Goal: Task Accomplishment & Management: Use online tool/utility

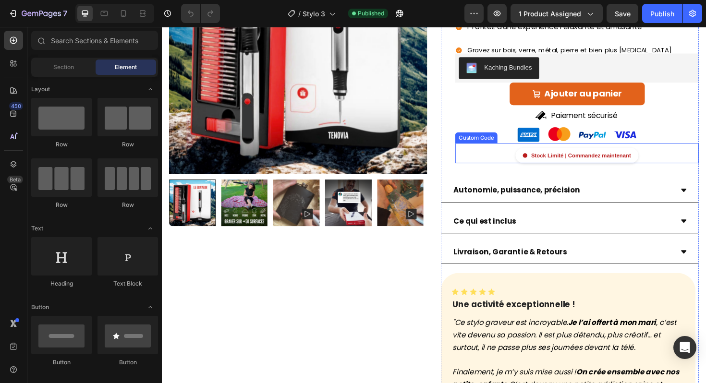
scroll to position [134, 0]
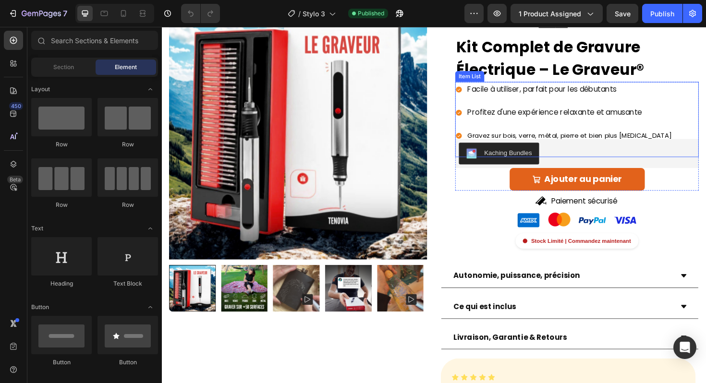
click at [474, 117] on icon at bounding box center [476, 117] width 6 height 6
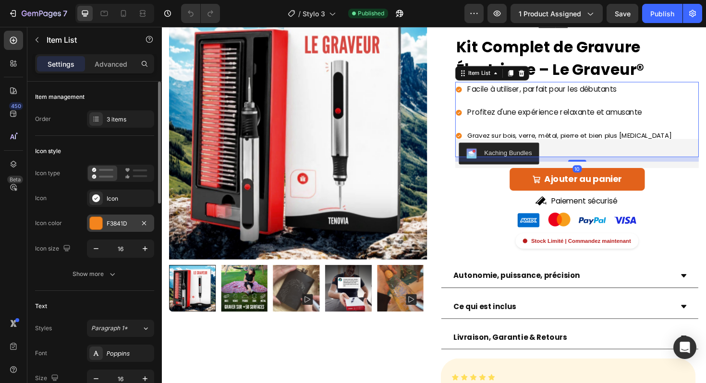
click at [116, 220] on div "F3841D" at bounding box center [121, 223] width 28 height 9
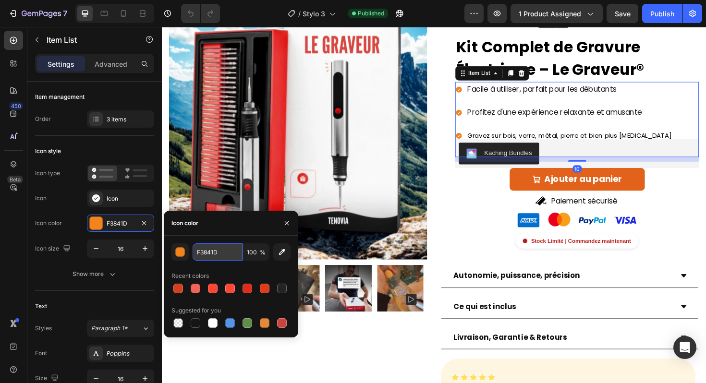
click at [202, 254] on input "F3841D" at bounding box center [218, 251] width 50 height 17
click at [204, 254] on input "F3841D" at bounding box center [218, 251] width 50 height 17
paste input "#e83939"
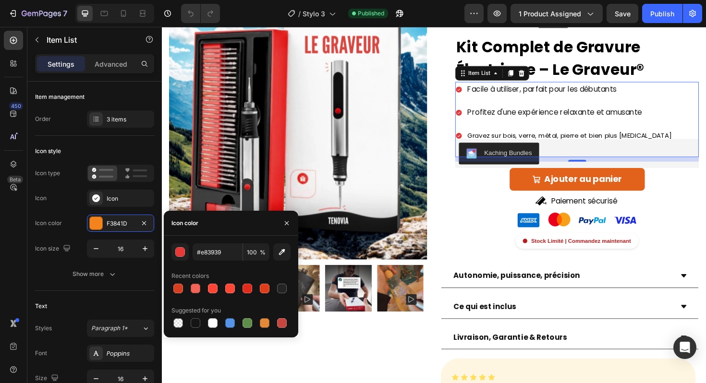
click at [231, 235] on div "Icon color" at bounding box center [231, 223] width 134 height 25
type input "E83939"
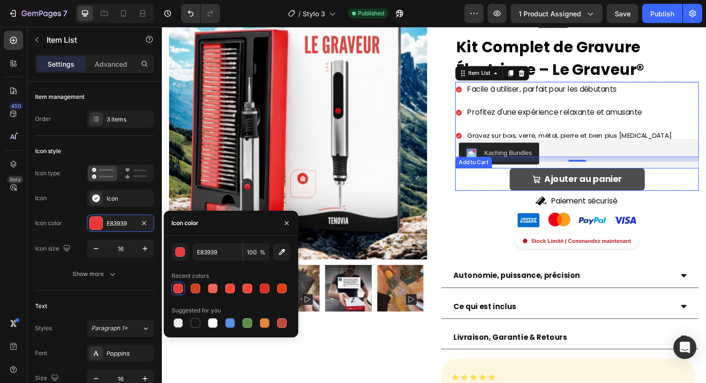
click at [533, 194] on button "Ajouter au panier" at bounding box center [601, 188] width 143 height 24
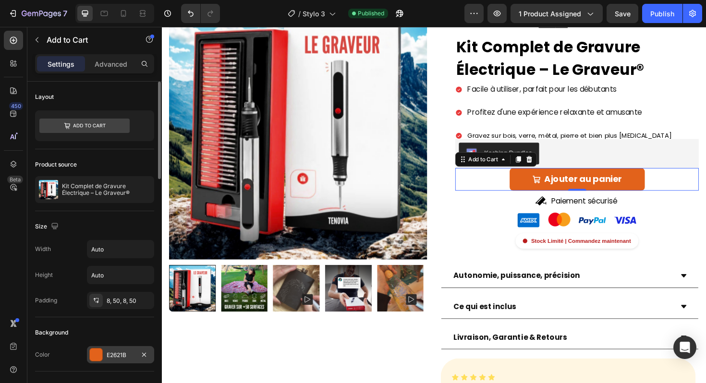
click at [110, 350] on div "E2621B" at bounding box center [120, 354] width 67 height 17
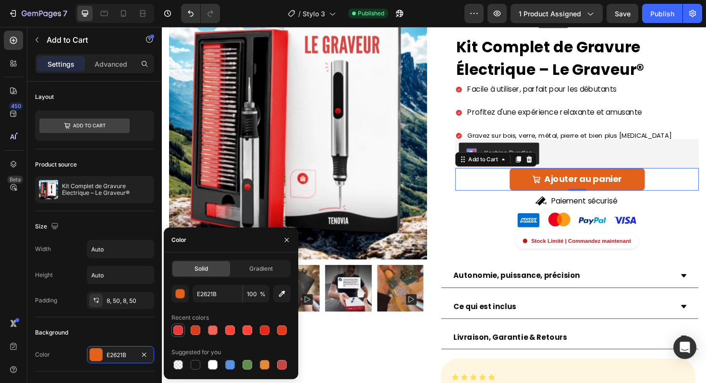
click at [179, 331] on div at bounding box center [178, 330] width 10 height 10
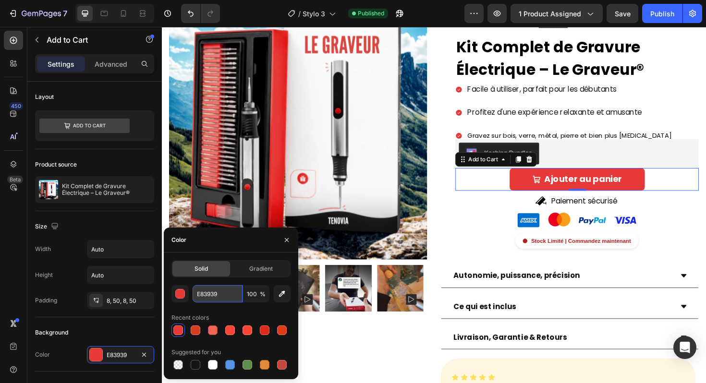
click at [215, 297] on input "E83939" at bounding box center [218, 293] width 50 height 17
paste input "#e"
type input "#e83939"
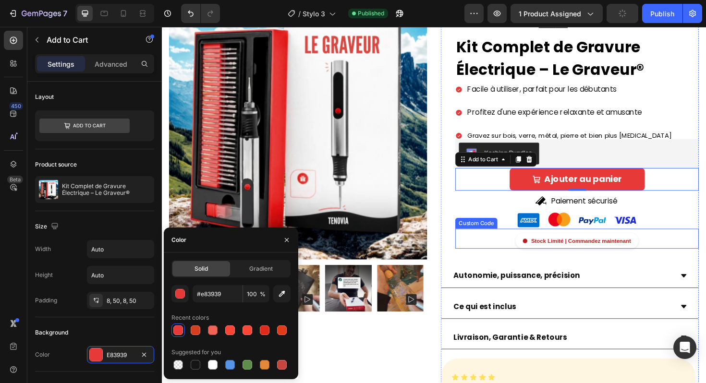
click at [482, 241] on div "Icon Icon Icon Icon Icon Icon List Noté " Excellent " basé sur +750 avis Button…" at bounding box center [601, 134] width 258 height 269
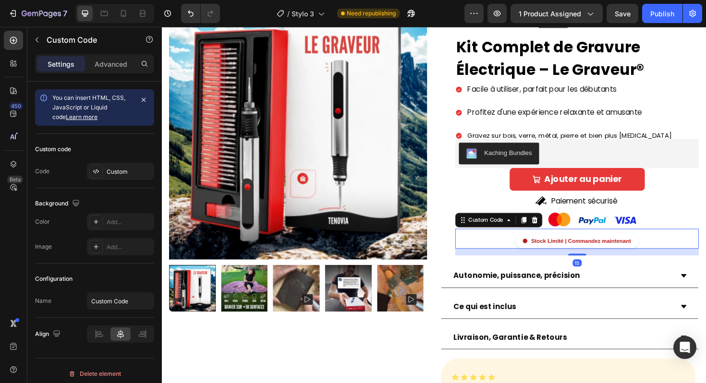
click at [462, 216] on div "Icon Icon Icon Icon Icon Icon List Noté " Excellent " basé sur +750 avis Button…" at bounding box center [593, 139] width 273 height 278
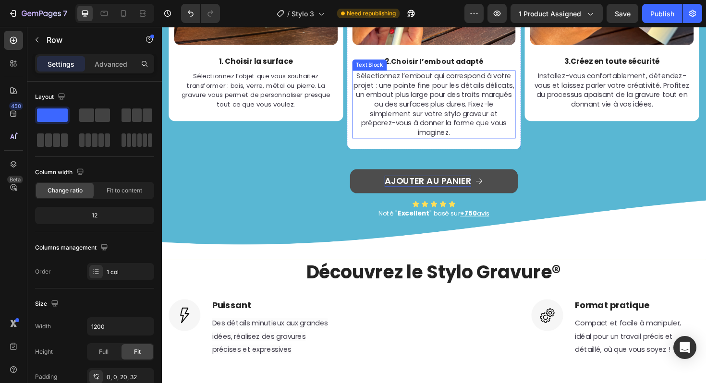
scroll to position [1195, 0]
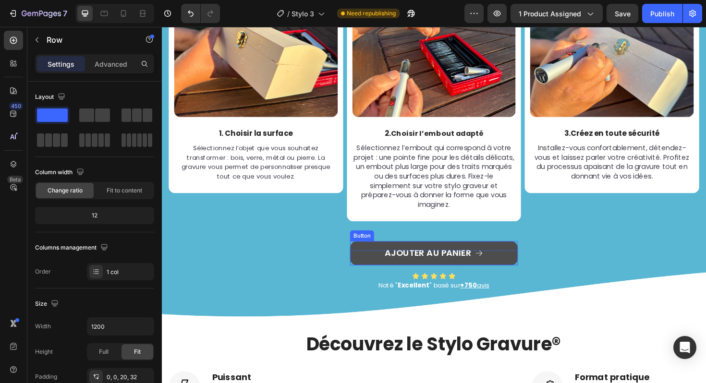
click at [377, 270] on link "Ajouter au panier" at bounding box center [450, 266] width 178 height 25
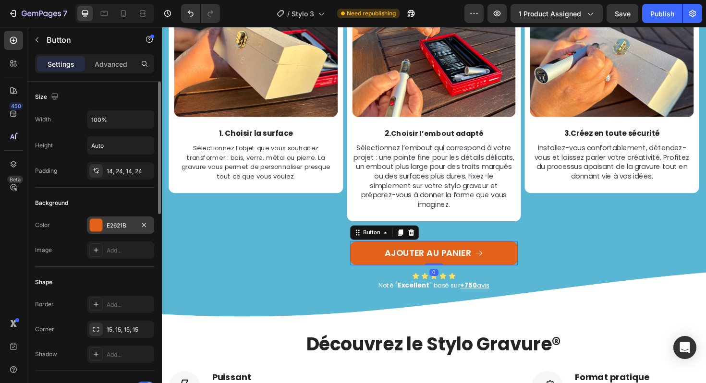
click at [89, 227] on div at bounding box center [95, 224] width 13 height 13
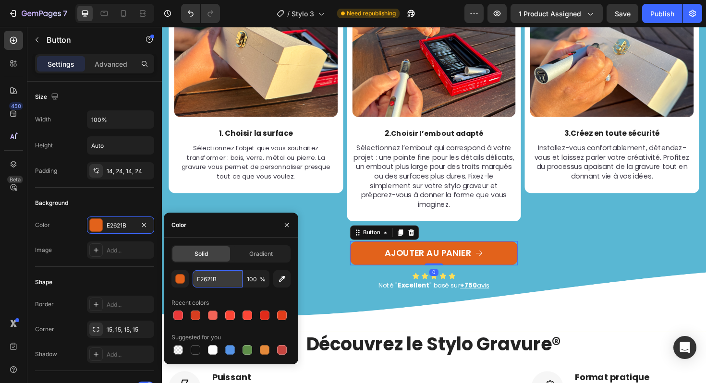
click at [205, 280] on input "E2621B" at bounding box center [218, 278] width 50 height 17
paste input "#e83939"
type input "#e83939"
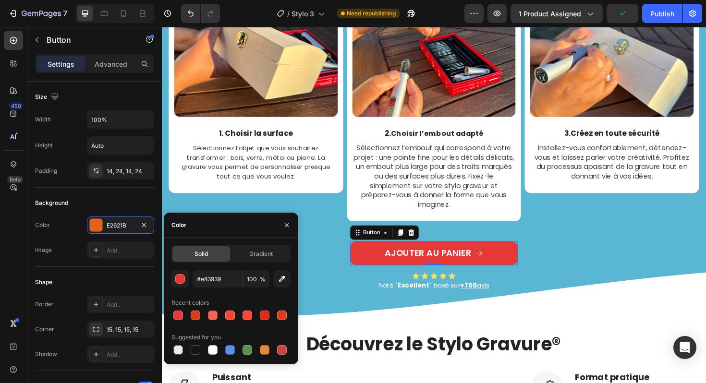
click at [308, 204] on div "Image 1. Choisir la surface Text Block Sélectionnez l’objet que vous souhaitez …" at bounding box center [261, 118] width 185 height 262
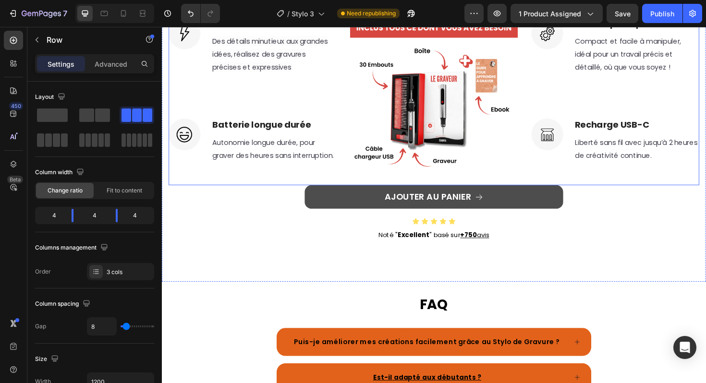
scroll to position [1568, 0]
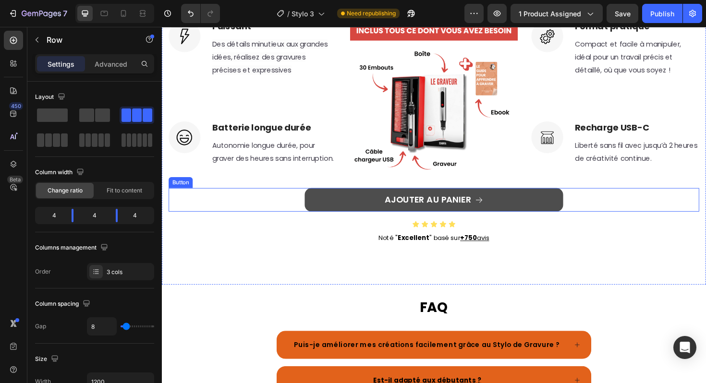
click at [369, 219] on link "AJOUTER AU PANIER" at bounding box center [450, 210] width 274 height 25
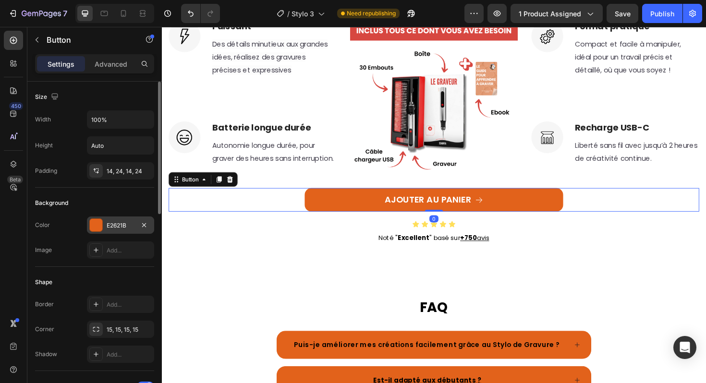
click at [116, 224] on div "E2621B" at bounding box center [121, 225] width 28 height 9
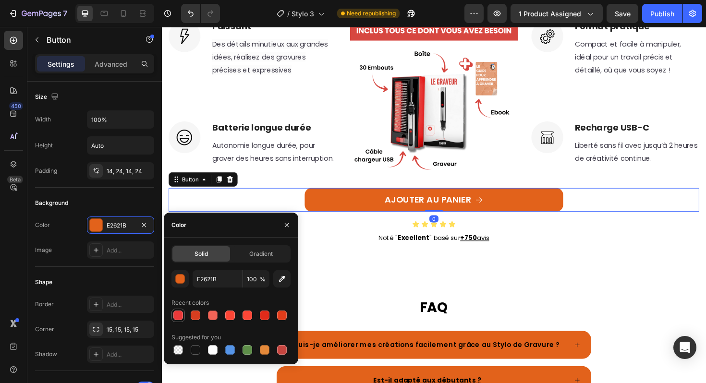
click at [178, 314] on div at bounding box center [178, 316] width 10 height 10
type input "E83939"
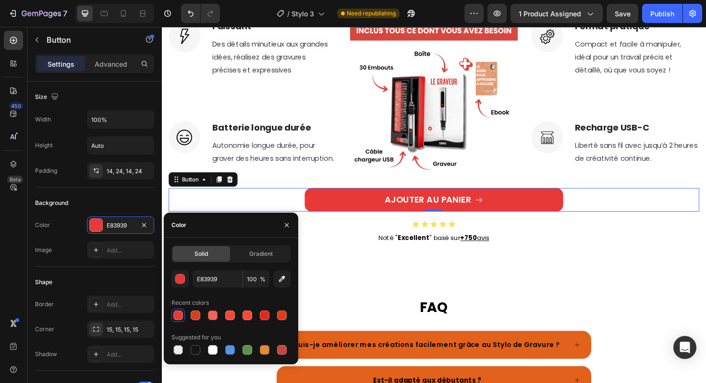
click at [204, 213] on div "AJOUTER AU PANIER Button 0" at bounding box center [450, 210] width 562 height 25
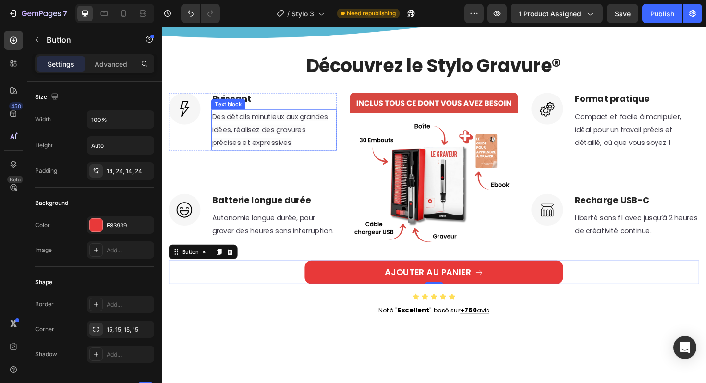
scroll to position [1472, 0]
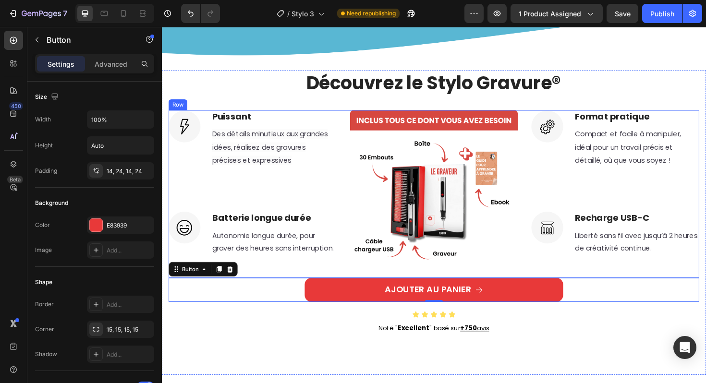
click at [537, 130] on div "Image Puissant Heading Des détails minutieux aux grandes idées, réalisez des gr…" at bounding box center [450, 204] width 562 height 178
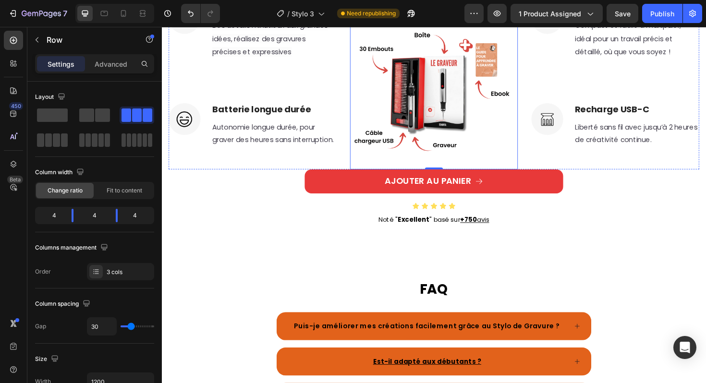
scroll to position [1633, 0]
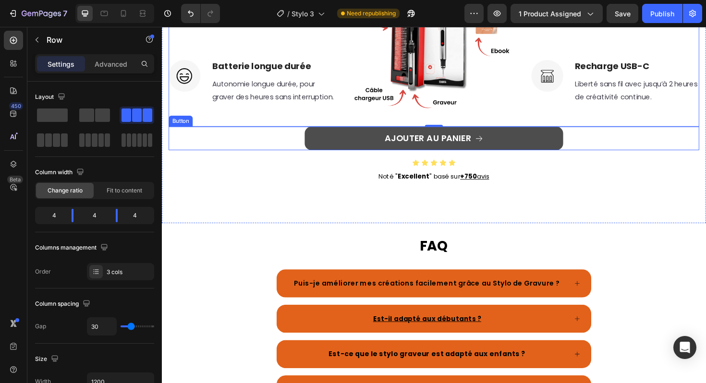
click at [508, 158] on link "AJOUTER AU PANIER" at bounding box center [450, 144] width 274 height 25
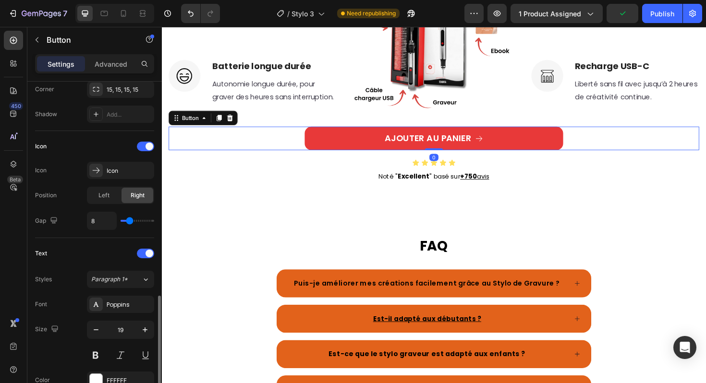
scroll to position [324, 0]
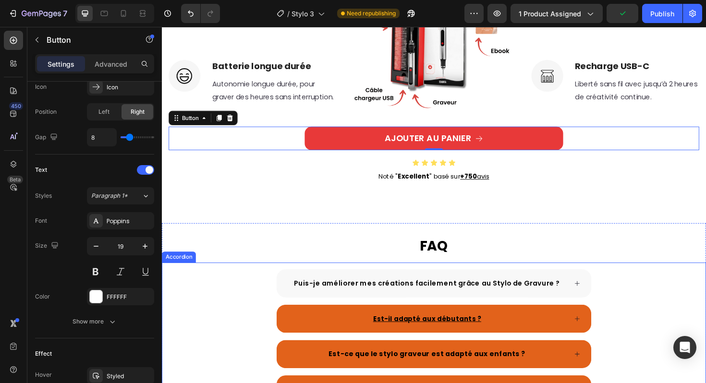
click at [305, 303] on span "Puis-je améliorer mes créations facilement grâce au Stylo de Gravure ?" at bounding box center [442, 299] width 282 height 10
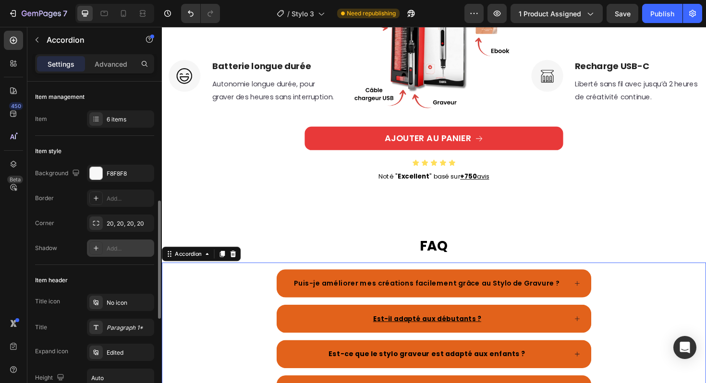
scroll to position [181, 0]
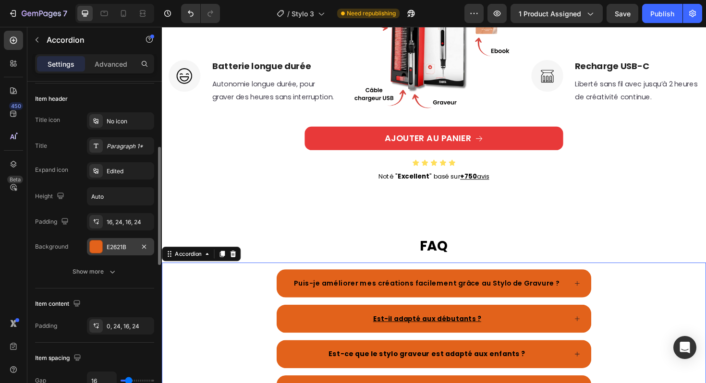
click at [120, 247] on div "E2621B" at bounding box center [121, 247] width 28 height 9
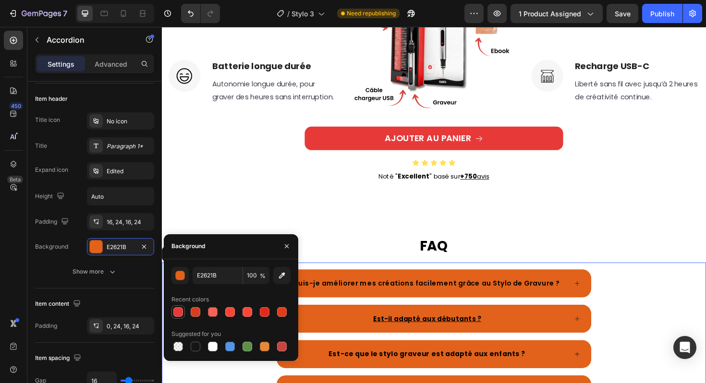
click at [177, 310] on div at bounding box center [178, 312] width 10 height 10
type input "E83939"
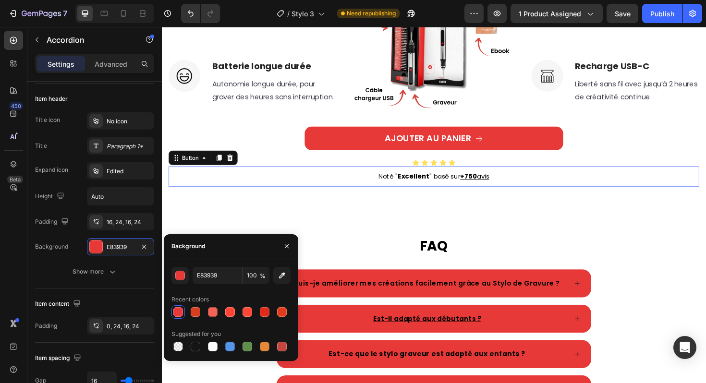
click at [279, 194] on div "Noté " Excellent " basé sur +750 avis Button 0" at bounding box center [450, 186] width 562 height 22
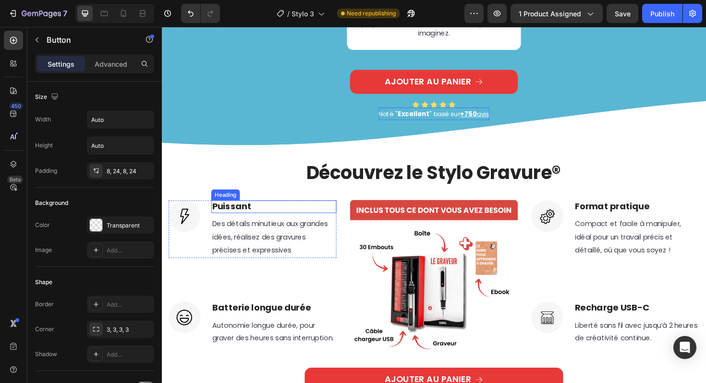
scroll to position [1376, 0]
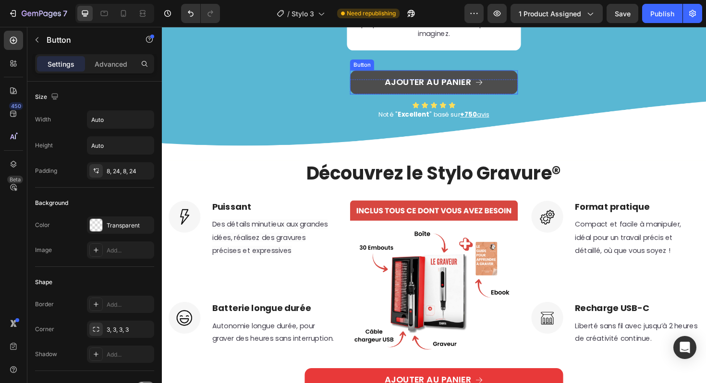
click at [376, 89] on link "Ajouter au panier" at bounding box center [450, 85] width 178 height 25
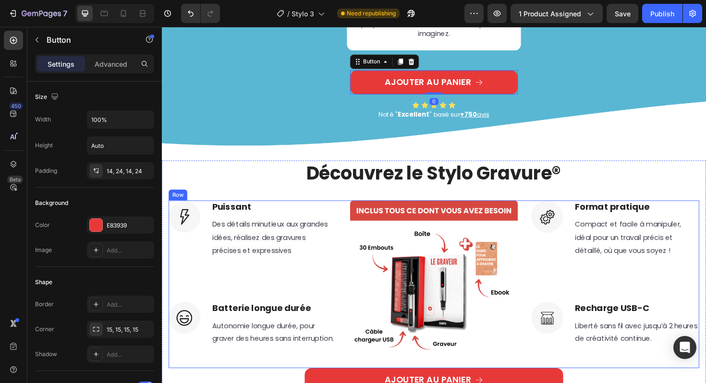
scroll to position [1569, 0]
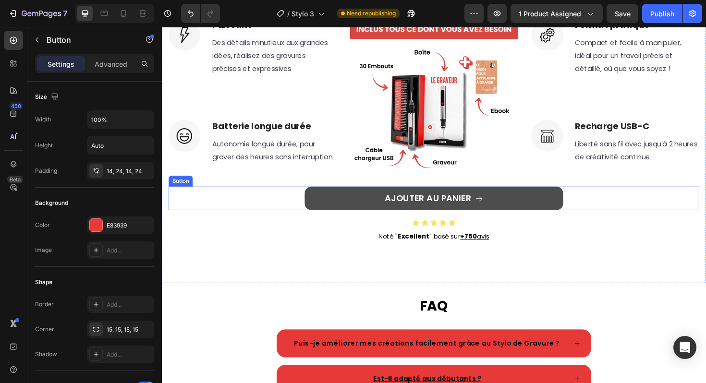
click at [347, 222] on link "AJOUTER AU PANIER" at bounding box center [450, 208] width 274 height 25
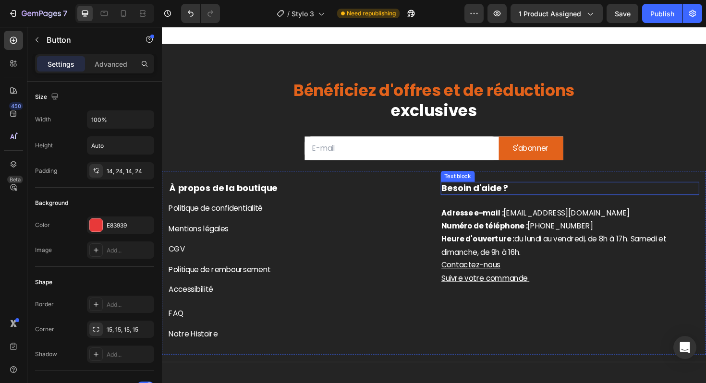
scroll to position [2274, 0]
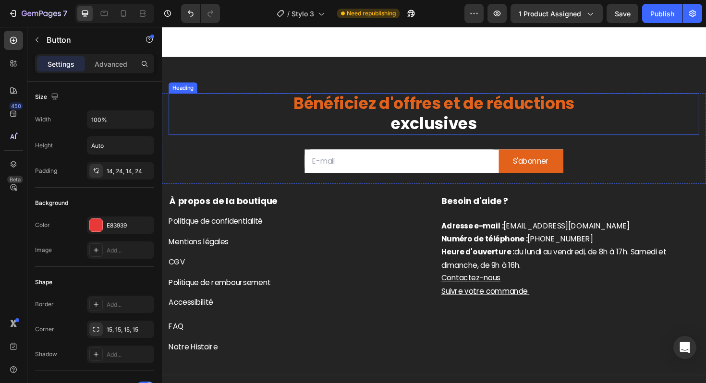
click at [460, 113] on span "Bénéficiez d'offres et de réductions" at bounding box center [450, 108] width 298 height 24
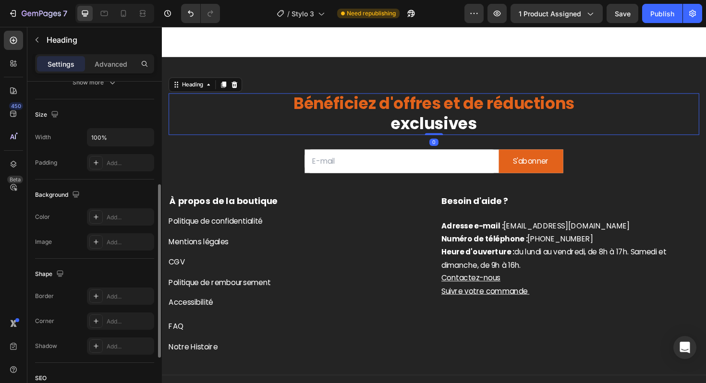
scroll to position [294, 0]
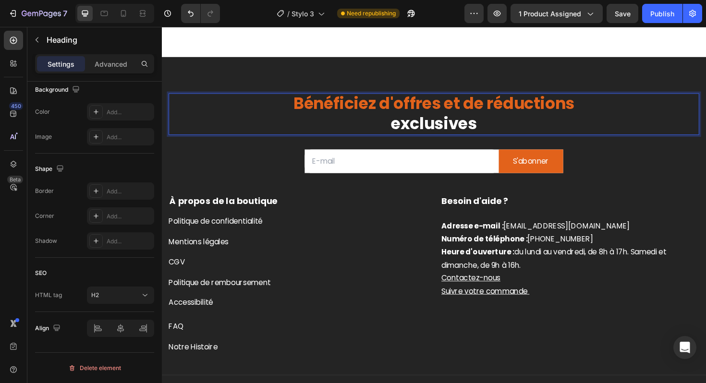
click at [325, 109] on span "Bénéficiez d'offres et de réductions" at bounding box center [450, 108] width 298 height 24
click at [406, 119] on span "exclusives" at bounding box center [449, 130] width 91 height 24
click at [537, 172] on div "S'abonner" at bounding box center [552, 170] width 38 height 14
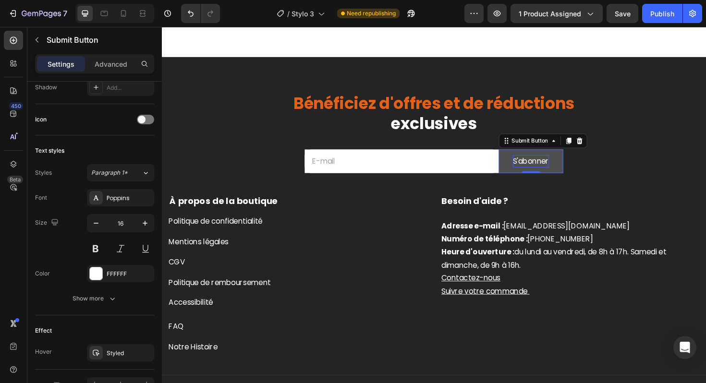
scroll to position [0, 0]
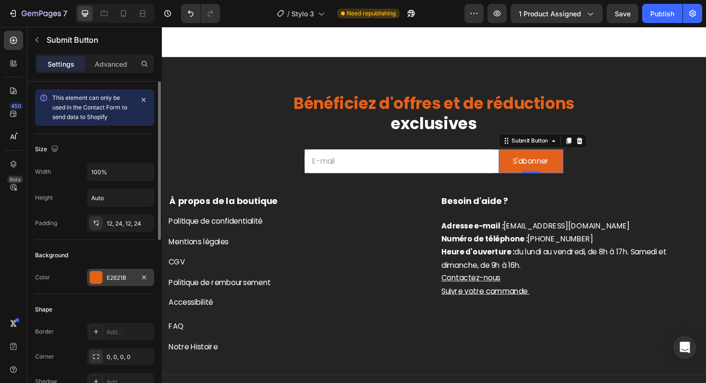
click at [108, 279] on div "E2621B" at bounding box center [121, 278] width 28 height 9
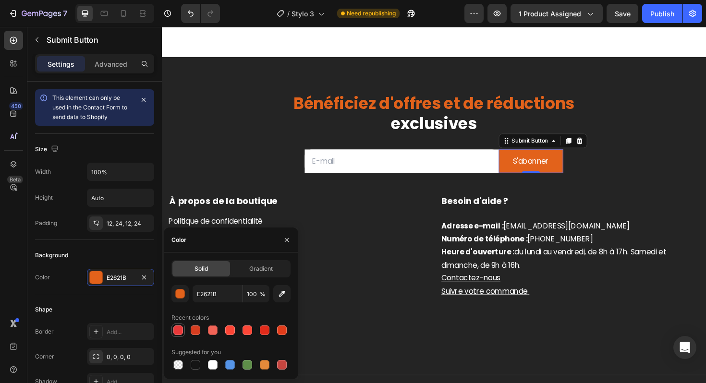
click at [175, 327] on div at bounding box center [178, 330] width 10 height 10
type input "E83939"
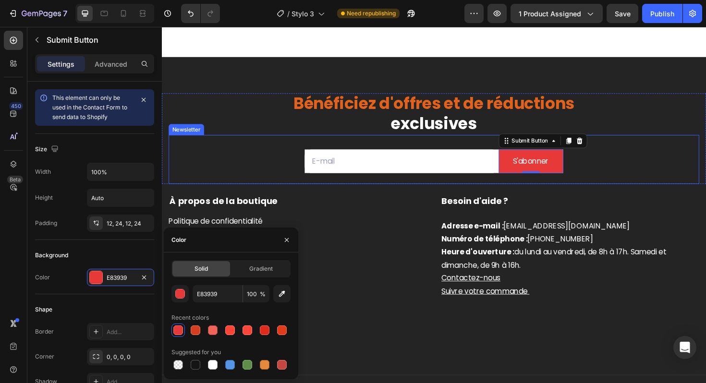
click at [211, 140] on p "⁠⁠⁠⁠⁠⁠⁠ Bénéficiez d'offres et de réductions exclusives" at bounding box center [450, 119] width 560 height 42
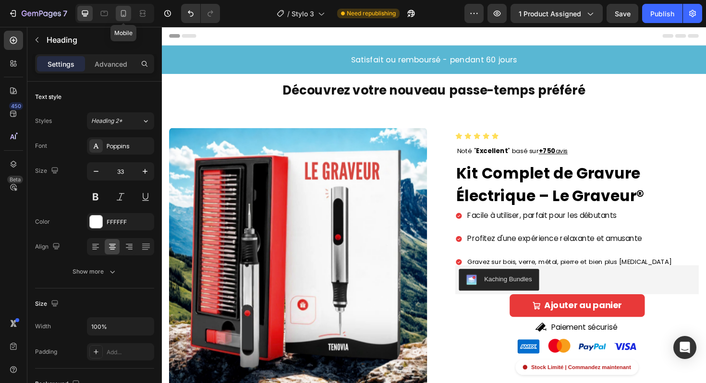
click at [123, 14] on icon at bounding box center [124, 14] width 10 height 10
type input "25"
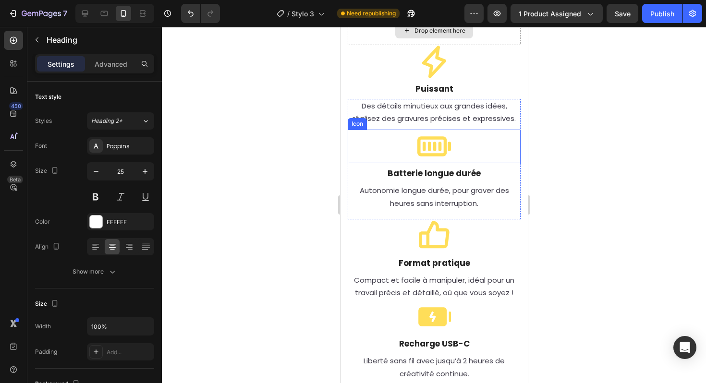
scroll to position [2060, 0]
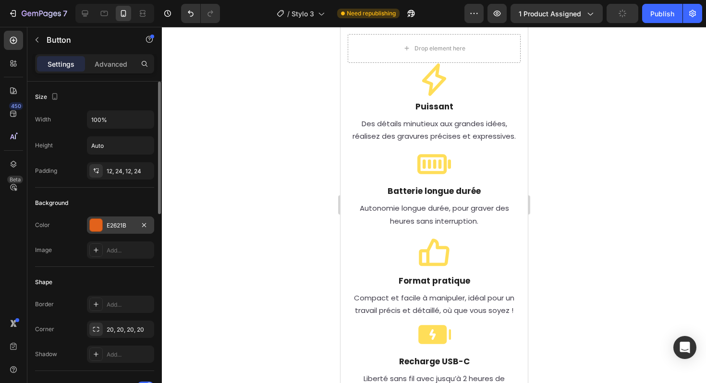
click at [118, 220] on div "E2621B" at bounding box center [120, 225] width 67 height 17
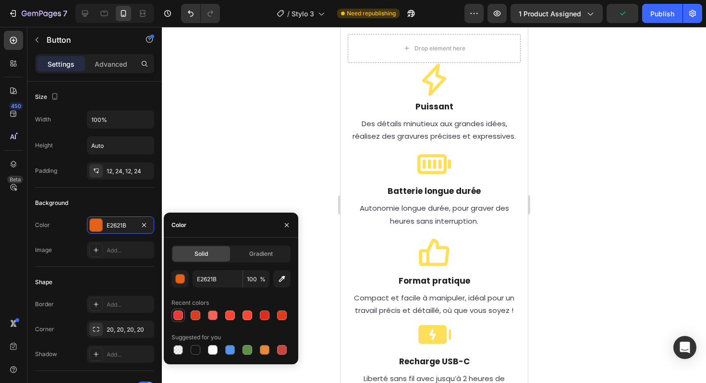
click at [179, 316] on div at bounding box center [178, 316] width 10 height 10
type input "E83939"
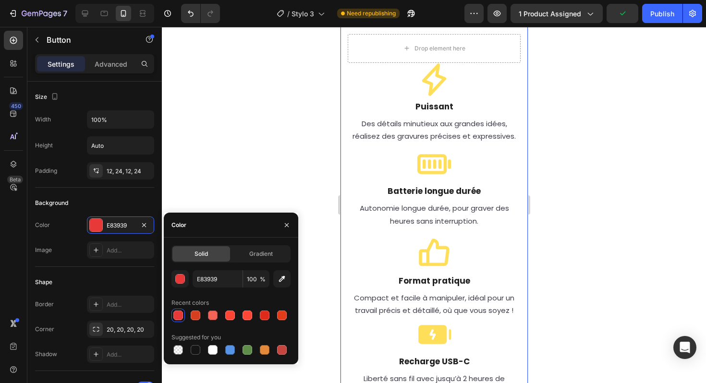
click at [369, 164] on div "Icon Puissant Heading Row Des détails minutieux aux grandes idées, réalisez des…" at bounding box center [433, 245] width 187 height 451
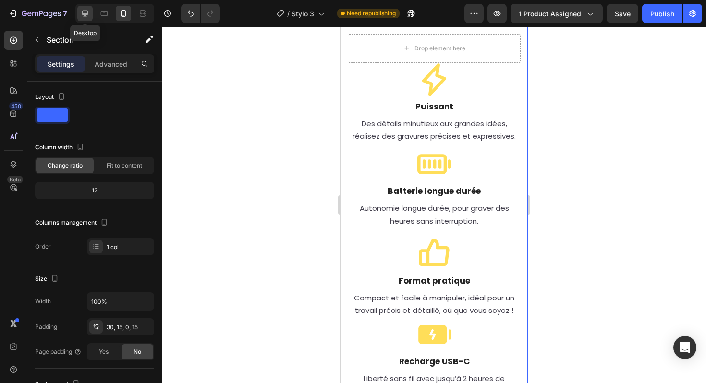
click at [89, 16] on icon at bounding box center [85, 14] width 10 height 10
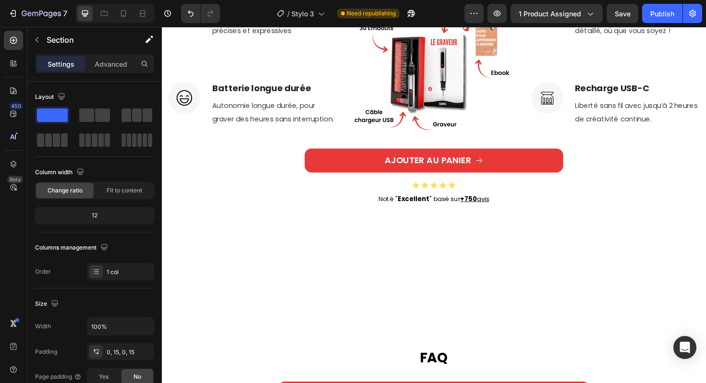
scroll to position [1738, 0]
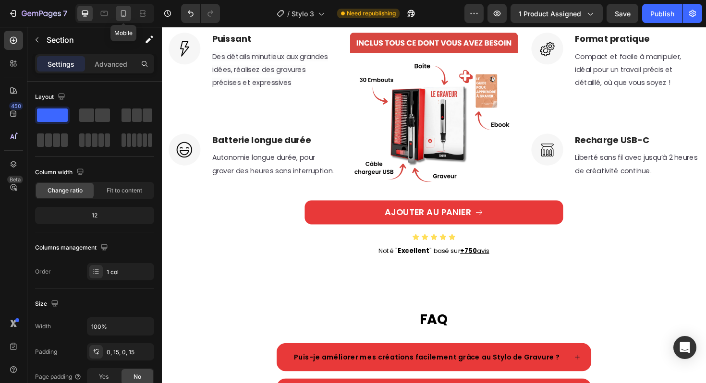
click at [122, 12] on icon at bounding box center [124, 14] width 10 height 10
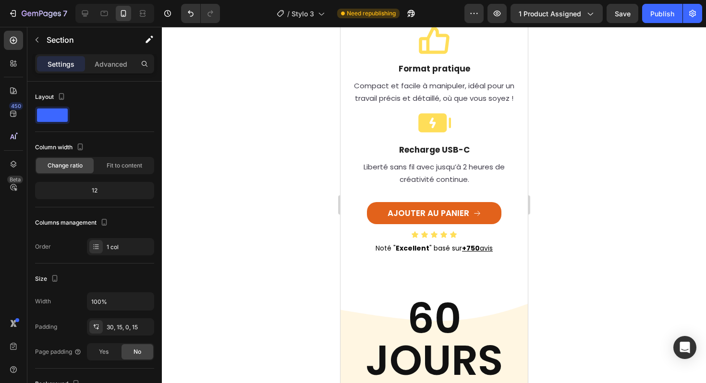
scroll to position [2470, 0]
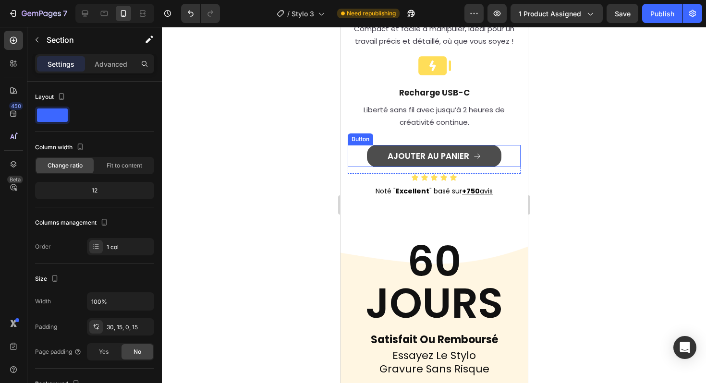
click at [376, 154] on link "AJOUTER AU PANIER" at bounding box center [433, 156] width 134 height 22
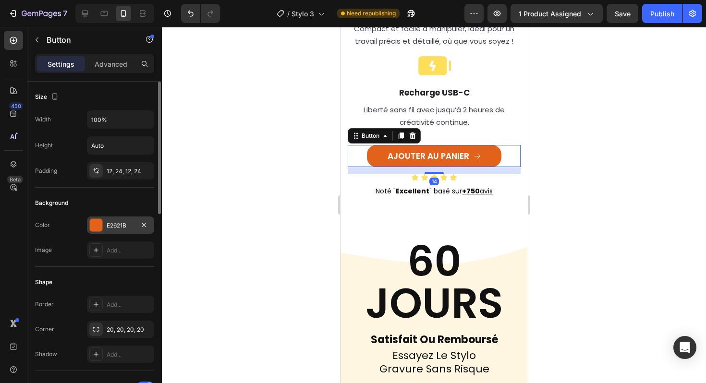
click at [113, 224] on div "E2621B" at bounding box center [121, 225] width 28 height 9
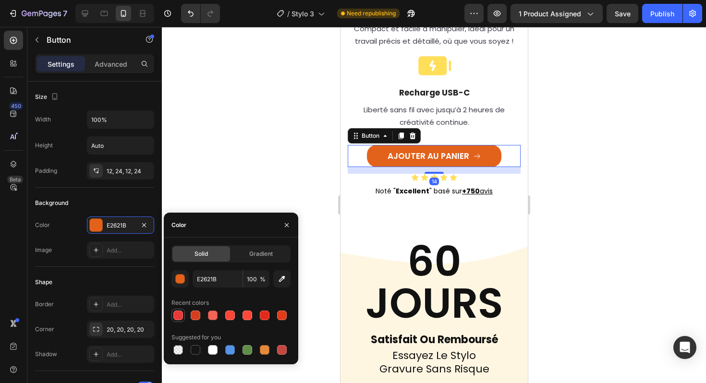
click at [177, 314] on div at bounding box center [178, 316] width 10 height 10
type input "E83939"
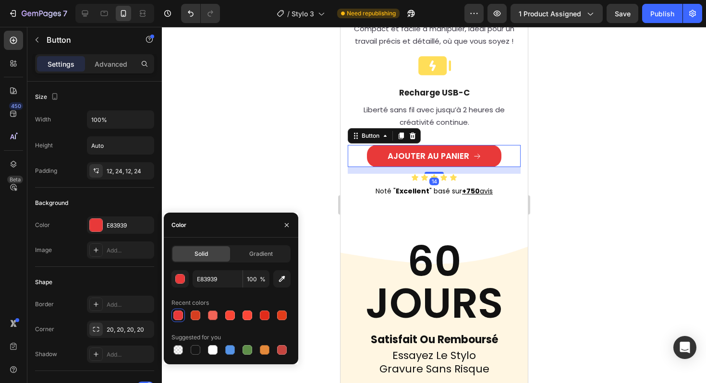
click at [260, 133] on div at bounding box center [434, 205] width 544 height 356
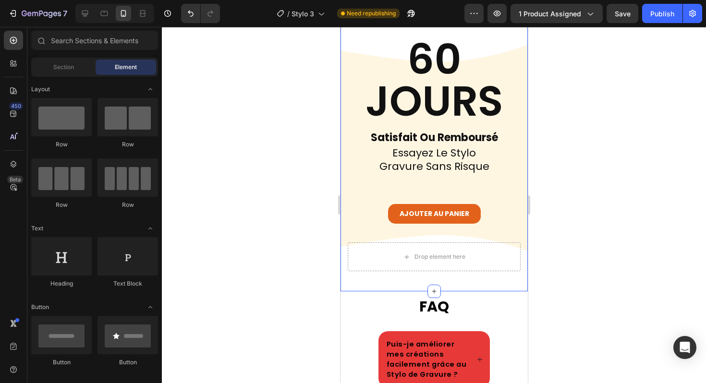
scroll to position [2719, 0]
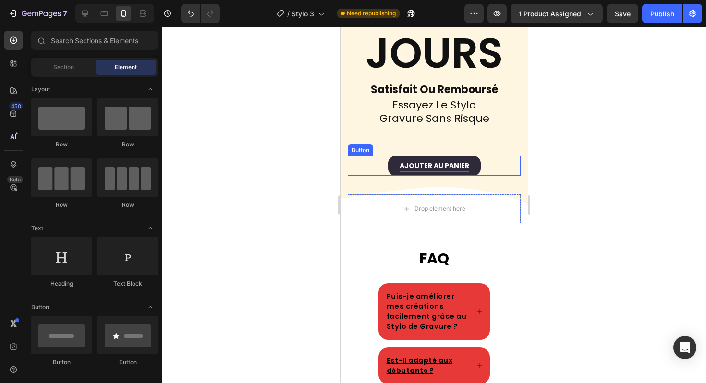
click at [459, 161] on strong "Ajouter au panier" at bounding box center [434, 166] width 70 height 10
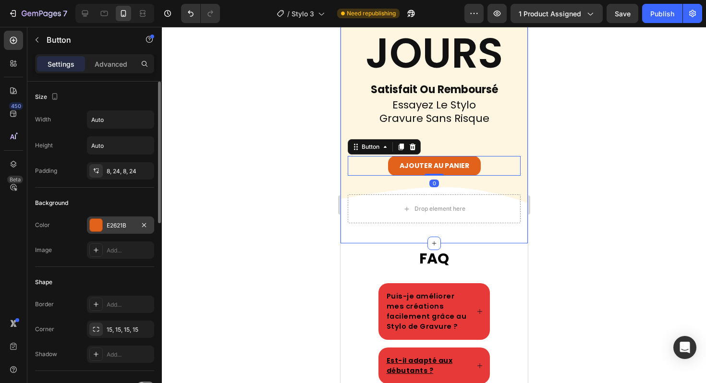
click at [100, 228] on div at bounding box center [96, 225] width 12 height 12
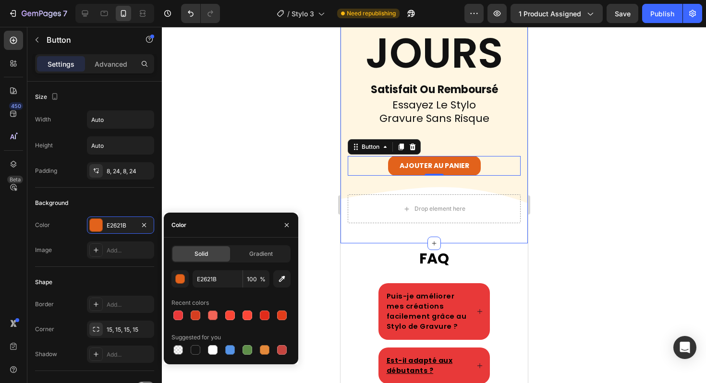
drag, startPoint x: 178, startPoint y: 311, endPoint x: 207, endPoint y: 221, distance: 94.0
click at [178, 311] on div at bounding box center [178, 316] width 10 height 10
type input "E83939"
click at [224, 172] on div at bounding box center [434, 205] width 544 height 356
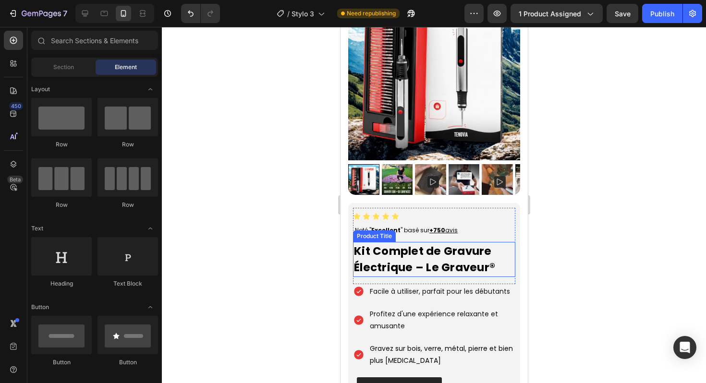
scroll to position [0, 0]
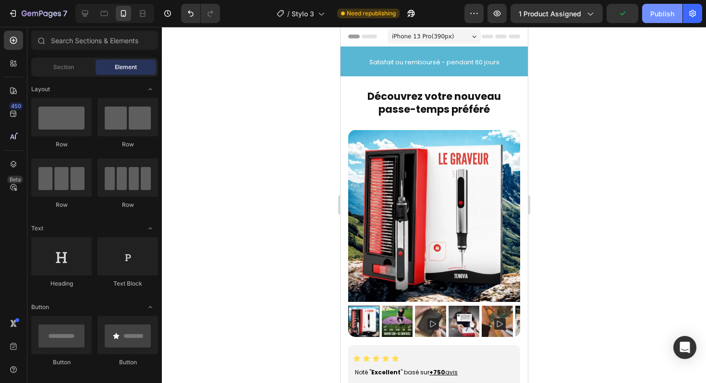
click at [662, 12] on div "Publish" at bounding box center [662, 14] width 24 height 10
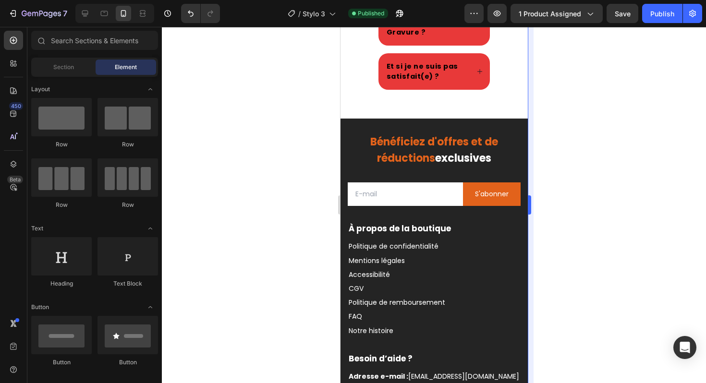
scroll to position [3205, 0]
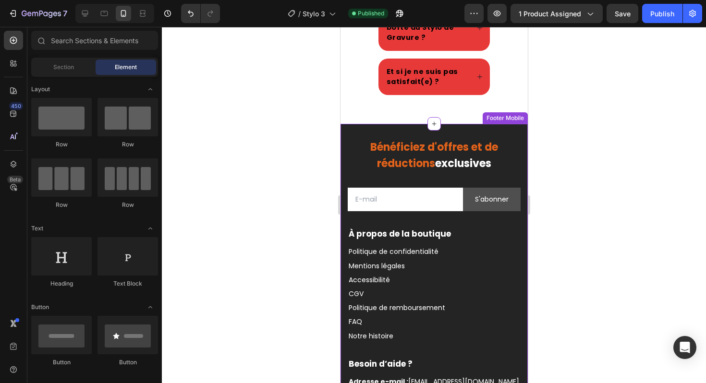
click at [494, 205] on div "S'abonner" at bounding box center [491, 199] width 34 height 12
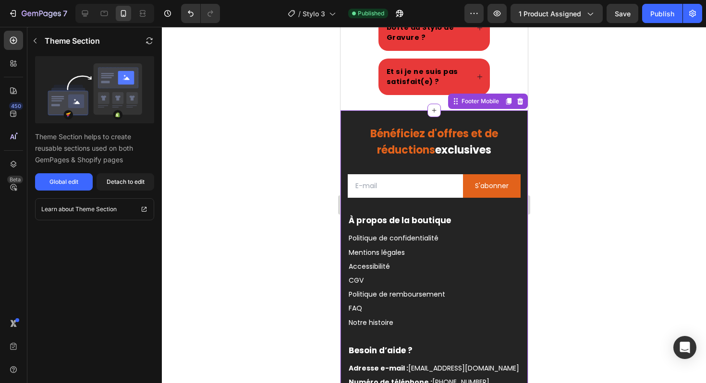
click at [496, 159] on h2 "Bénéficiez d'offres et de réductions exclusives" at bounding box center [433, 142] width 173 height 34
click at [60, 176] on button "Global edit" at bounding box center [64, 181] width 58 height 17
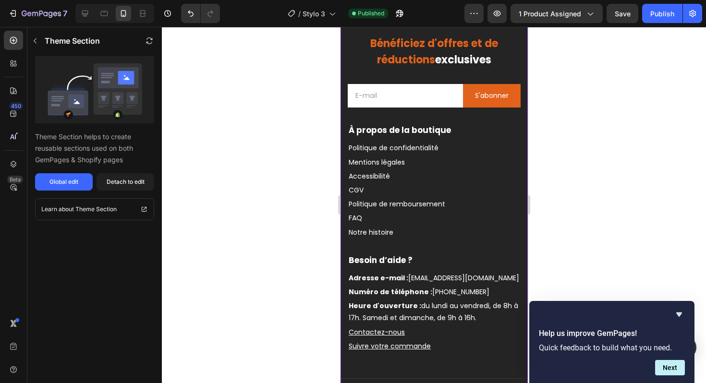
scroll to position [3219, 0]
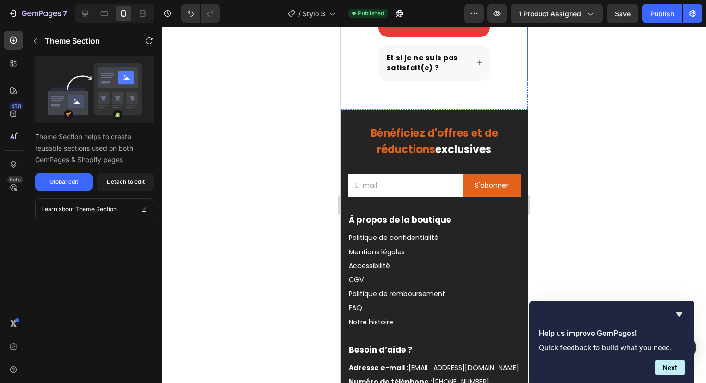
click at [435, 72] on strong "Et si je ne suis pas satisfait(e) ?" at bounding box center [422, 63] width 72 height 20
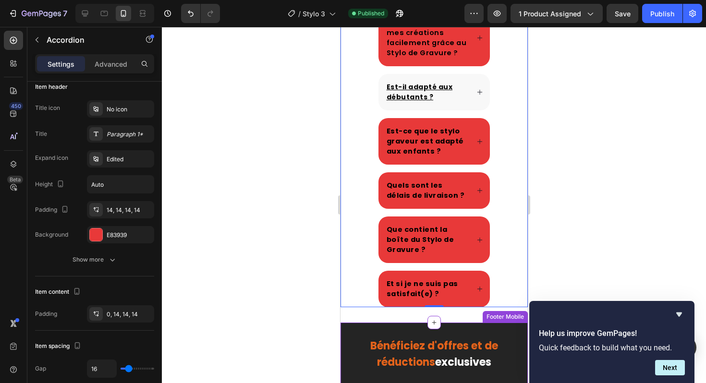
scroll to position [2897, 0]
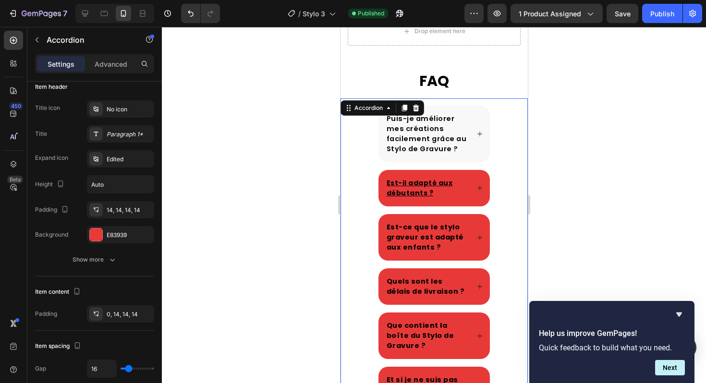
click at [414, 144] on span "Puis-je améliorer mes créations facilement grâce au Stylo de Gravure ?" at bounding box center [426, 134] width 80 height 40
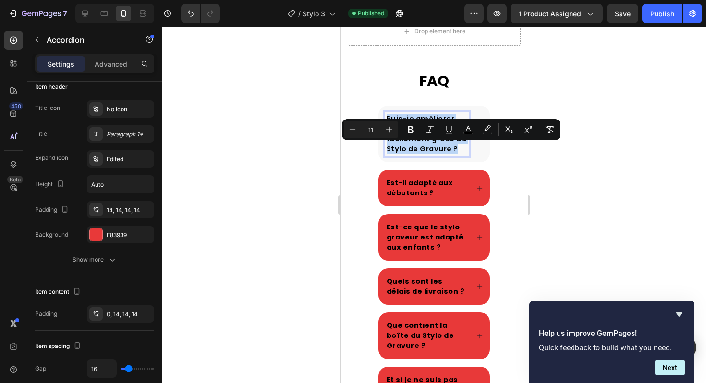
click at [414, 144] on span "Puis-je améliorer mes créations facilement grâce au Stylo de Gravure ?" at bounding box center [426, 134] width 80 height 40
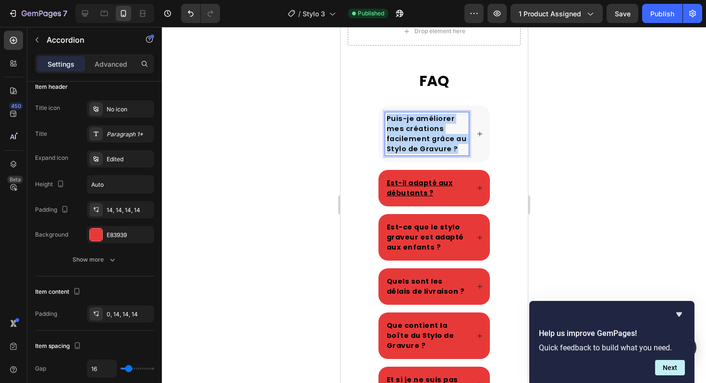
click at [414, 144] on span "Puis-je améliorer mes créations facilement grâce au Stylo de Gravure ?" at bounding box center [426, 134] width 80 height 40
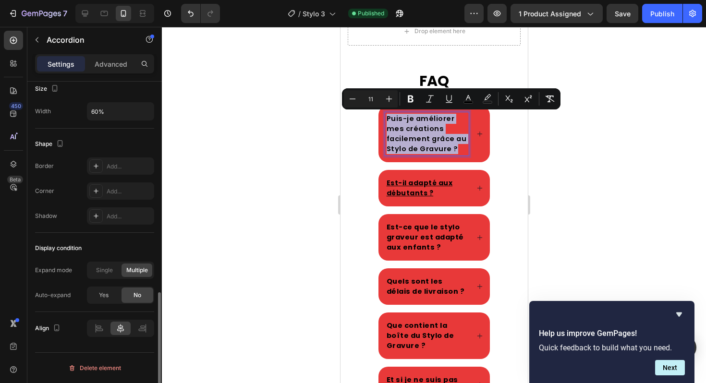
scroll to position [0, 0]
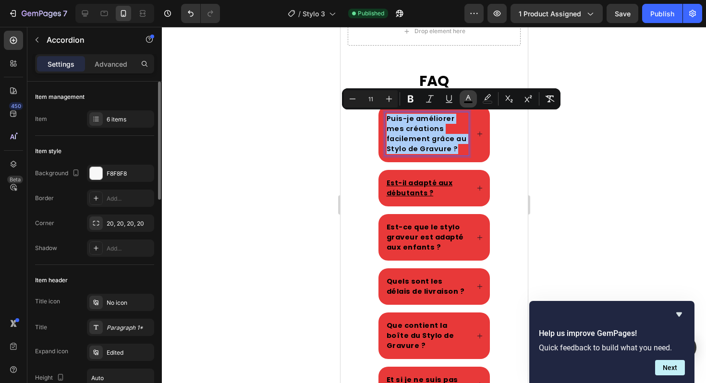
click at [460, 103] on button "color" at bounding box center [467, 98] width 17 height 17
type input "000000"
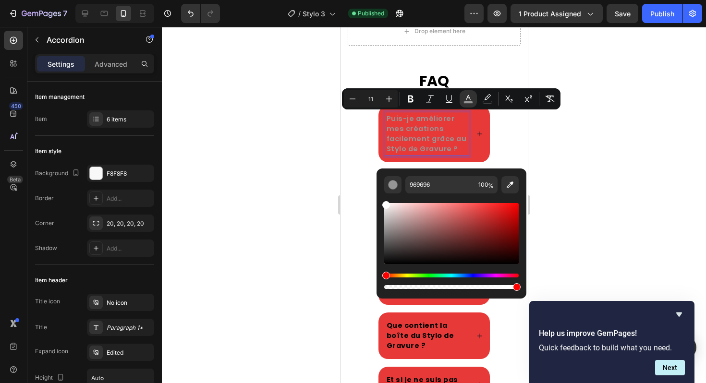
type input "FFFFFF"
drag, startPoint x: 725, startPoint y: 286, endPoint x: 363, endPoint y: 176, distance: 378.3
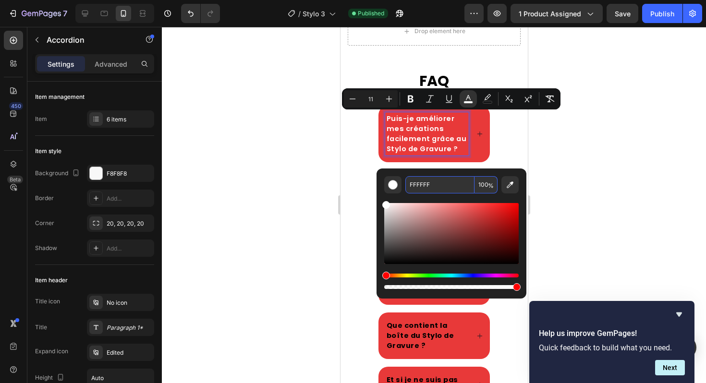
click at [417, 184] on input "FFFFFF" at bounding box center [439, 184] width 69 height 17
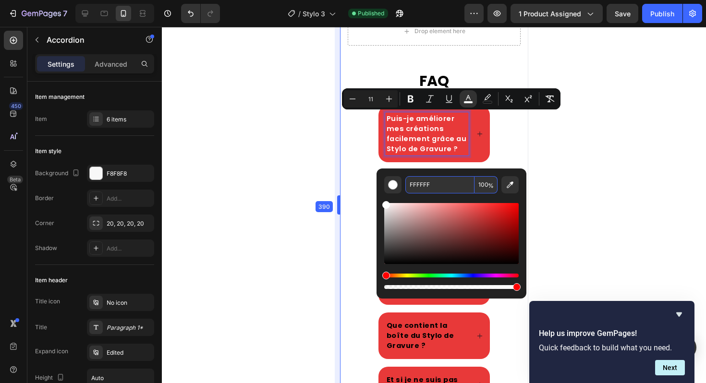
drag, startPoint x: 340, startPoint y: 147, endPoint x: 0, endPoint y: 120, distance: 340.9
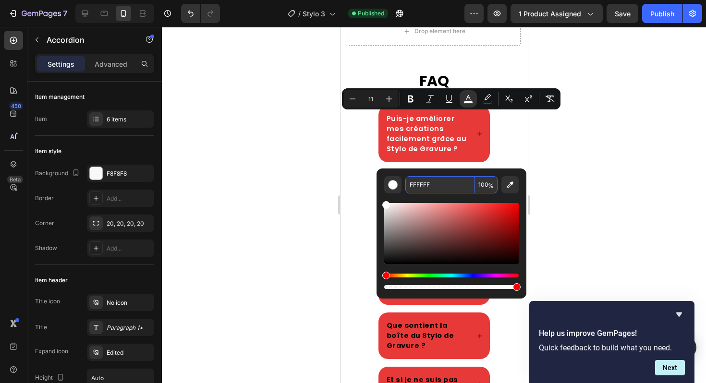
click at [263, 179] on div at bounding box center [434, 205] width 544 height 356
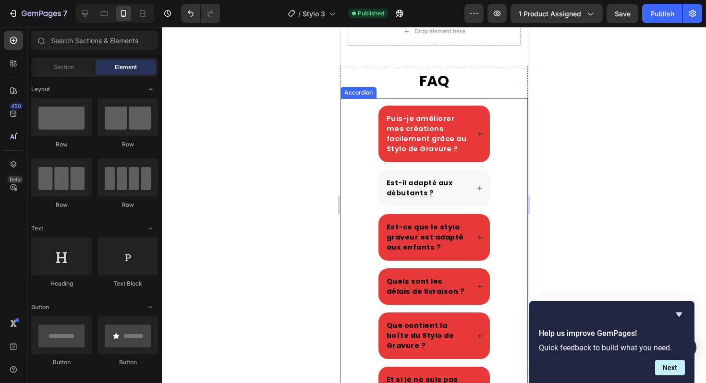
click at [413, 198] on u "Est-il adapté aux débutants ?" at bounding box center [419, 188] width 66 height 20
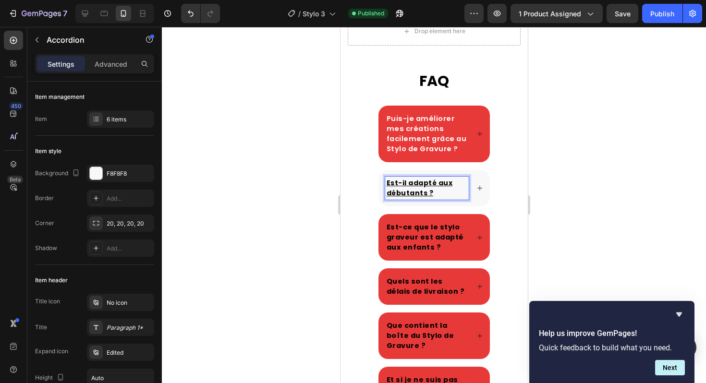
click at [413, 198] on u "Est-il adapté aux débutants ?" at bounding box center [419, 188] width 66 height 20
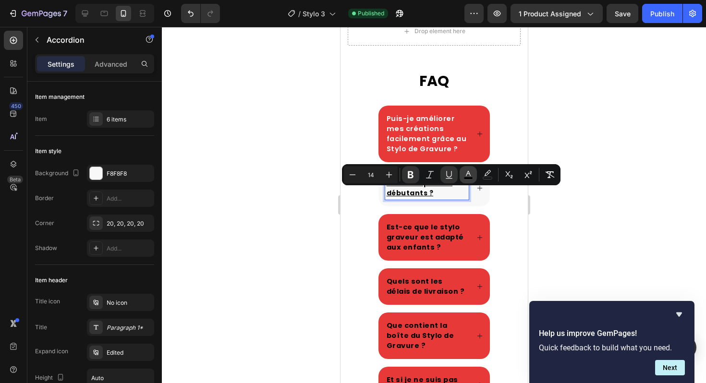
click at [470, 178] on rect "Editor contextual toolbar" at bounding box center [468, 178] width 9 height 2
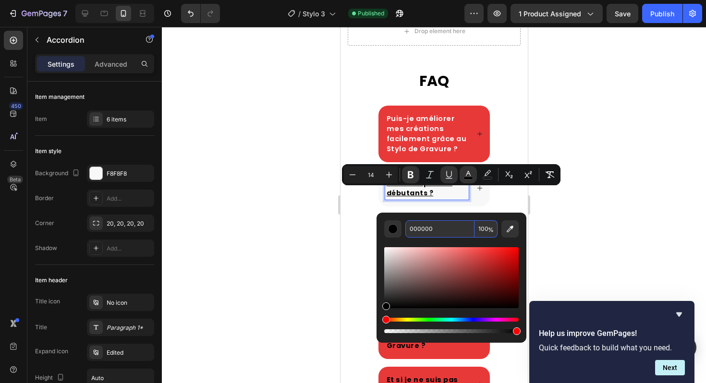
click at [422, 230] on input "000000" at bounding box center [439, 228] width 69 height 17
paste input "FFFFFF"
type input "FFFFFF"
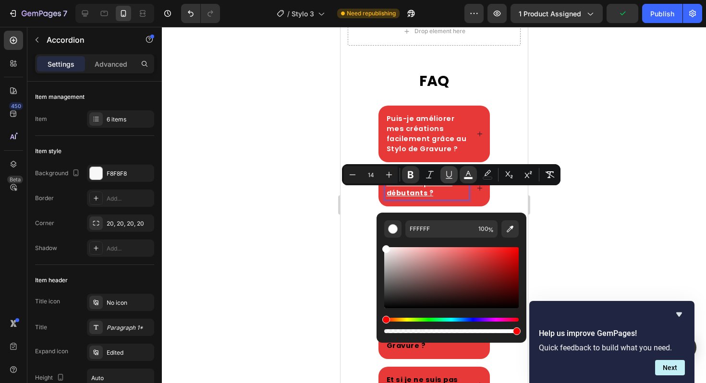
click at [450, 178] on icon "Editor contextual toolbar" at bounding box center [449, 175] width 10 height 10
click at [519, 142] on div "Puis-je améliorer mes créations facilement grâce au Stylo de Gravure ?" at bounding box center [433, 134] width 186 height 57
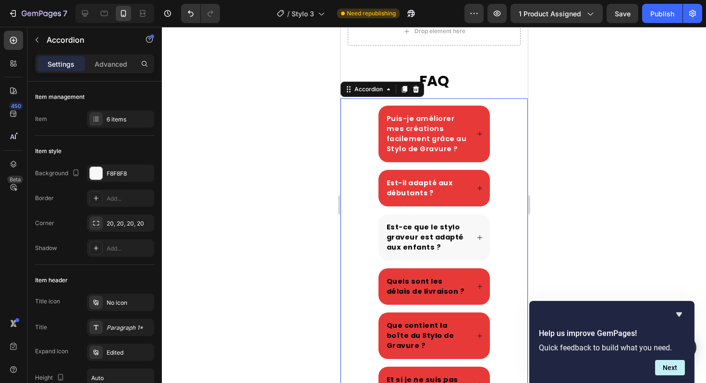
click at [407, 249] on strong "Est-ce que le stylo graveur est adapté aux enfants ?" at bounding box center [424, 237] width 77 height 30
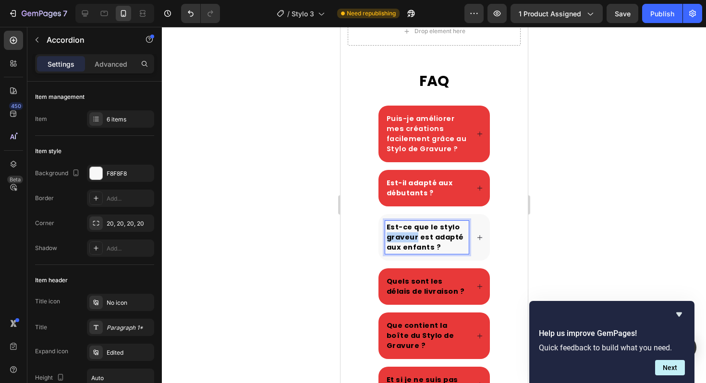
click at [407, 249] on strong "Est-ce que le stylo graveur est adapté aux enfants ?" at bounding box center [424, 237] width 77 height 30
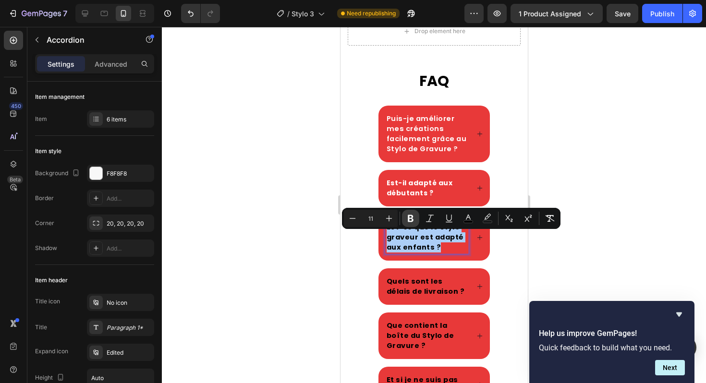
click at [416, 218] on button "Bold" at bounding box center [410, 218] width 17 height 17
click at [415, 221] on button "Bold" at bounding box center [410, 218] width 17 height 17
click at [511, 259] on div "Est-ce que le stylo graveur est adapté aux enfants ?" at bounding box center [433, 237] width 186 height 47
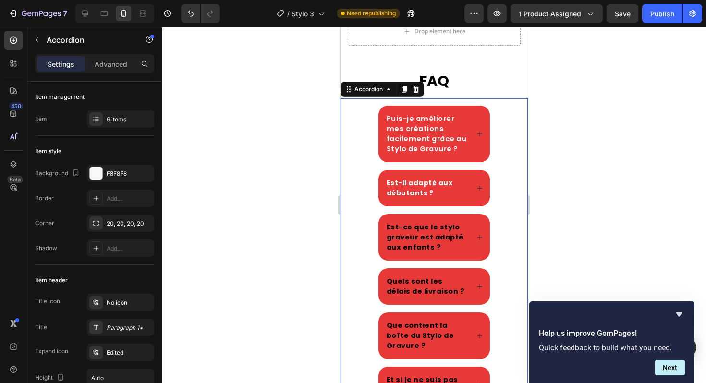
click at [509, 260] on div "Est-ce que le stylo graveur est adapté aux enfants ?" at bounding box center [433, 237] width 186 height 47
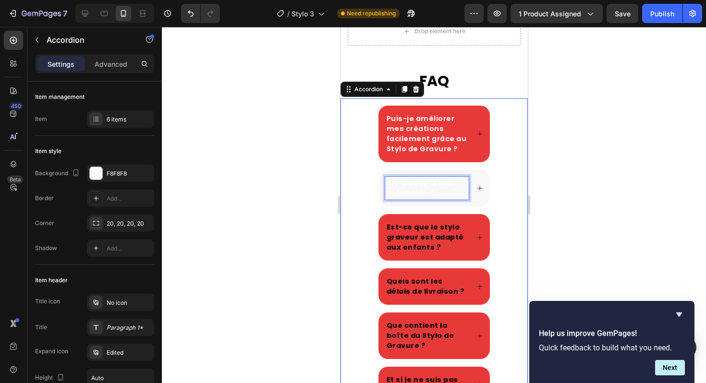
click at [439, 198] on p "Est-il adapté aux débutants ?" at bounding box center [426, 188] width 81 height 20
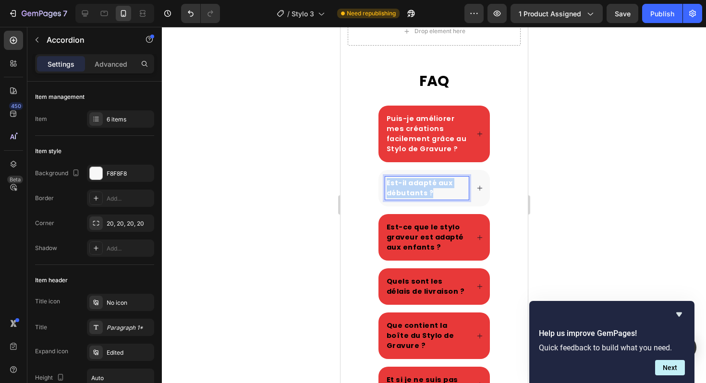
click at [439, 198] on p "Est-il adapté aux débutants ?" at bounding box center [426, 188] width 81 height 20
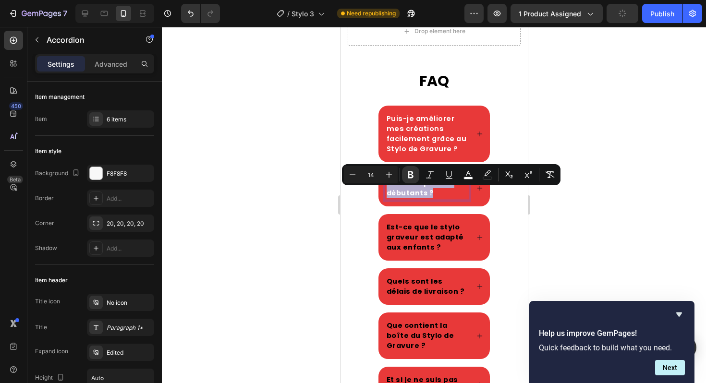
click at [512, 206] on div "Est-il adapté aux débutants ?" at bounding box center [433, 188] width 186 height 36
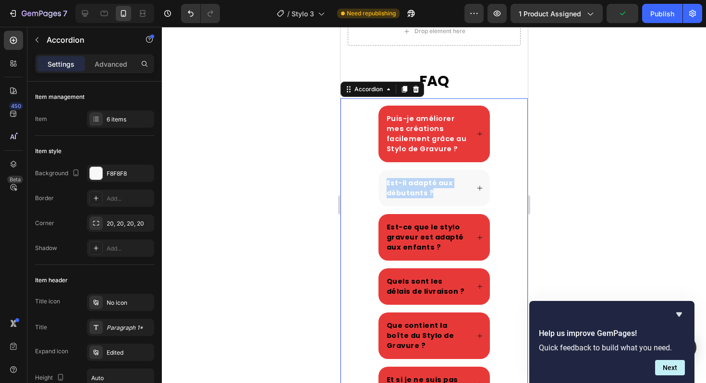
click at [482, 206] on div "Est-il adapté aux débutants ?" at bounding box center [434, 188] width 112 height 36
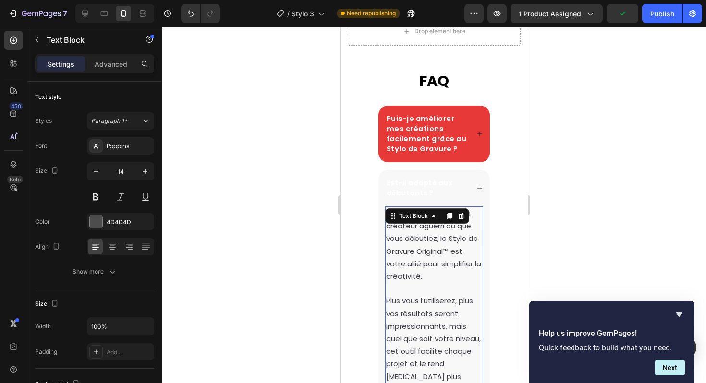
click at [471, 225] on p "Oui ! Que vous soyez un créateur aguerri ou que vous débutiez, le Stylo de Grav…" at bounding box center [433, 301] width 96 height 188
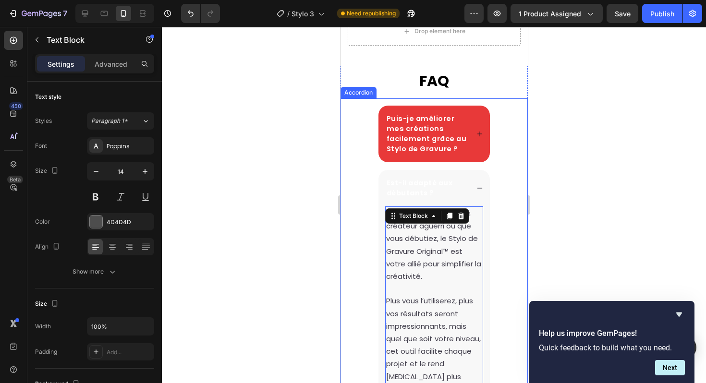
click at [506, 174] on div "Puis-je améliorer mes créations facilement grâce au Stylo de Gravure ? Est-il a…" at bounding box center [433, 353] width 187 height 494
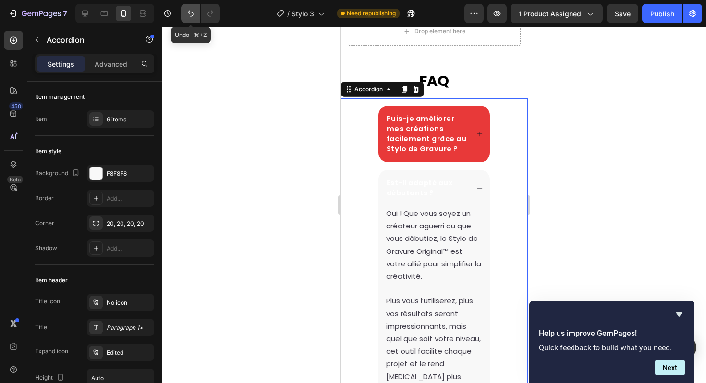
click at [191, 13] on icon "Undo/Redo" at bounding box center [191, 14] width 10 height 10
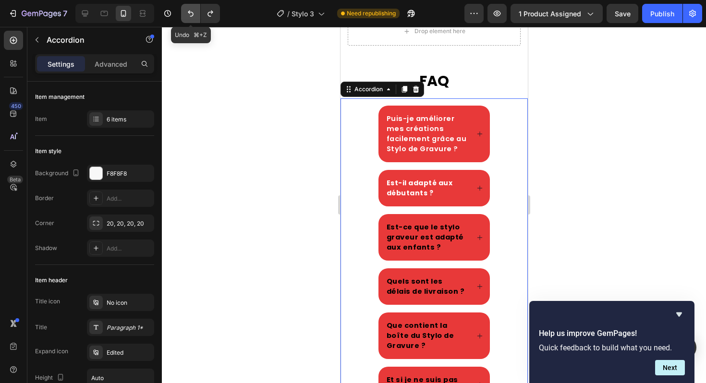
click at [191, 13] on icon "Undo/Redo" at bounding box center [191, 14] width 10 height 10
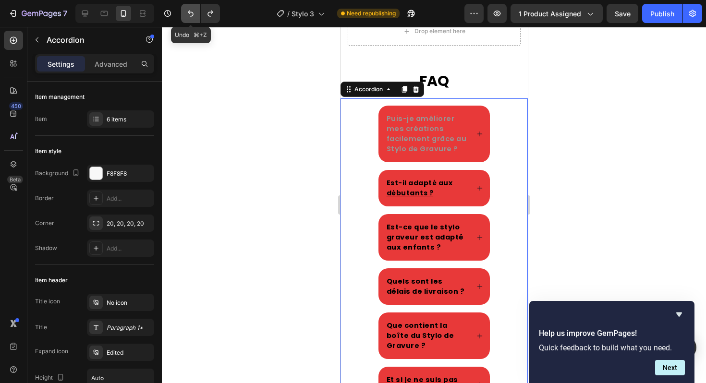
click at [191, 13] on icon "Undo/Redo" at bounding box center [191, 14] width 10 height 10
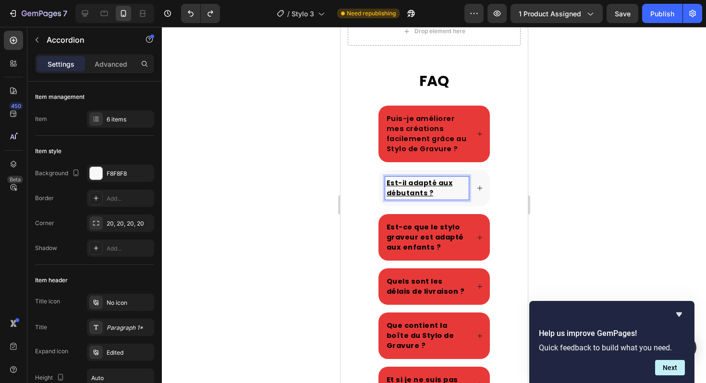
click at [422, 198] on u "Est-il adapté aux débutants ?" at bounding box center [419, 188] width 66 height 20
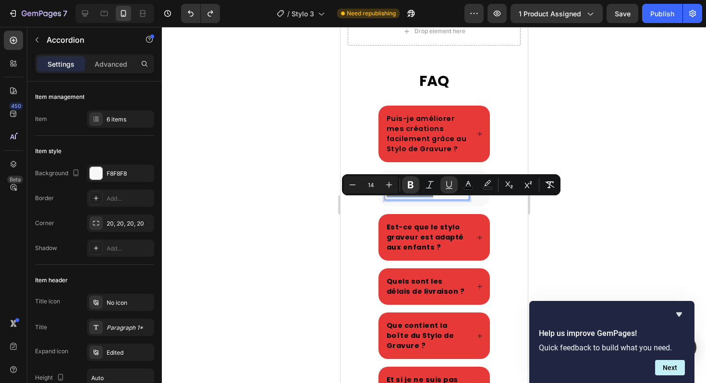
click at [422, 198] on u "Est-il adapté aux débutants ?" at bounding box center [419, 188] width 66 height 20
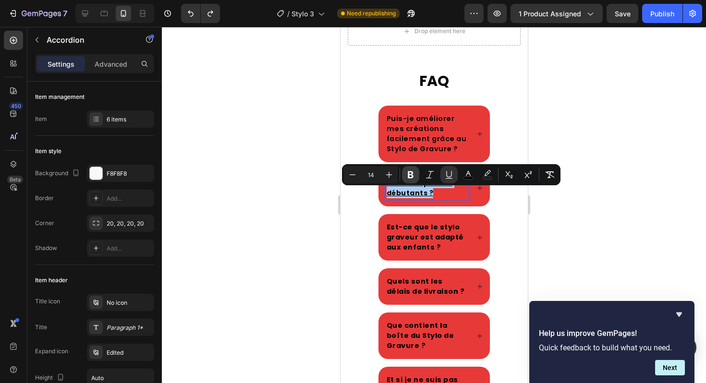
click at [409, 173] on icon "Editor contextual toolbar" at bounding box center [411, 174] width 6 height 7
drag, startPoint x: 446, startPoint y: 174, endPoint x: 142, endPoint y: 177, distance: 304.4
click at [446, 174] on icon "Editor contextual toolbar" at bounding box center [449, 175] width 10 height 10
click at [492, 219] on div "Puis-je améliorer mes créations facilement grâce au Stylo de Gravure ? Est-il a…" at bounding box center [433, 255] width 187 height 298
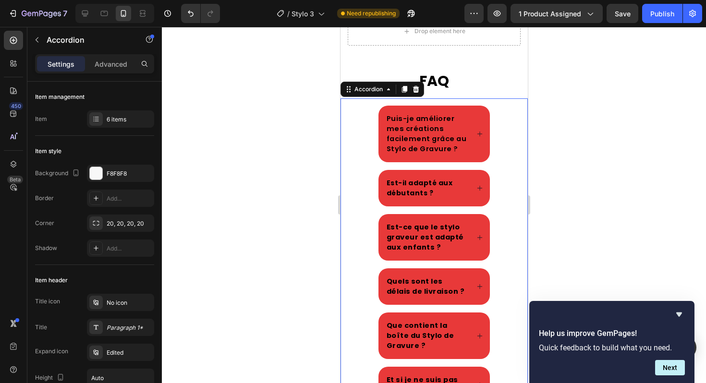
click at [602, 209] on div at bounding box center [434, 205] width 544 height 356
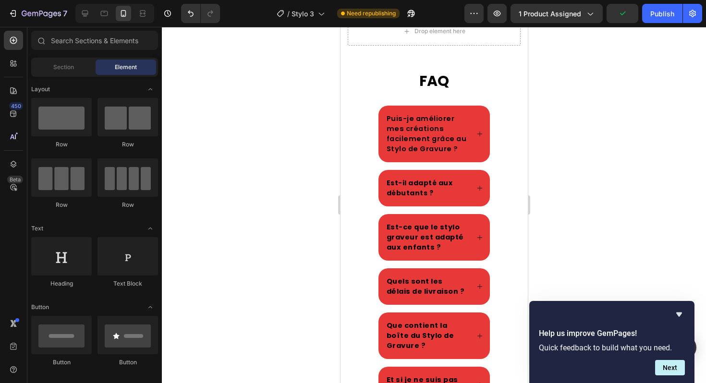
drag, startPoint x: 679, startPoint y: 314, endPoint x: 658, endPoint y: 303, distance: 23.8
click at [679, 314] on icon "Hide survey" at bounding box center [679, 315] width 6 height 4
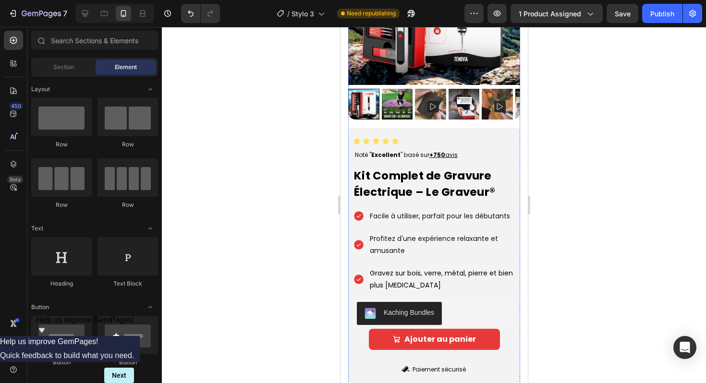
scroll to position [36, 0]
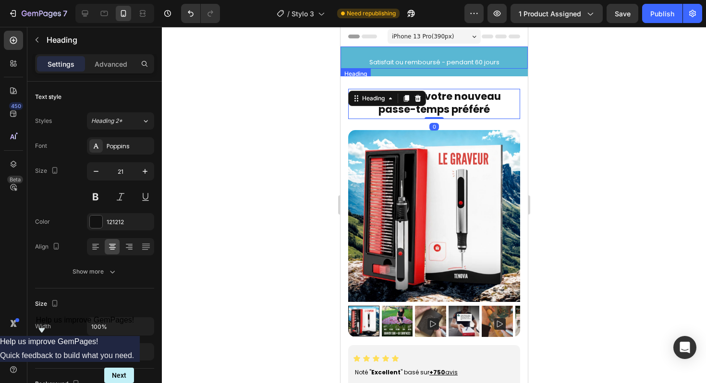
click at [355, 59] on h2 "Satisfait ou remboursé - pendant 60 jours" at bounding box center [433, 62] width 187 height 12
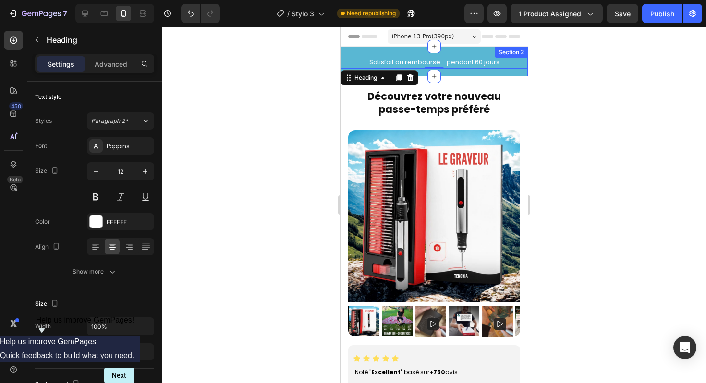
click at [451, 70] on div "Satisfait ou remboursé - pendant 60 jours Heading 0 Row" at bounding box center [433, 62] width 187 height 30
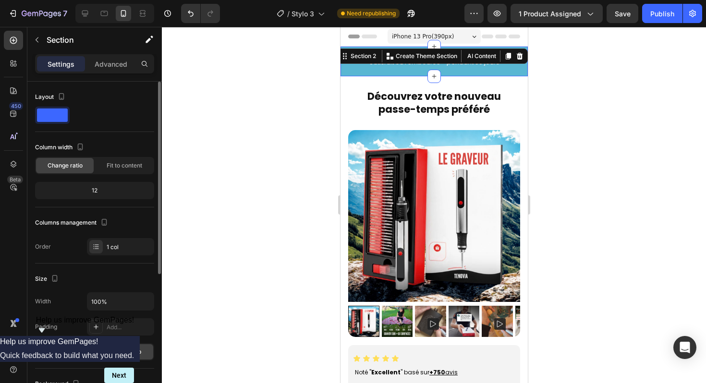
scroll to position [232, 0]
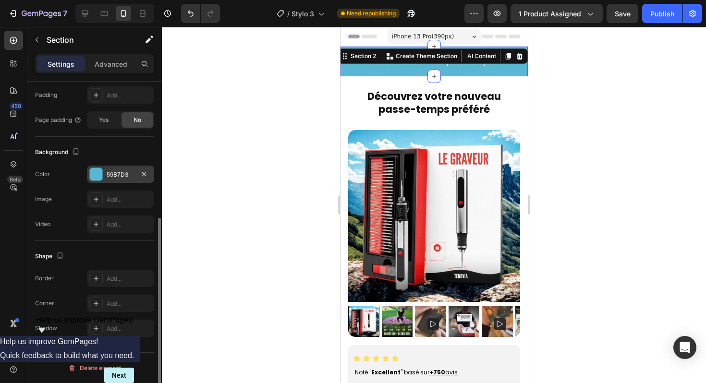
click at [112, 178] on div "59B7D3" at bounding box center [121, 174] width 28 height 9
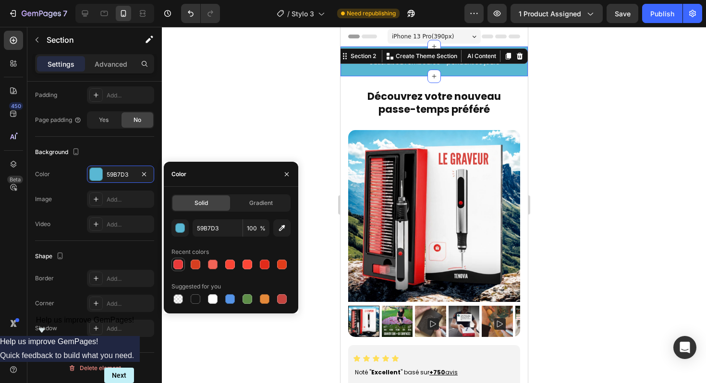
click at [181, 265] on div at bounding box center [178, 265] width 10 height 10
type input "E83939"
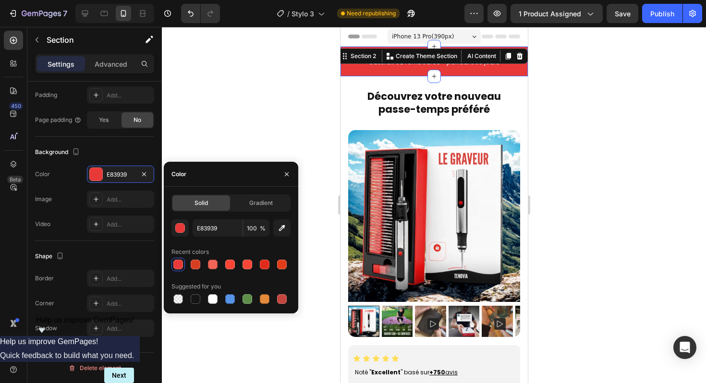
click at [261, 117] on div at bounding box center [434, 205] width 544 height 356
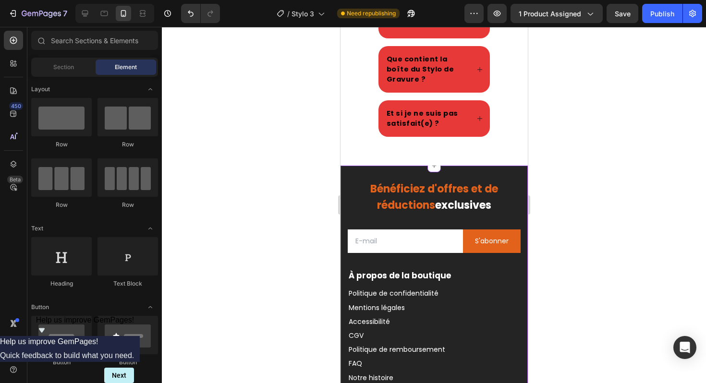
scroll to position [3160, 0]
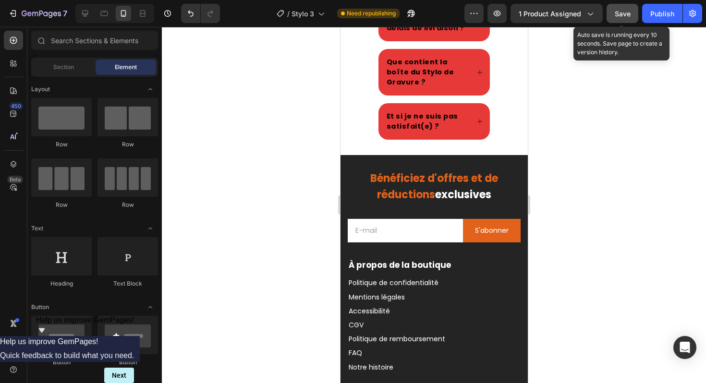
click at [614, 17] on div "Save" at bounding box center [622, 14] width 16 height 10
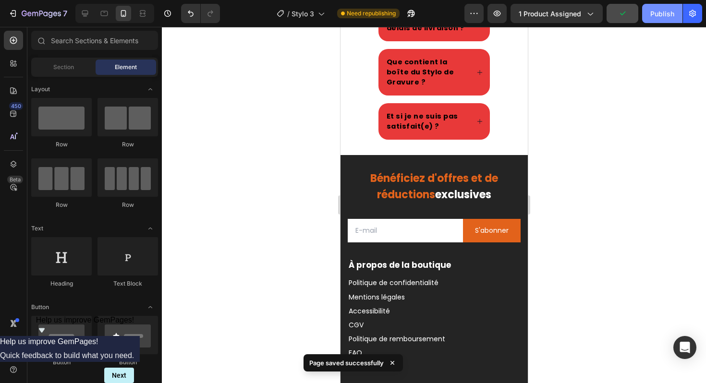
click at [657, 15] on div "Publish" at bounding box center [662, 14] width 24 height 10
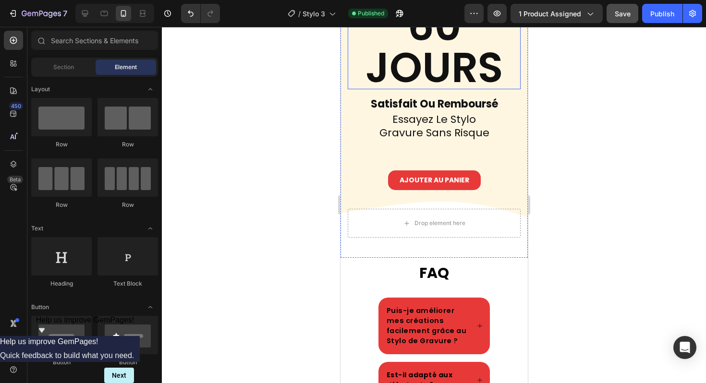
scroll to position [2642, 0]
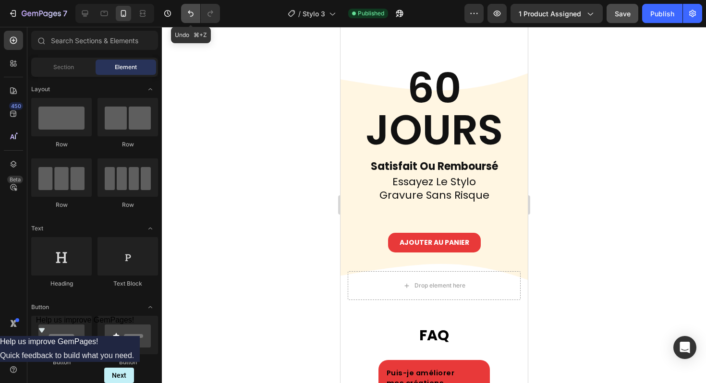
click at [195, 16] on button "Undo/Redo" at bounding box center [190, 13] width 19 height 19
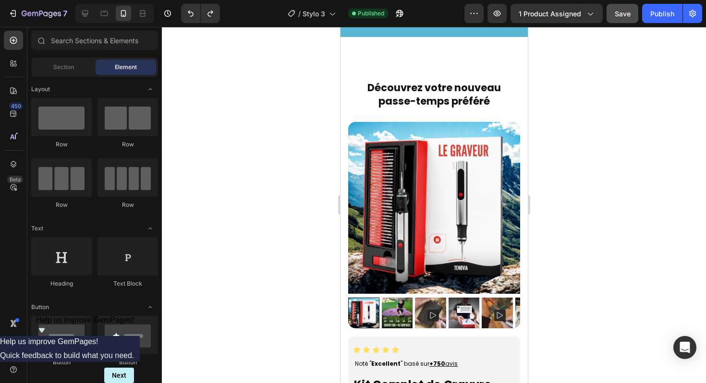
scroll to position [0, 0]
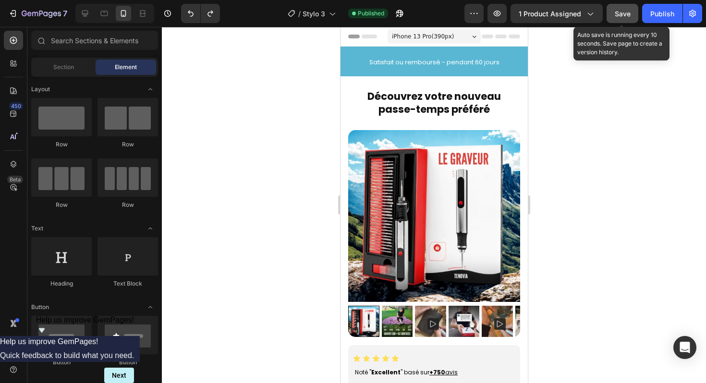
click at [623, 16] on span "Save" at bounding box center [622, 14] width 16 height 8
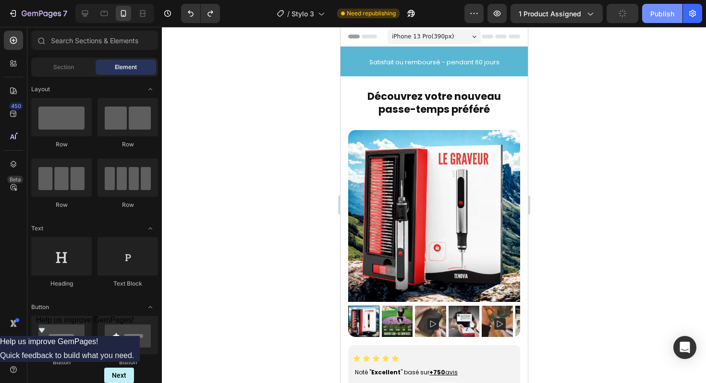
click at [662, 15] on div "Publish" at bounding box center [662, 14] width 24 height 10
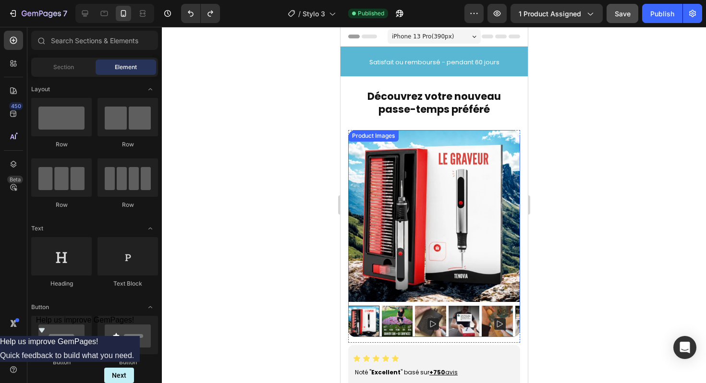
click at [308, 212] on div at bounding box center [434, 205] width 544 height 356
click at [602, 44] on div at bounding box center [434, 205] width 544 height 356
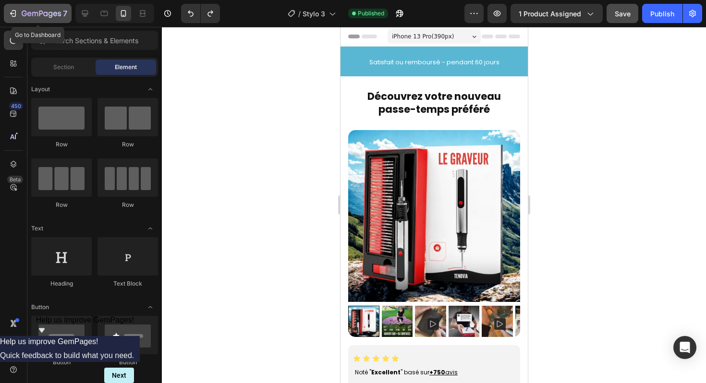
click at [54, 16] on icon "button" at bounding box center [41, 14] width 39 height 8
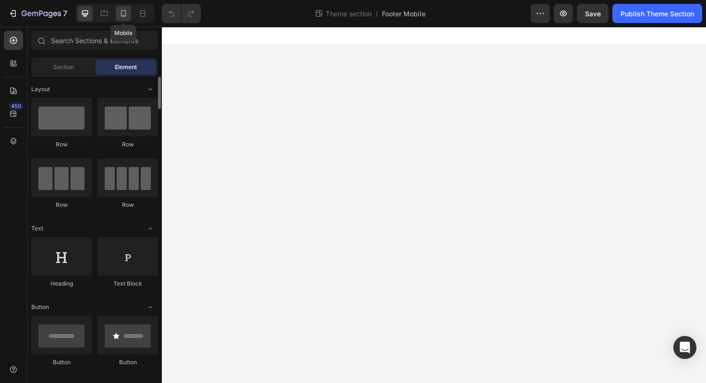
click at [130, 18] on div at bounding box center [123, 13] width 15 height 15
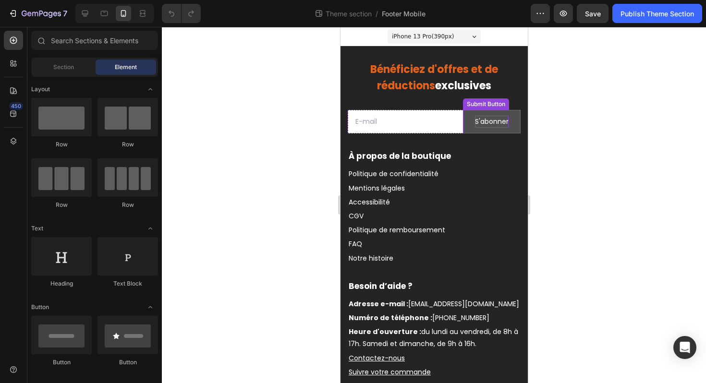
click at [474, 126] on div "S'abonner" at bounding box center [491, 122] width 34 height 12
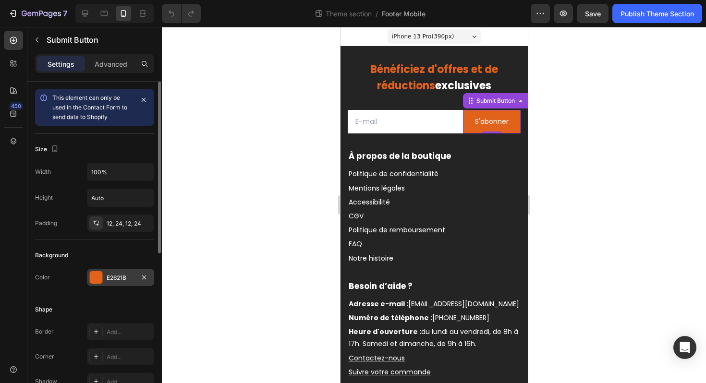
click at [113, 273] on div "E2621B" at bounding box center [120, 277] width 67 height 17
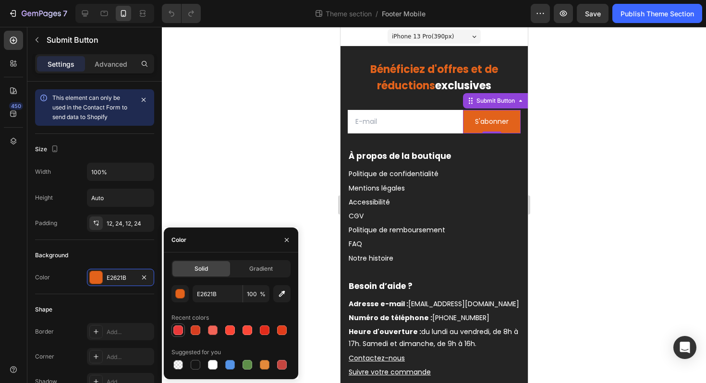
click at [180, 334] on div at bounding box center [178, 330] width 10 height 10
type input "E83939"
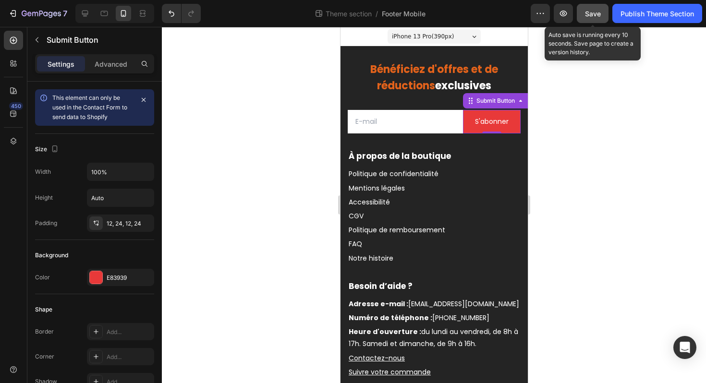
click at [595, 12] on span "Save" at bounding box center [593, 14] width 16 height 8
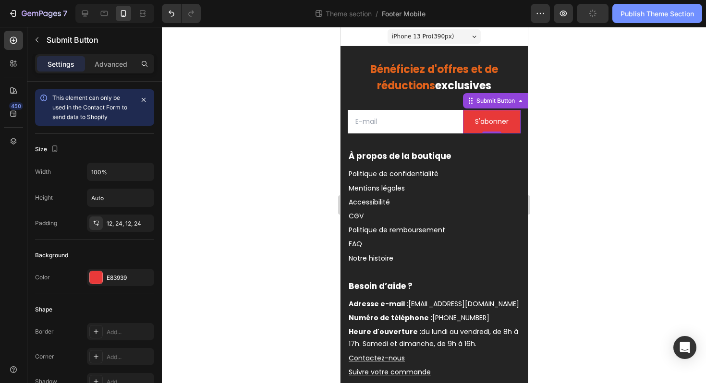
click at [642, 13] on div "Publish Theme Section" at bounding box center [656, 14] width 73 height 10
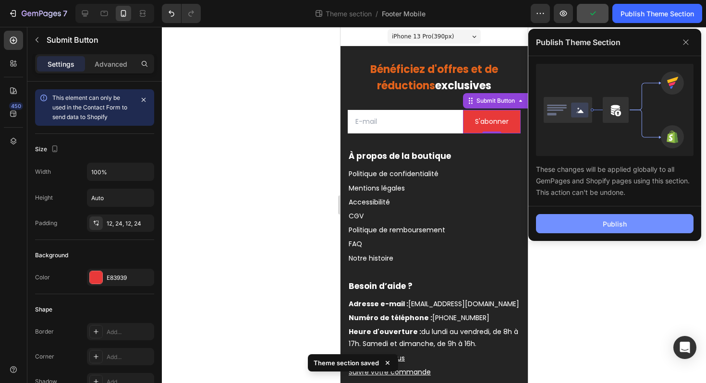
click at [636, 223] on button "Publish" at bounding box center [614, 223] width 157 height 19
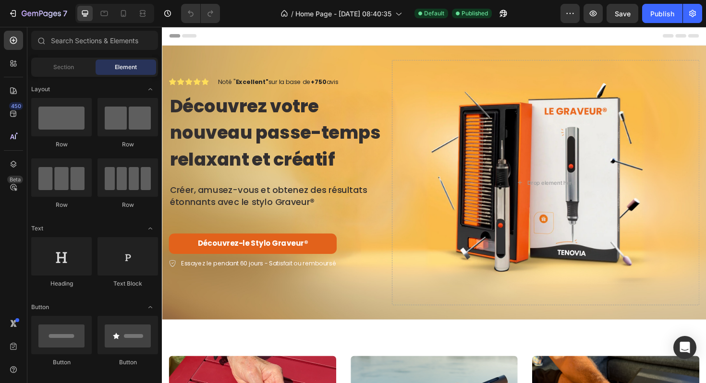
click at [322, 255] on link "Découvrez-le Stylo Graveur ®" at bounding box center [258, 257] width 178 height 22
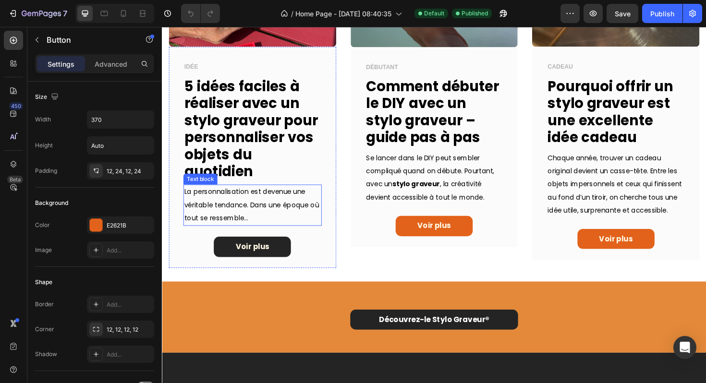
scroll to position [754, 0]
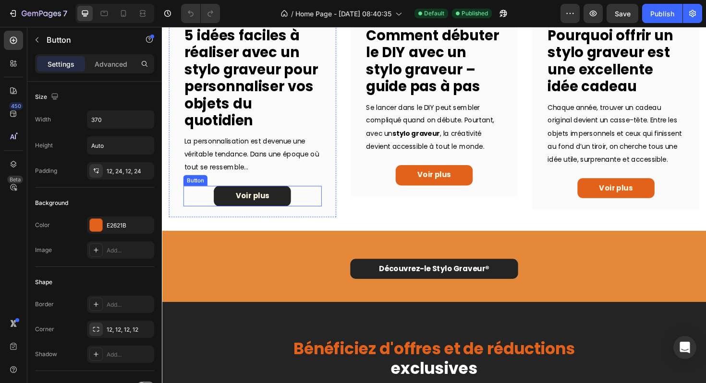
click at [277, 209] on link "Voir plus" at bounding box center [258, 206] width 82 height 22
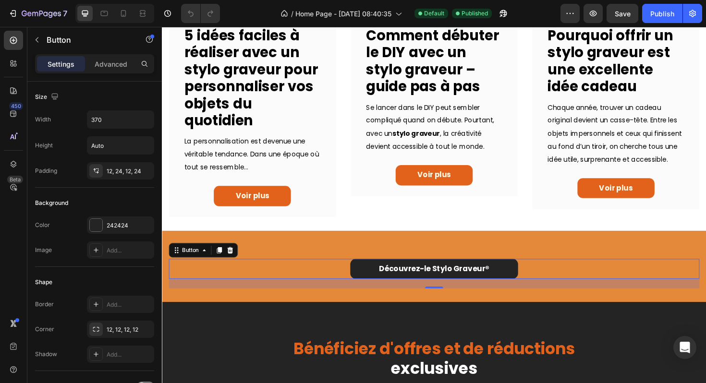
click at [296, 283] on div "Découvrez-le Stylo Graveur ® Button 0" at bounding box center [450, 284] width 562 height 22
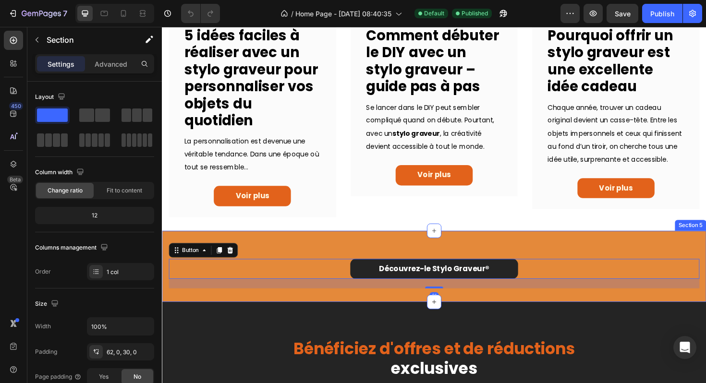
click at [285, 260] on div "Découvrez-le Stylo Graveur ® Button 21 Row Section 5" at bounding box center [450, 281] width 576 height 76
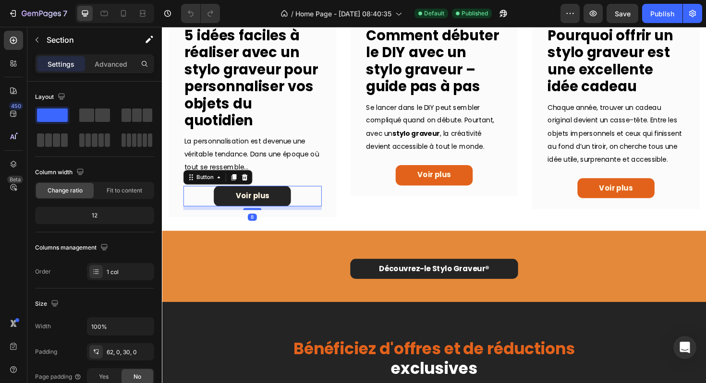
click at [252, 198] on link "Voir plus" at bounding box center [258, 206] width 82 height 22
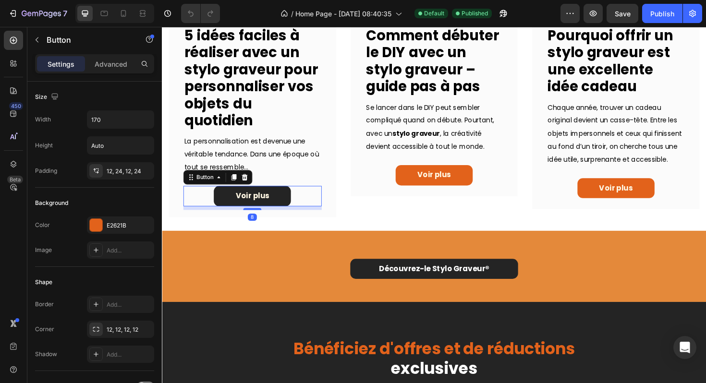
click at [281, 203] on link "Voir plus" at bounding box center [258, 206] width 82 height 22
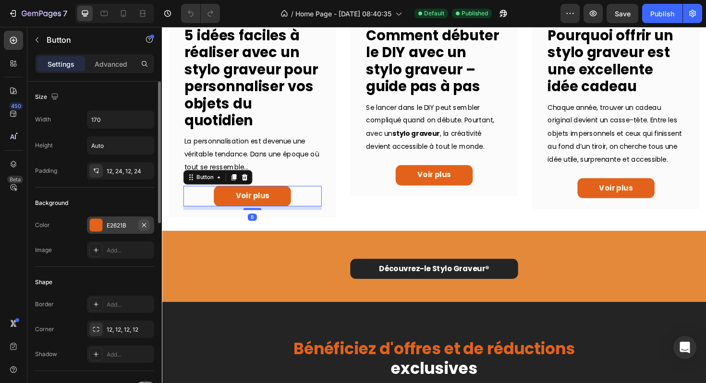
click at [146, 221] on icon "button" at bounding box center [144, 225] width 8 height 8
click at [294, 205] on link "Voir plus" at bounding box center [258, 206] width 82 height 22
click at [109, 224] on div "Add..." at bounding box center [129, 225] width 45 height 9
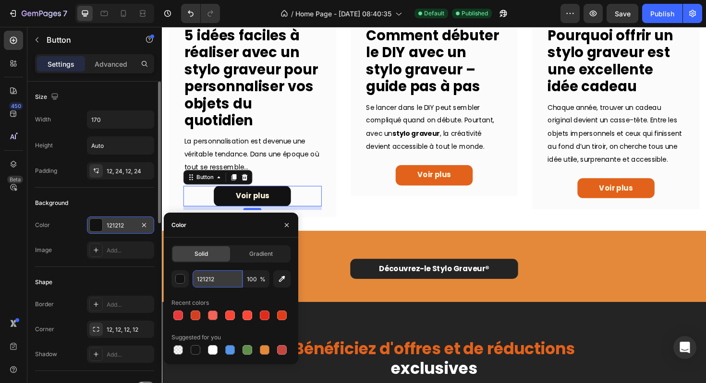
click at [219, 283] on input "121212" at bounding box center [218, 278] width 50 height 17
click at [176, 313] on div at bounding box center [178, 316] width 10 height 10
type input "E83939"
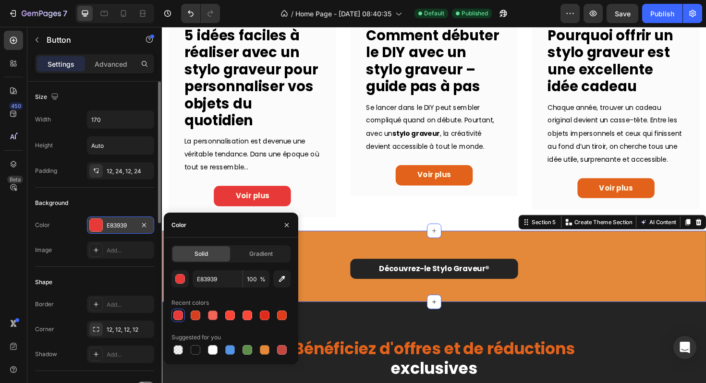
click at [338, 253] on div "Découvrez-le Stylo Graveur ® Button Row Section 5 Create Theme Section AI Conte…" at bounding box center [450, 281] width 576 height 76
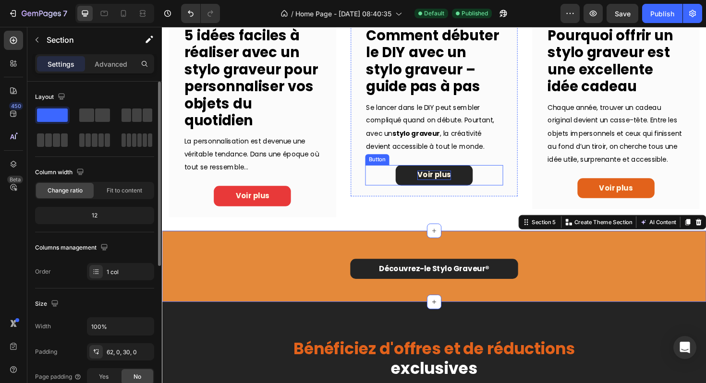
click at [462, 182] on p "Voir plus" at bounding box center [450, 184] width 36 height 10
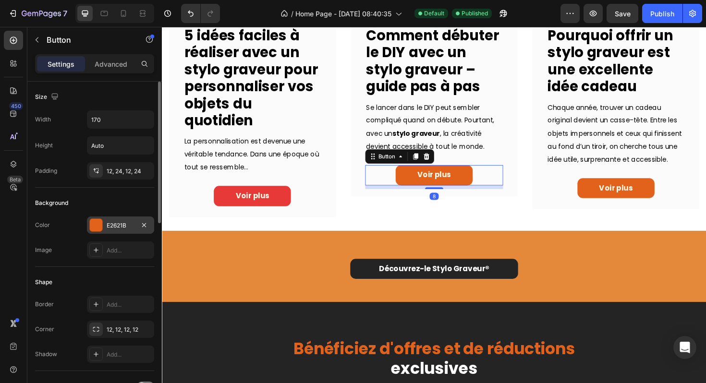
click at [106, 220] on div "E2621B" at bounding box center [120, 225] width 67 height 17
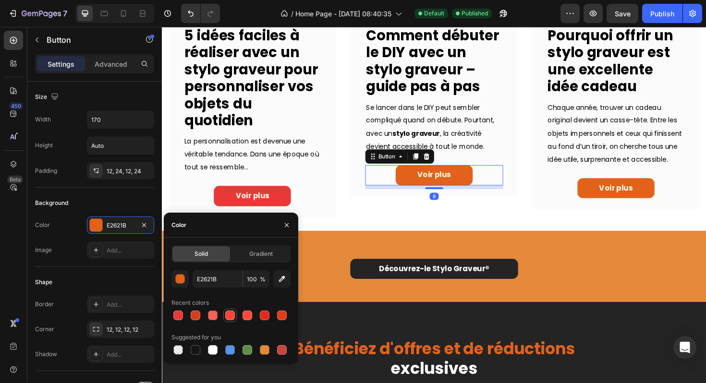
drag, startPoint x: 174, startPoint y: 313, endPoint x: 233, endPoint y: 314, distance: 59.5
click at [174, 313] on div at bounding box center [178, 316] width 10 height 10
type input "E83939"
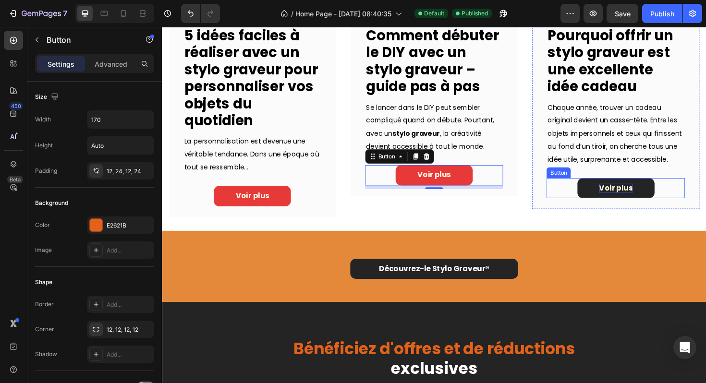
click at [630, 203] on p "Voir plus" at bounding box center [643, 198] width 36 height 10
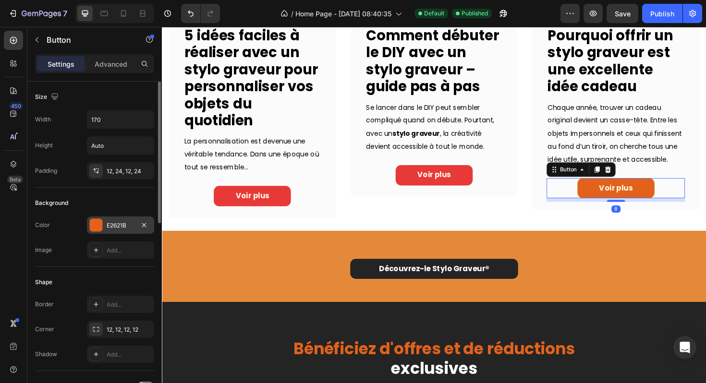
click at [117, 223] on div "E2621B" at bounding box center [121, 225] width 28 height 9
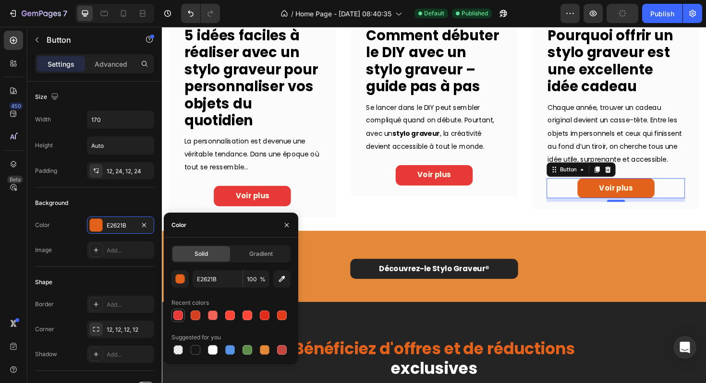
drag, startPoint x: 174, startPoint y: 315, endPoint x: 124, endPoint y: 190, distance: 134.4
click at [174, 315] on div at bounding box center [178, 316] width 10 height 10
type input "E83939"
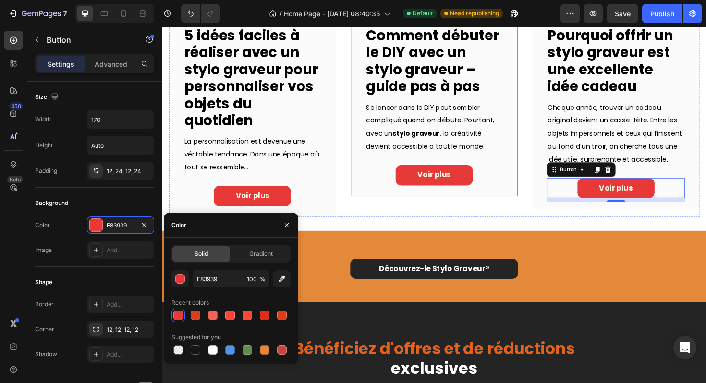
click at [368, 178] on div "DÉBUTANT Text block Comment débuter le DIY avec un stylo graveur – guide pas à …" at bounding box center [449, 101] width 177 height 212
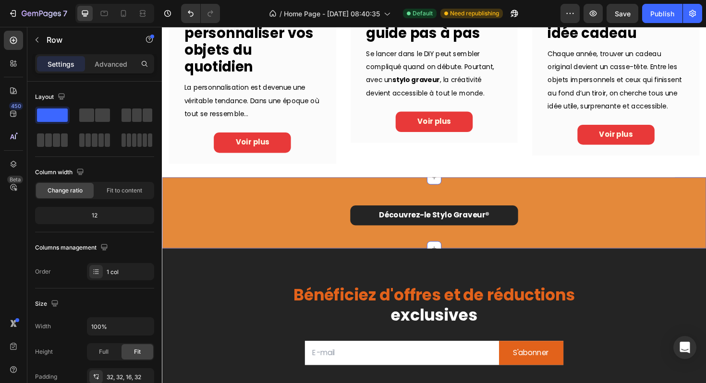
scroll to position [838, 0]
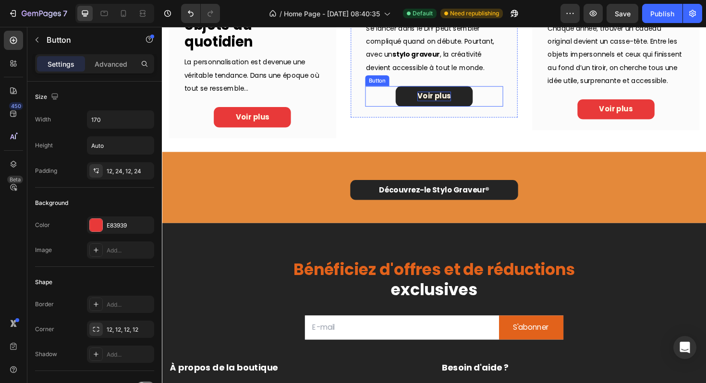
click at [438, 97] on p "Voir plus" at bounding box center [450, 101] width 36 height 10
click at [441, 101] on p "Voir plus" at bounding box center [450, 101] width 36 height 10
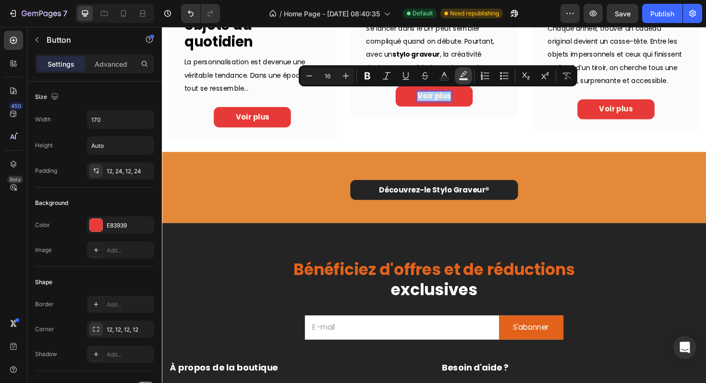
click at [466, 80] on rect "Editor contextual toolbar" at bounding box center [463, 79] width 9 height 2
type input "000000"
type input "77"
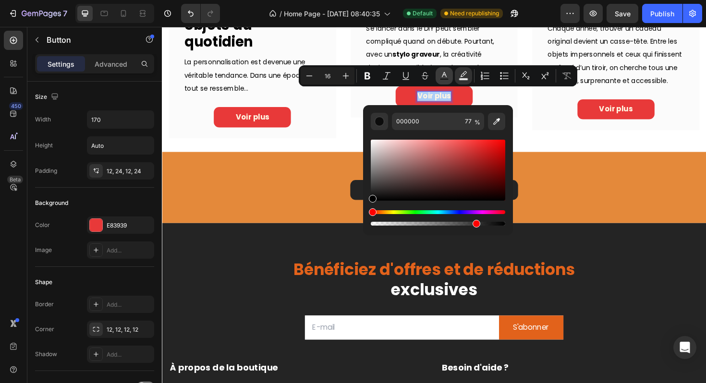
click at [449, 78] on button "Text Color" at bounding box center [443, 75] width 17 height 17
type input "FFF6E2"
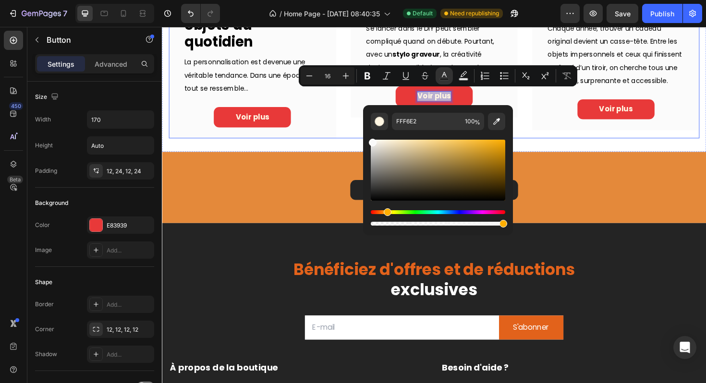
type input "F9F9F9"
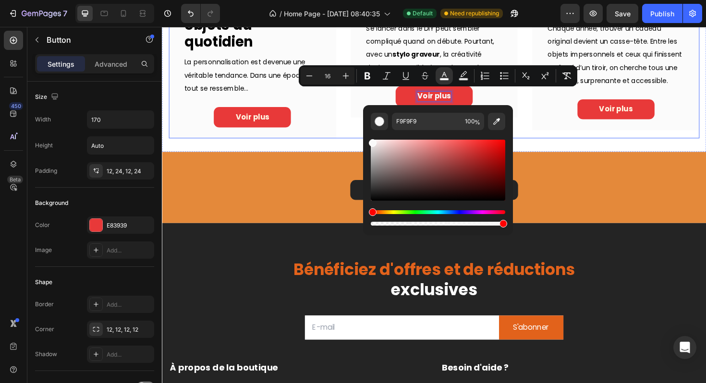
drag, startPoint x: 548, startPoint y: 170, endPoint x: 371, endPoint y: 144, distance: 179.1
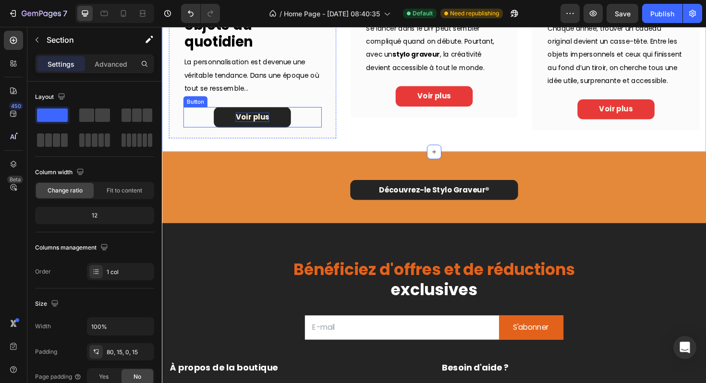
click at [253, 124] on p "Voir plus" at bounding box center [258, 123] width 36 height 10
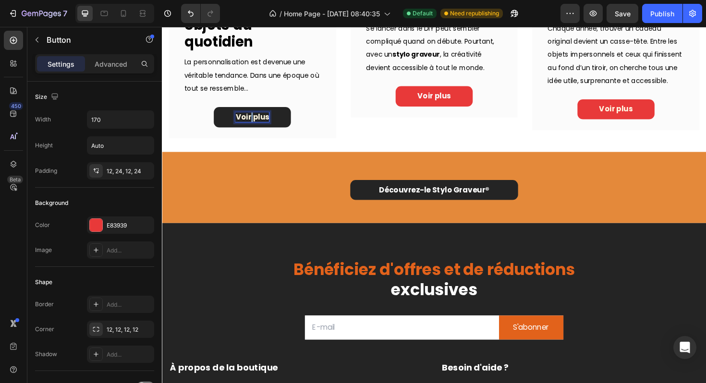
click at [253, 124] on p "Voir plus" at bounding box center [258, 123] width 36 height 10
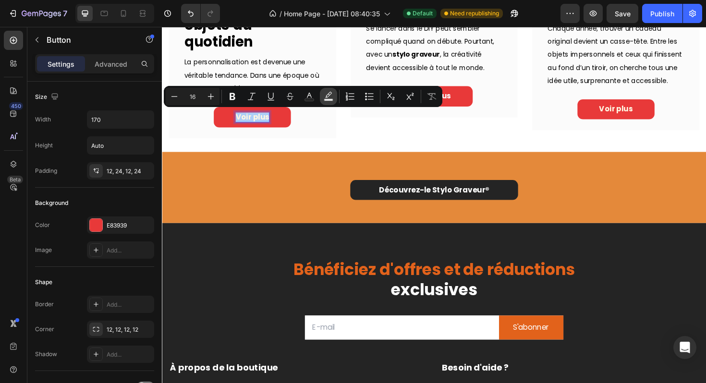
click at [322, 96] on button "Text Background Color" at bounding box center [328, 96] width 17 height 17
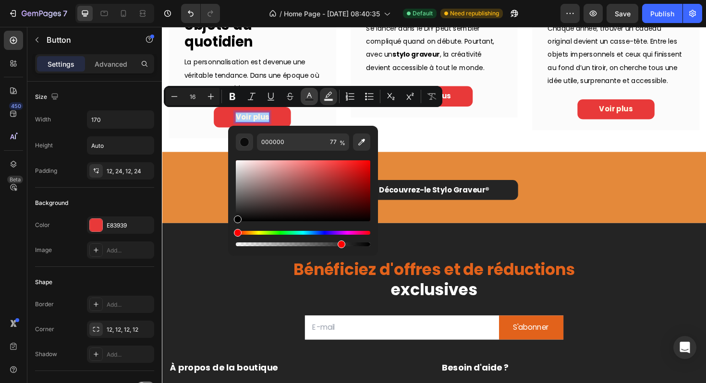
click at [315, 98] on button "Text Color" at bounding box center [309, 96] width 17 height 17
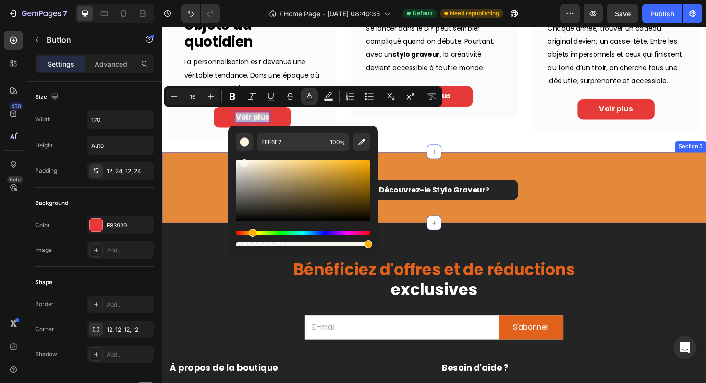
type input "FFFFFF"
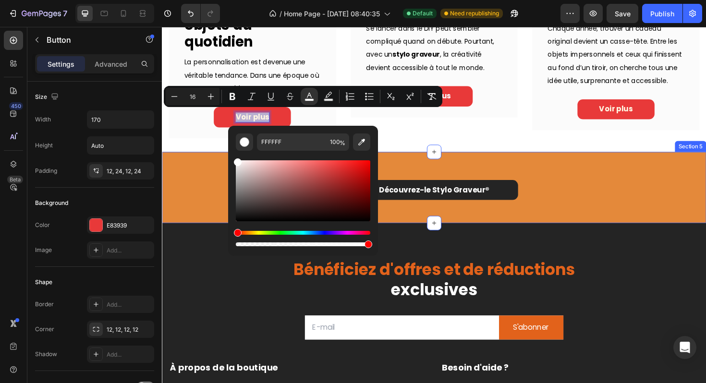
drag, startPoint x: 415, startPoint y: 188, endPoint x: 218, endPoint y: 165, distance: 198.2
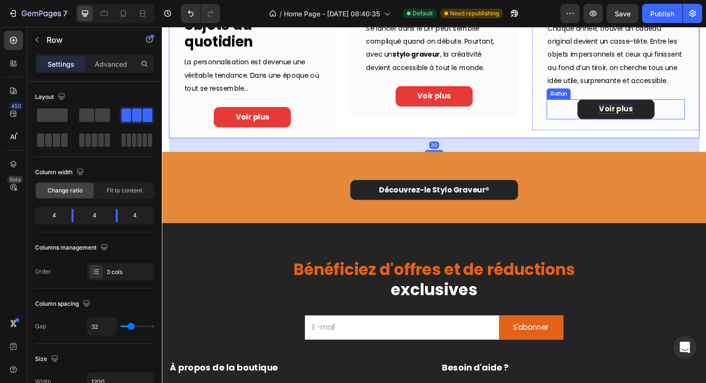
click at [630, 120] on p "Voir plus" at bounding box center [643, 114] width 36 height 10
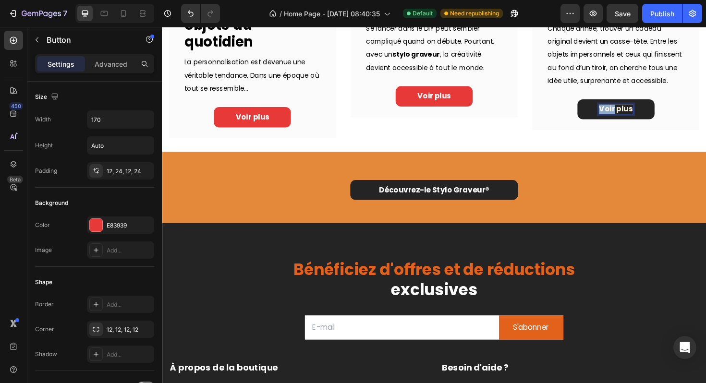
click at [630, 120] on p "Voir plus" at bounding box center [643, 114] width 36 height 10
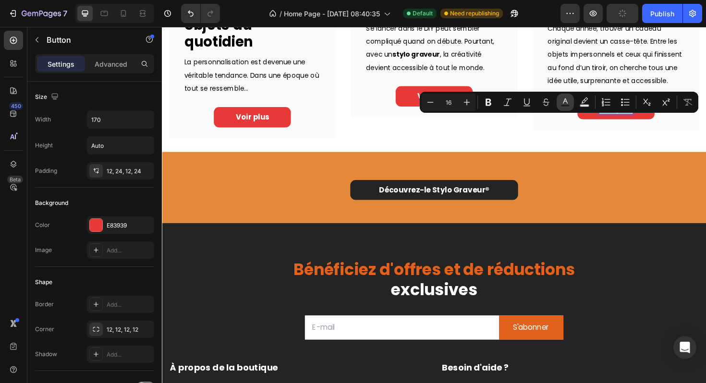
click at [562, 105] on rect "Editor contextual toolbar" at bounding box center [565, 106] width 9 height 2
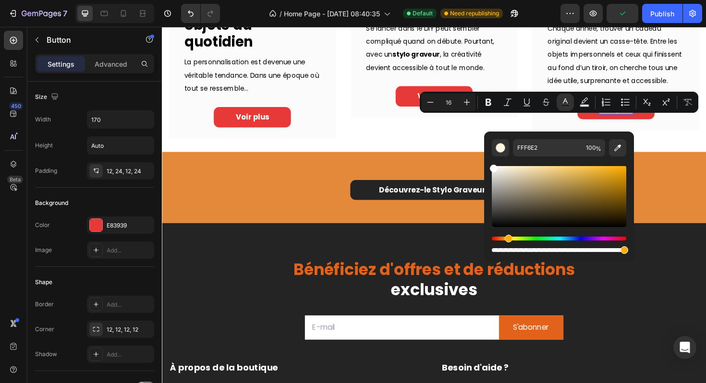
type input "FCFCFC"
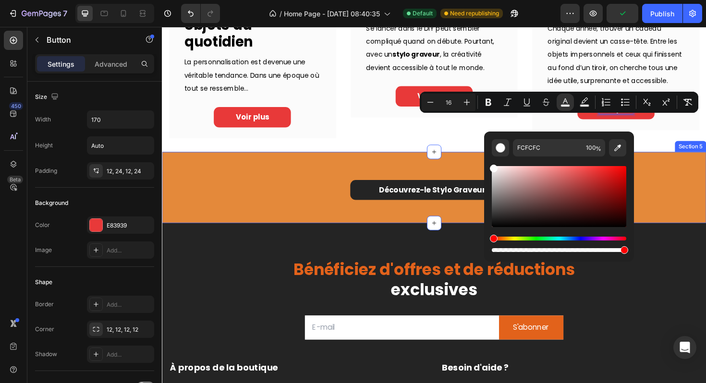
drag, startPoint x: 646, startPoint y: 193, endPoint x: 474, endPoint y: 166, distance: 174.0
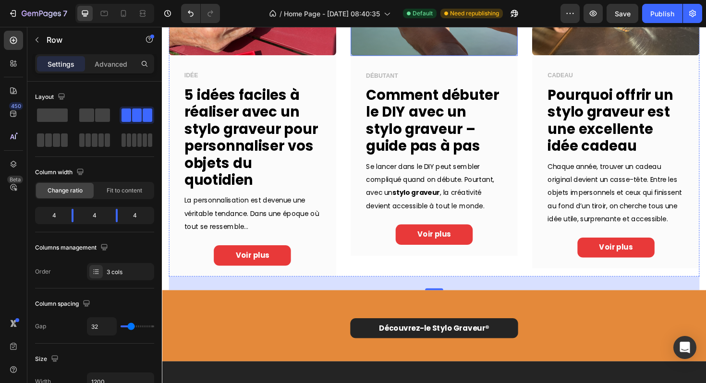
scroll to position [750, 0]
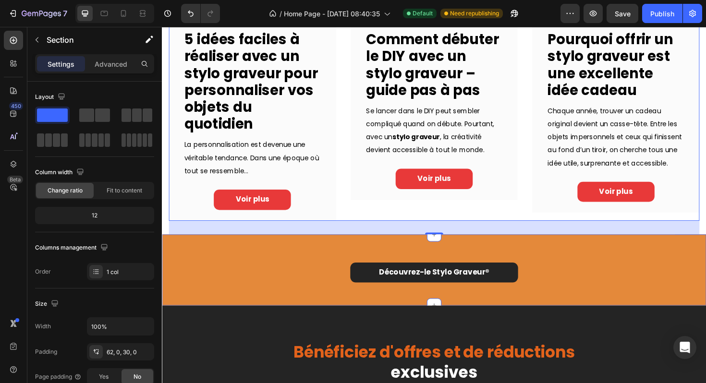
click at [361, 274] on div "Découvrez-le Stylo Graveur ® Button Row Section 5" at bounding box center [450, 285] width 576 height 76
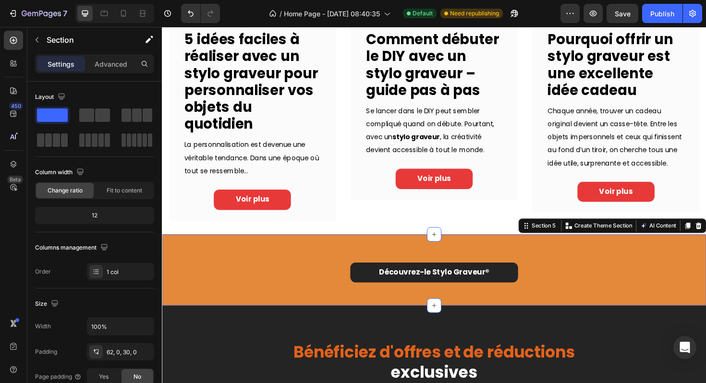
click at [199, 289] on div "Découvrez-le Stylo Graveur ® Button" at bounding box center [450, 288] width 562 height 22
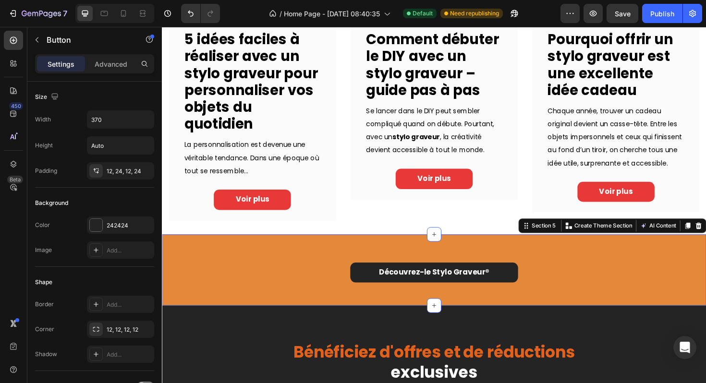
click at [261, 259] on div "Découvrez-le Stylo Graveur ® Button Row Section 5 Create Theme Section AI Conte…" at bounding box center [450, 285] width 576 height 76
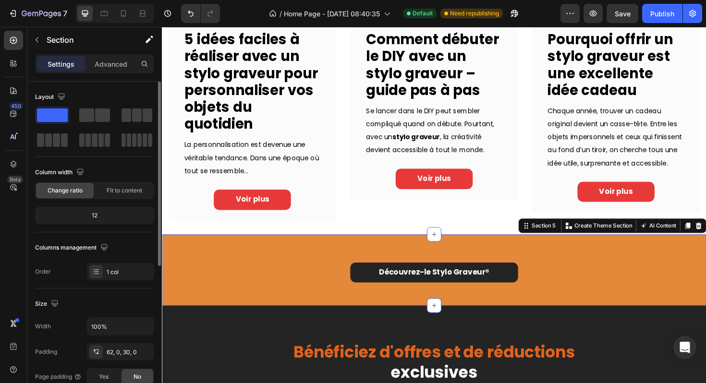
scroll to position [257, 0]
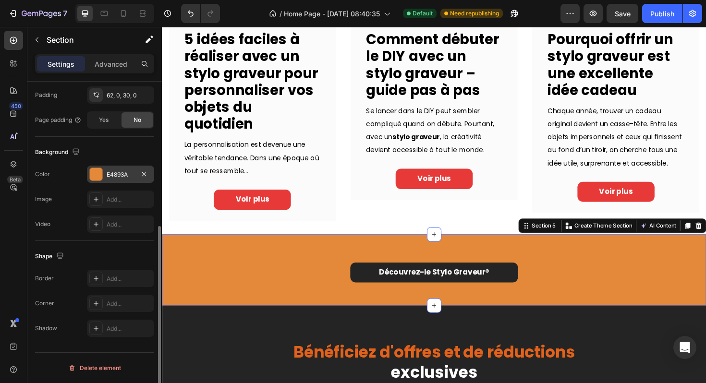
click at [101, 166] on div "E4893A" at bounding box center [120, 174] width 67 height 17
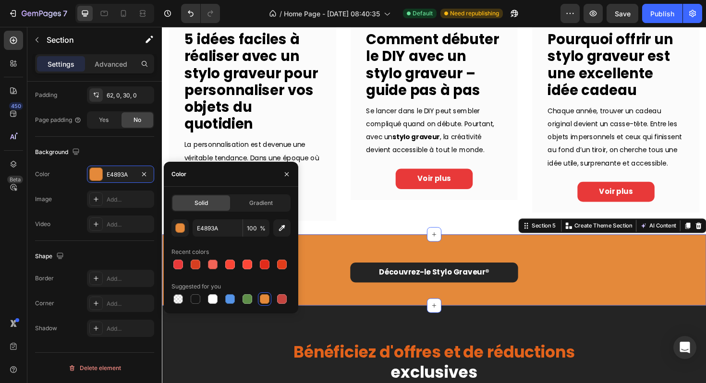
click at [180, 262] on div at bounding box center [178, 265] width 10 height 10
type input "E83939"
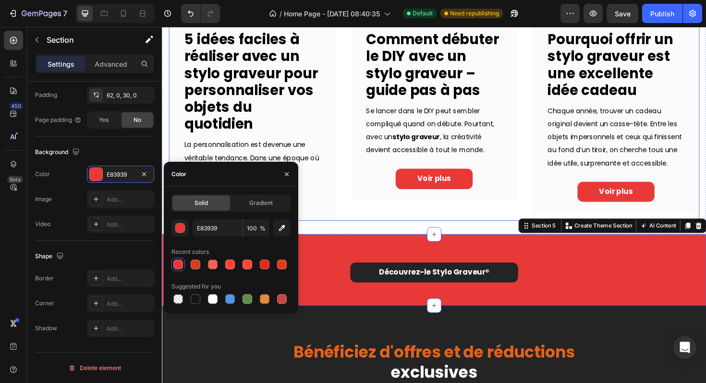
click at [370, 212] on div "Image DÉBUTANT Text block Comment débuter le DIY avec un stylo graveur – guide …" at bounding box center [449, 49] width 177 height 367
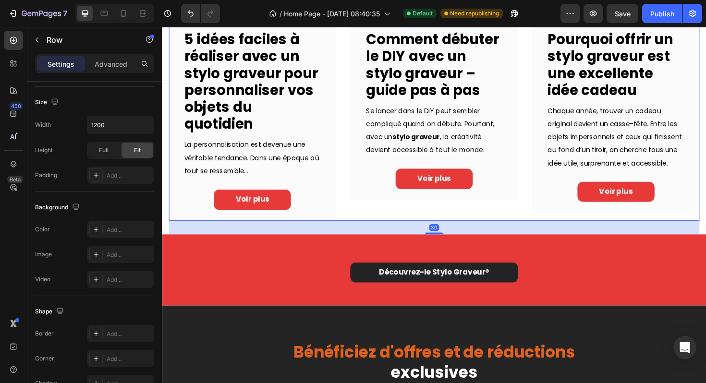
scroll to position [0, 0]
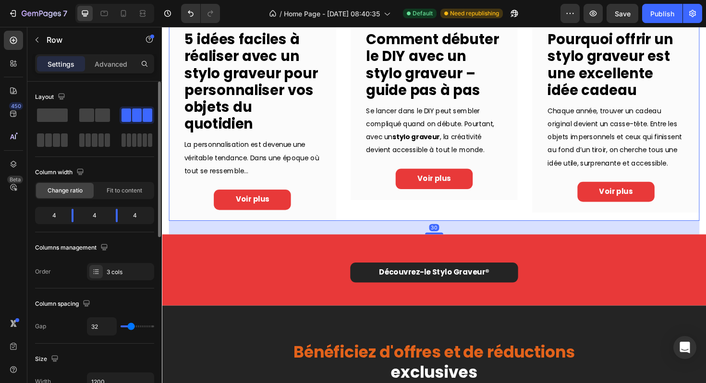
click at [370, 212] on div "Image DÉBUTANT Text block Comment débuter le DIY avec un stylo graveur – guide …" at bounding box center [449, 49] width 177 height 367
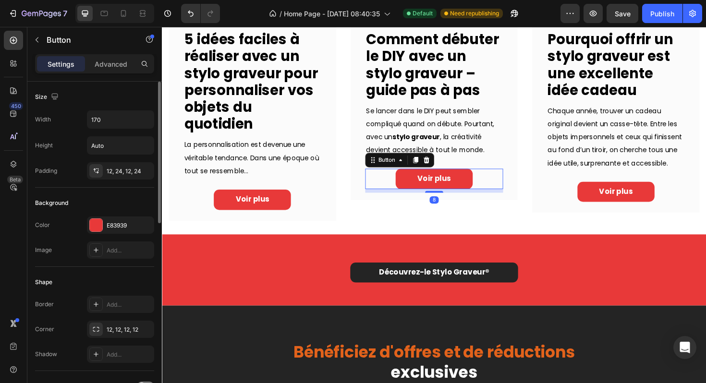
click at [377, 185] on div "Voir plus Button 8" at bounding box center [450, 188] width 146 height 22
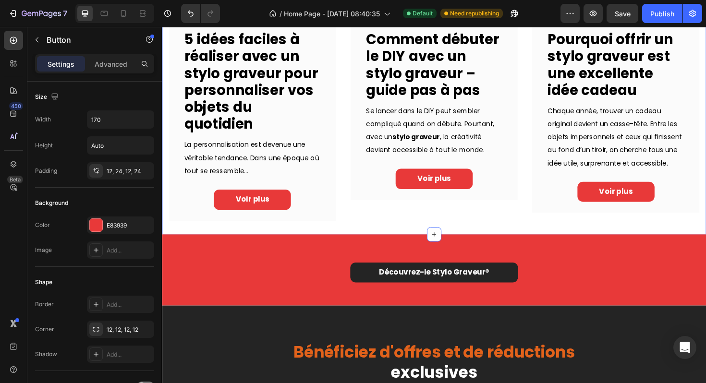
click at [349, 239] on div "Image IDÉE Text block 5 idées faciles à réaliser avec un stylo graveur pour per…" at bounding box center [450, 56] width 562 height 381
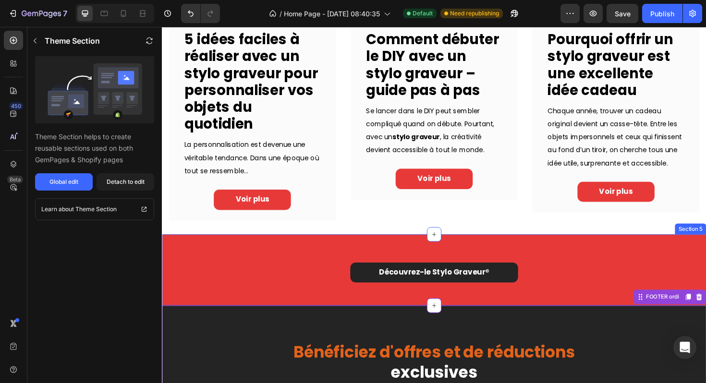
click at [285, 257] on div "Découvrez-le Stylo Graveur ® Button Row Section 5" at bounding box center [450, 285] width 576 height 76
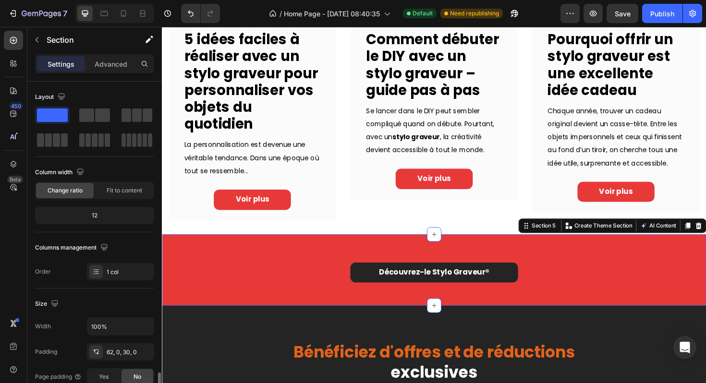
scroll to position [186, 0]
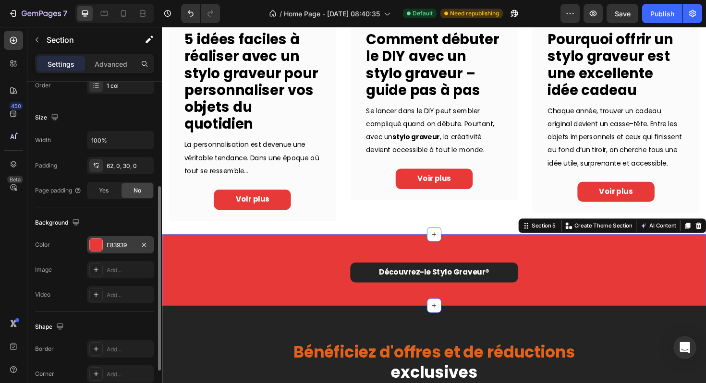
click at [121, 250] on div "E83939" at bounding box center [120, 244] width 67 height 17
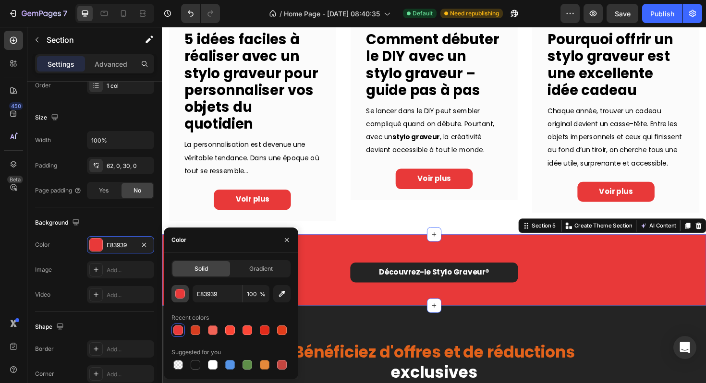
click at [188, 293] on div "E83939 100 %" at bounding box center [230, 293] width 119 height 17
click at [186, 294] on button "button" at bounding box center [179, 293] width 17 height 17
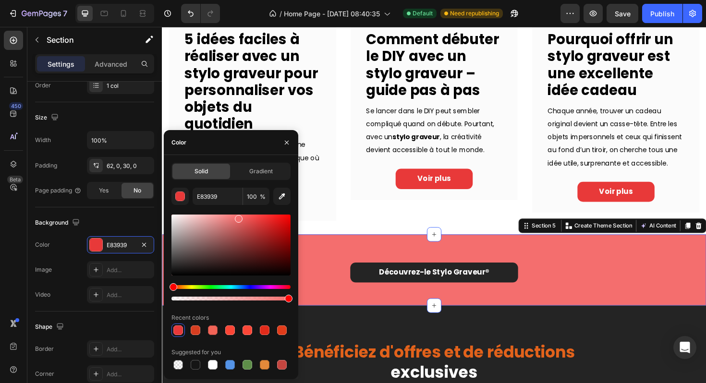
drag, startPoint x: 258, startPoint y: 225, endPoint x: 237, endPoint y: 217, distance: 22.5
click at [237, 217] on div at bounding box center [239, 219] width 8 height 8
type input "F46E6E"
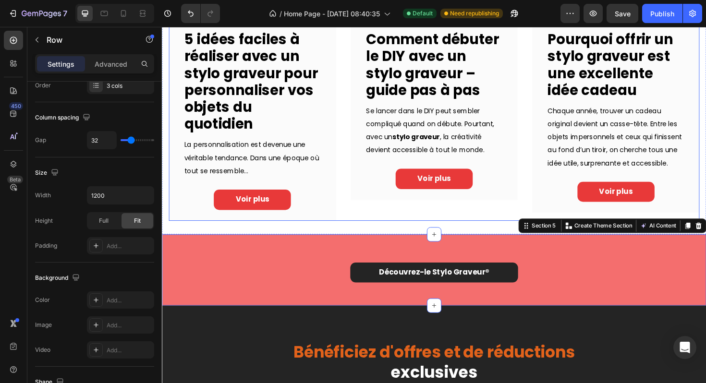
click at [375, 220] on div "Image DÉBUTANT Text block Comment débuter le DIY avec un stylo graveur – guide …" at bounding box center [449, 49] width 177 height 367
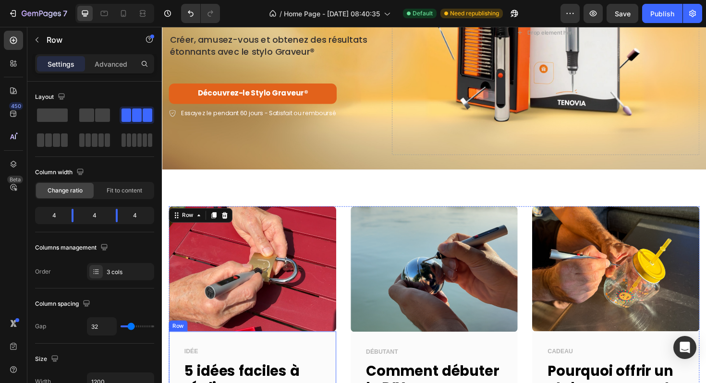
scroll to position [276, 0]
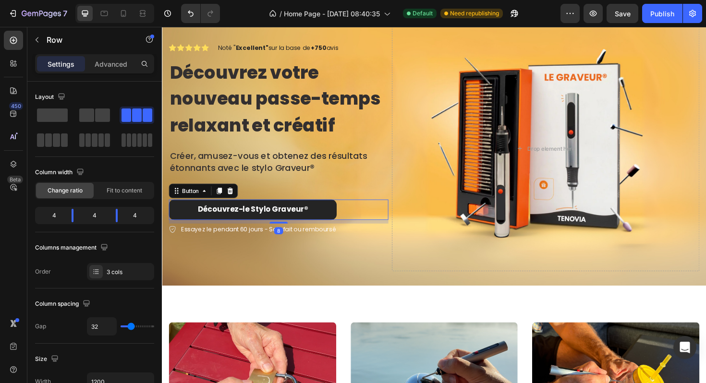
click at [314, 225] on link "Découvrez-le Stylo Graveur ®" at bounding box center [258, 221] width 178 height 22
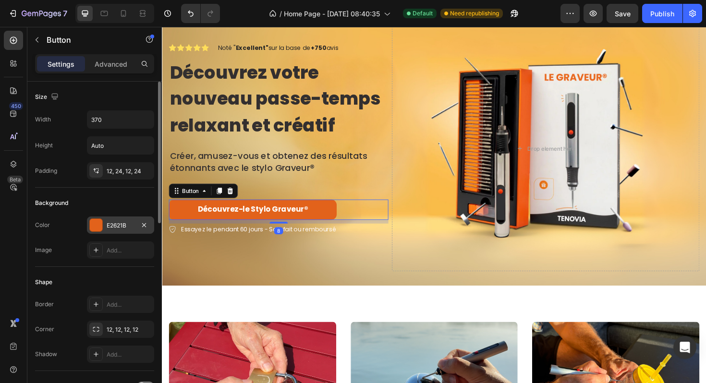
click at [132, 229] on div "E2621B" at bounding box center [121, 225] width 28 height 9
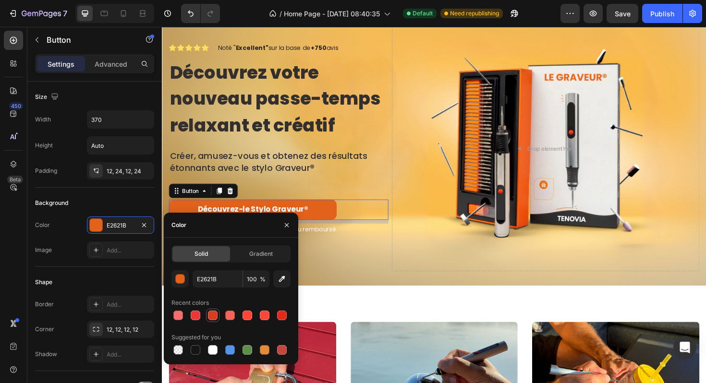
click at [211, 314] on div at bounding box center [213, 316] width 10 height 10
click at [195, 316] on div at bounding box center [196, 316] width 10 height 10
type input "E83939"
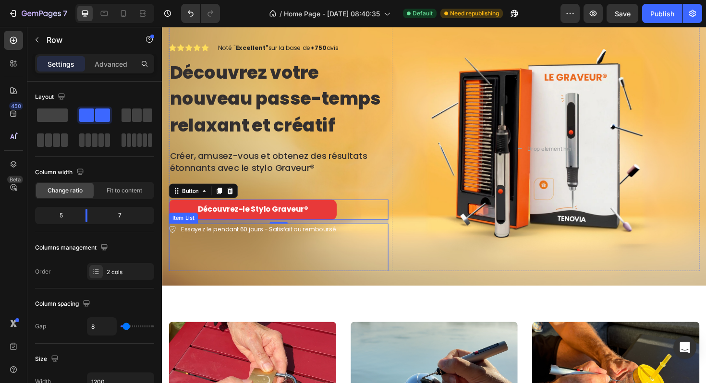
click at [409, 251] on div "Drop element here" at bounding box center [567, 156] width 325 height 260
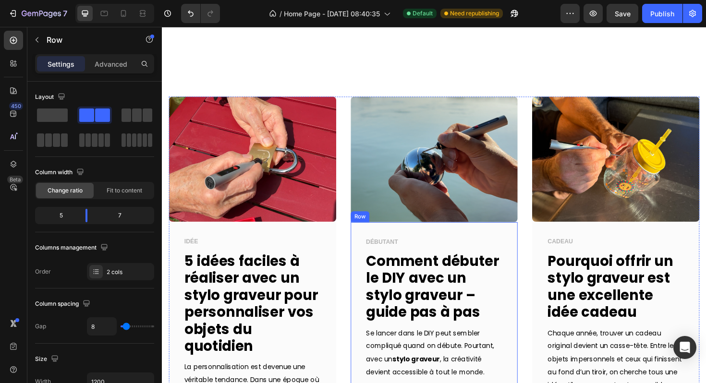
scroll to position [962, 0]
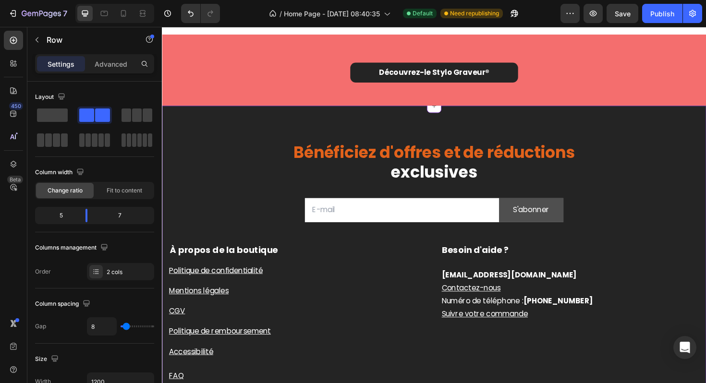
click at [553, 233] on button "S'abonner" at bounding box center [552, 220] width 69 height 25
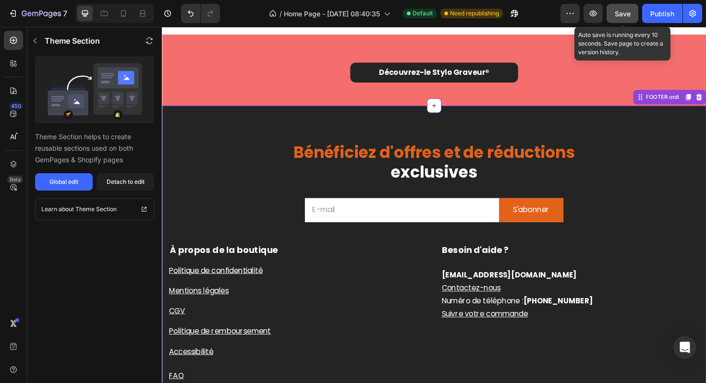
click at [637, 16] on button "Save" at bounding box center [622, 13] width 32 height 19
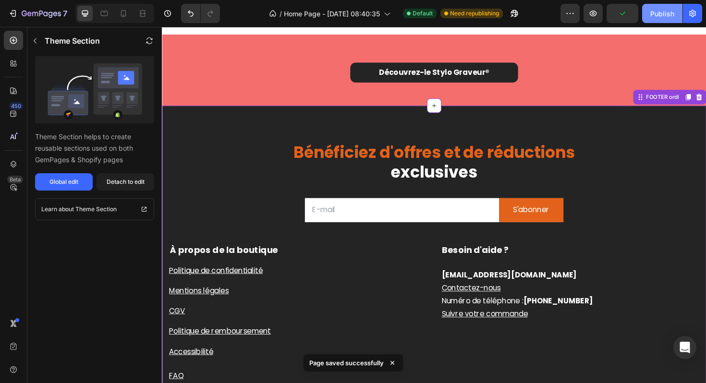
click at [663, 18] on div "Publish" at bounding box center [662, 14] width 24 height 10
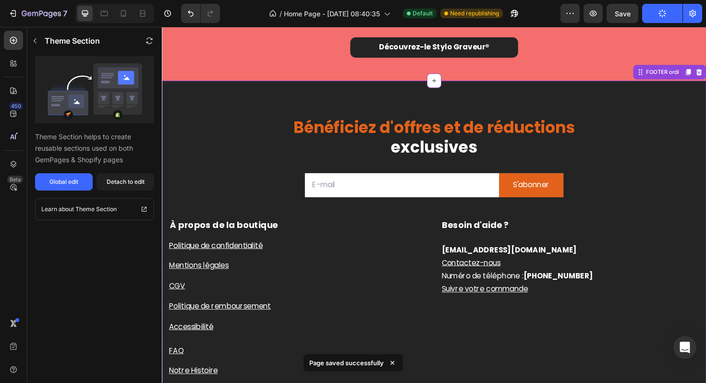
scroll to position [1047, 0]
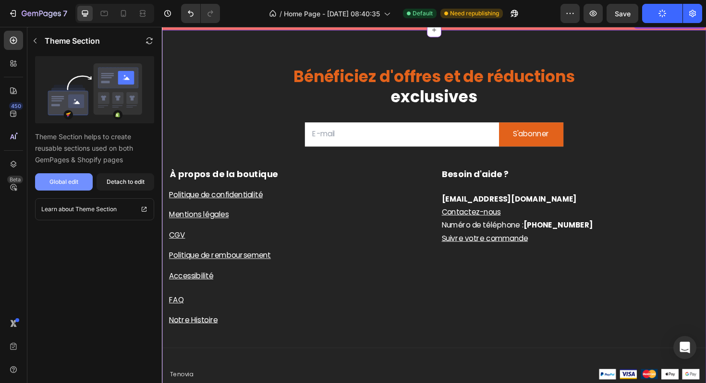
click at [67, 182] on div "Global edit" at bounding box center [63, 182] width 29 height 9
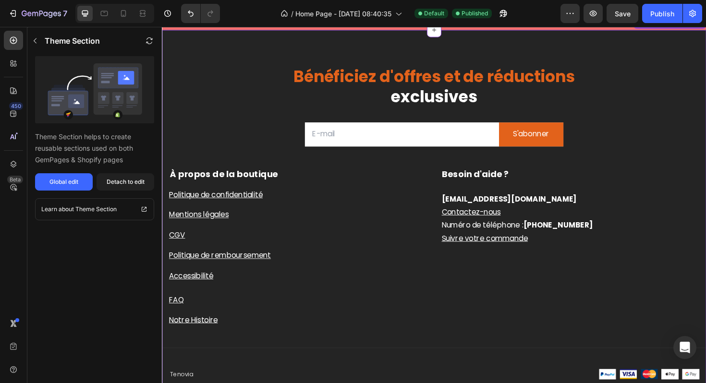
click at [568, 275] on div "Besoin d'aide ? Text block info@tenovia.fr Contactez-nous Numéro de téléphone :…" at bounding box center [594, 261] width 274 height 168
click at [573, 244] on p "Suivre votre commande" at bounding box center [594, 251] width 272 height 14
click at [569, 233] on strong "[PHONE_NUMBER]" at bounding box center [581, 236] width 74 height 11
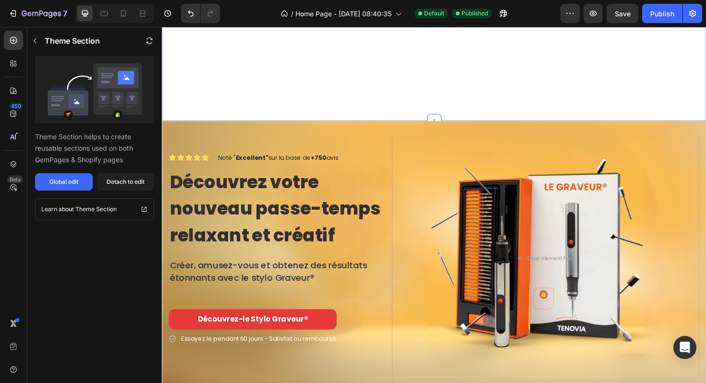
scroll to position [130, 0]
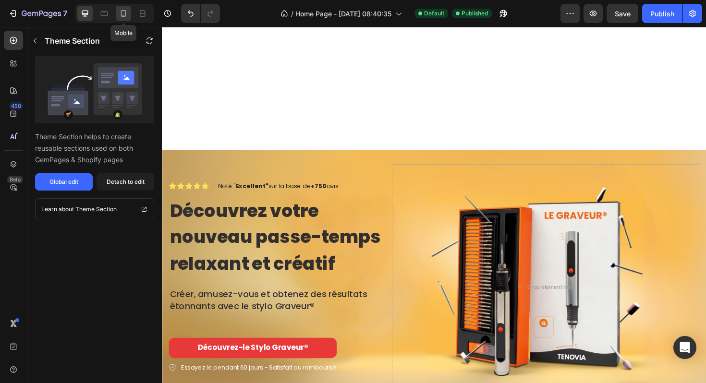
click at [127, 15] on icon at bounding box center [124, 14] width 10 height 10
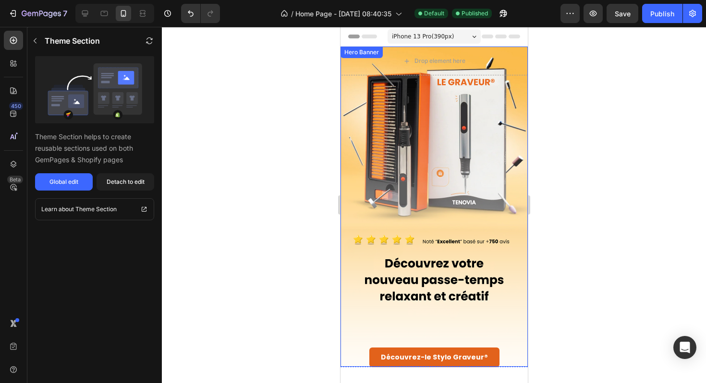
scroll to position [315, 0]
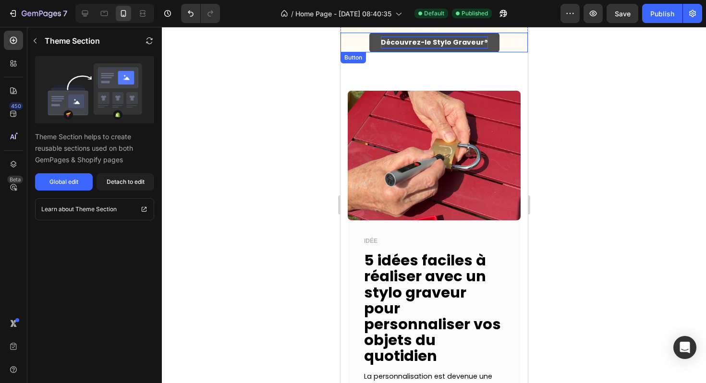
click at [449, 43] on span "Découvrez-le Stylo Graveur ®" at bounding box center [433, 42] width 107 height 10
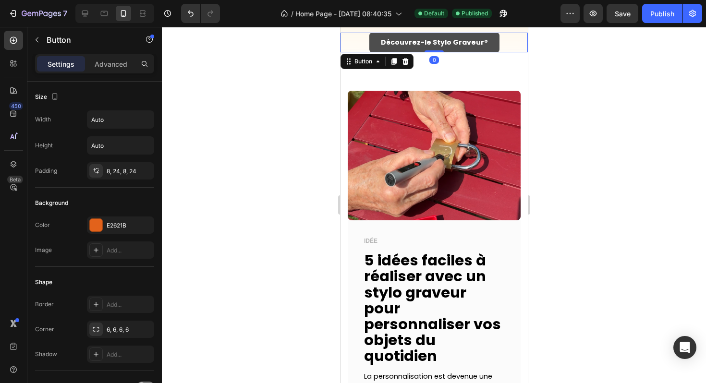
click at [486, 42] on link "Découvrez-le Stylo Graveur ®" at bounding box center [434, 43] width 130 height 20
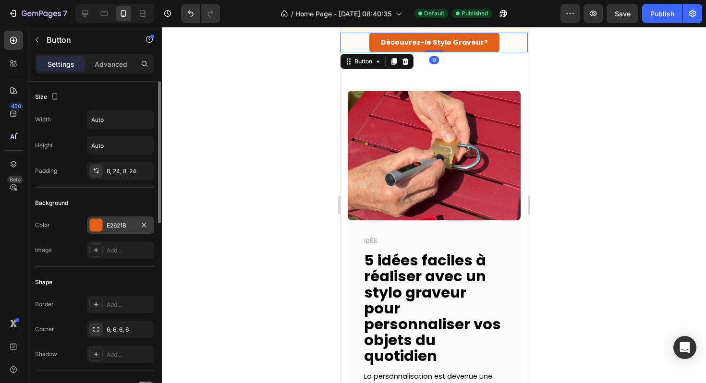
click at [124, 229] on div "E2621B" at bounding box center [121, 225] width 28 height 9
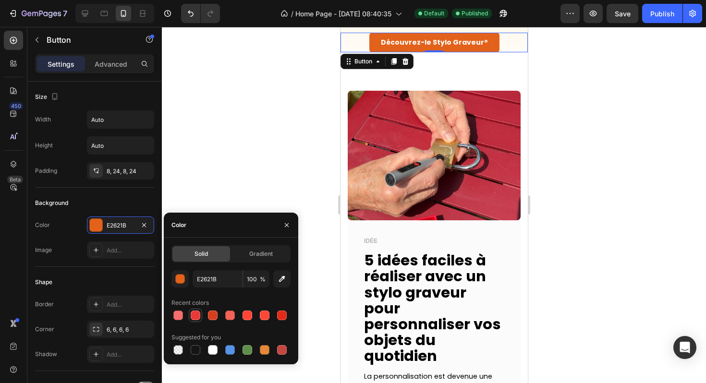
click at [196, 318] on div at bounding box center [196, 316] width 10 height 10
type input "E83939"
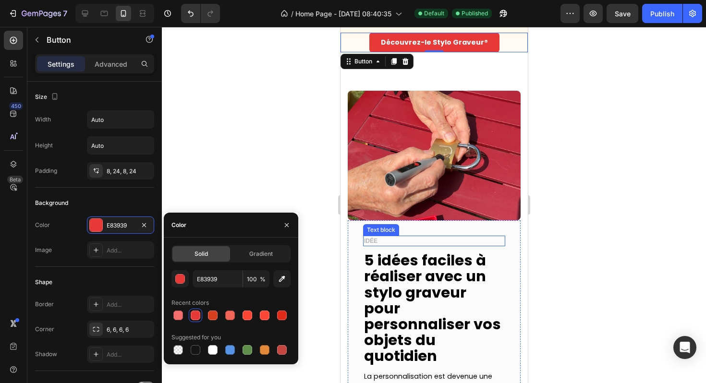
click at [423, 237] on p "IDÉE" at bounding box center [433, 241] width 140 height 9
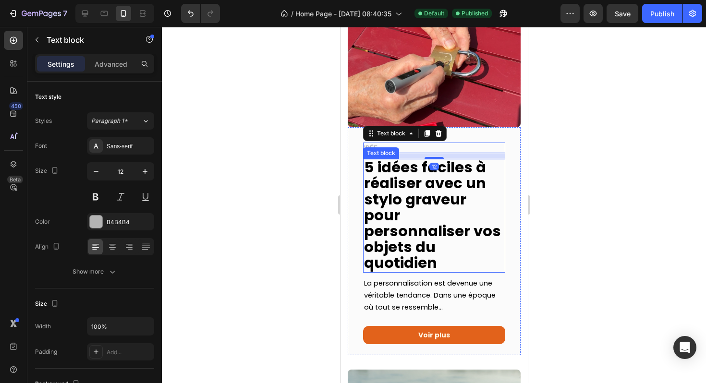
scroll to position [842, 0]
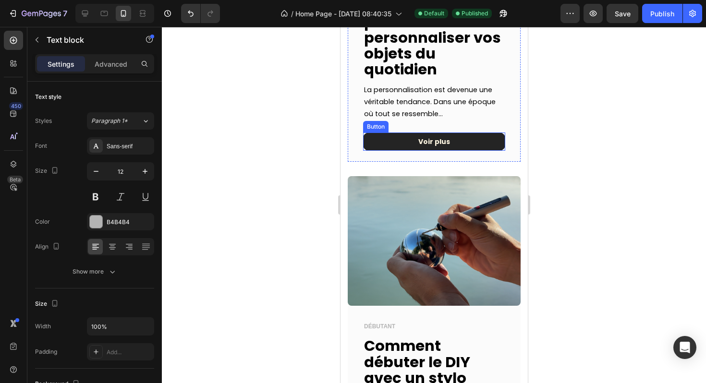
click at [486, 144] on link "Voir plus" at bounding box center [433, 141] width 142 height 18
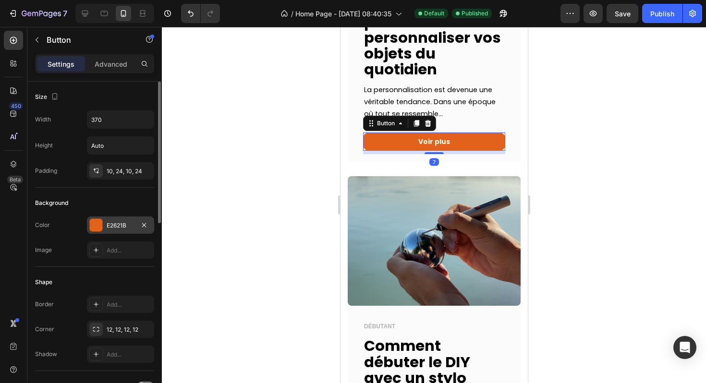
click at [111, 223] on div "E2621B" at bounding box center [121, 225] width 28 height 9
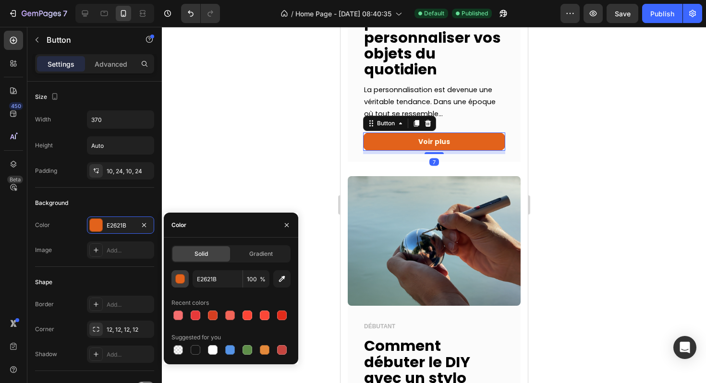
click at [182, 280] on div "button" at bounding box center [181, 280] width 10 height 10
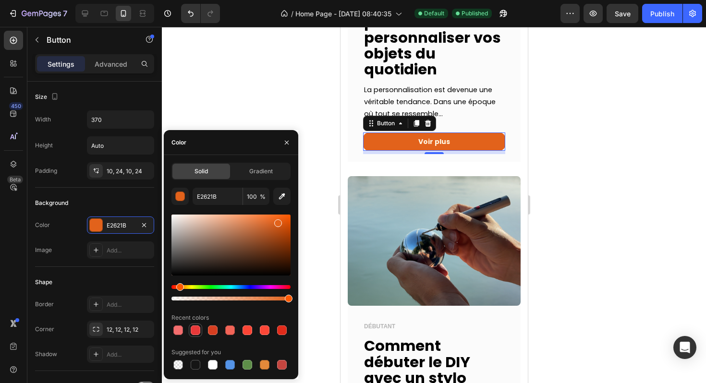
click at [198, 327] on div at bounding box center [196, 330] width 10 height 10
type input "E83939"
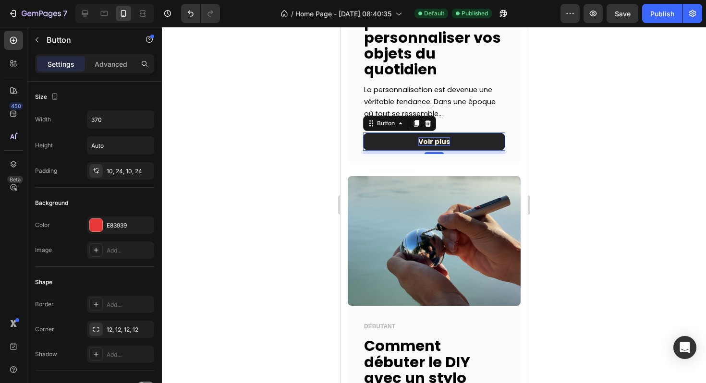
click at [433, 140] on p "Voir plus" at bounding box center [434, 141] width 32 height 9
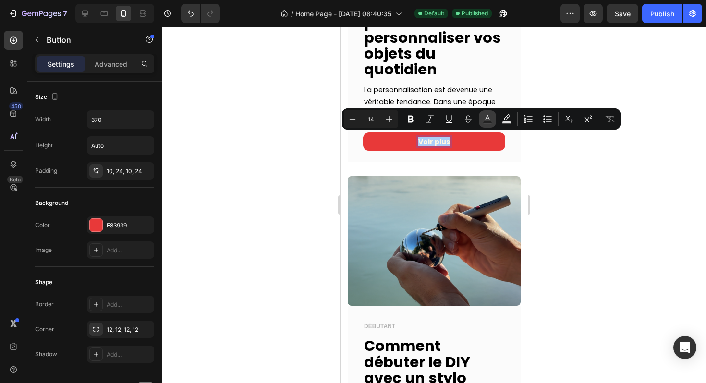
drag, startPoint x: 487, startPoint y: 118, endPoint x: 103, endPoint y: 108, distance: 384.2
click at [487, 118] on icon "Editor contextual toolbar" at bounding box center [487, 117] width 5 height 5
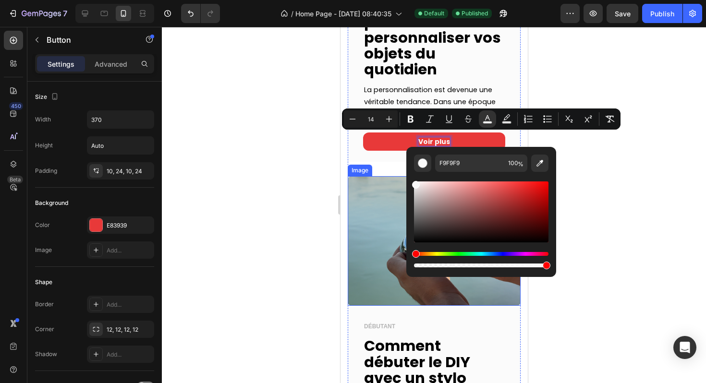
drag, startPoint x: 766, startPoint y: 213, endPoint x: 404, endPoint y: 174, distance: 364.0
drag, startPoint x: 417, startPoint y: 184, endPoint x: 420, endPoint y: 175, distance: 10.2
click at [415, 180] on div "Editor contextual toolbar" at bounding box center [417, 184] width 8 height 8
type input "FFFFFF"
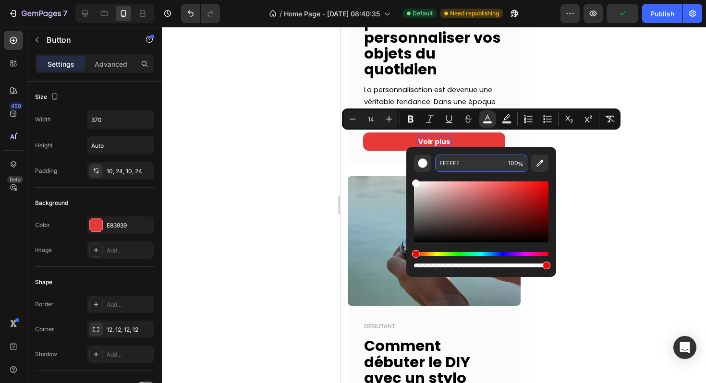
click at [448, 165] on input "FFFFFF" at bounding box center [469, 163] width 69 height 17
click at [645, 194] on div at bounding box center [434, 205] width 544 height 356
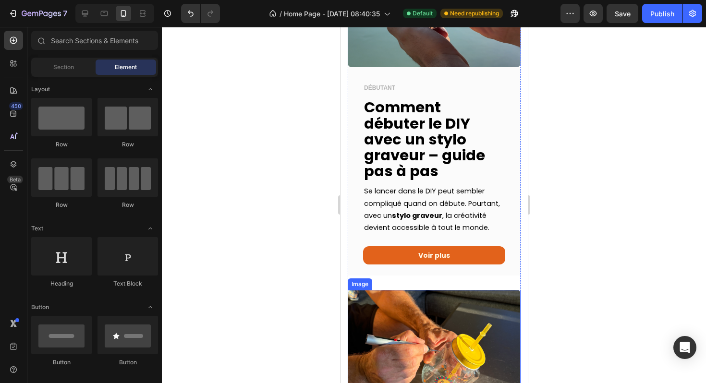
scroll to position [1218, 0]
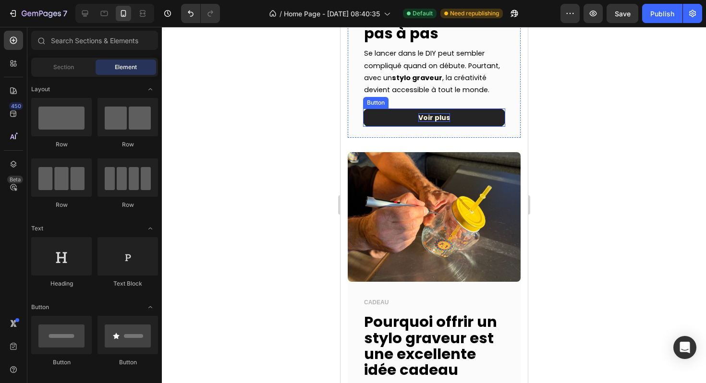
click at [434, 122] on p "Voir plus" at bounding box center [434, 117] width 32 height 9
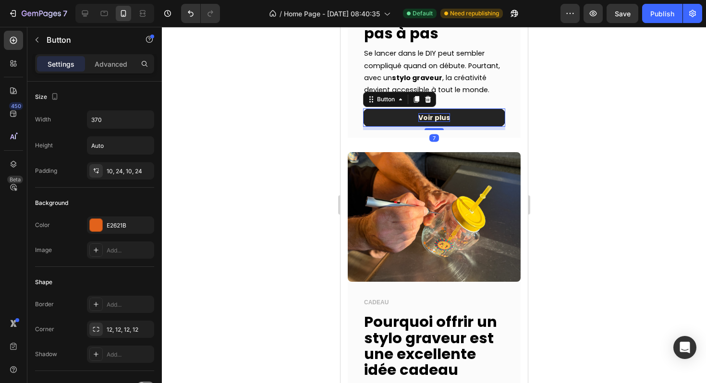
click at [434, 122] on p "Voir plus" at bounding box center [434, 117] width 32 height 9
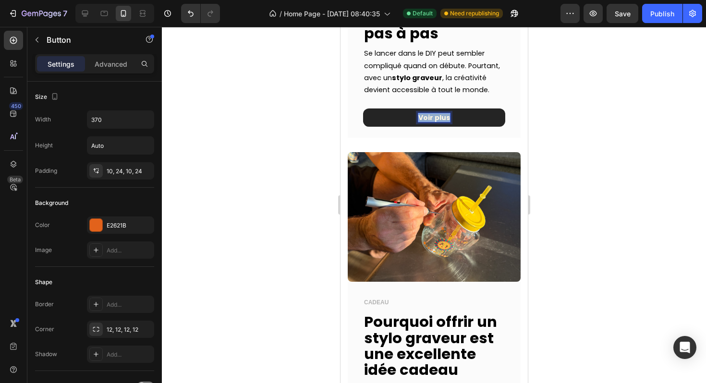
click at [434, 122] on p "Voir plus" at bounding box center [434, 117] width 32 height 9
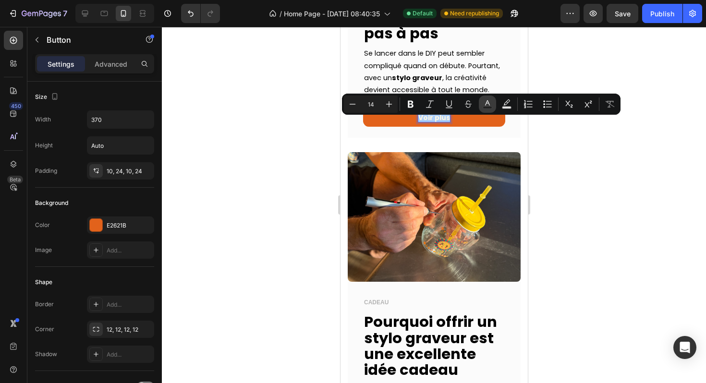
click at [492, 108] on rect "Editor contextual toolbar" at bounding box center [487, 108] width 9 height 2
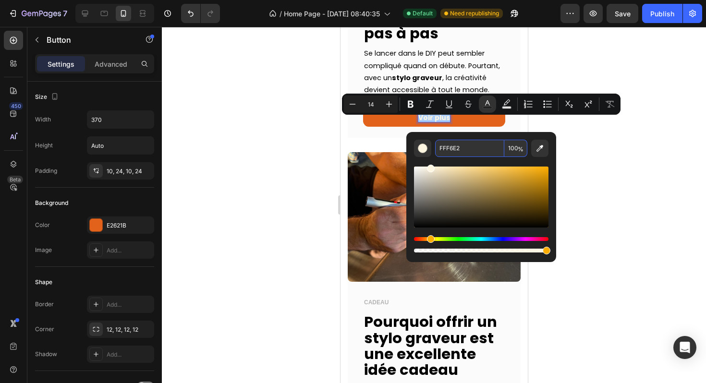
click at [444, 154] on input "FFF6E2" at bounding box center [469, 148] width 69 height 17
paste input "FFF"
type input "FFF6E2"
click at [633, 187] on div at bounding box center [434, 205] width 544 height 356
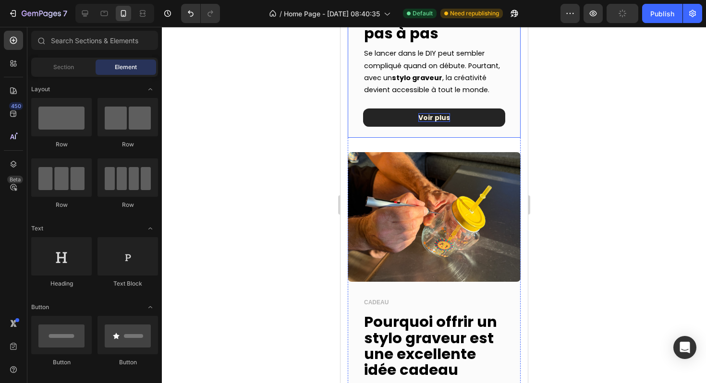
click at [443, 122] on p "Voir plus" at bounding box center [434, 117] width 32 height 9
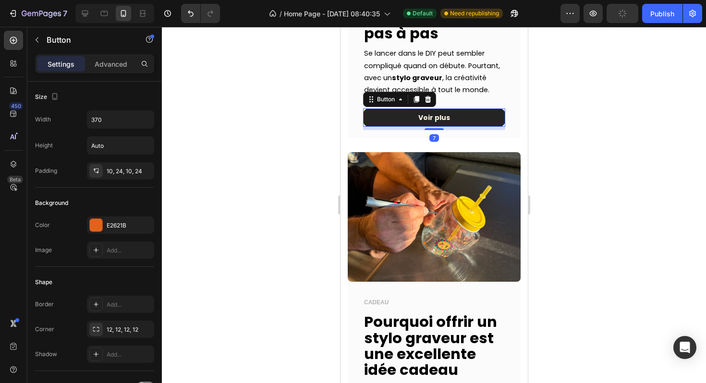
click at [482, 127] on link "Voir plus" at bounding box center [433, 117] width 142 height 18
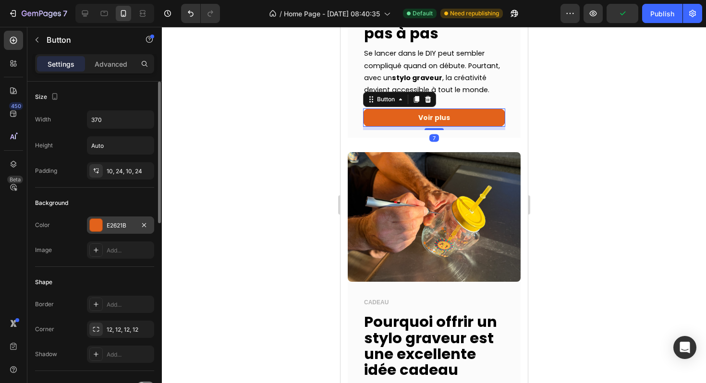
click at [114, 227] on div "E2621B" at bounding box center [121, 225] width 28 height 9
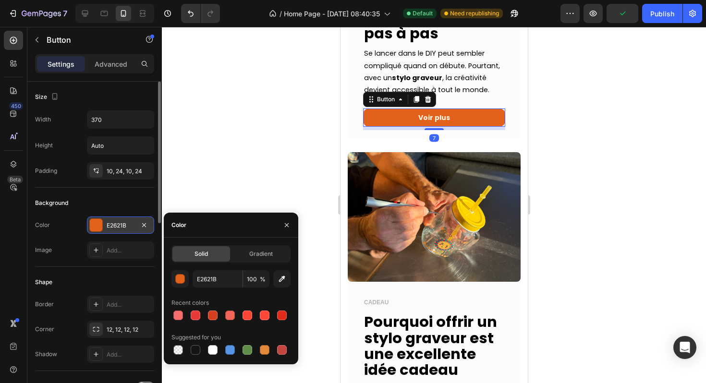
click at [114, 227] on div "E2621B" at bounding box center [121, 225] width 28 height 9
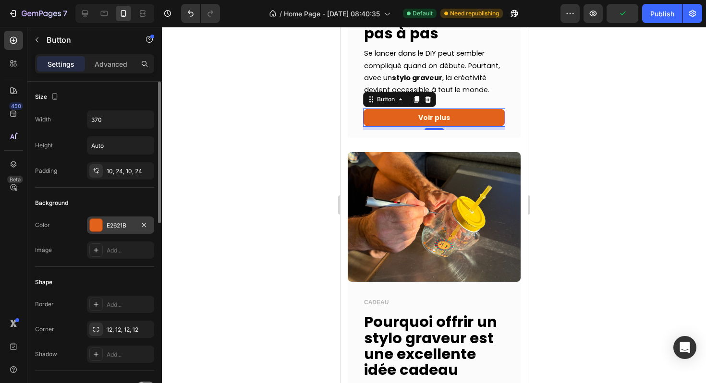
click at [120, 231] on div "E2621B" at bounding box center [120, 225] width 67 height 17
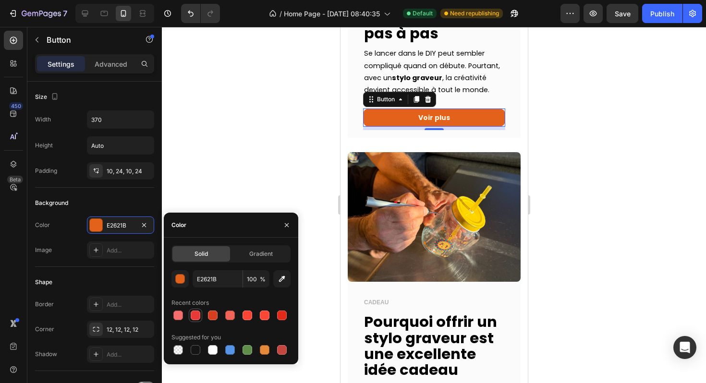
click at [191, 319] on div at bounding box center [196, 316] width 10 height 10
type input "E83939"
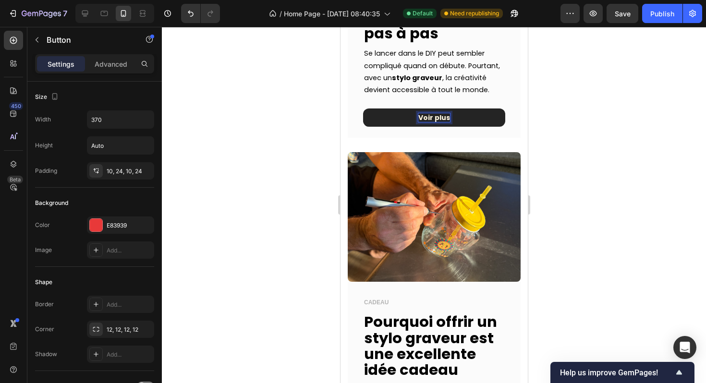
click at [434, 122] on p "Voir plus" at bounding box center [434, 117] width 32 height 9
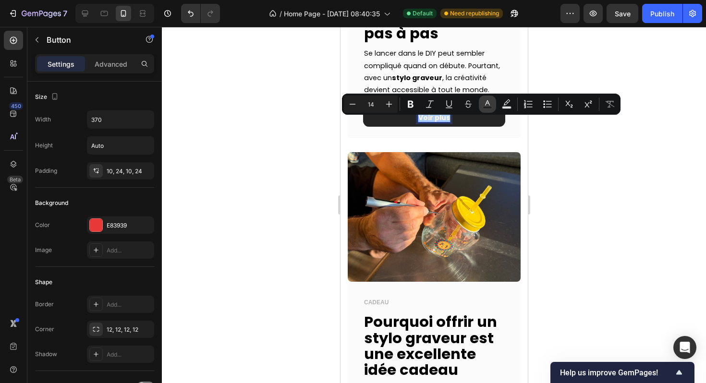
click at [491, 101] on icon "Editor contextual toolbar" at bounding box center [487, 104] width 10 height 10
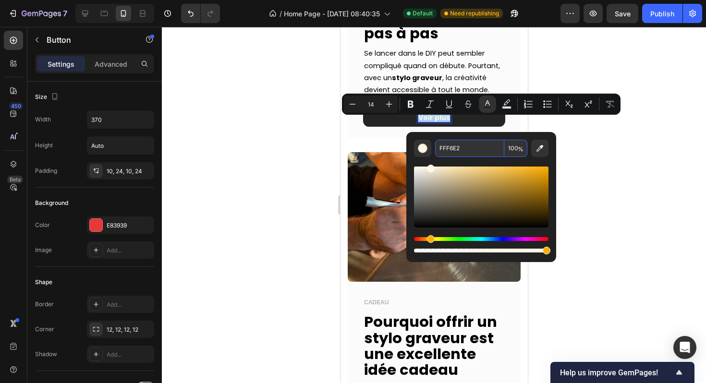
click at [456, 148] on input "FFF6E2" at bounding box center [469, 148] width 69 height 17
paste input "FFF"
type input "FFFFFF"
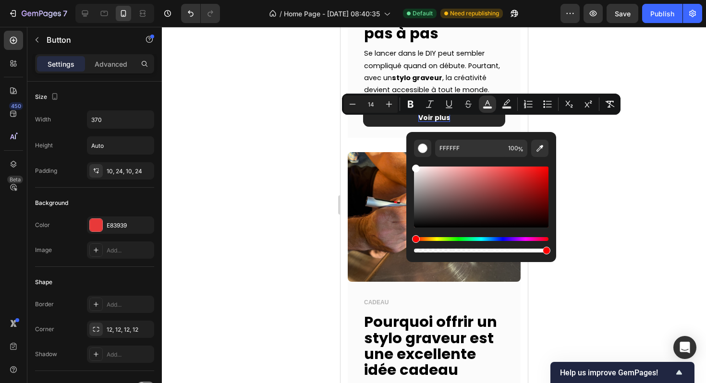
click at [594, 174] on div at bounding box center [434, 205] width 544 height 356
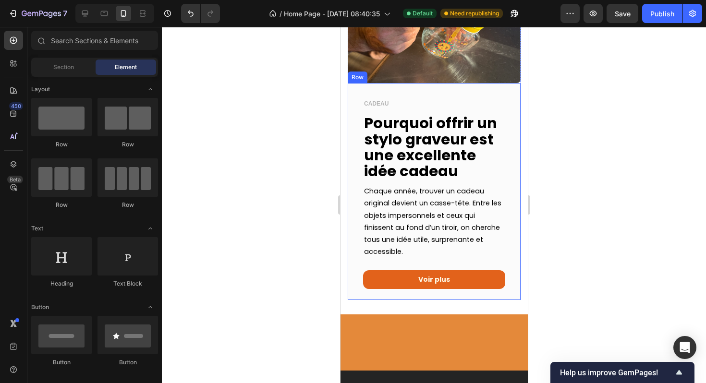
scroll to position [1420, 0]
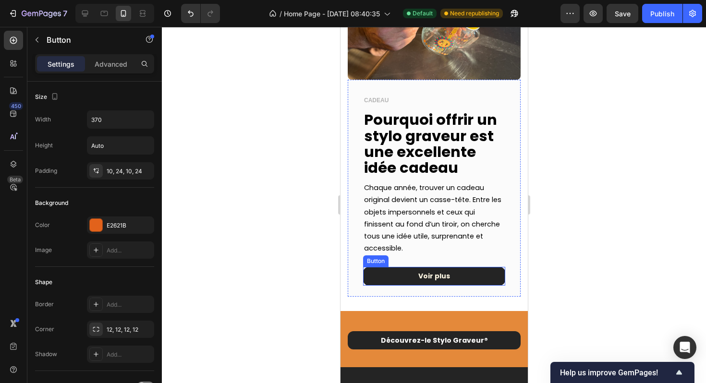
click at [461, 274] on link "Voir plus" at bounding box center [433, 276] width 142 height 18
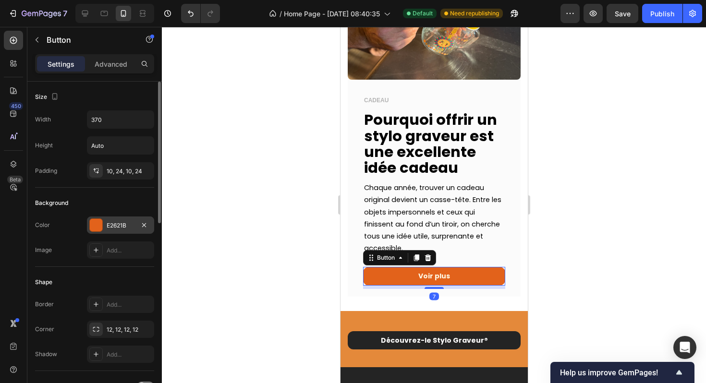
click at [110, 221] on div "E2621B" at bounding box center [121, 225] width 28 height 9
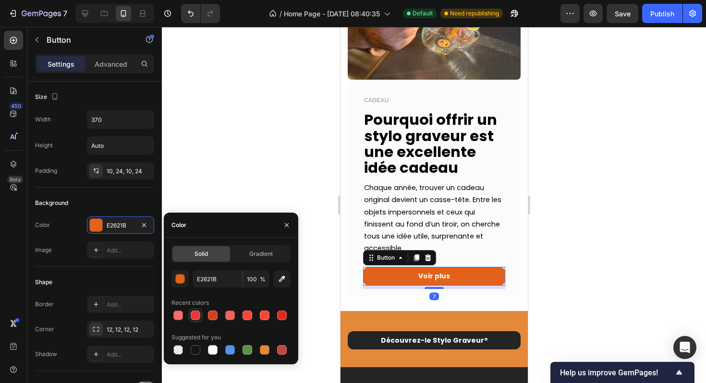
click at [198, 316] on div at bounding box center [196, 316] width 10 height 10
type input "E83939"
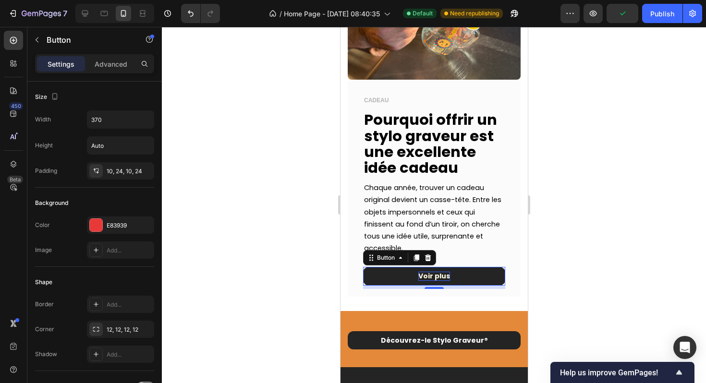
click at [424, 280] on p "Voir plus" at bounding box center [434, 276] width 32 height 9
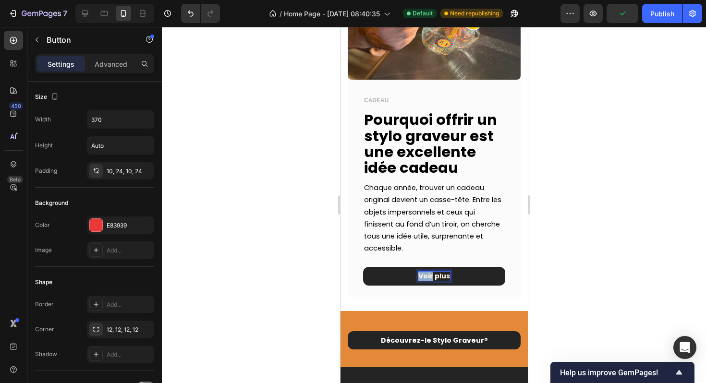
click at [424, 280] on p "Voir plus" at bounding box center [434, 276] width 32 height 9
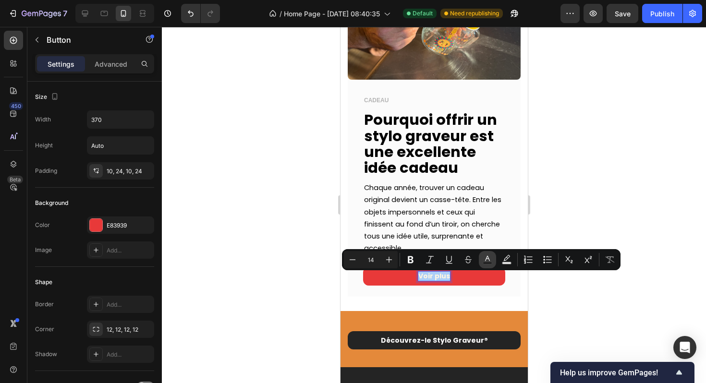
click at [493, 261] on button "Text Color" at bounding box center [487, 259] width 17 height 17
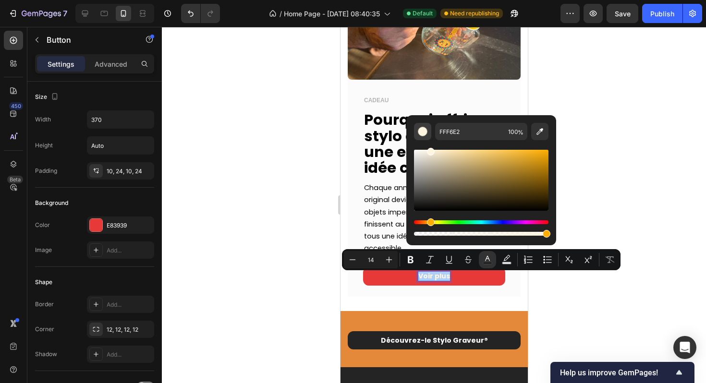
click at [426, 133] on div "Editor contextual toolbar" at bounding box center [423, 132] width 10 height 10
click at [464, 132] on input "FFF6E2" at bounding box center [469, 131] width 69 height 17
paste input "FFF"
type input "FFFFFF"
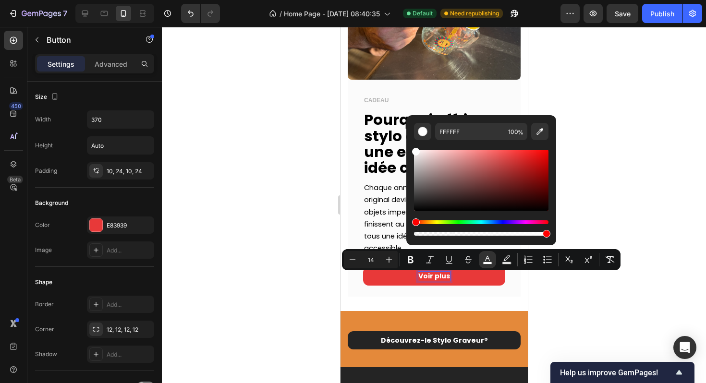
click at [567, 182] on div at bounding box center [434, 205] width 544 height 356
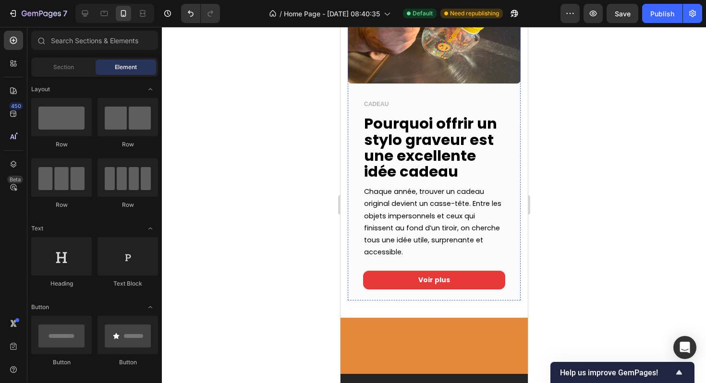
scroll to position [1507, 0]
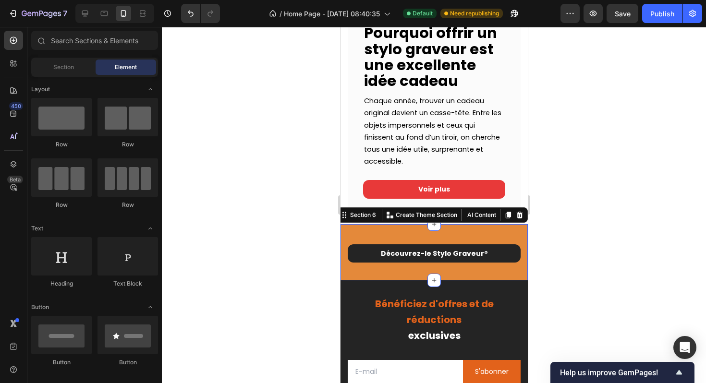
click at [412, 237] on div "Découvrez-le Stylo Graveur ® Button Row Section 6 Create Theme Section AI Conte…" at bounding box center [433, 252] width 187 height 56
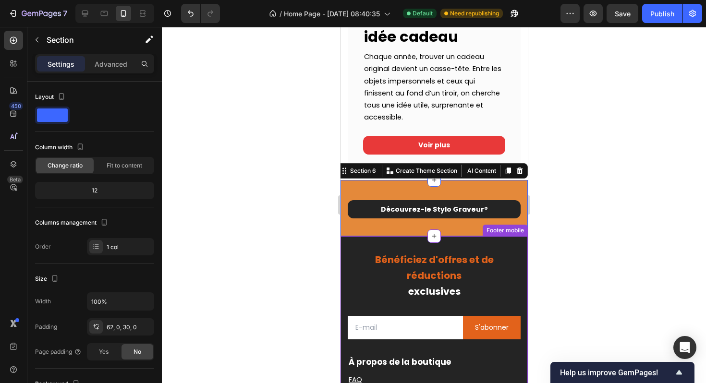
scroll to position [1584, 0]
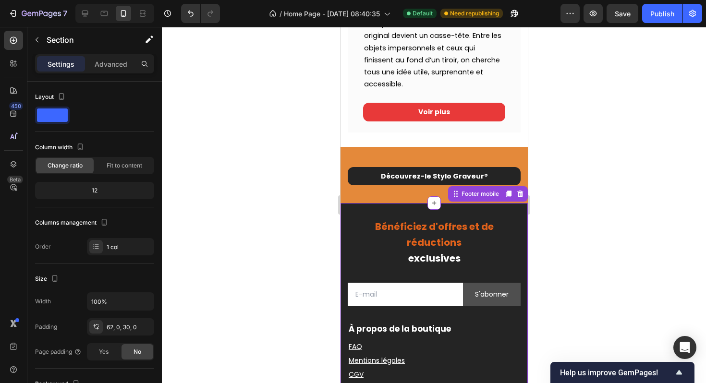
click at [493, 306] on button "S'abonner" at bounding box center [491, 295] width 58 height 24
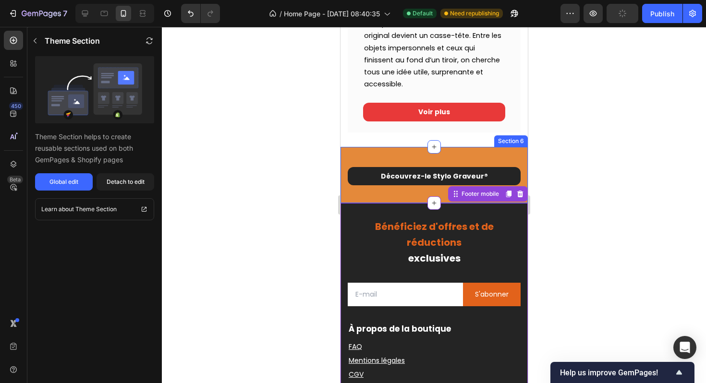
click at [367, 157] on div "Découvrez-le Stylo Graveur ® Button Row Section 6" at bounding box center [433, 175] width 187 height 56
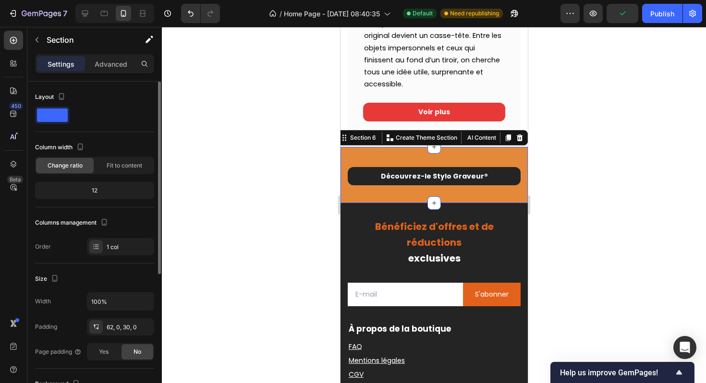
scroll to position [175, 0]
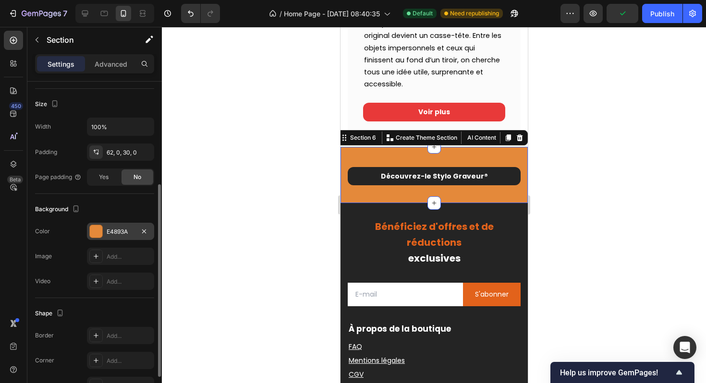
click at [105, 225] on div "E4893A" at bounding box center [120, 231] width 67 height 17
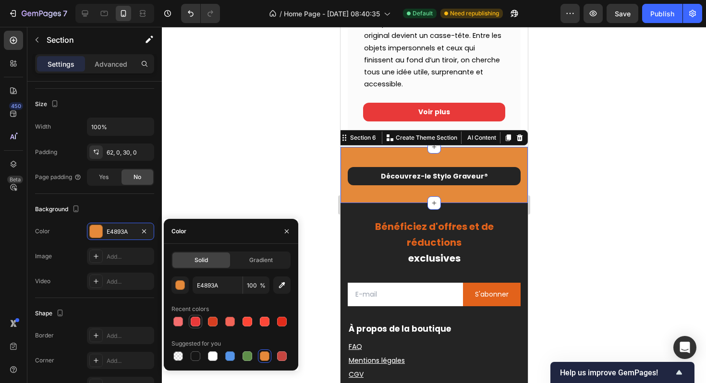
click at [199, 324] on div at bounding box center [196, 322] width 10 height 10
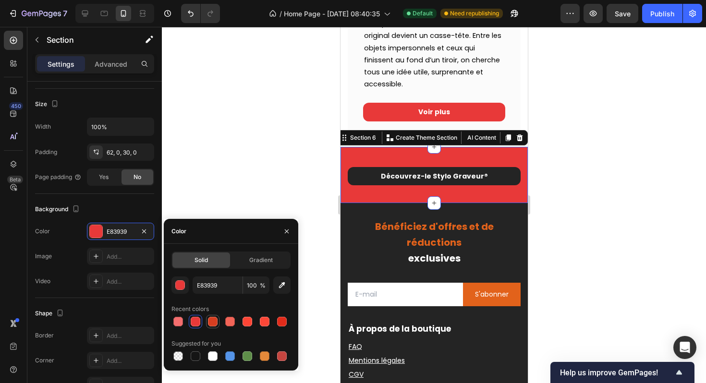
click at [208, 324] on div at bounding box center [213, 322] width 10 height 10
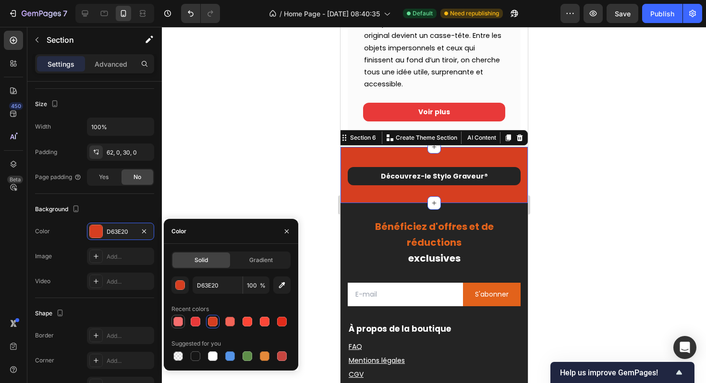
click at [182, 321] on div at bounding box center [178, 322] width 10 height 10
type input "F46E6E"
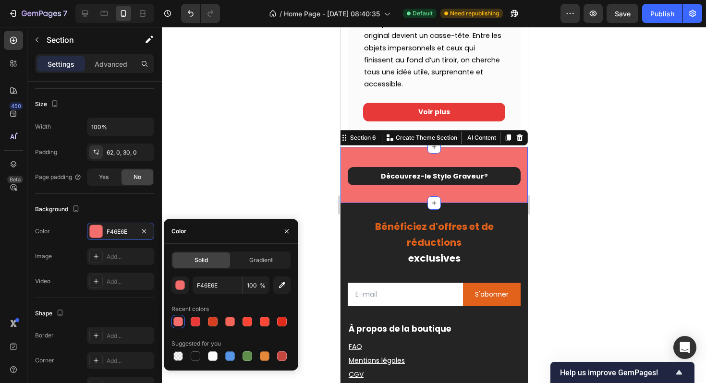
click at [594, 188] on div at bounding box center [434, 205] width 544 height 356
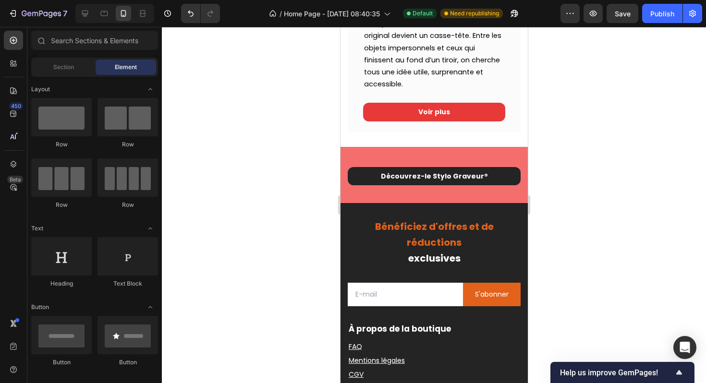
click at [594, 187] on div at bounding box center [434, 205] width 544 height 356
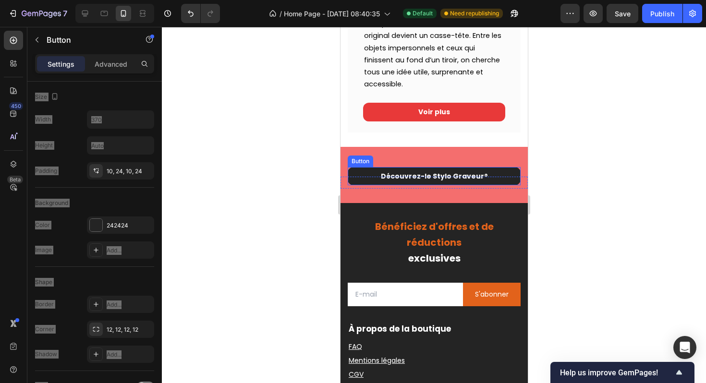
click at [498, 176] on link "Découvrez-le Stylo Graveur ®" at bounding box center [433, 176] width 173 height 18
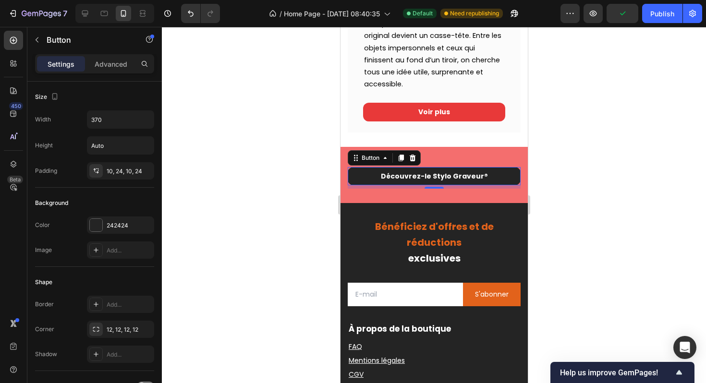
click at [578, 170] on div at bounding box center [434, 205] width 544 height 356
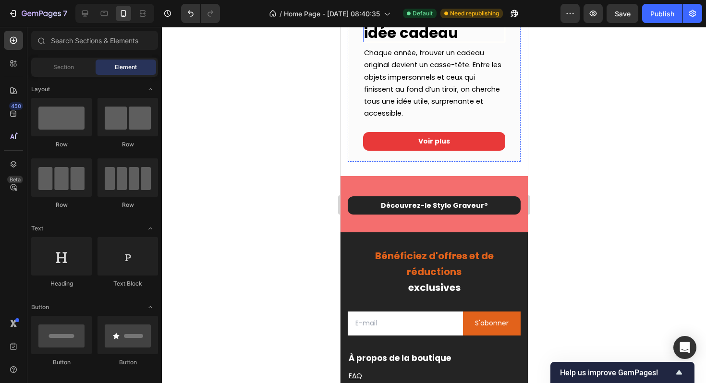
scroll to position [1750, 0]
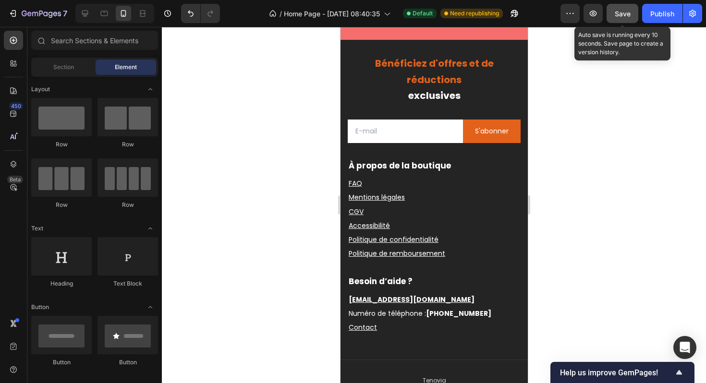
click at [621, 13] on span "Save" at bounding box center [622, 14] width 16 height 8
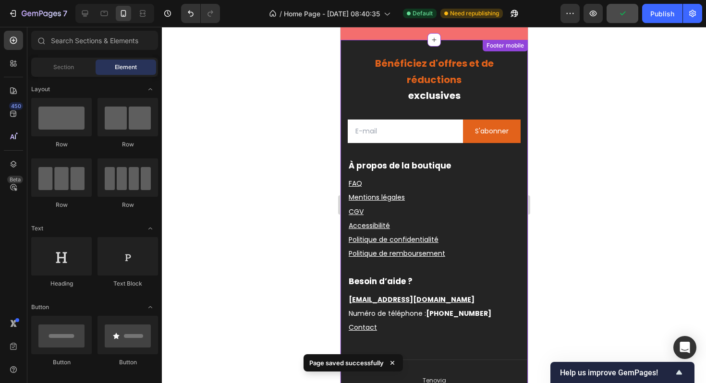
click at [496, 82] on h2 "Bénéficiez d'offres et de réductions exclusives" at bounding box center [433, 79] width 173 height 50
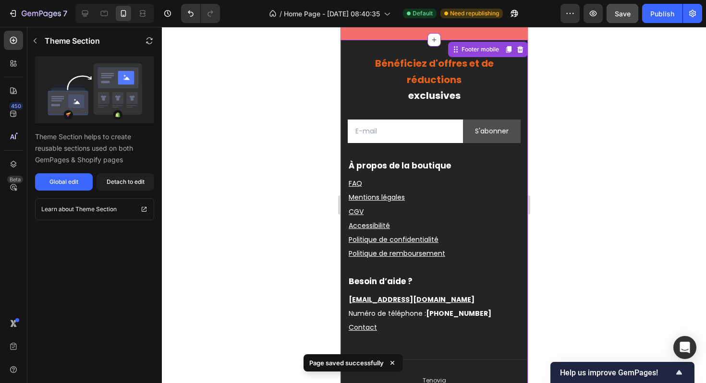
click at [499, 133] on div "S'abonner" at bounding box center [491, 131] width 34 height 12
click at [655, 7] on button "Publish" at bounding box center [662, 13] width 40 height 19
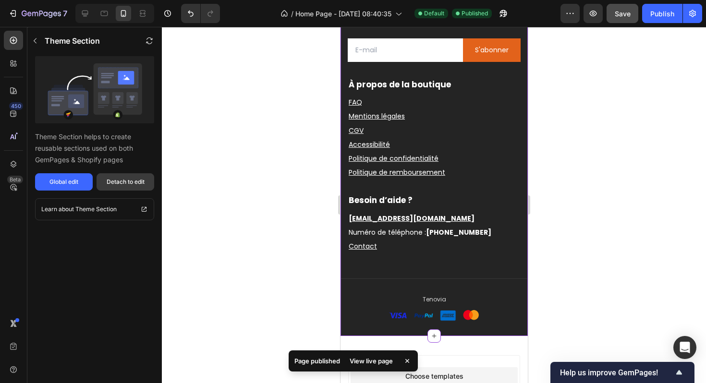
scroll to position [1822, 0]
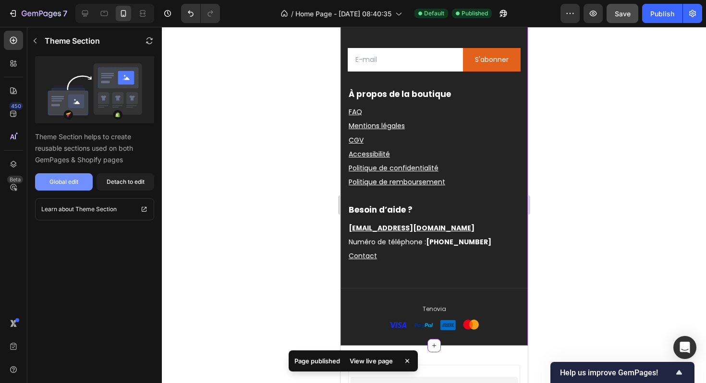
click at [75, 181] on div "Global edit" at bounding box center [63, 182] width 29 height 9
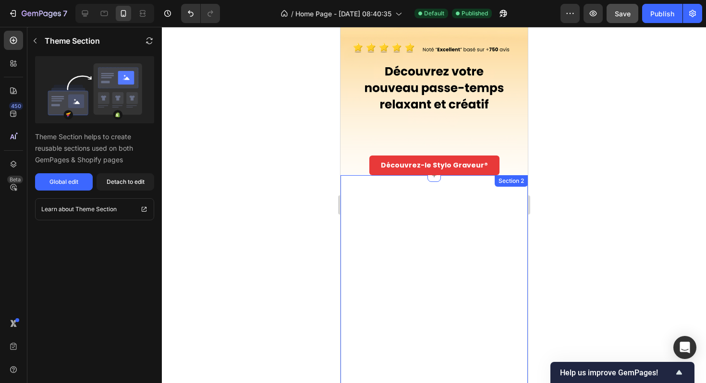
scroll to position [188, 0]
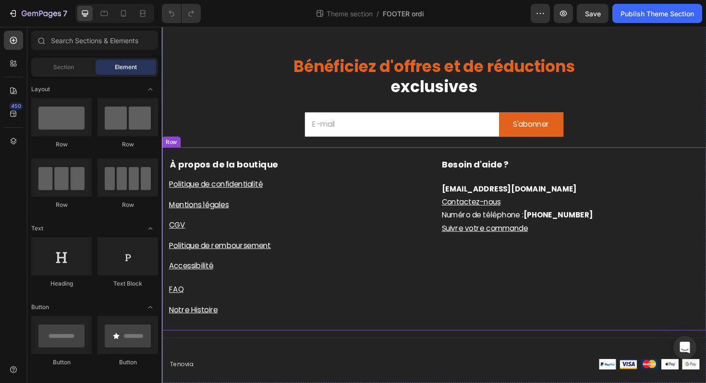
scroll to position [26, 0]
click at [533, 136] on div "S'abonner" at bounding box center [552, 130] width 38 height 14
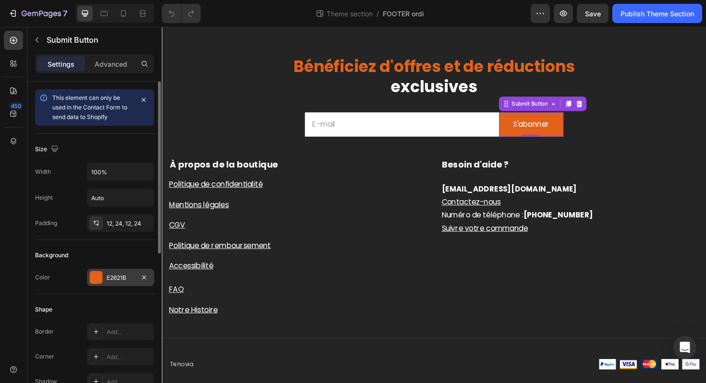
click at [134, 279] on div "E2621B" at bounding box center [121, 278] width 28 height 9
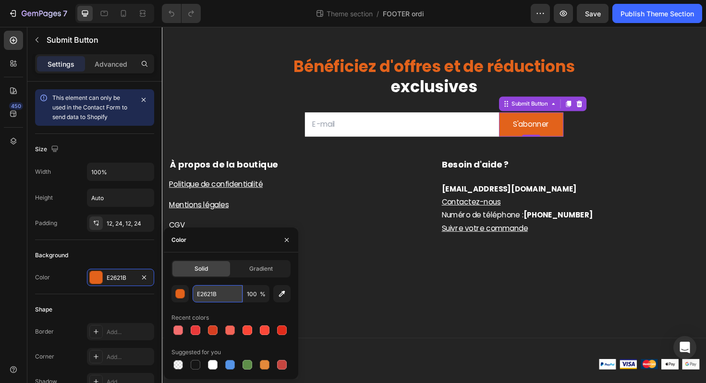
click at [213, 294] on input "E2621B" at bounding box center [218, 293] width 50 height 17
click at [202, 295] on input "E2621B" at bounding box center [218, 293] width 50 height 17
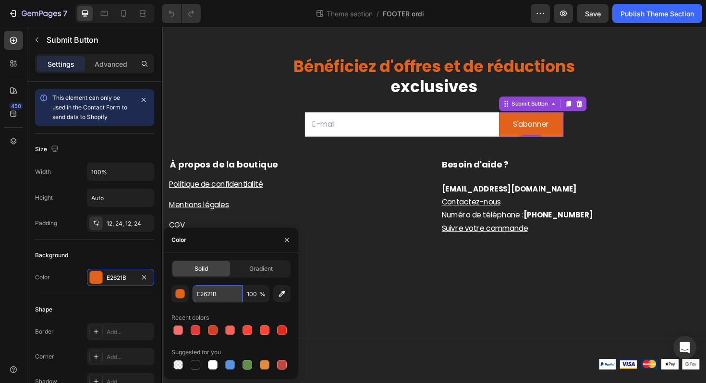
paste input "FFFFFF"
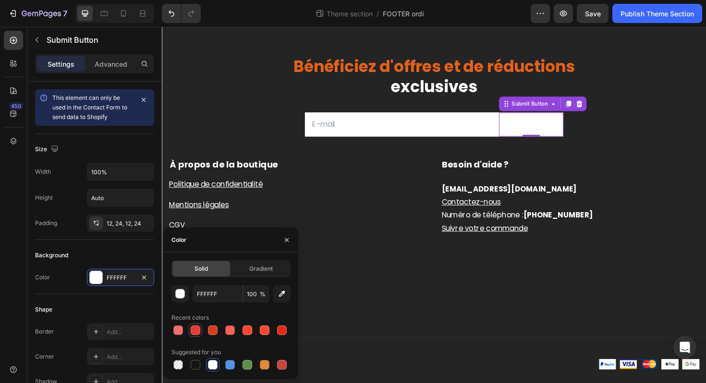
click at [196, 335] on div at bounding box center [196, 331] width 12 height 12
type input "E83939"
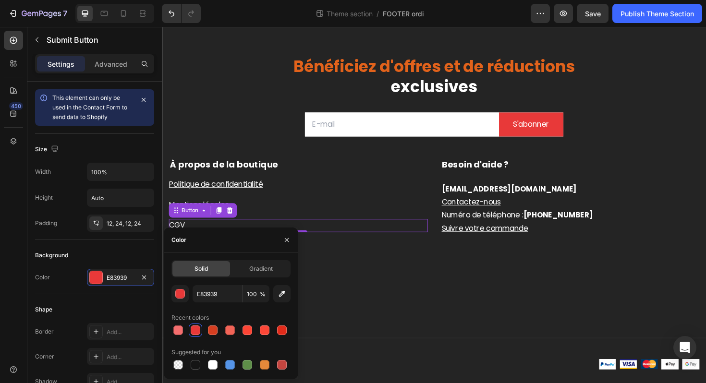
click at [433, 241] on div "CGV Button 0" at bounding box center [306, 237] width 274 height 14
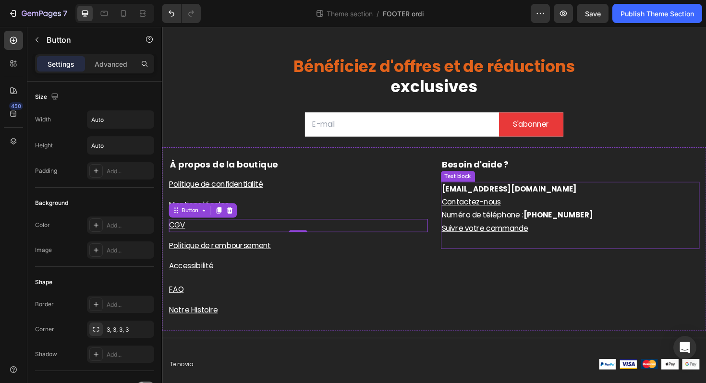
click at [544, 228] on strong "[PHONE_NUMBER]" at bounding box center [581, 226] width 74 height 11
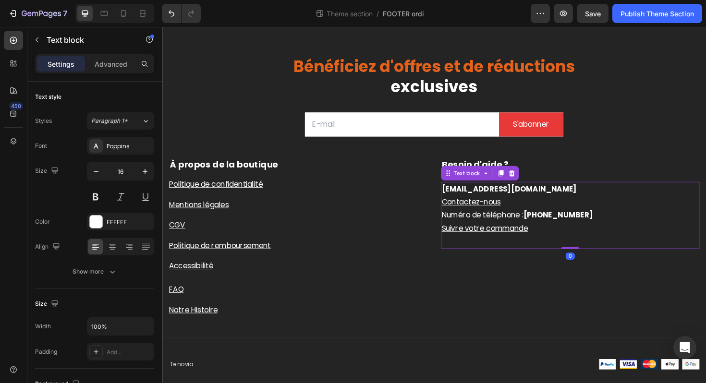
click at [544, 228] on strong "[PHONE_NUMBER]" at bounding box center [581, 226] width 74 height 11
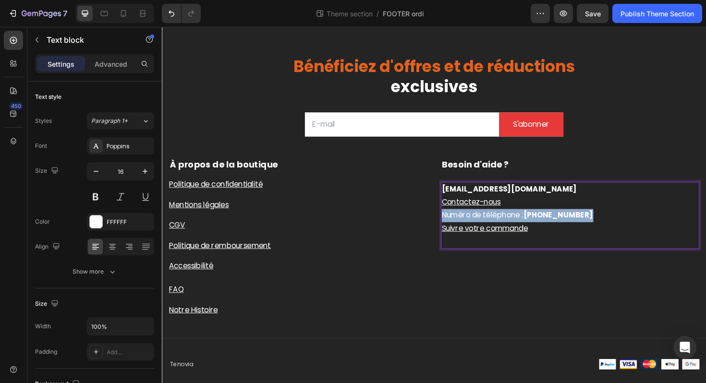
click at [544, 227] on strong "[PHONE_NUMBER]" at bounding box center [581, 226] width 74 height 11
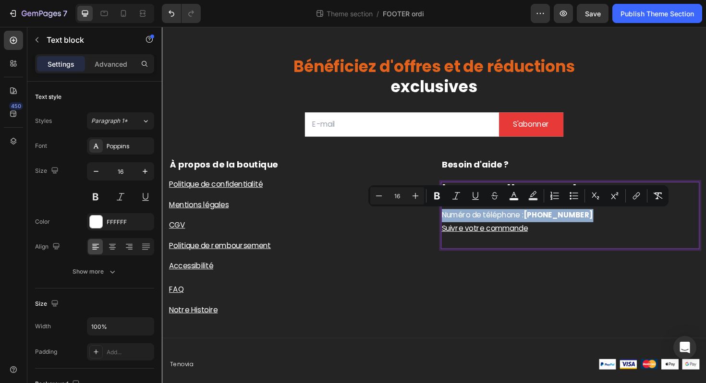
click at [615, 231] on p "Numéro de téléphone : +33 4 78 01 23 45" at bounding box center [594, 227] width 272 height 14
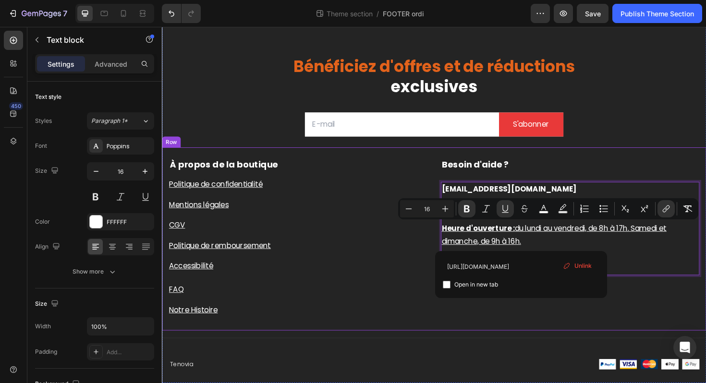
drag, startPoint x: 549, startPoint y: 258, endPoint x: 446, endPoint y: 243, distance: 103.8
click at [446, 243] on div "À propos de la boutique Text block Politique de confidentialité Button Mentions…" at bounding box center [450, 252] width 576 height 194
click at [507, 212] on icon "Editor contextual toolbar" at bounding box center [505, 209] width 10 height 10
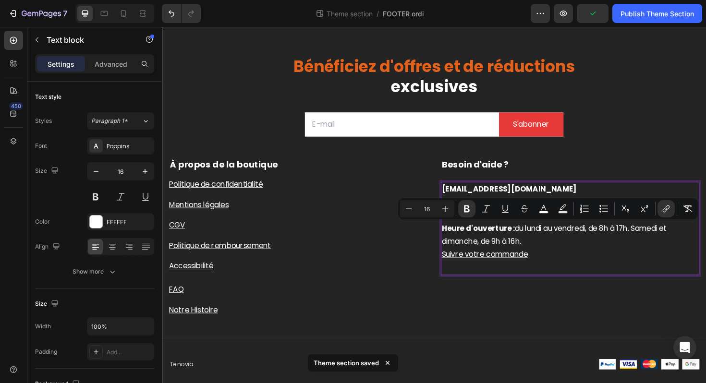
click at [553, 246] on p "Numéro de téléphone : +33 4 78 01 23 45 Heure d'ouverture : du lundi au vendred…" at bounding box center [594, 240] width 272 height 41
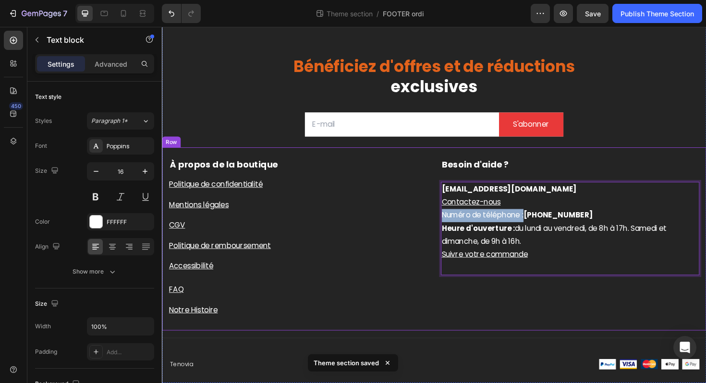
drag, startPoint x: 542, startPoint y: 228, endPoint x: 447, endPoint y: 228, distance: 95.1
click at [447, 228] on div "À propos de la boutique Text block Politique de confidentialité Button Mentions…" at bounding box center [450, 252] width 576 height 194
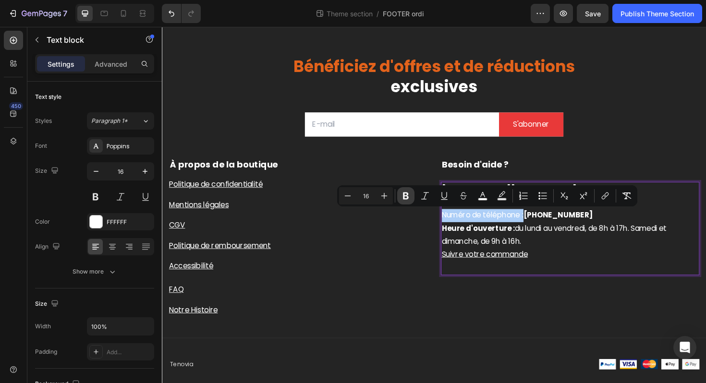
click at [406, 200] on icon "Editor contextual toolbar" at bounding box center [406, 196] width 10 height 10
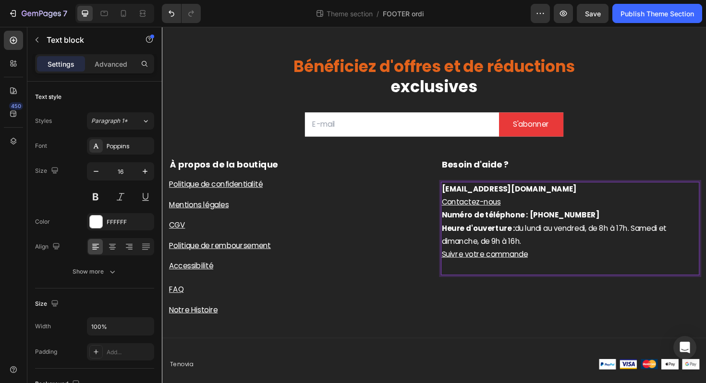
drag, startPoint x: 610, startPoint y: 225, endPoint x: 544, endPoint y: 229, distance: 65.9
click at [544, 229] on p "Numéro de téléphone : +33 4 78 01 23 45 Heure d'ouverture : du lundi au vendred…" at bounding box center [594, 240] width 272 height 41
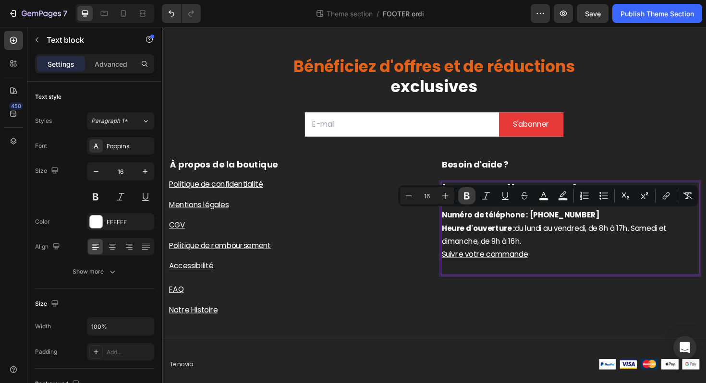
click at [466, 198] on icon "Editor contextual toolbar" at bounding box center [467, 196] width 6 height 7
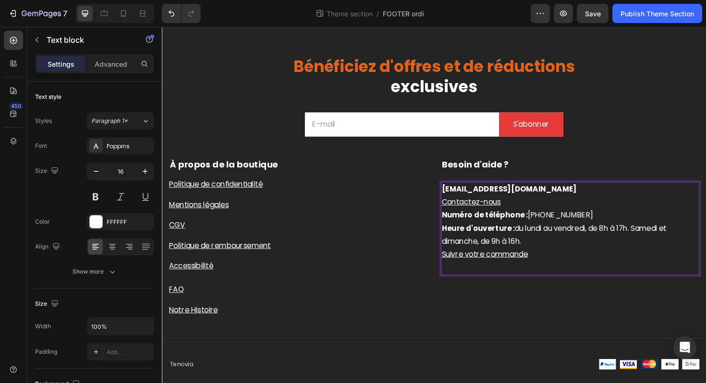
click at [535, 237] on span "du lundi au vendredi, de 8h à 17h. Samedi et dimanche, de 9h à 16h." at bounding box center [577, 247] width 238 height 25
click at [569, 225] on span "Numéro de téléphone : +33 4 78 01 23 45" at bounding box center [538, 226] width 161 height 11
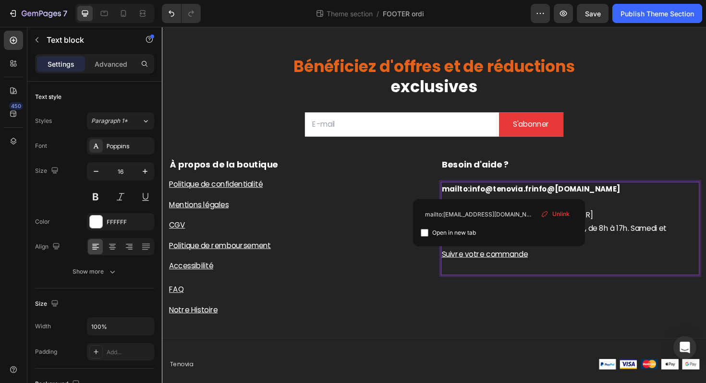
drag, startPoint x: 518, startPoint y: 196, endPoint x: 465, endPoint y: 199, distance: 52.9
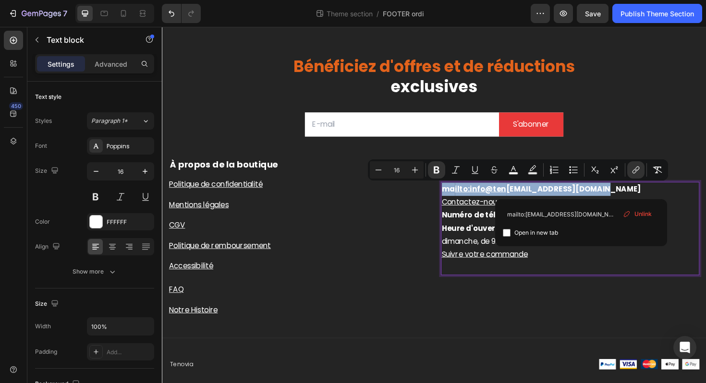
drag, startPoint x: 597, startPoint y: 203, endPoint x: 456, endPoint y: 201, distance: 141.1
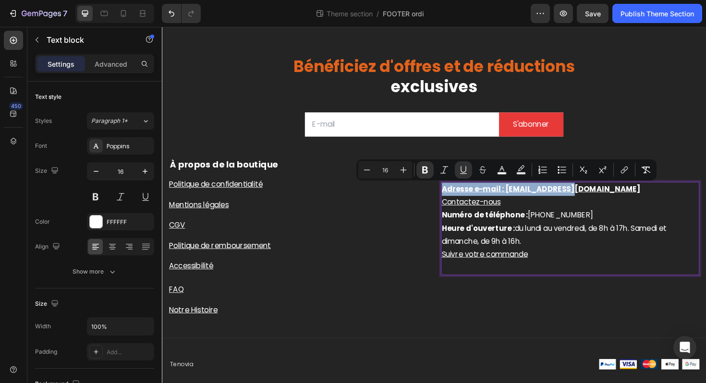
drag, startPoint x: 582, startPoint y: 201, endPoint x: 455, endPoint y: 199, distance: 127.2
click at [458, 199] on p "Adresse e-mail : info@tenovia.fr" at bounding box center [594, 199] width 272 height 14
click at [465, 170] on icon "Editor contextual toolbar" at bounding box center [462, 169] width 5 height 7
click at [537, 206] on p "Contactez-nous" at bounding box center [594, 213] width 272 height 14
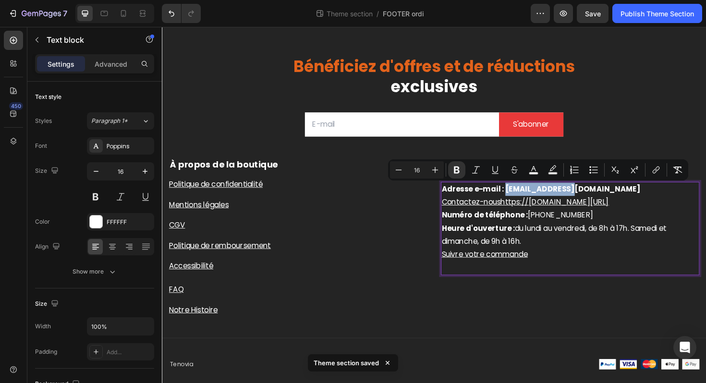
drag, startPoint x: 520, startPoint y: 200, endPoint x: 582, endPoint y: 202, distance: 62.0
click at [460, 169] on icon "Editor contextual toolbar" at bounding box center [457, 170] width 10 height 10
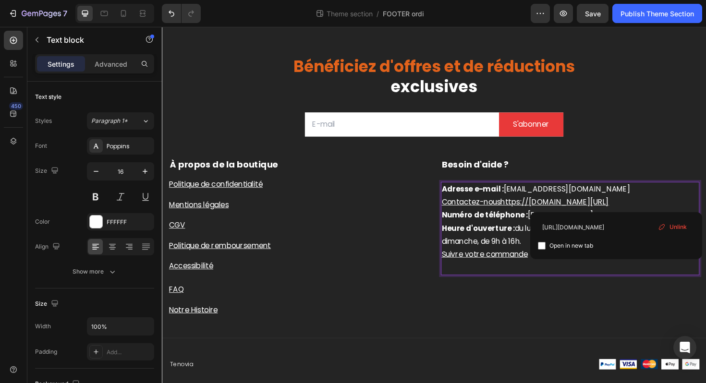
drag, startPoint x: 646, startPoint y: 213, endPoint x: 453, endPoint y: 216, distance: 192.5
click at [457, 216] on div "Adresse e-mail : info@tenovia.fr Contactez-noushttps://tenovia.fr/pages/contact…" at bounding box center [594, 240] width 274 height 99
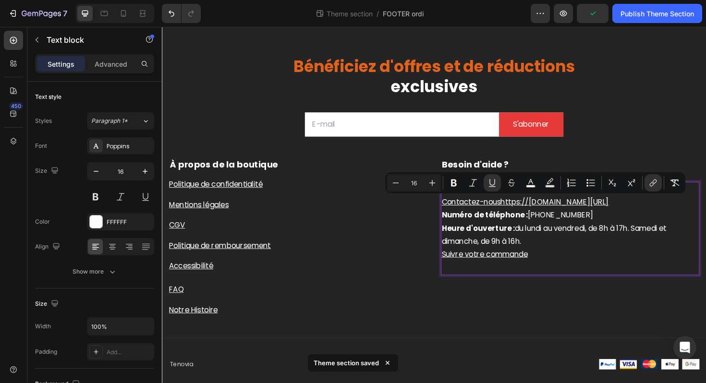
copy u "Contactez-noushttps://tenovia.fr/pages/contact"
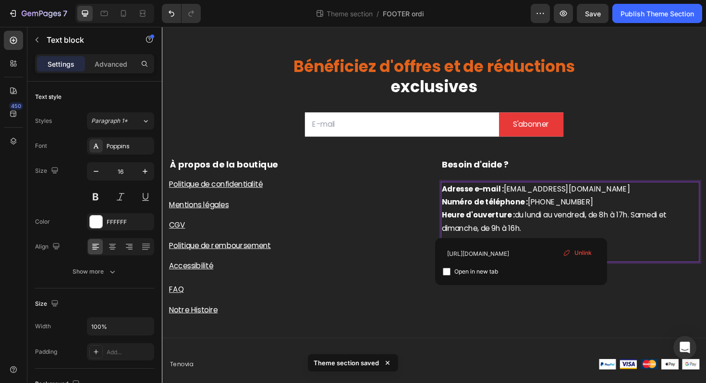
click at [548, 244] on p "Numéro de téléphone : +33 4 78 01 23 45 Heure d'ouverture : du lundi au vendred…" at bounding box center [594, 226] width 272 height 41
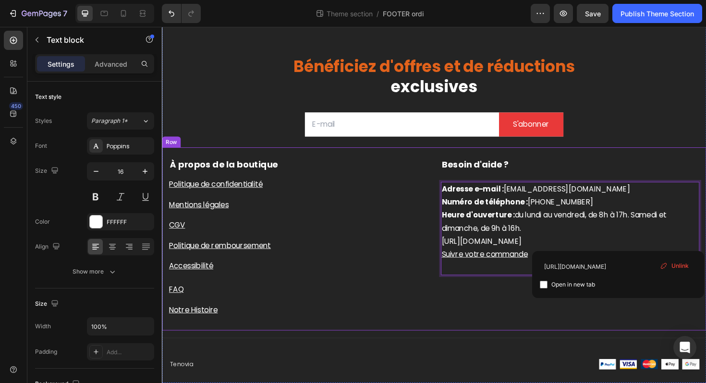
drag, startPoint x: 686, startPoint y: 256, endPoint x: 450, endPoint y: 259, distance: 236.7
click at [450, 259] on div "À propos de la boutique Text block Politique de confidentialité Button Mentions…" at bounding box center [450, 252] width 576 height 194
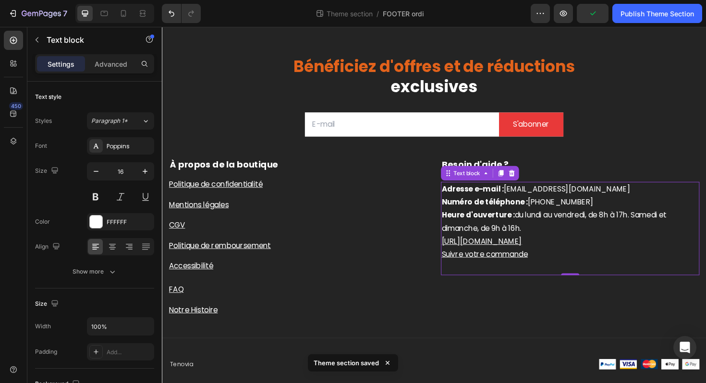
click at [623, 260] on p "https://tenovia.fr/apps/parcelpanel?nums=6A02674163647" at bounding box center [594, 255] width 272 height 14
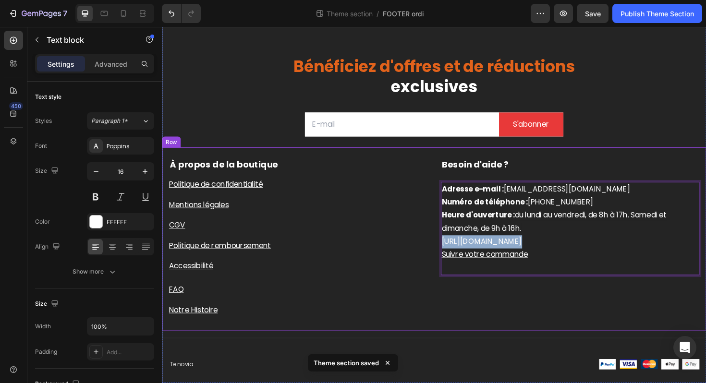
drag, startPoint x: 682, startPoint y: 255, endPoint x: 446, endPoint y: 254, distance: 235.7
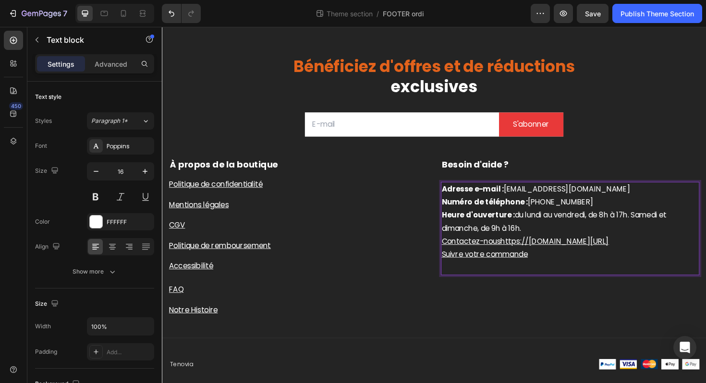
drag, startPoint x: 644, startPoint y: 256, endPoint x: 518, endPoint y: 254, distance: 125.8
click at [518, 254] on p "Contactez-noushttps://tenovia.fr/pages/contact" at bounding box center [594, 255] width 272 height 14
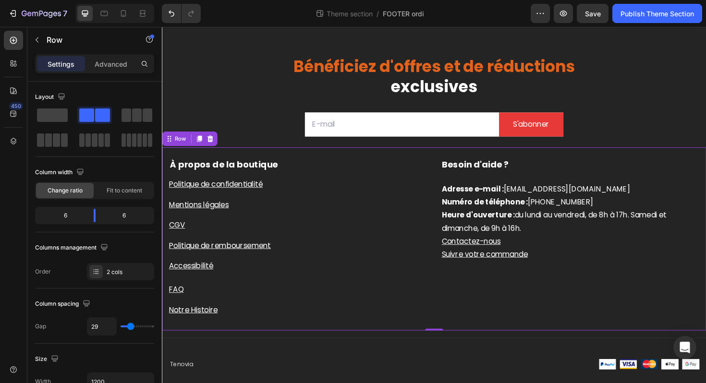
click at [585, 162] on div "À propos de la boutique Text block Politique de confidentialité Button Mentions…" at bounding box center [450, 252] width 576 height 194
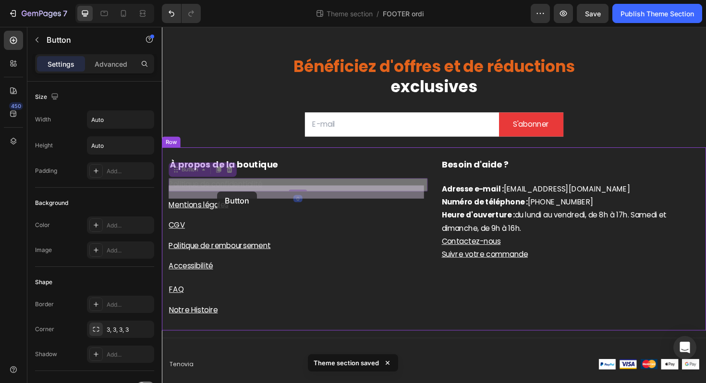
drag, startPoint x: 283, startPoint y: 197, endPoint x: 221, endPoint y: 201, distance: 62.0
drag, startPoint x: 276, startPoint y: 192, endPoint x: 223, endPoint y: 195, distance: 52.9
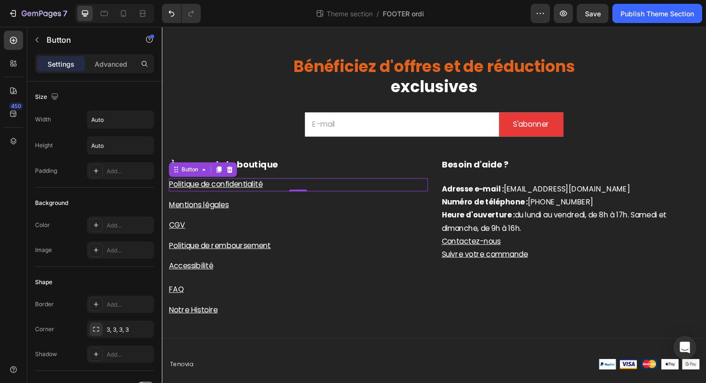
click at [271, 195] on div "Politique de confidentialité Button 0" at bounding box center [306, 194] width 274 height 14
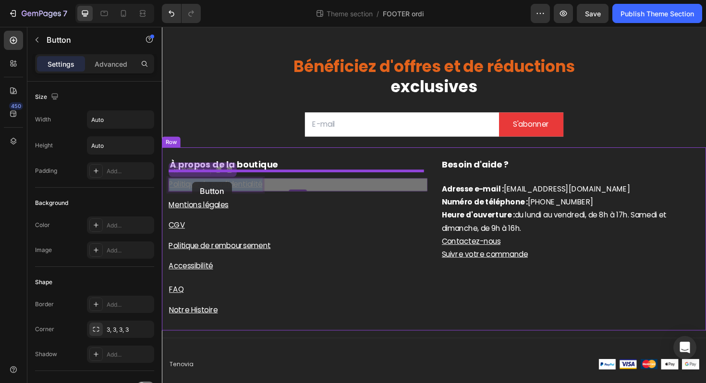
drag, startPoint x: 270, startPoint y: 194, endPoint x: 201, endPoint y: 191, distance: 68.7
click at [194, 191] on div "Bénéficiez d'offres et de réductions exclusives Heading Email Field S'abonner S…" at bounding box center [450, 202] width 576 height 404
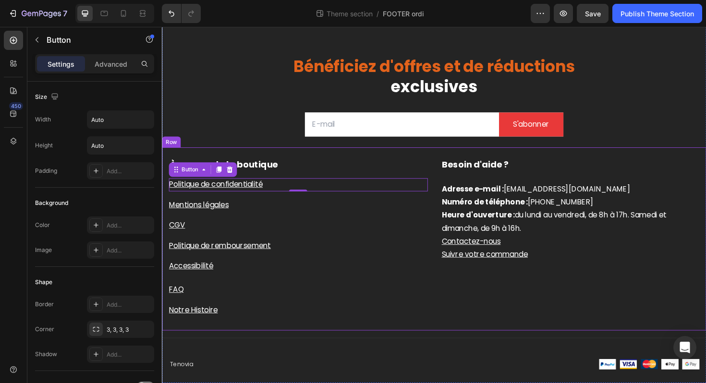
click at [320, 189] on div "Politique de confidentialité Button 0" at bounding box center [306, 194] width 274 height 14
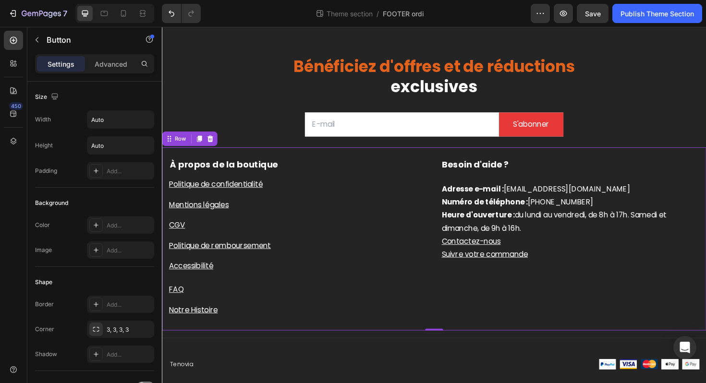
click at [259, 226] on div "CGV Button" at bounding box center [306, 234] width 274 height 22
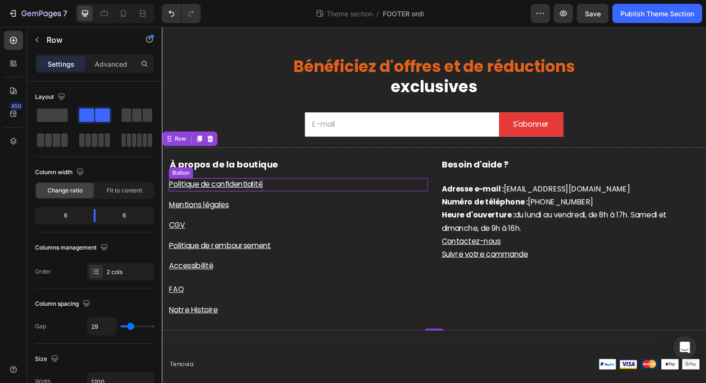
click at [232, 191] on u "Politique de confidentialité" at bounding box center [218, 193] width 99 height 11
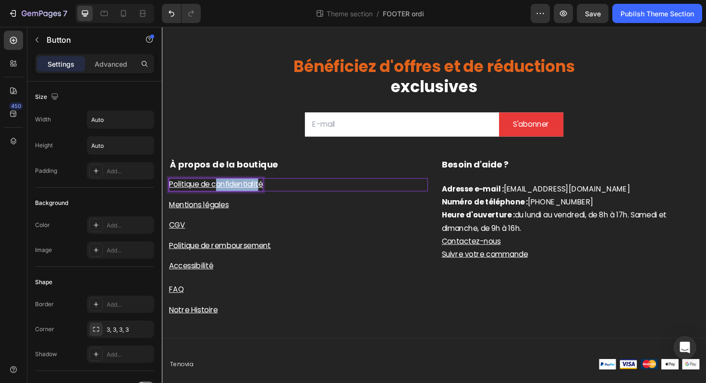
drag, startPoint x: 267, startPoint y: 194, endPoint x: 247, endPoint y: 195, distance: 20.7
click at [219, 194] on u "Politique de confidentialité" at bounding box center [218, 193] width 99 height 11
drag, startPoint x: 269, startPoint y: 197, endPoint x: 166, endPoint y: 198, distance: 102.7
click at [166, 198] on div "À propos de la boutique Text block Politique de confidentialité Button 0 Mentio…" at bounding box center [450, 252] width 576 height 194
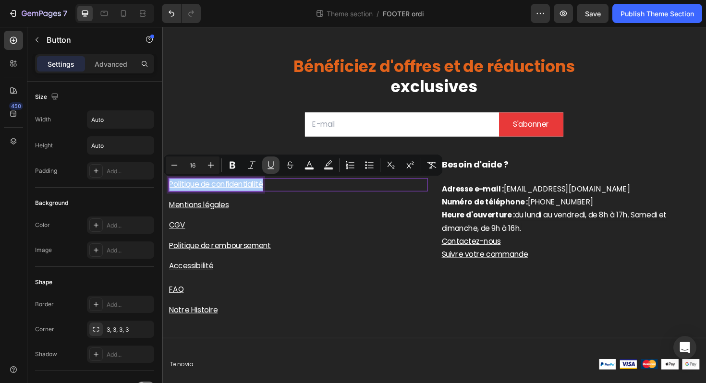
click at [274, 169] on icon "Editor contextual toolbar" at bounding box center [271, 165] width 10 height 10
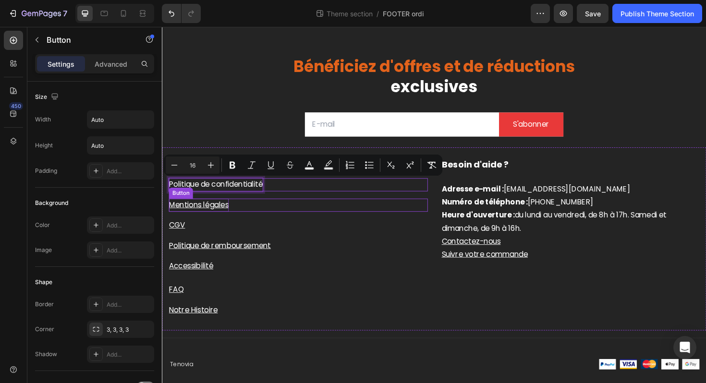
click at [226, 215] on u "Mentions légales" at bounding box center [200, 215] width 63 height 11
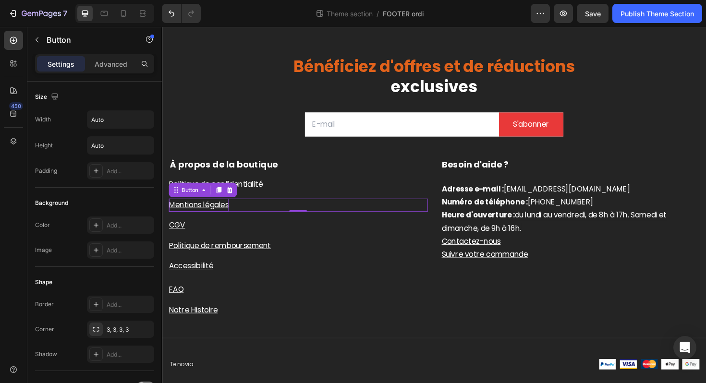
click at [226, 215] on u "Mentions légales" at bounding box center [200, 215] width 63 height 11
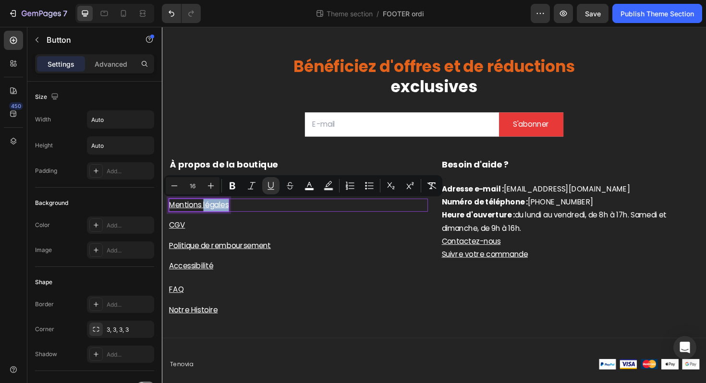
click at [231, 215] on u "Mentions légales" at bounding box center [200, 215] width 63 height 11
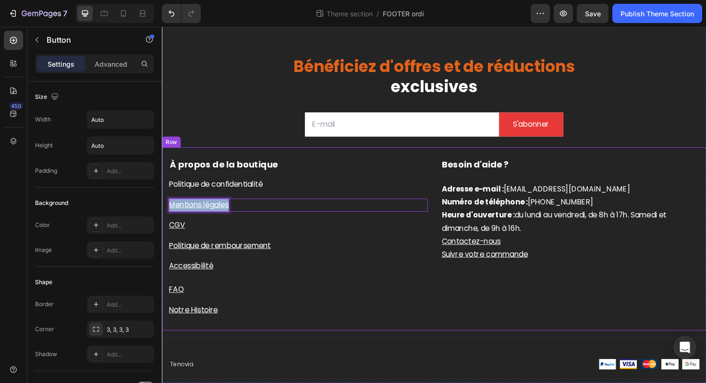
drag, startPoint x: 231, startPoint y: 217, endPoint x: 157, endPoint y: 218, distance: 74.0
click at [162, 218] on html "Bénéficiez d'offres et de réductions exclusives Heading Email Field S'abonner S…" at bounding box center [450, 202] width 576 height 404
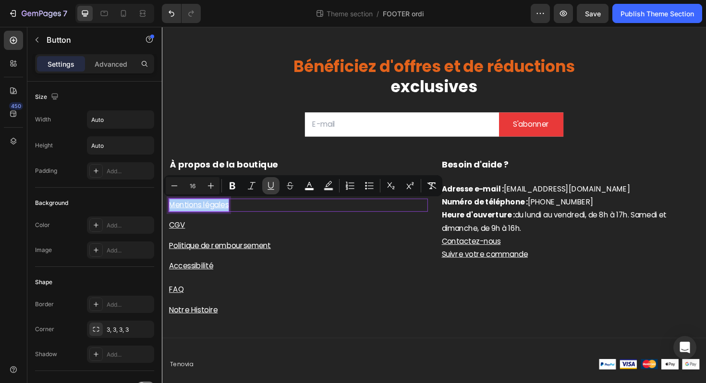
click at [272, 188] on icon "Editor contextual toolbar" at bounding box center [270, 185] width 5 height 7
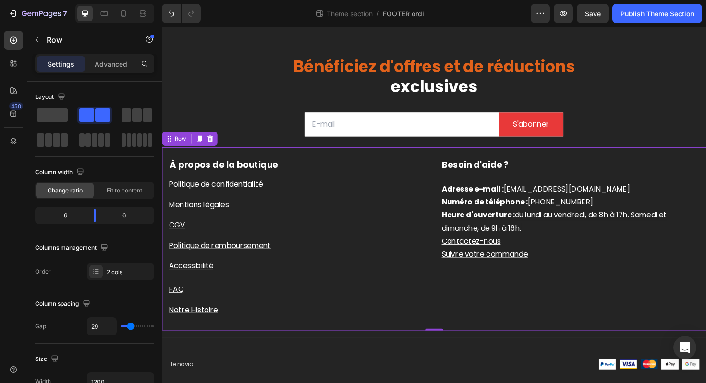
click at [167, 239] on div "À propos de la boutique Text block Politique de confidentialité Button Mentions…" at bounding box center [450, 252] width 576 height 194
click at [176, 236] on u "CGV" at bounding box center [177, 236] width 17 height 11
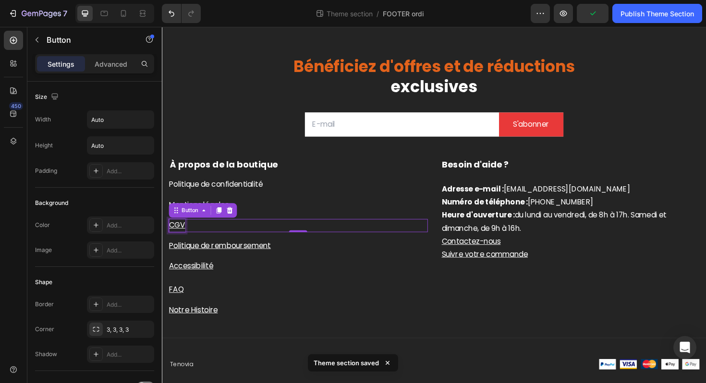
click at [182, 237] on u "CGV" at bounding box center [177, 236] width 17 height 11
click at [275, 208] on icon "Editor contextual toolbar" at bounding box center [271, 206] width 10 height 10
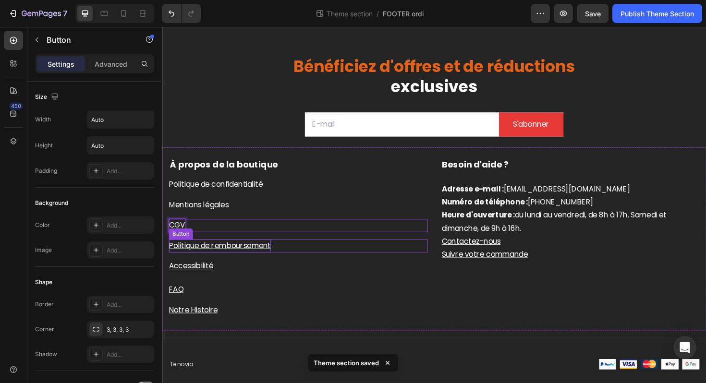
click at [224, 254] on u "Politique de remboursement" at bounding box center [223, 258] width 108 height 11
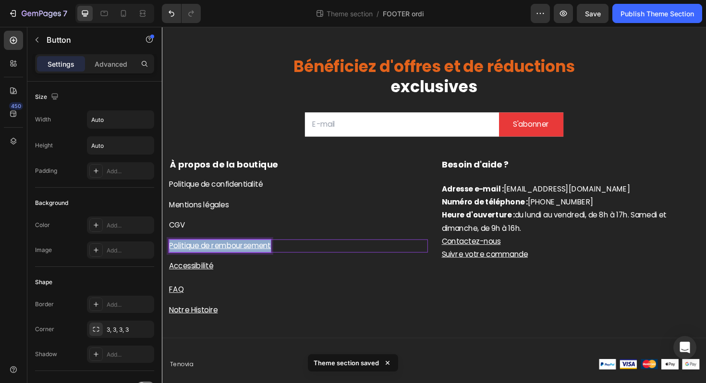
click at [224, 254] on u "Politique de remboursement" at bounding box center [223, 258] width 108 height 11
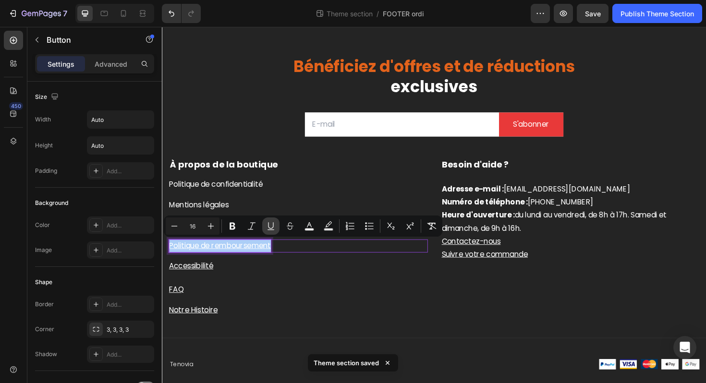
click at [271, 231] on button "Underline" at bounding box center [270, 225] width 17 height 17
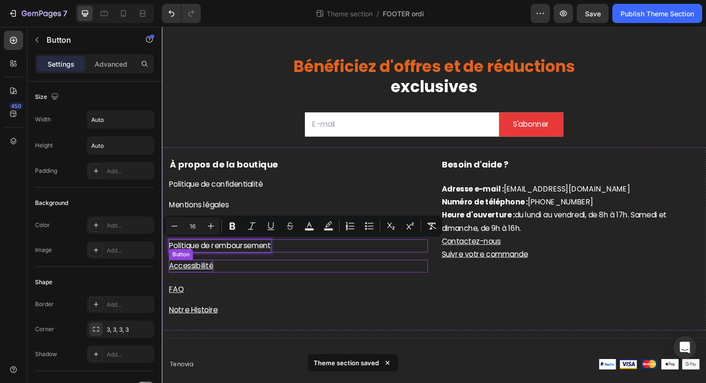
click at [189, 282] on u "Accessibilité" at bounding box center [192, 280] width 47 height 11
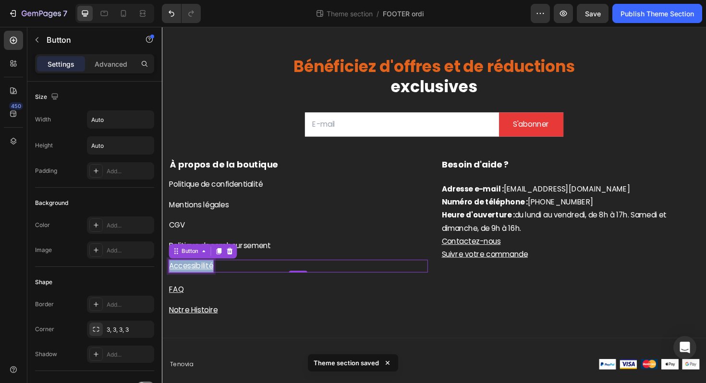
click at [189, 282] on u "Accessibilité" at bounding box center [192, 280] width 47 height 11
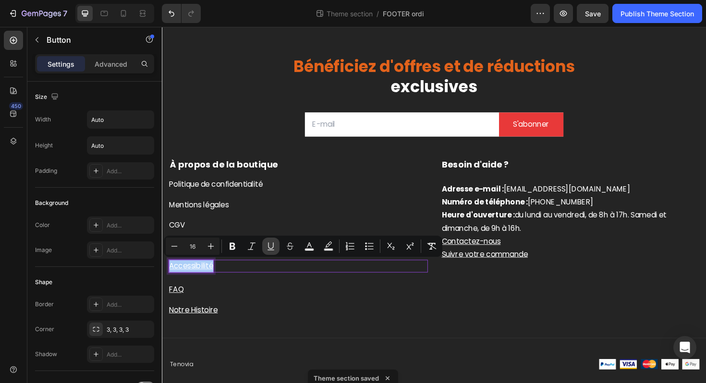
click at [268, 245] on icon "Editor contextual toolbar" at bounding box center [271, 246] width 10 height 10
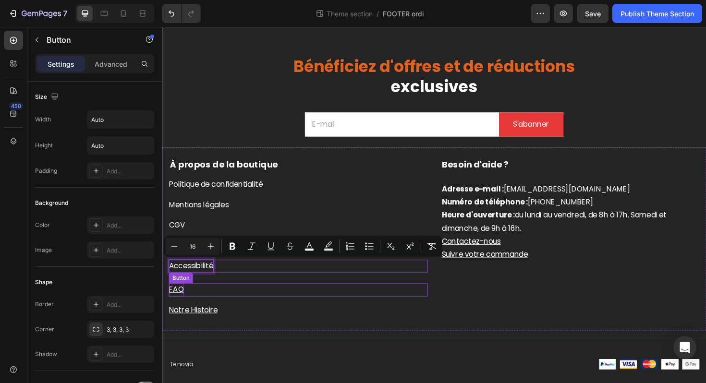
click at [181, 305] on u "FAQ" at bounding box center [177, 305] width 16 height 11
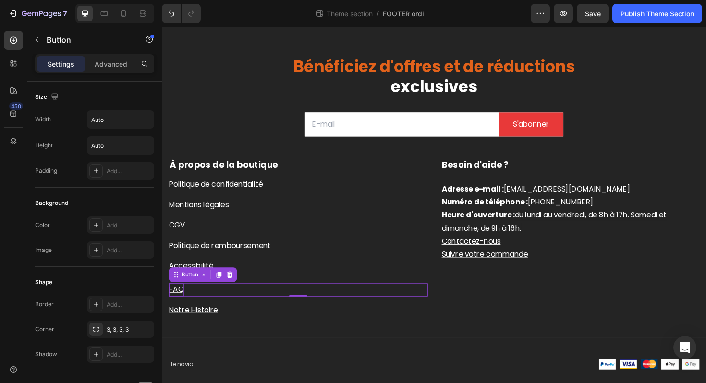
click at [181, 305] on u "FAQ" at bounding box center [177, 305] width 16 height 11
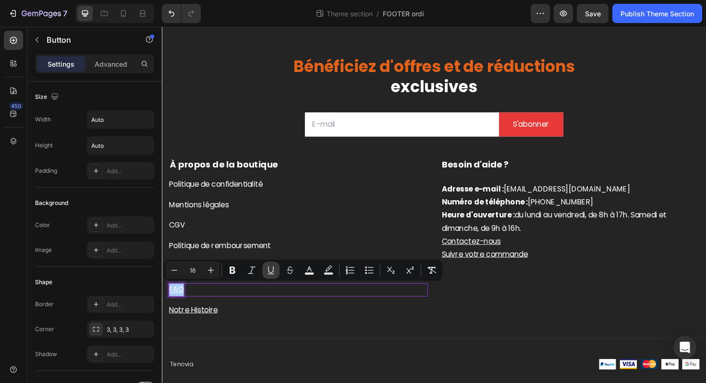
drag, startPoint x: 271, startPoint y: 273, endPoint x: 267, endPoint y: 276, distance: 5.2
click at [271, 273] on icon "Editor contextual toolbar" at bounding box center [271, 270] width 10 height 10
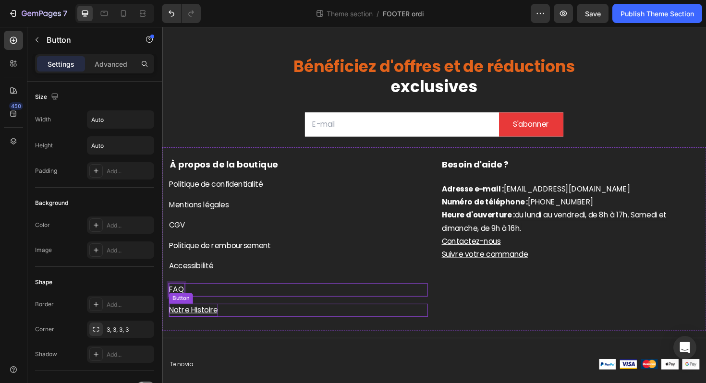
click at [197, 329] on u "Notre Histoire" at bounding box center [195, 326] width 52 height 11
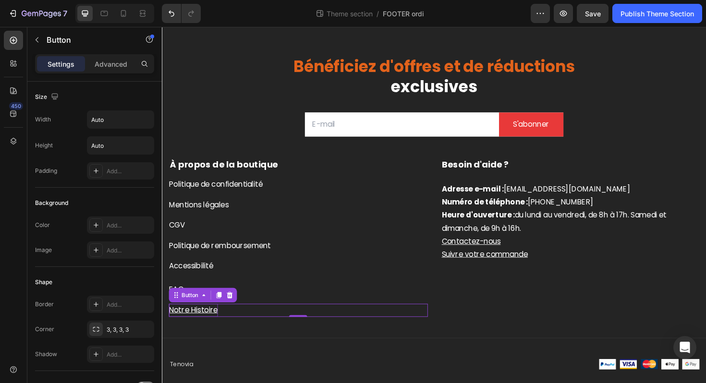
click at [197, 329] on u "Notre Histoire" at bounding box center [195, 326] width 52 height 11
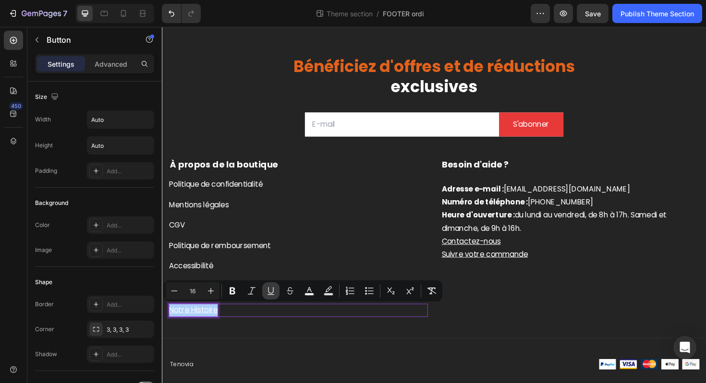
click at [266, 290] on icon "Editor contextual toolbar" at bounding box center [271, 291] width 10 height 10
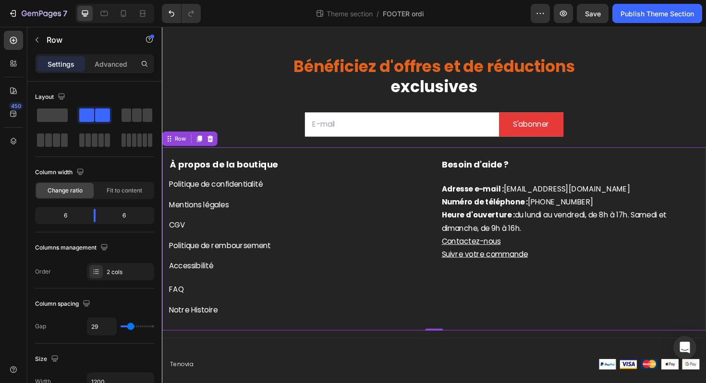
click at [421, 346] on div "À propos de la boutique Text block Politique de confidentialité Button Mentions…" at bounding box center [450, 252] width 576 height 194
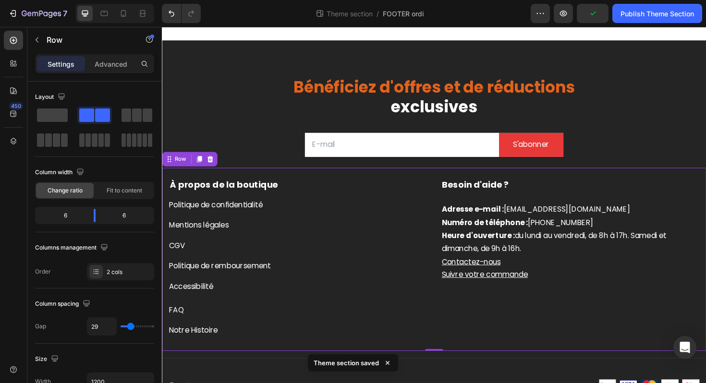
scroll to position [0, 0]
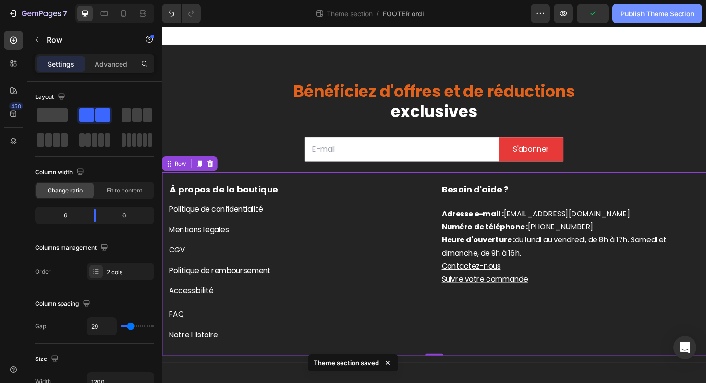
click at [626, 6] on button "Publish Theme Section" at bounding box center [657, 13] width 90 height 19
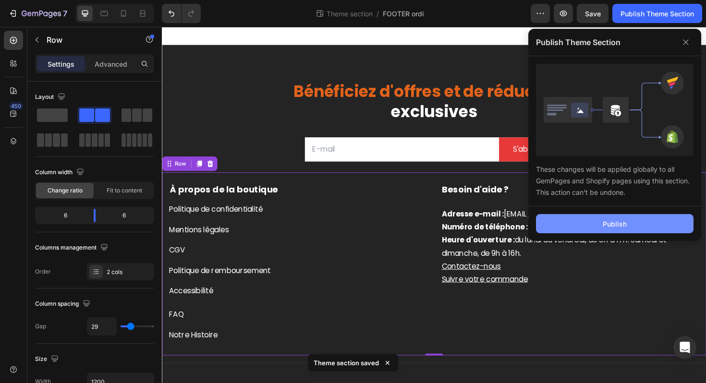
drag, startPoint x: 600, startPoint y: 220, endPoint x: 595, endPoint y: 220, distance: 5.3
click at [600, 220] on button "Publish" at bounding box center [614, 223] width 157 height 19
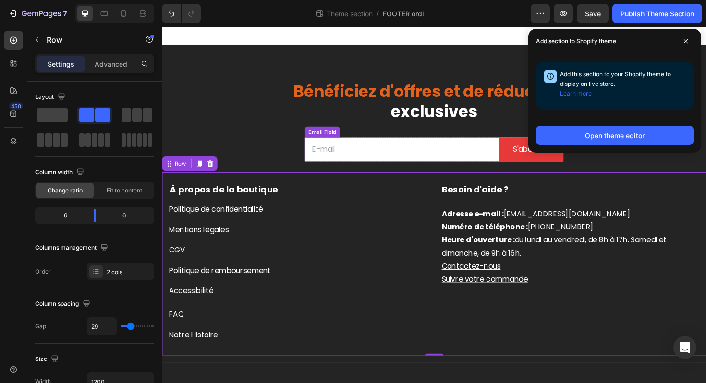
click at [471, 163] on input "email" at bounding box center [415, 156] width 205 height 25
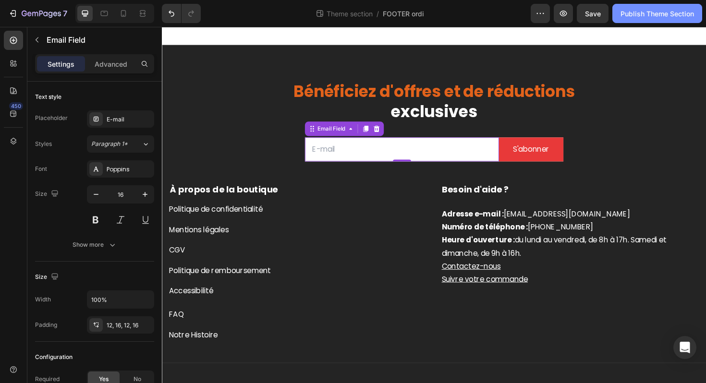
click at [624, 10] on div "Publish Theme Section" at bounding box center [656, 14] width 73 height 10
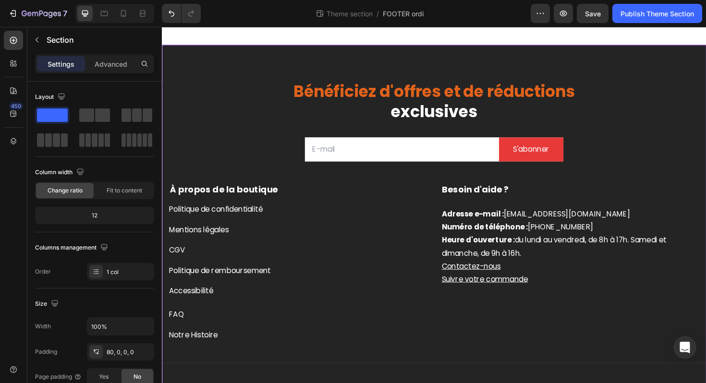
click at [450, 52] on div "Bénéficiez d'offres et de réductions exclusives Heading Email Field S'abonner S…" at bounding box center [450, 238] width 576 height 385
click at [566, 168] on button "S'abonner" at bounding box center [552, 156] width 69 height 25
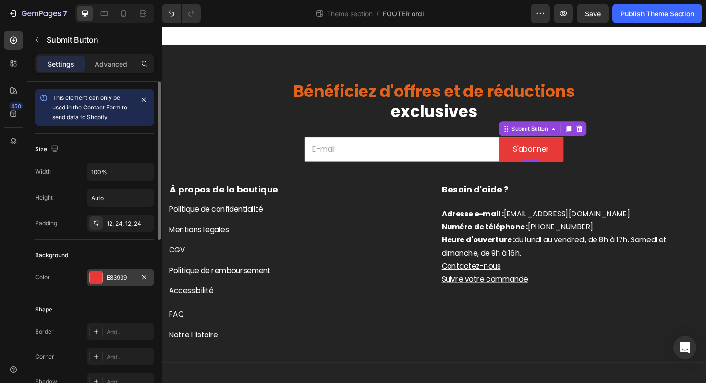
click at [118, 277] on div "E83939" at bounding box center [121, 278] width 28 height 9
click at [124, 277] on div "E83939" at bounding box center [121, 278] width 28 height 9
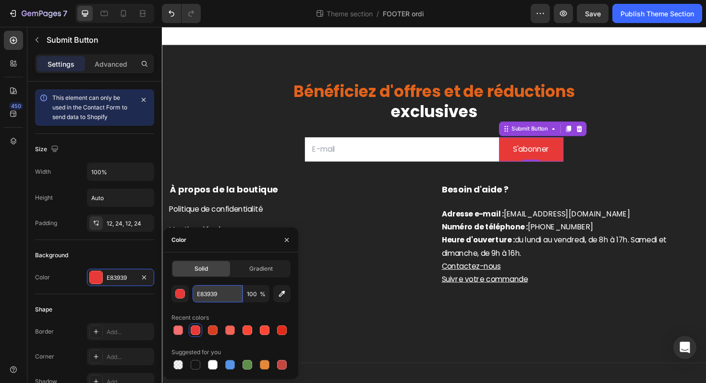
click at [232, 293] on input "E83939" at bounding box center [218, 293] width 50 height 17
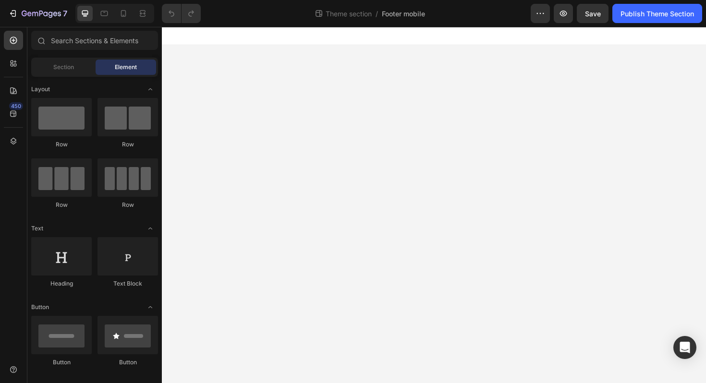
click at [134, 19] on div at bounding box center [114, 13] width 79 height 19
click at [133, 18] on div at bounding box center [114, 13] width 79 height 19
click at [120, 14] on icon at bounding box center [124, 14] width 10 height 10
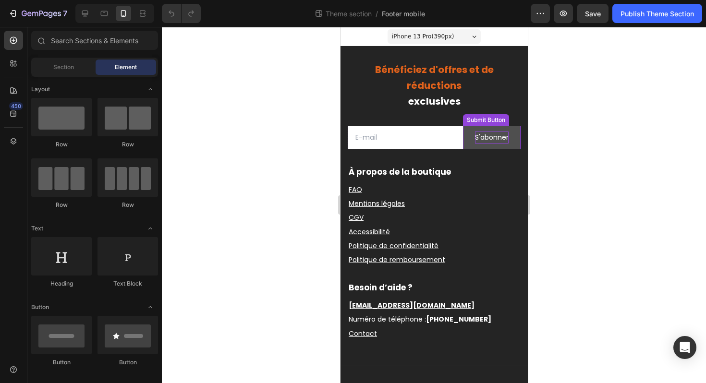
click at [492, 144] on div "S'abonner" at bounding box center [491, 138] width 34 height 12
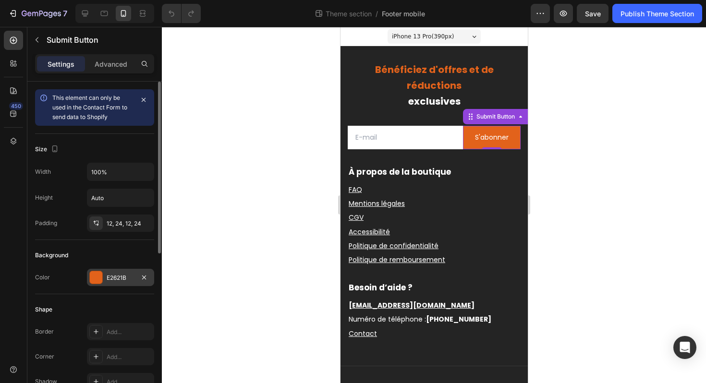
click at [104, 281] on div "E2621B" at bounding box center [120, 277] width 67 height 17
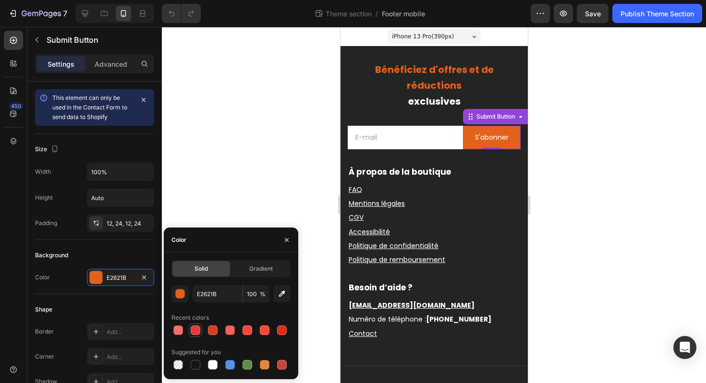
click at [199, 332] on div at bounding box center [196, 330] width 10 height 10
type input "E83939"
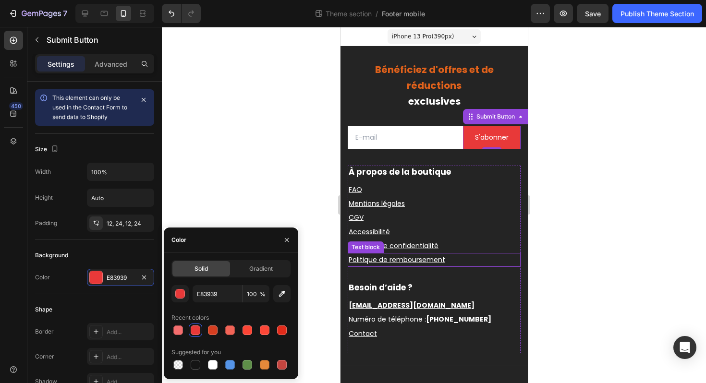
click at [461, 266] on p "Politique de remboursement" at bounding box center [433, 260] width 171 height 12
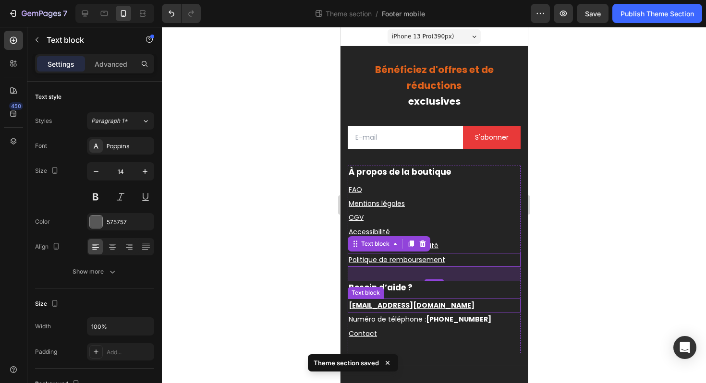
click at [404, 312] on p "[EMAIL_ADDRESS][DOMAIN_NAME]" at bounding box center [433, 306] width 171 height 12
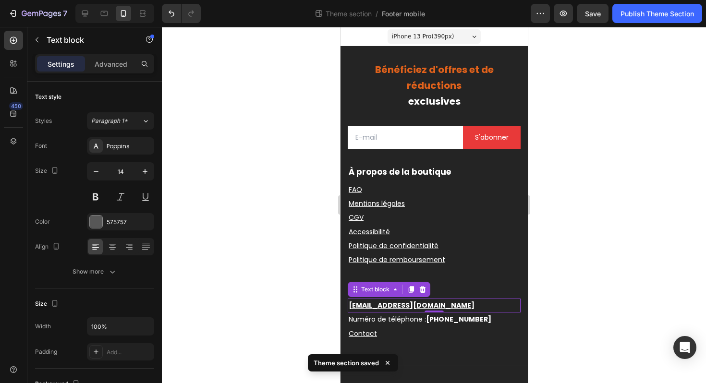
click at [404, 312] on p "[EMAIL_ADDRESS][DOMAIN_NAME]" at bounding box center [433, 306] width 171 height 12
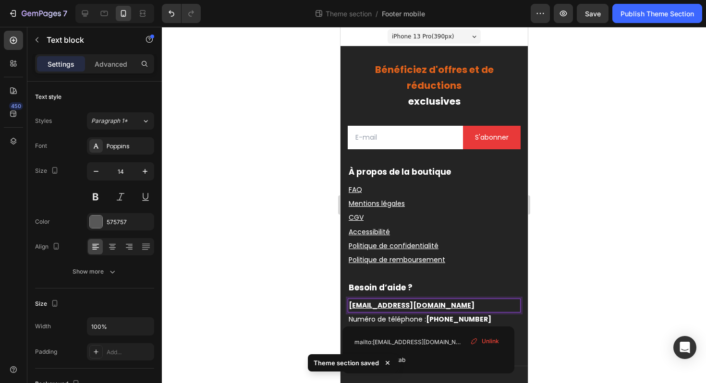
click at [404, 312] on p "[EMAIL_ADDRESS][DOMAIN_NAME]" at bounding box center [433, 306] width 171 height 12
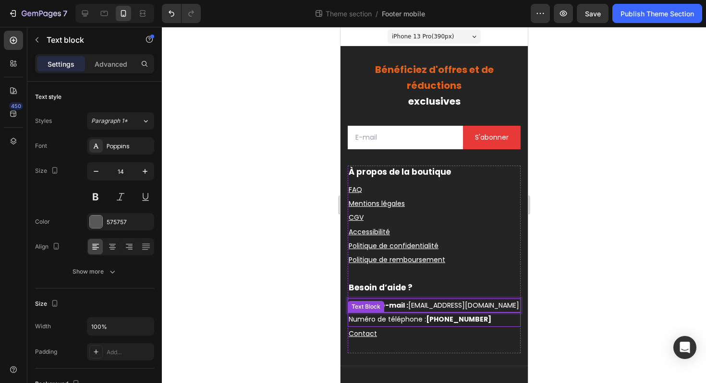
click at [420, 324] on span "Numéro de téléphone : [PHONE_NUMBER]" at bounding box center [419, 319] width 143 height 10
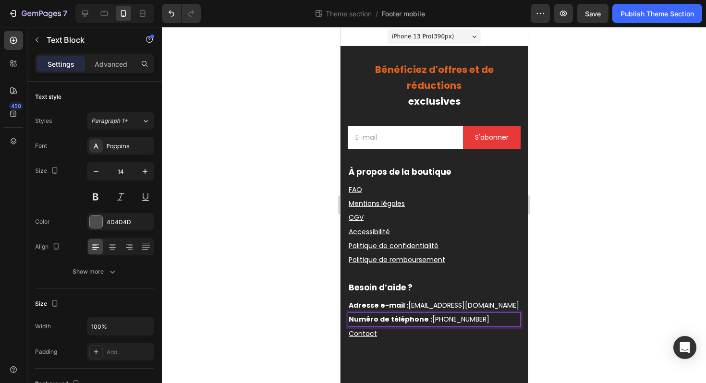
click at [592, 219] on div at bounding box center [434, 205] width 544 height 356
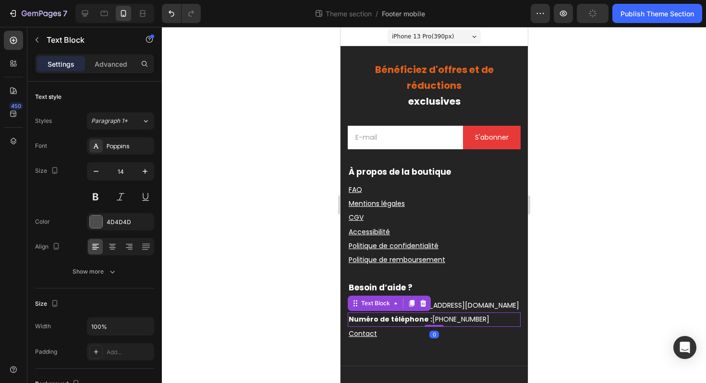
click at [482, 324] on span "Numéro de téléphone : [PHONE_NUMBER]" at bounding box center [418, 319] width 141 height 10
click at [410, 307] on icon at bounding box center [411, 304] width 5 height 7
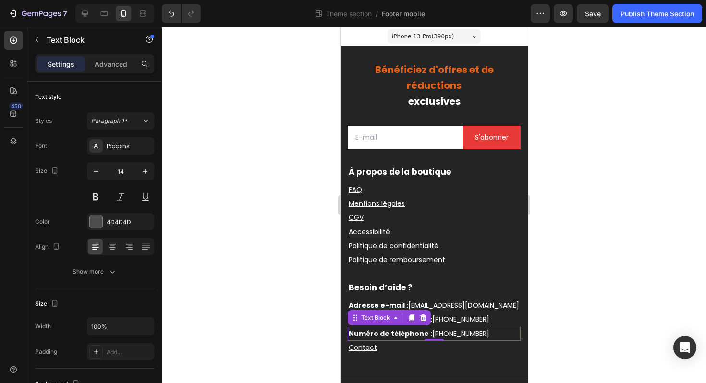
click at [414, 338] on strong "Numéro de téléphone :" at bounding box center [390, 334] width 84 height 10
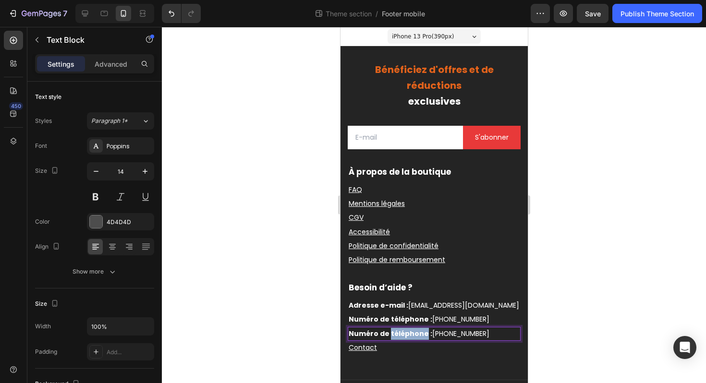
click at [414, 338] on strong "Numéro de téléphone :" at bounding box center [390, 334] width 84 height 10
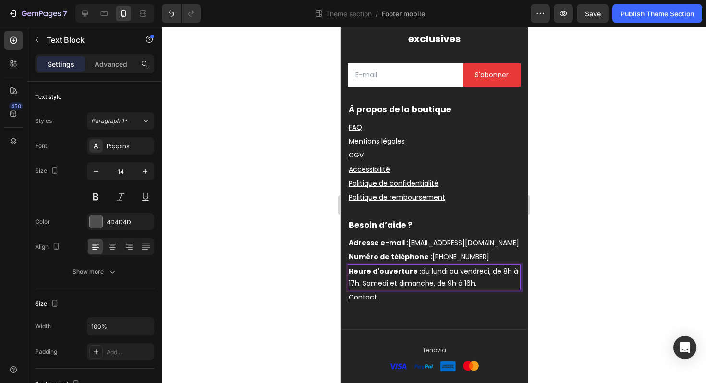
scroll to position [77, 0]
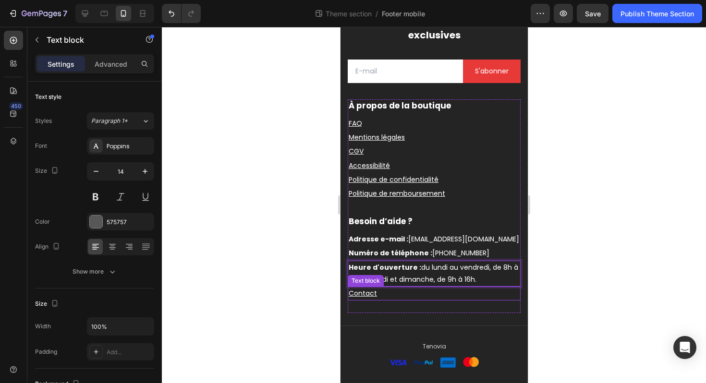
click at [371, 294] on u "Contact" at bounding box center [362, 294] width 28 height 10
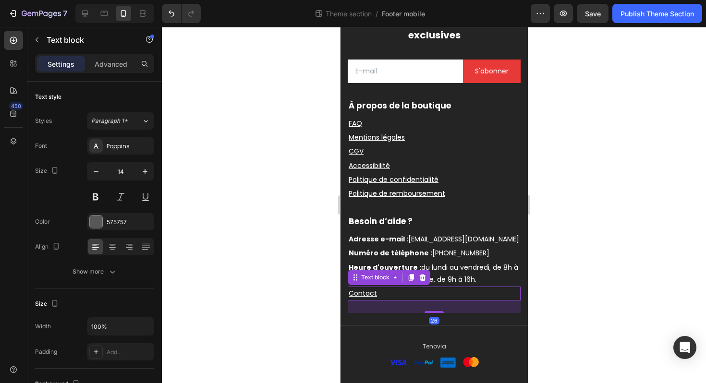
click at [371, 294] on u "Contact" at bounding box center [362, 294] width 28 height 10
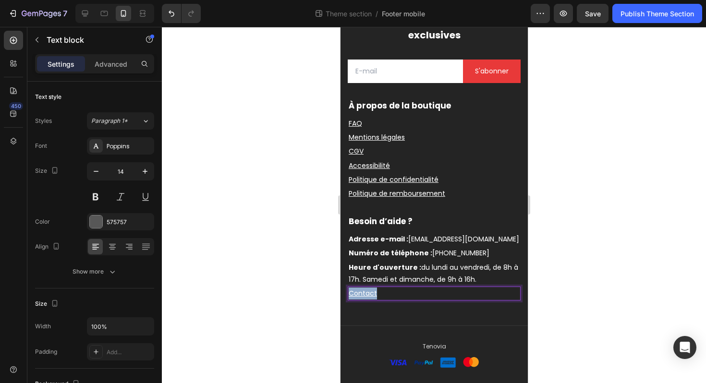
click at [371, 294] on u "Contact" at bounding box center [362, 294] width 28 height 10
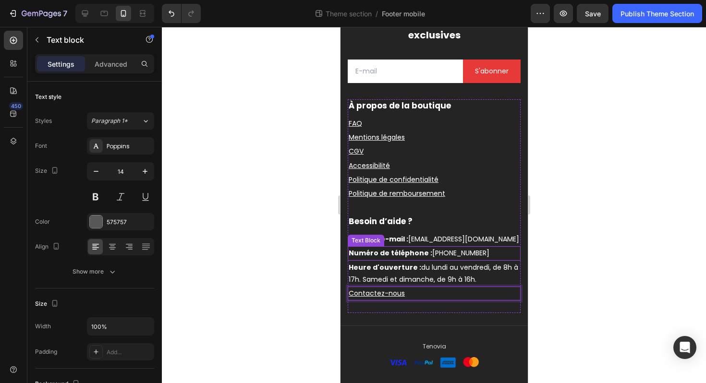
click at [504, 245] on p "Adresse e-mail : [EMAIL_ADDRESS][DOMAIN_NAME] ⁠⁠⁠⁠⁠⁠⁠" at bounding box center [433, 239] width 171 height 12
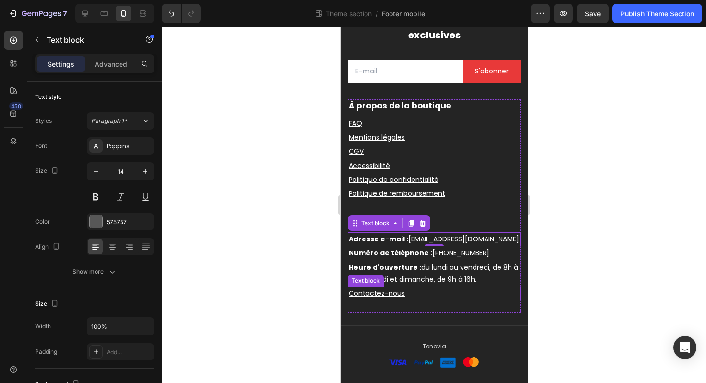
click at [380, 291] on u "Contactez-nous" at bounding box center [376, 294] width 56 height 10
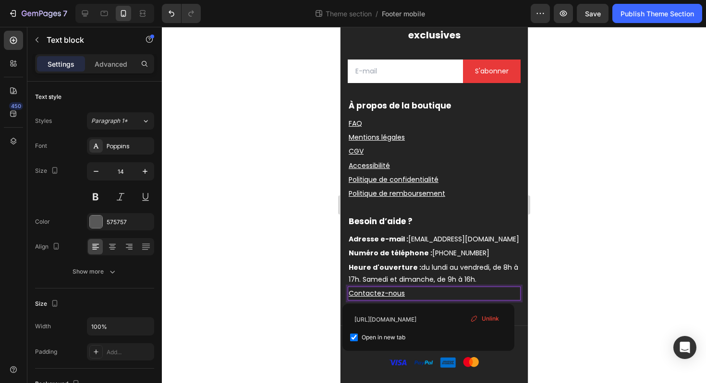
click at [399, 295] on u "Contactez-nous" at bounding box center [376, 294] width 56 height 10
click at [413, 297] on p "Contactez-nous" at bounding box center [433, 294] width 171 height 12
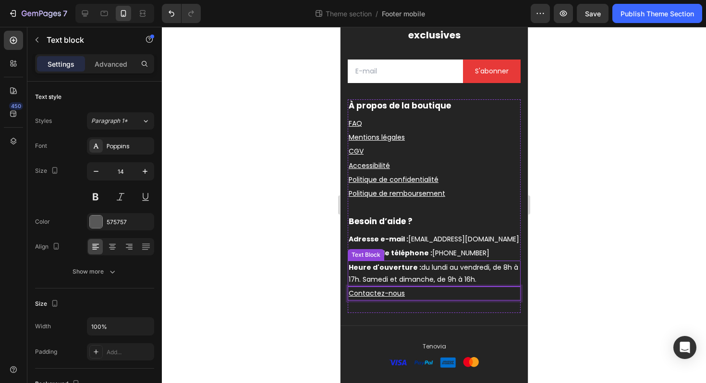
click at [496, 258] on p "Numéro de téléphone : [PHONE_NUMBER]" at bounding box center [433, 253] width 171 height 12
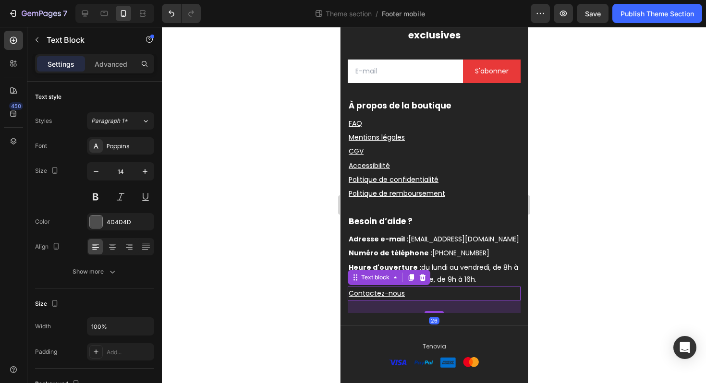
click at [471, 295] on p "Contactez-nous ⁠⁠⁠⁠⁠⁠⁠" at bounding box center [433, 294] width 171 height 12
click at [408, 277] on icon at bounding box center [410, 277] width 5 height 7
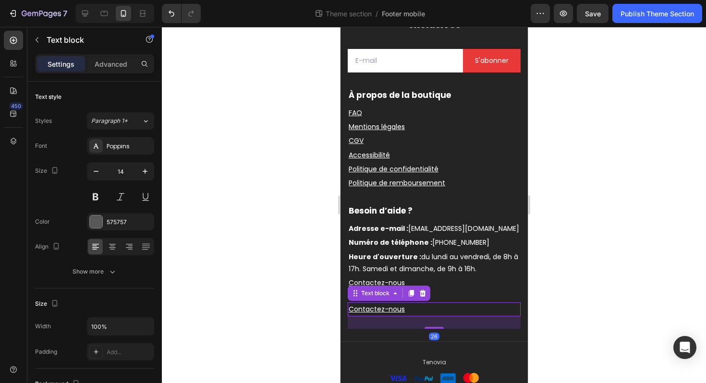
click at [437, 315] on p "Contactez-nous" at bounding box center [433, 309] width 171 height 12
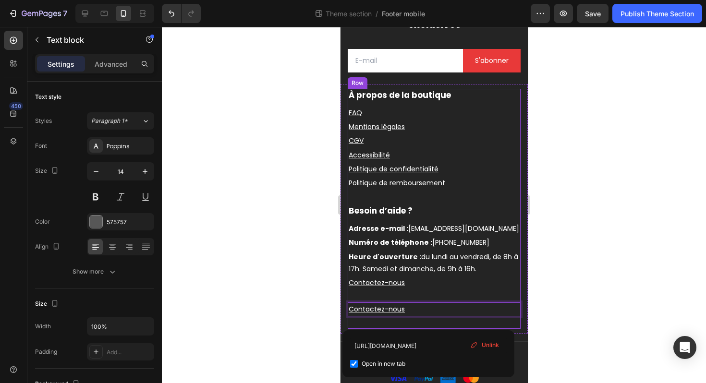
click at [411, 303] on div "Besoin d’aide ? Heading Adresse e-mail : [EMAIL_ADDRESS][DOMAIN_NAME] ⁠⁠⁠⁠⁠⁠⁠ T…" at bounding box center [433, 267] width 173 height 124
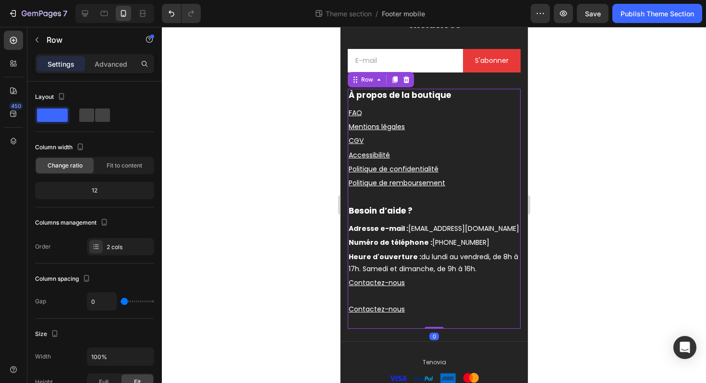
click at [408, 309] on div "Besoin d’aide ? Heading Adresse e-mail : [EMAIL_ADDRESS][DOMAIN_NAME] ⁠⁠⁠⁠⁠⁠⁠ T…" at bounding box center [433, 267] width 173 height 124
click at [406, 315] on p "Contactez-nous" at bounding box center [433, 309] width 171 height 12
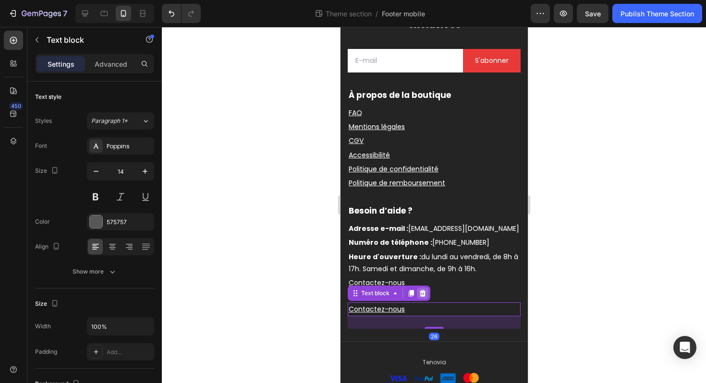
click at [426, 299] on div at bounding box center [422, 294] width 12 height 12
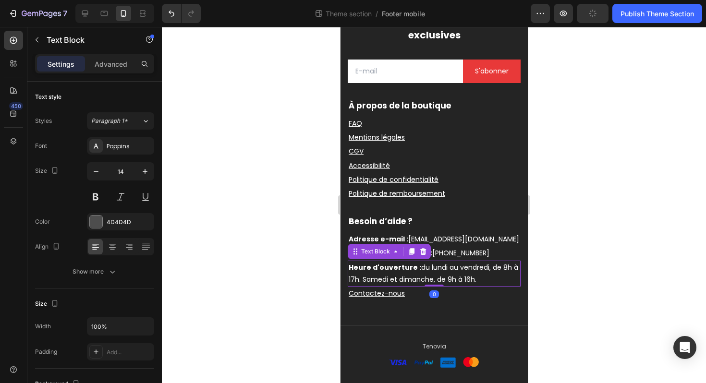
click at [473, 272] on p "Heure d'ouverture : du [DATE] au [DATE], de 8h à 17h. [DATE] et [DATE], de 9h à…" at bounding box center [433, 274] width 171 height 24
click at [410, 252] on icon at bounding box center [411, 251] width 5 height 7
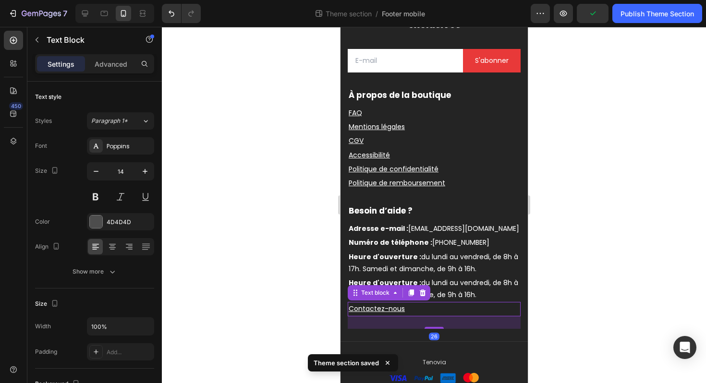
click at [414, 315] on p "Contactez-nous ⁠⁠⁠⁠⁠⁠⁠" at bounding box center [433, 309] width 171 height 12
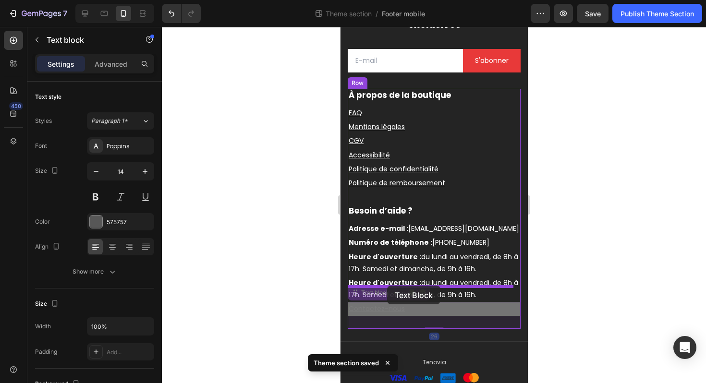
drag, startPoint x: 381, startPoint y: 306, endPoint x: 386, endPoint y: 288, distance: 19.5
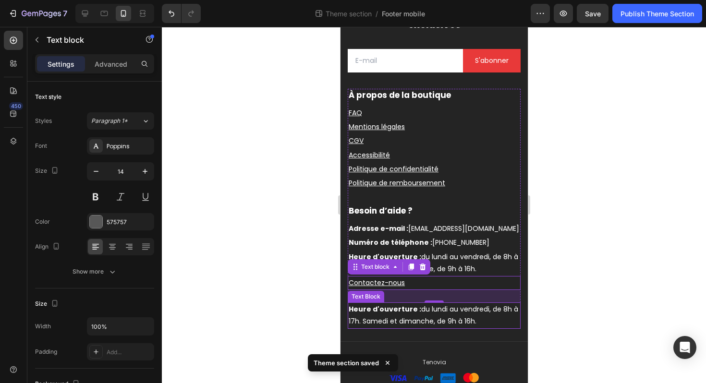
click at [395, 314] on strong "Heure d'ouverture :" at bounding box center [384, 309] width 72 height 10
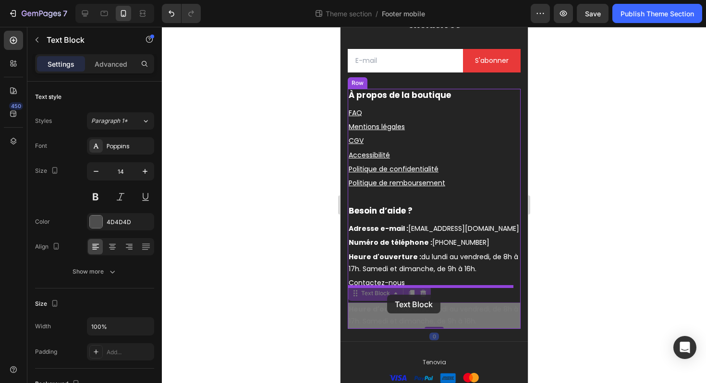
drag, startPoint x: 380, startPoint y: 304, endPoint x: 386, endPoint y: 295, distance: 11.1
click at [386, 295] on div "iPhone 13 Pro ( 390 px) iPhone 13 Mini iPhone 13 Pro iPhone 11 Pro Max iPhone 1…" at bounding box center [433, 174] width 187 height 448
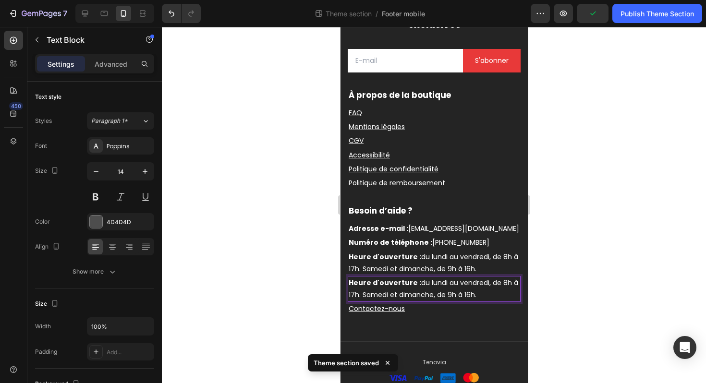
click at [391, 300] on span "Heure d'ouverture : du [DATE] au [DATE], de 8h à 17h. [DATE] et [DATE], de 9h à…" at bounding box center [432, 289] width 169 height 22
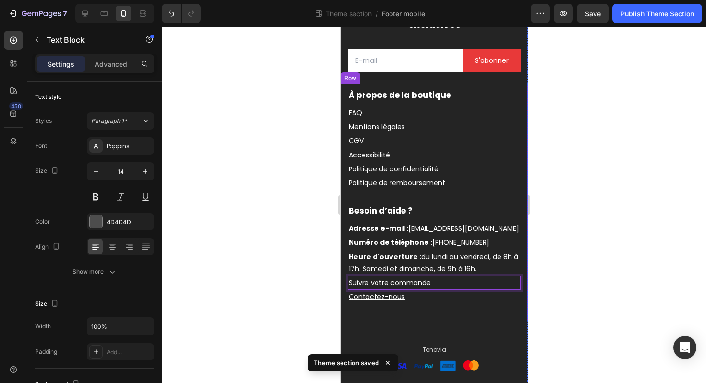
click at [576, 218] on div at bounding box center [434, 205] width 544 height 356
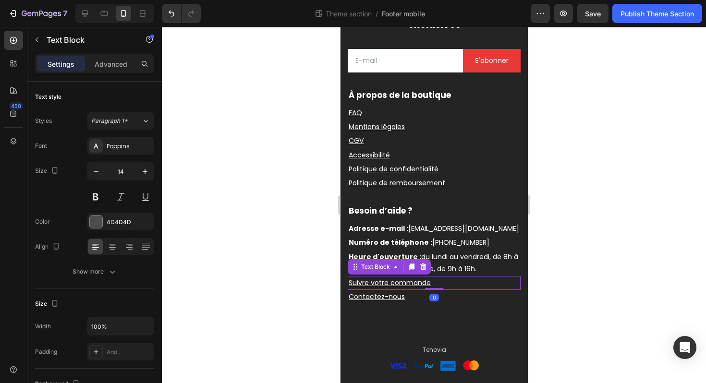
click at [386, 288] on u "Suivre votre commande" at bounding box center [389, 283] width 82 height 10
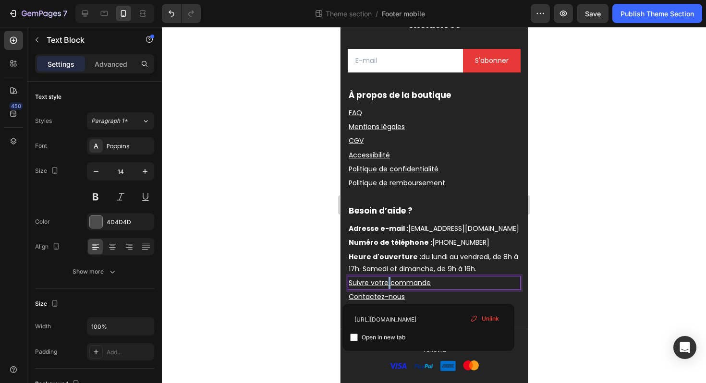
click at [387, 288] on u "Suivre votre commande" at bounding box center [389, 283] width 82 height 10
click at [463, 289] on p "Suivre votre commande" at bounding box center [433, 283] width 171 height 12
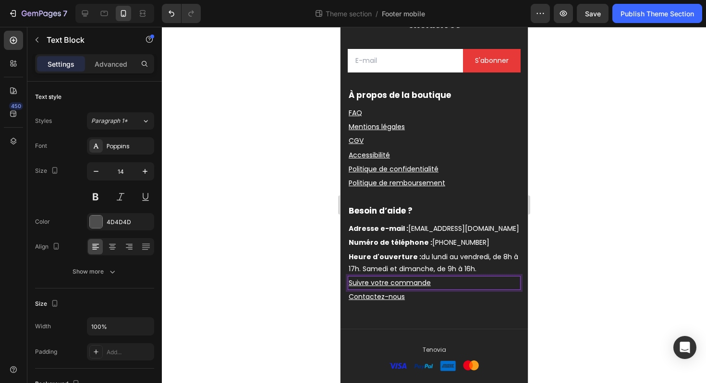
click at [469, 267] on span "Heure d'ouverture : du [DATE] au [DATE], de 8h à 17h. [DATE] et [DATE], de 9h à…" at bounding box center [432, 263] width 169 height 22
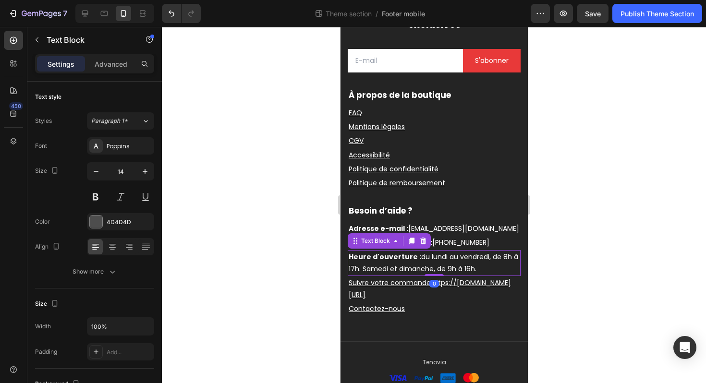
click at [240, 62] on div at bounding box center [434, 205] width 544 height 356
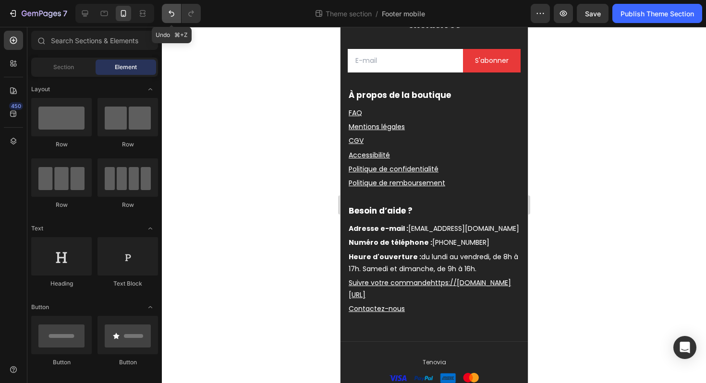
click at [170, 13] on icon "Undo/Redo" at bounding box center [172, 14] width 6 height 6
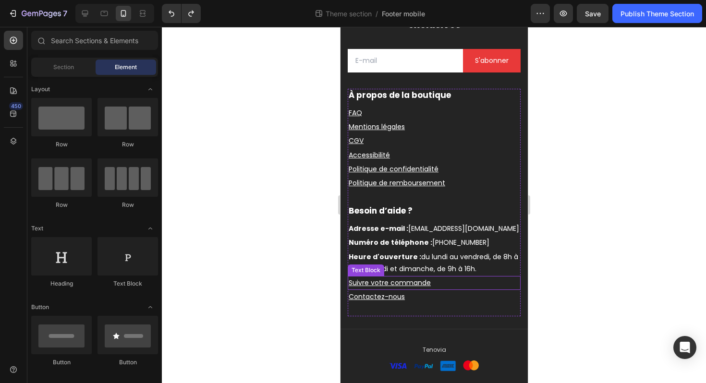
click at [412, 288] on u "Suivre votre commande" at bounding box center [389, 283] width 82 height 10
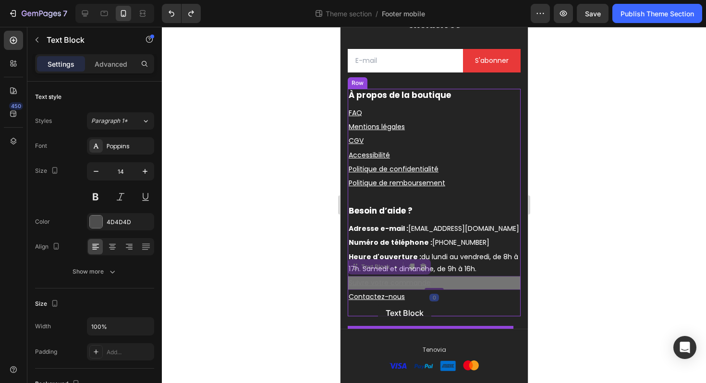
drag, startPoint x: 378, startPoint y: 277, endPoint x: 377, endPoint y: 303, distance: 26.9
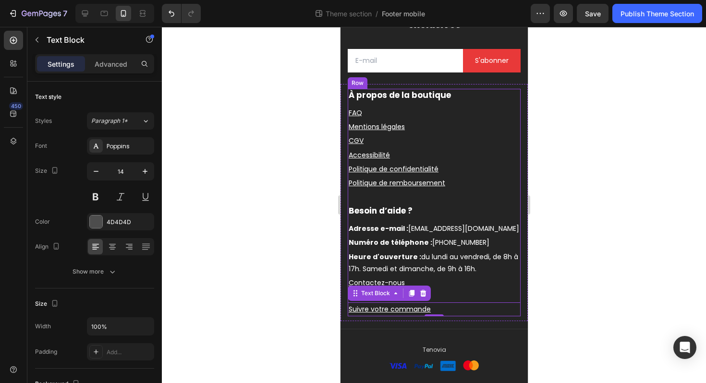
click at [453, 301] on div "Besoin d’aide ? Heading Adresse e-mail : [EMAIL_ADDRESS][DOMAIN_NAME] ⁠⁠⁠⁠⁠⁠⁠ T…" at bounding box center [433, 261] width 173 height 112
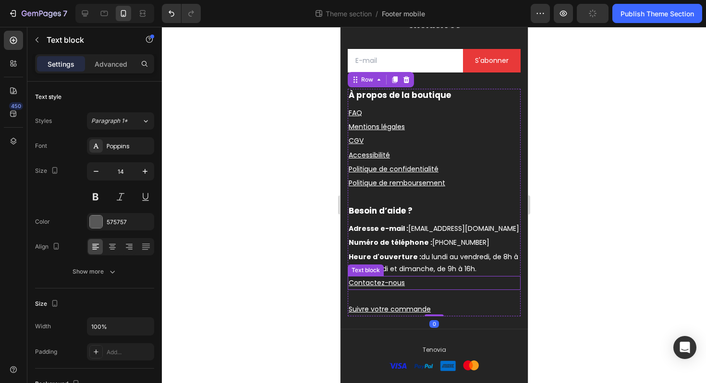
click at [435, 289] on p "Contactez-nous ⁠⁠⁠⁠⁠⁠⁠" at bounding box center [433, 283] width 171 height 12
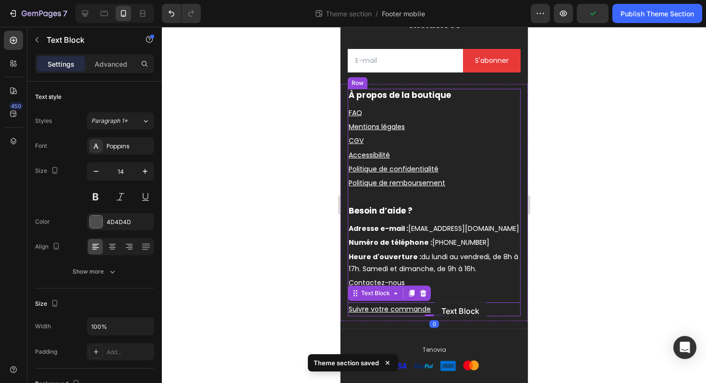
drag, startPoint x: 433, startPoint y: 313, endPoint x: 433, endPoint y: 301, distance: 11.5
click at [433, 301] on div "iPhone 13 Pro ( 390 px) iPhone 13 Mini iPhone 13 Pro iPhone 11 Pro Max iPhone 1…" at bounding box center [433, 168] width 187 height 436
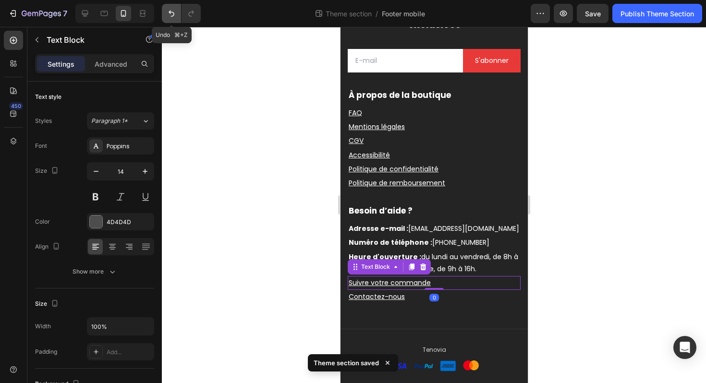
click at [170, 11] on icon "Undo/Redo" at bounding box center [172, 14] width 6 height 6
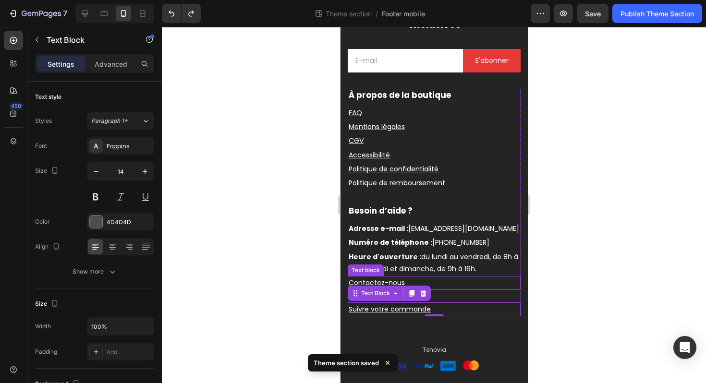
click at [455, 289] on p "Contactez-nous ⁠⁠⁠⁠⁠⁠⁠" at bounding box center [433, 283] width 171 height 12
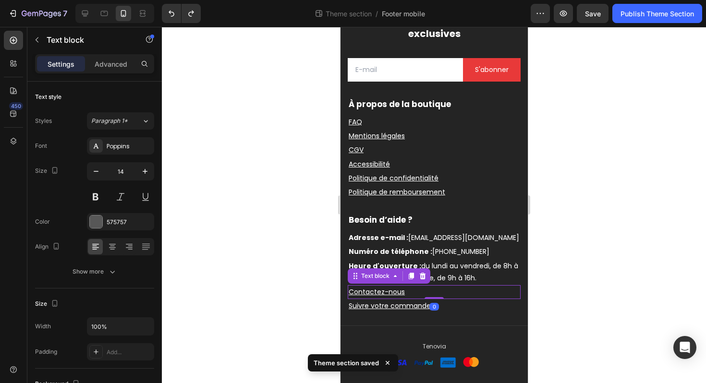
drag, startPoint x: 435, startPoint y: 310, endPoint x: 433, endPoint y: 285, distance: 25.0
click at [433, 283] on div "Besoin d’aide ? Heading Adresse e-mail : [EMAIL_ADDRESS][DOMAIN_NAME] ⁠⁠⁠⁠⁠⁠⁠ T…" at bounding box center [433, 263] width 173 height 99
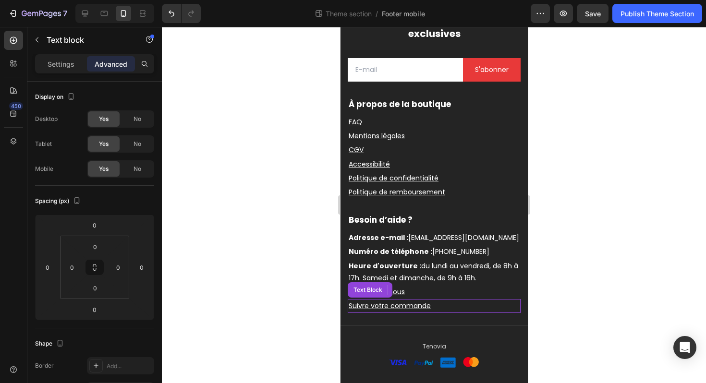
click at [447, 306] on p "Suivre votre commande" at bounding box center [433, 306] width 171 height 12
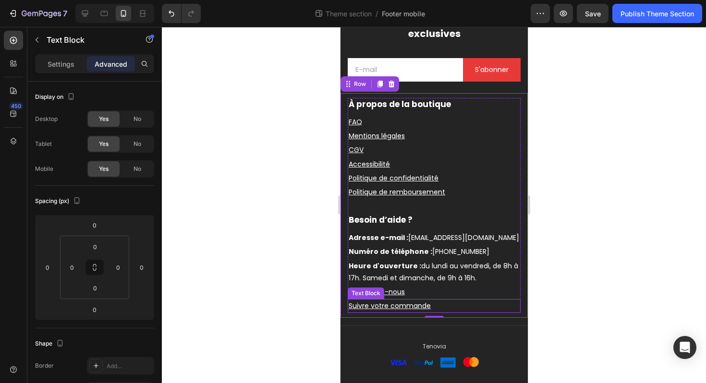
click at [437, 310] on p "Suivre votre commande" at bounding box center [433, 306] width 171 height 12
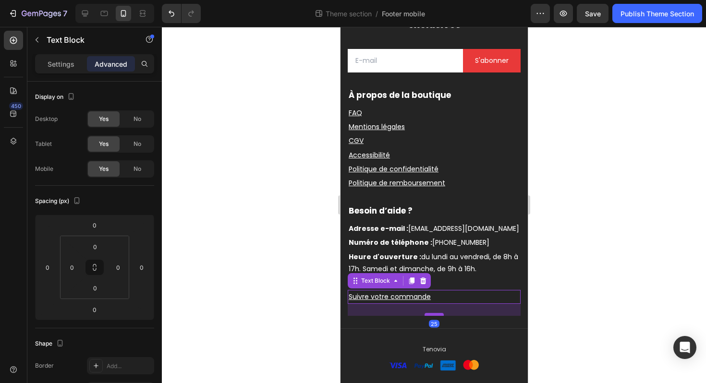
drag, startPoint x: 433, startPoint y: 314, endPoint x: 431, endPoint y: 326, distance: 12.1
click at [431, 316] on div at bounding box center [433, 314] width 19 height 3
type input "25"
click at [671, 245] on div at bounding box center [434, 205] width 544 height 356
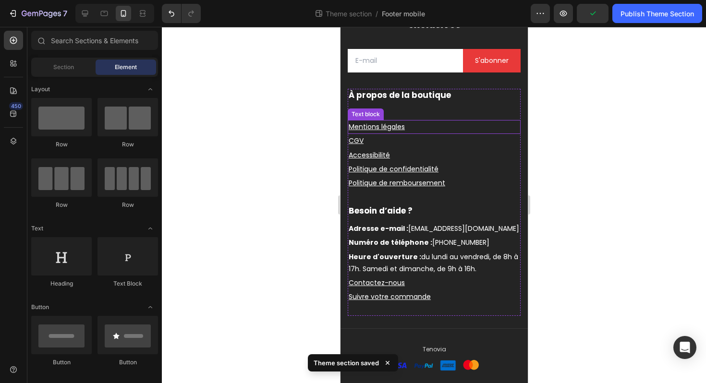
click at [387, 119] on p "FAQ" at bounding box center [433, 113] width 171 height 12
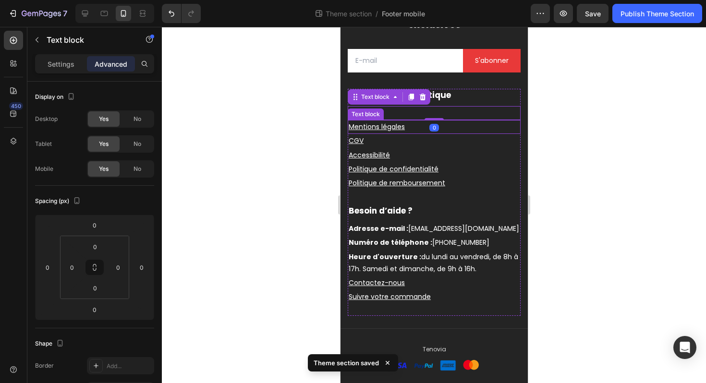
click at [371, 132] on u "Mentions légales" at bounding box center [376, 127] width 56 height 10
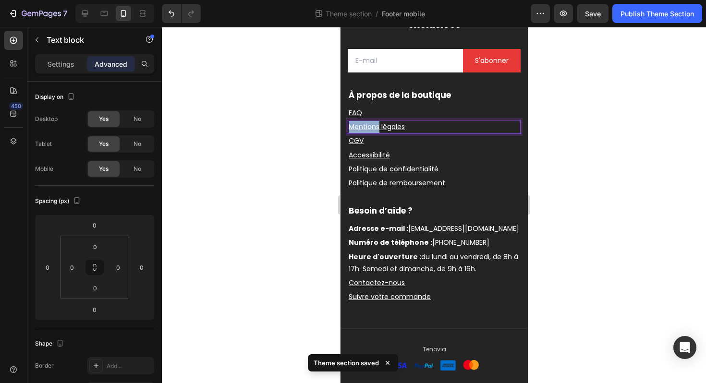
click at [371, 132] on u "Mentions légales" at bounding box center [376, 127] width 56 height 10
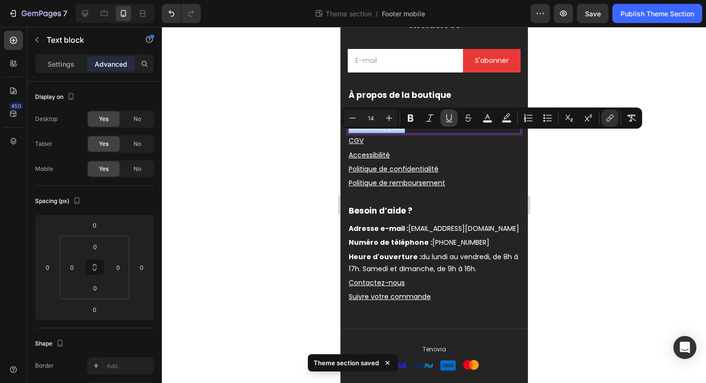
click at [447, 123] on button "Underline" at bounding box center [448, 117] width 17 height 17
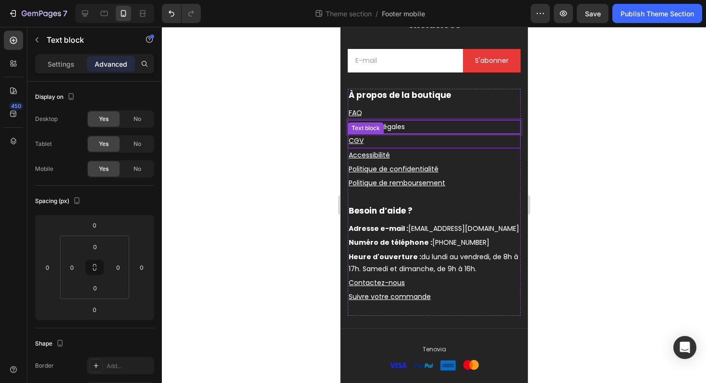
click at [352, 145] on u "CGV" at bounding box center [355, 141] width 15 height 10
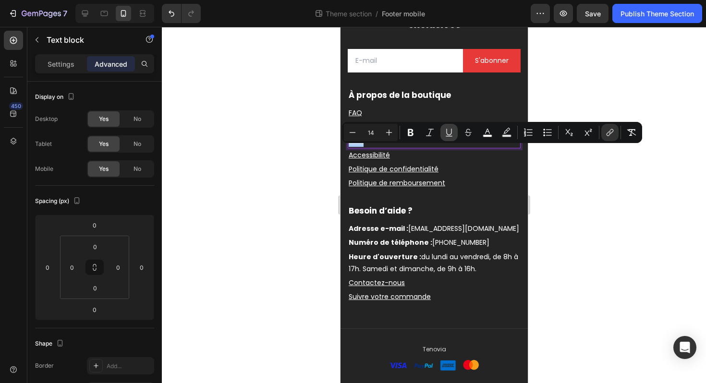
click at [449, 132] on icon "Editor contextual toolbar" at bounding box center [449, 133] width 10 height 10
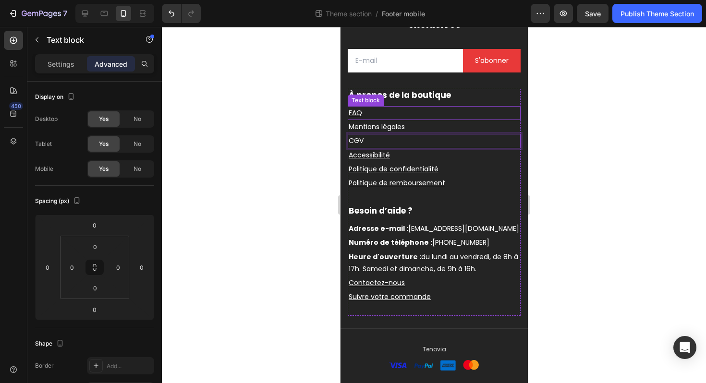
click at [354, 118] on u "FAQ" at bounding box center [354, 113] width 13 height 10
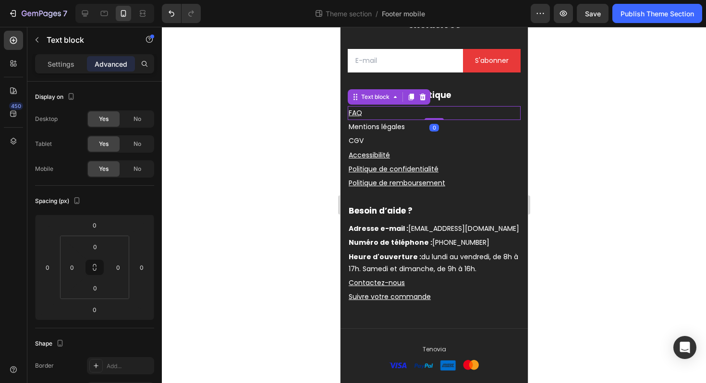
click at [354, 118] on u "FAQ" at bounding box center [354, 113] width 13 height 10
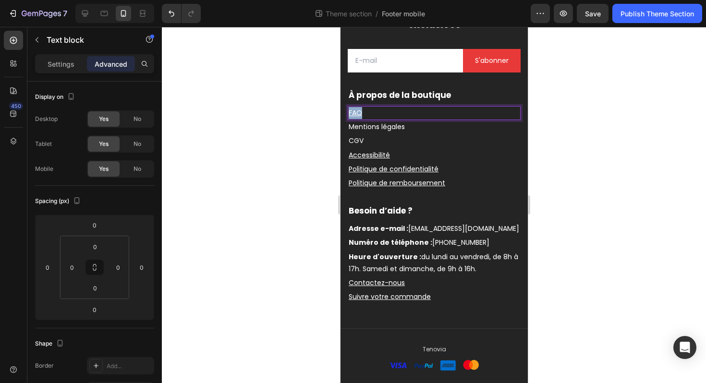
click at [354, 118] on u "FAQ" at bounding box center [354, 113] width 13 height 10
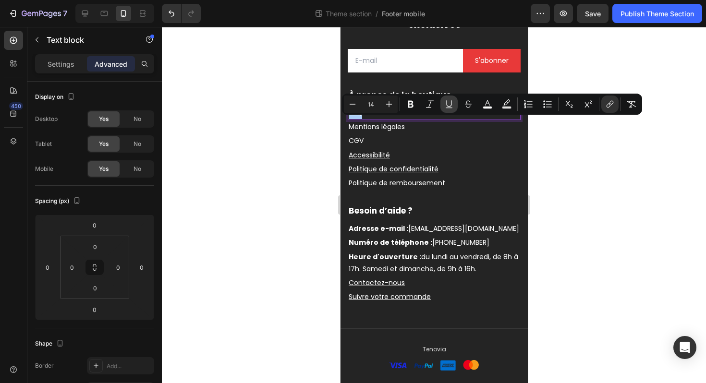
click at [449, 104] on icon "Editor contextual toolbar" at bounding box center [449, 104] width 10 height 10
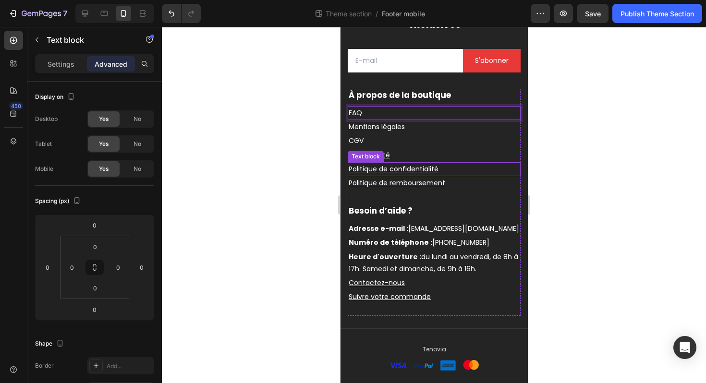
click at [367, 161] on div "Text block" at bounding box center [365, 156] width 32 height 9
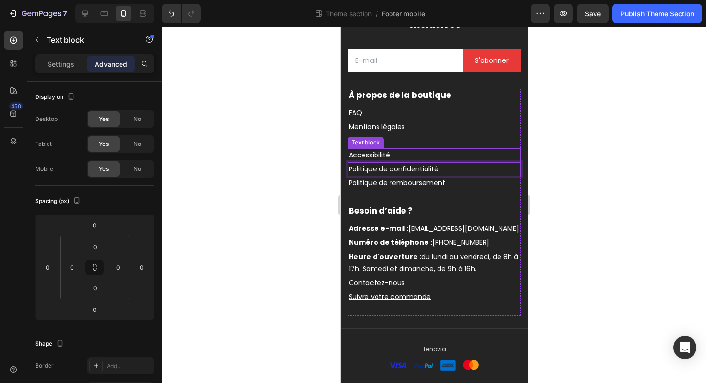
click at [377, 160] on u "Accessibilité" at bounding box center [368, 155] width 41 height 10
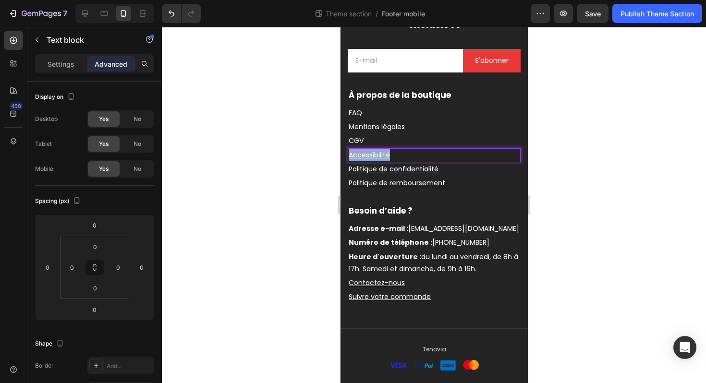
click at [377, 160] on u "Accessibilité" at bounding box center [368, 155] width 41 height 10
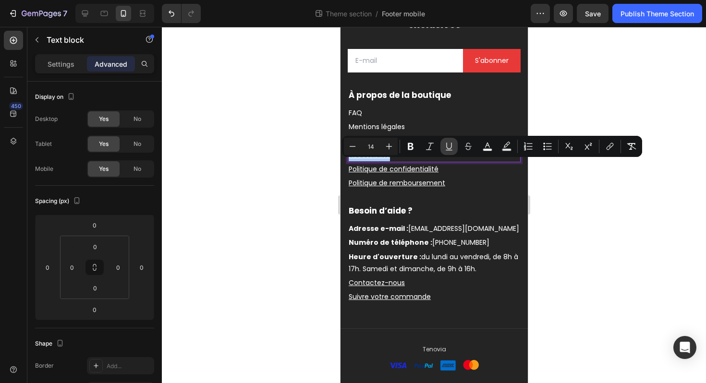
click at [442, 147] on button "Underline" at bounding box center [448, 146] width 17 height 17
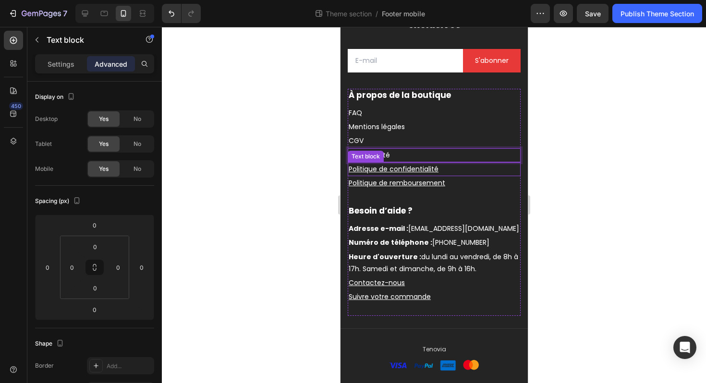
click at [385, 174] on u "Politique de confidentialité" at bounding box center [393, 169] width 90 height 10
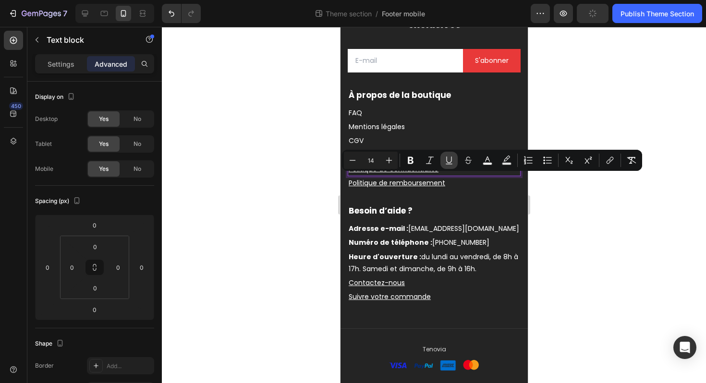
click at [451, 162] on icon "Editor contextual toolbar" at bounding box center [449, 161] width 10 height 10
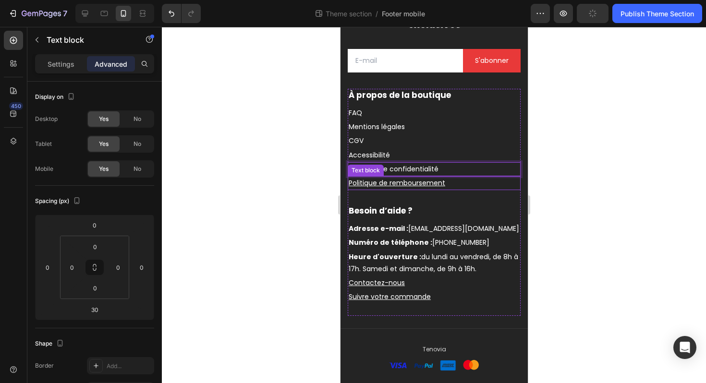
click at [409, 188] on u "Politique de remboursement" at bounding box center [396, 183] width 96 height 10
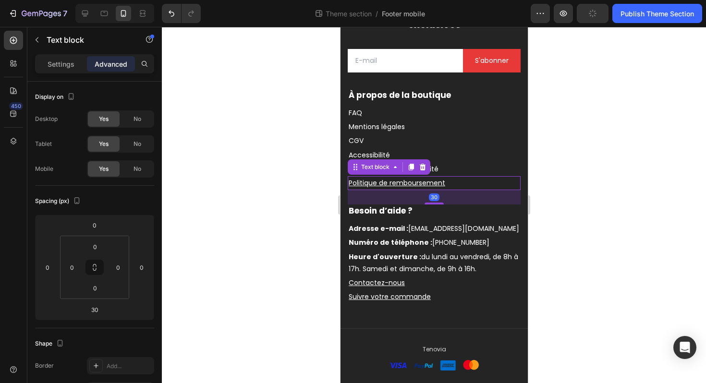
click at [409, 188] on u "Politique de remboursement" at bounding box center [396, 183] width 96 height 10
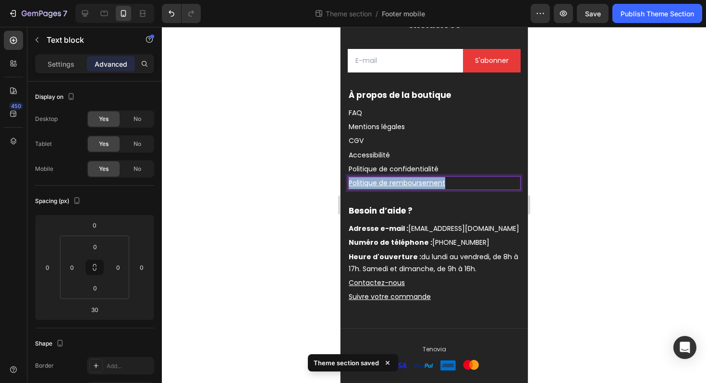
click at [409, 188] on u "Politique de remboursement" at bounding box center [396, 183] width 96 height 10
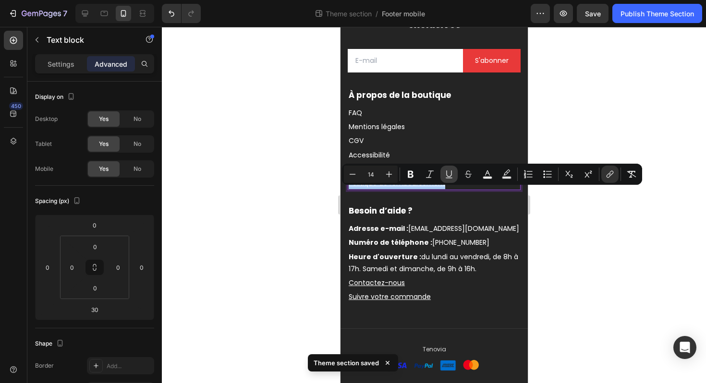
click at [453, 177] on icon "Editor contextual toolbar" at bounding box center [449, 174] width 10 height 10
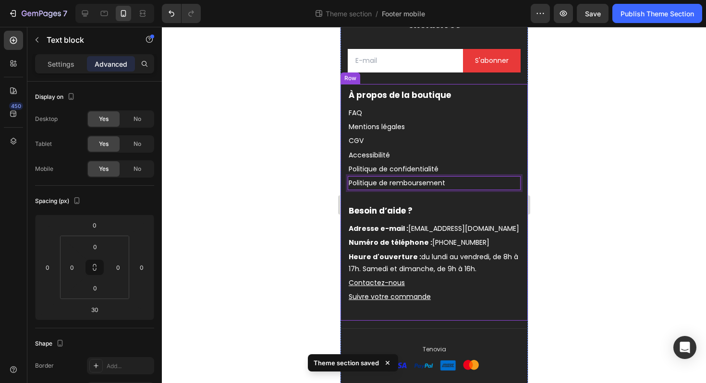
click at [560, 217] on div at bounding box center [434, 205] width 544 height 356
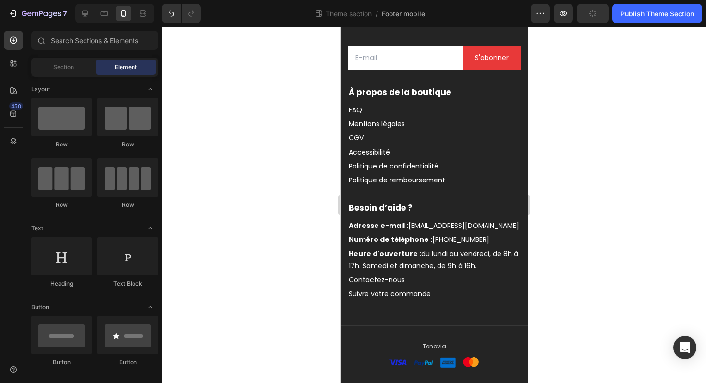
scroll to position [0, 0]
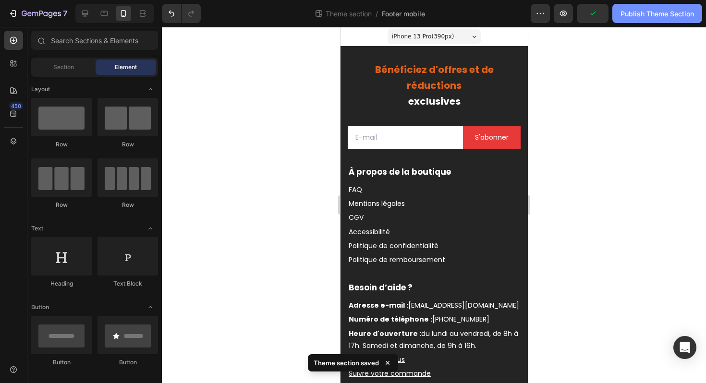
click at [632, 17] on div "Publish Theme Section" at bounding box center [656, 14] width 73 height 10
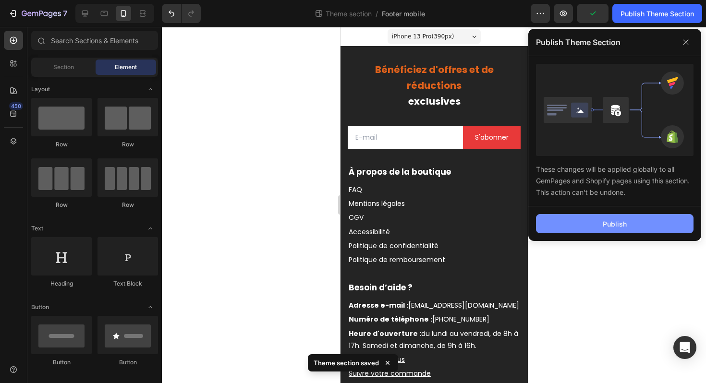
click at [609, 232] on button "Publish" at bounding box center [614, 223] width 157 height 19
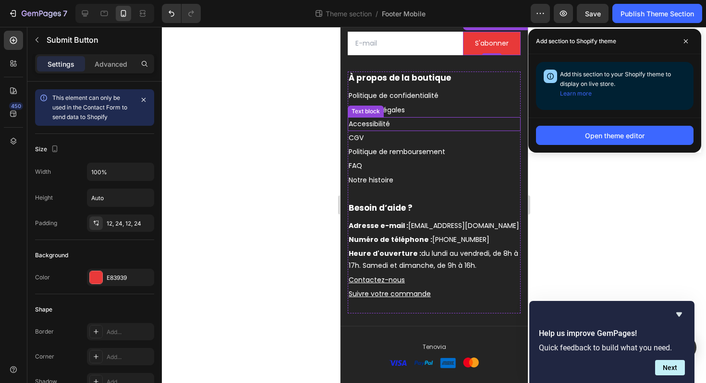
scroll to position [79, 0]
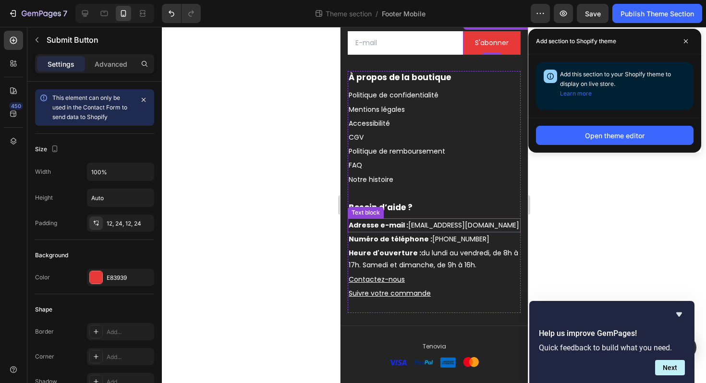
click at [423, 230] on span "Adresse e-mail : [EMAIL_ADDRESS][DOMAIN_NAME]" at bounding box center [433, 225] width 170 height 10
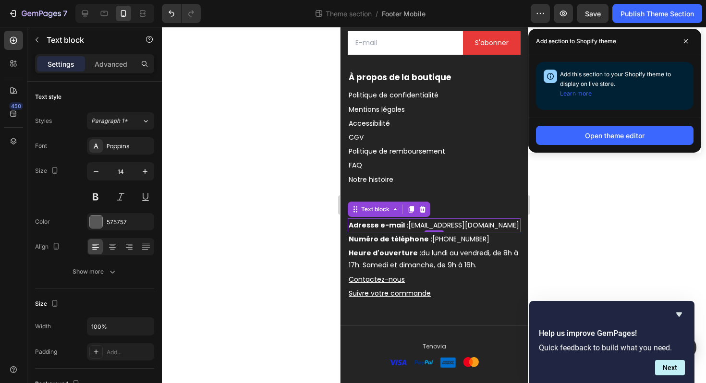
click at [423, 230] on span "Adresse e-mail : [EMAIL_ADDRESS][DOMAIN_NAME]" at bounding box center [433, 225] width 170 height 10
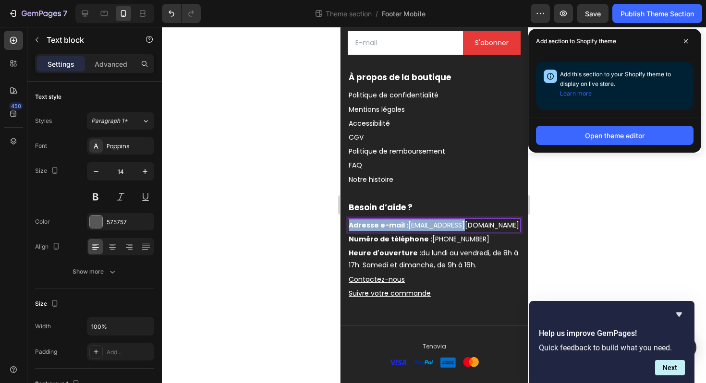
click at [423, 230] on span "Adresse e-mail : [EMAIL_ADDRESS][DOMAIN_NAME]" at bounding box center [433, 225] width 170 height 10
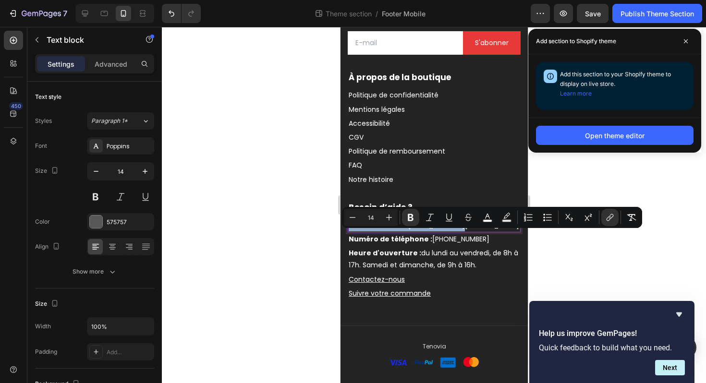
copy span "Adresse e-mail : [EMAIL_ADDRESS][DOMAIN_NAME]"
click at [421, 244] on strong "Numéro de téléphone :" at bounding box center [390, 239] width 84 height 10
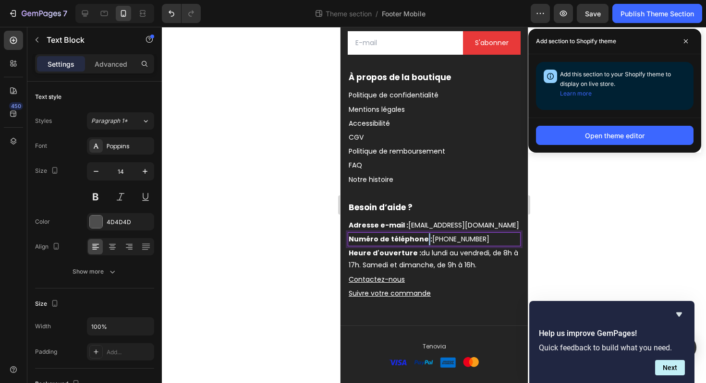
click at [421, 244] on strong "Numéro de téléphone :" at bounding box center [390, 239] width 84 height 10
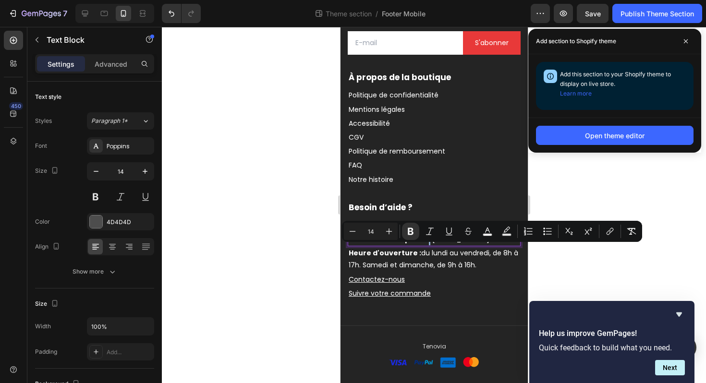
copy span "Numéro de téléphone : [PHONE_NUMBER]"
click at [422, 267] on span "Heure d'ouverture : du [DATE] au [DATE], de 8h à 17h. [DATE] et [DATE], de 9h à…" at bounding box center [432, 259] width 169 height 22
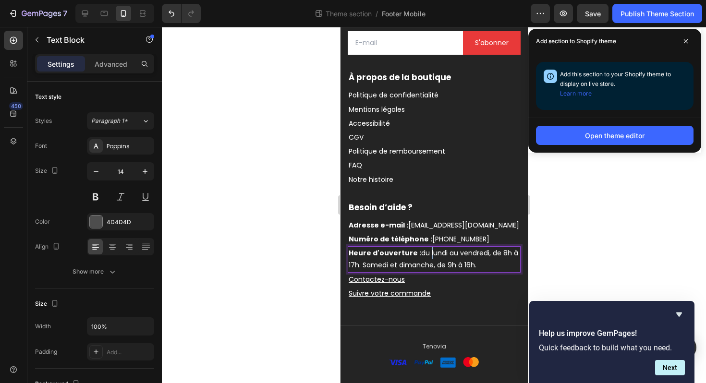
click at [422, 267] on span "Heure d'ouverture : du [DATE] au [DATE], de 8h à 17h. [DATE] et [DATE], de 9h à…" at bounding box center [432, 259] width 169 height 22
click at [422, 267] on span "Heure d'ouverture : du lundi au vendredi, de 8h à 17h. Samedi et dimanche, de 9…" at bounding box center [432, 259] width 169 height 22
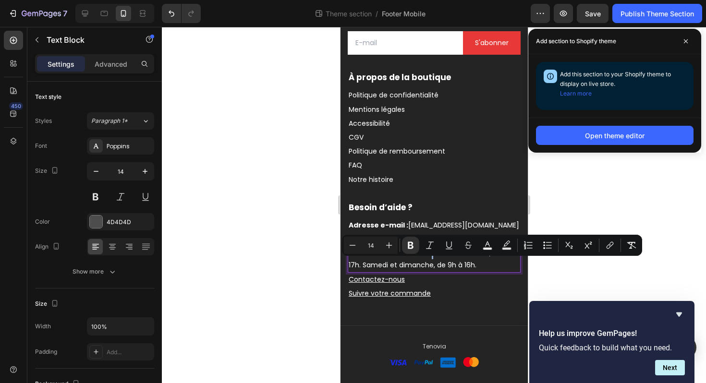
copy span "Heure d'ouverture : du lundi au vendredi, de 8h à 17h. Samedi et dimanche, de 9…"
click at [433, 285] on p "Contactez-nous" at bounding box center [433, 280] width 171 height 12
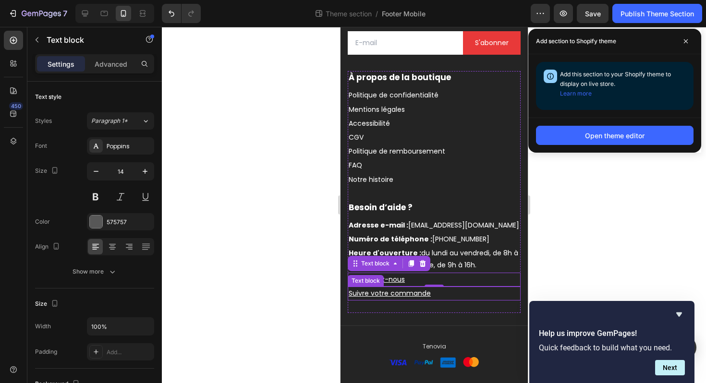
click at [409, 298] on u "Suivre votre commande" at bounding box center [389, 294] width 82 height 10
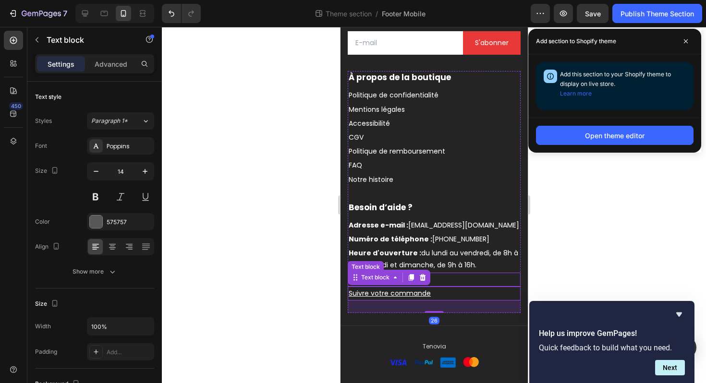
click at [484, 285] on p "Contactez-nous" at bounding box center [433, 280] width 171 height 12
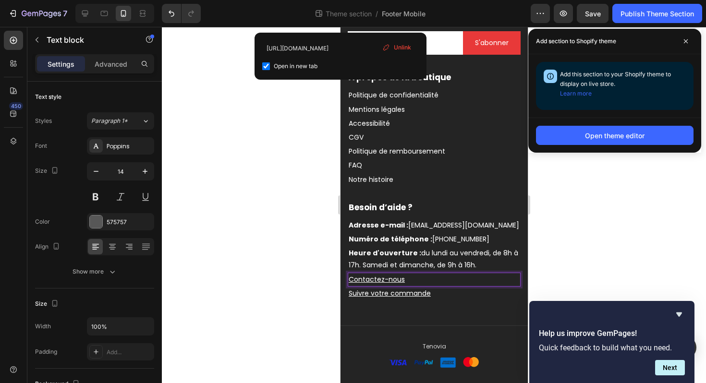
click at [388, 284] on u "Contactez-nous" at bounding box center [376, 280] width 56 height 10
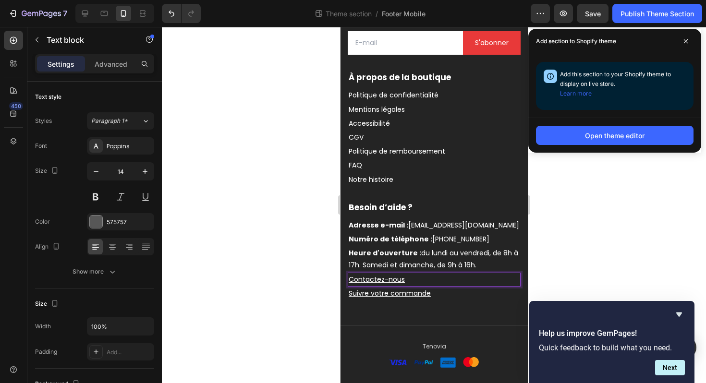
click at [388, 284] on u "Contactez-nous" at bounding box center [376, 280] width 56 height 10
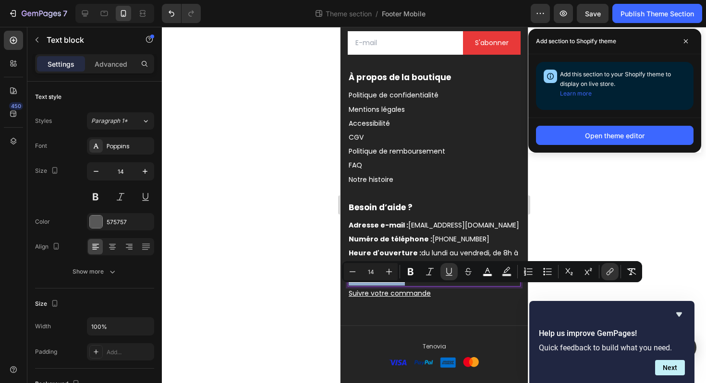
copy u "Contactez-nous"
click at [412, 298] on u "Suivre votre commande" at bounding box center [389, 294] width 82 height 10
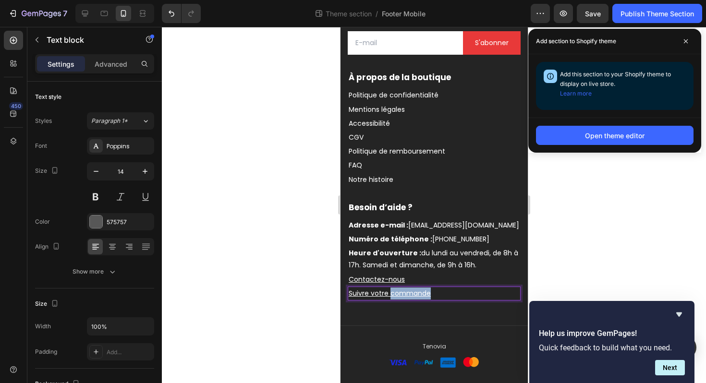
click at [412, 298] on u "Suivre votre commande" at bounding box center [389, 294] width 82 height 10
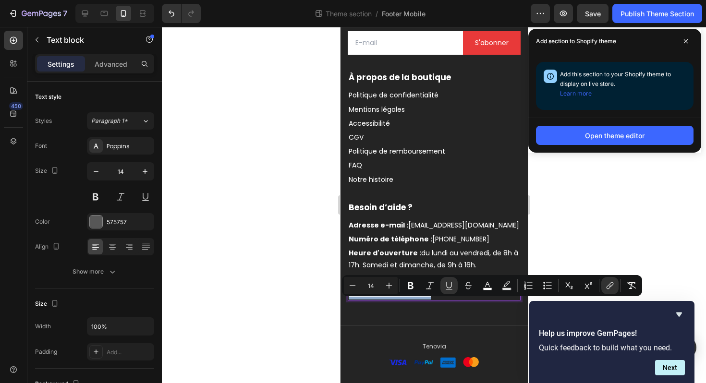
copy u "Suivre votre commande"
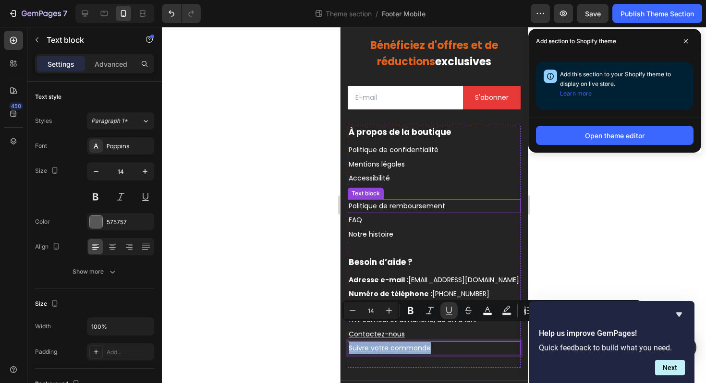
scroll to position [0, 0]
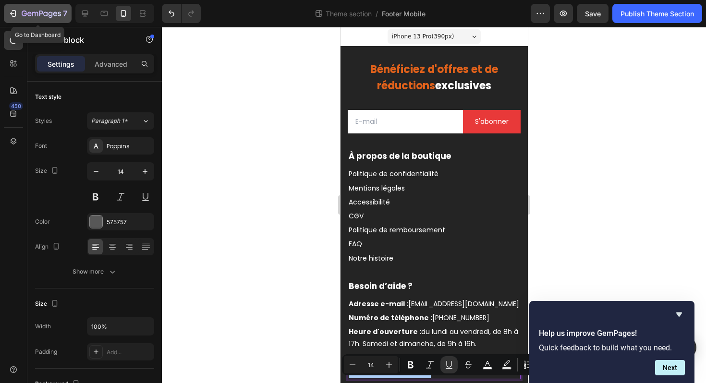
click at [59, 15] on icon "button" at bounding box center [41, 14] width 39 height 8
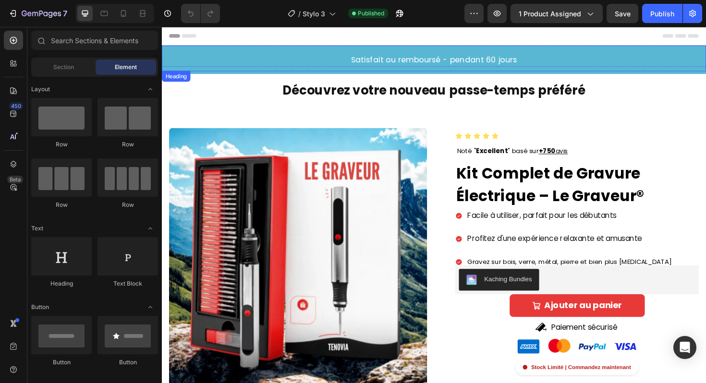
drag, startPoint x: 287, startPoint y: 69, endPoint x: 317, endPoint y: 59, distance: 31.4
click at [287, 68] on h2 "Satisfait ou remboursé - pendant 60 jours" at bounding box center [450, 60] width 576 height 27
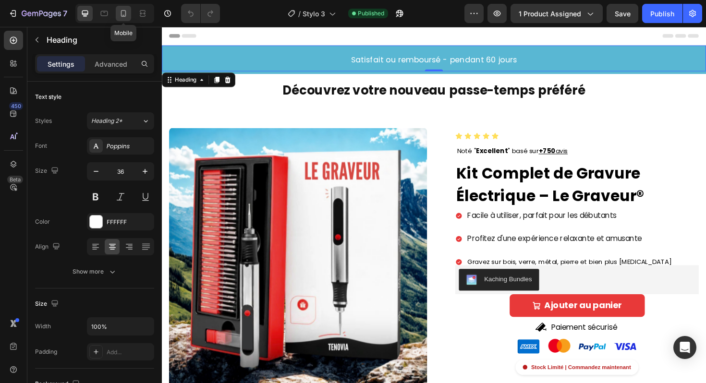
click at [124, 12] on icon at bounding box center [124, 14] width 10 height 10
type input "41"
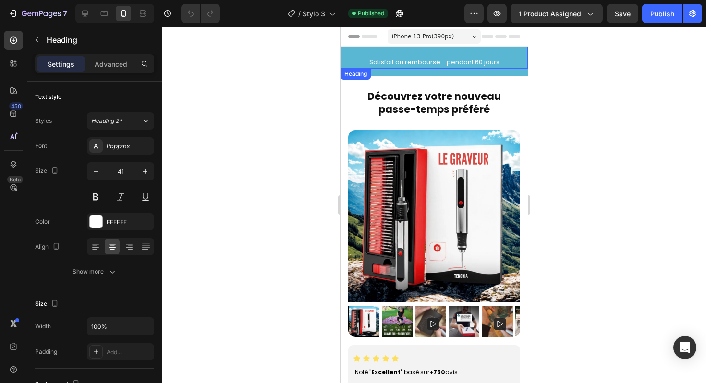
click at [360, 57] on h2 "Satisfait ou remboursé - pendant 60 jours" at bounding box center [433, 62] width 187 height 12
click at [494, 68] on h2 "Satisfait ou remboursé - pendant 60 jours" at bounding box center [433, 62] width 187 height 12
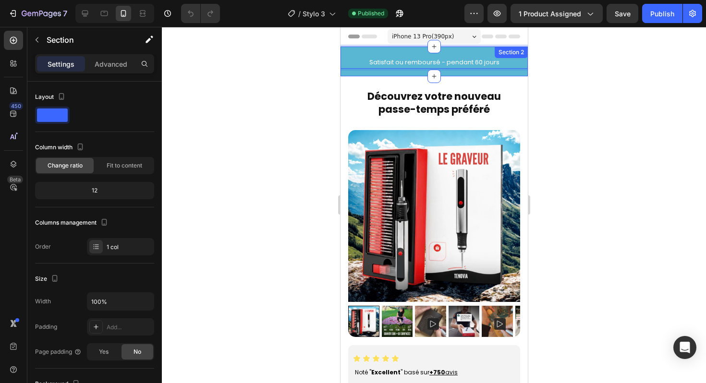
click at [495, 71] on div "Satisfait ou remboursé - pendant 60 jours Heading 0 Row" at bounding box center [433, 62] width 187 height 30
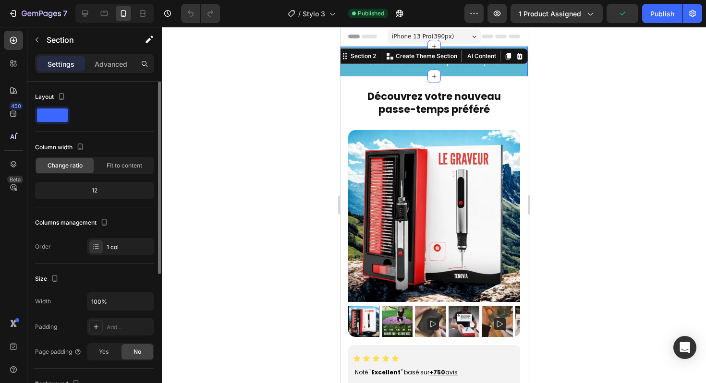
scroll to position [232, 0]
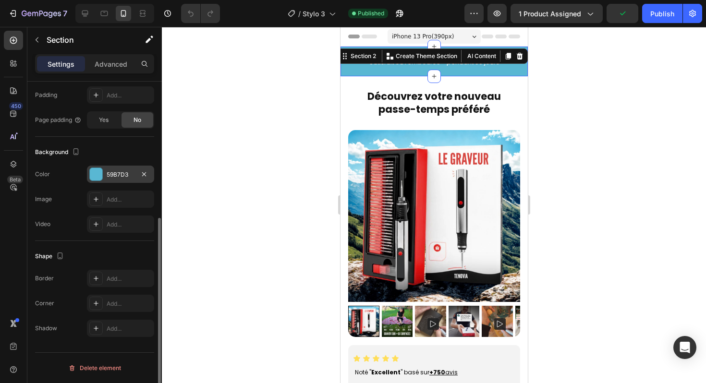
click at [124, 180] on div "59B7D3" at bounding box center [120, 174] width 67 height 17
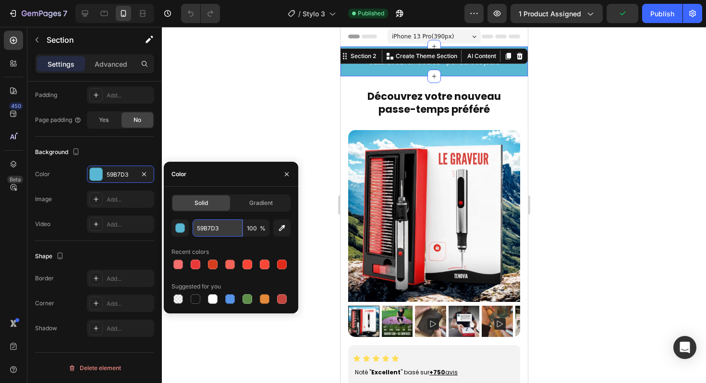
click at [215, 224] on input "59B7D3" at bounding box center [218, 227] width 50 height 17
paste input "4A6FA5"
type input "4A6FA5"
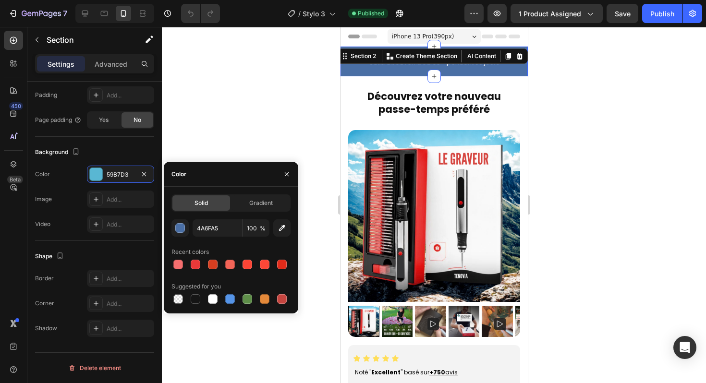
click at [230, 133] on div at bounding box center [434, 205] width 544 height 356
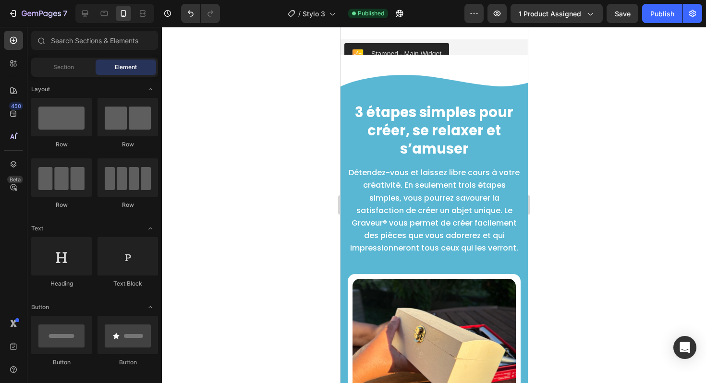
scroll to position [1147, 0]
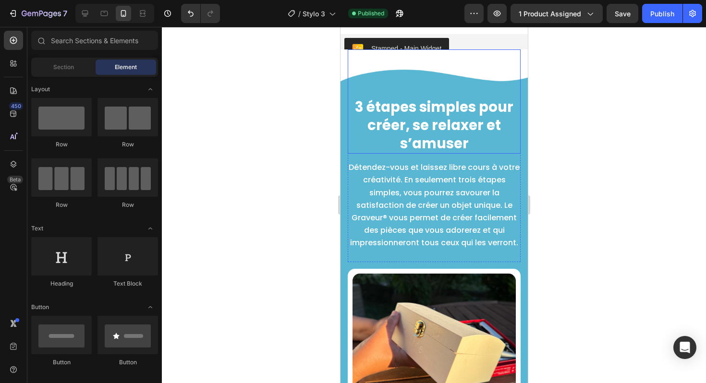
click at [373, 117] on div "3 étapes simples pour créer, se relaxer et s’amuser Heading" at bounding box center [433, 101] width 173 height 104
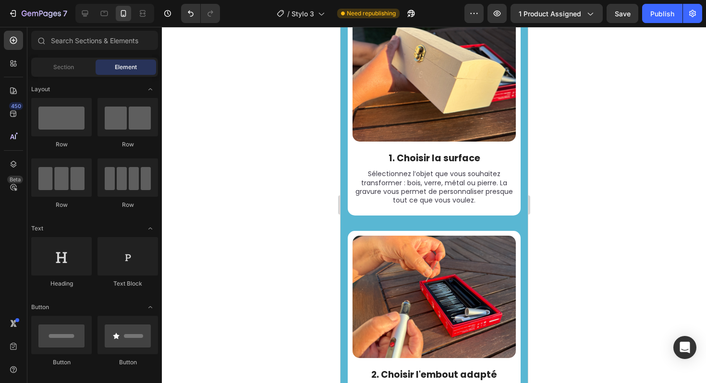
scroll to position [1492, 0]
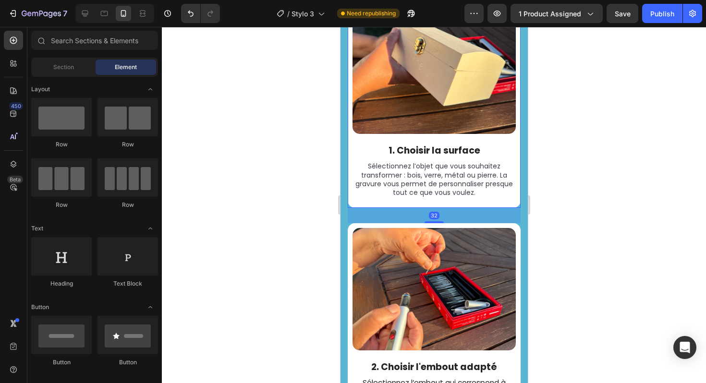
click at [511, 208] on div "Image 1. Choisir la surface Text Block Sélectionnez l’objet que vous souhaitez …" at bounding box center [433, 97] width 173 height 222
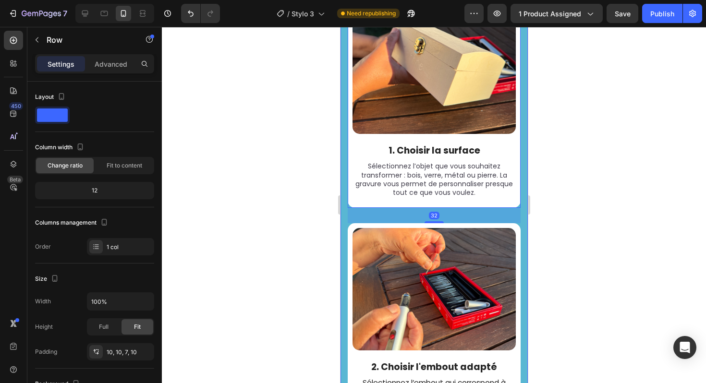
click at [515, 215] on div "3 étapes simples pour créer, se relaxer et s’amuser Heading Détendez-vous et la…" at bounding box center [433, 264] width 187 height 995
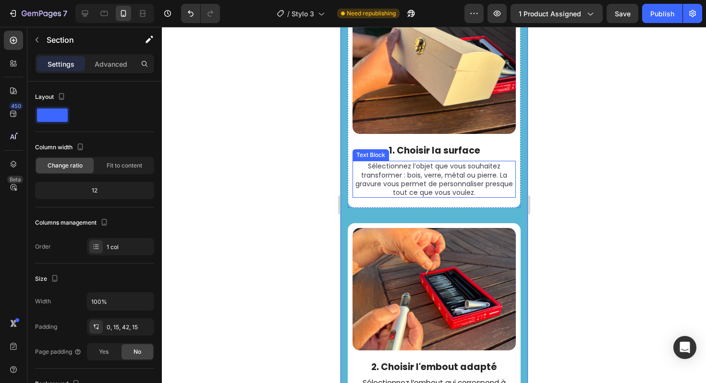
click at [488, 171] on span "Sélectionnez l’objet que vous souhaitez transformer : bois, verre, métal ou pie…" at bounding box center [433, 179] width 157 height 36
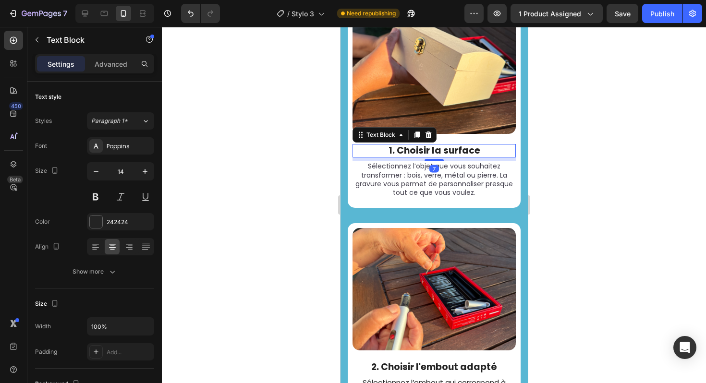
click at [480, 157] on p "1. Choisir la surface" at bounding box center [433, 151] width 161 height 12
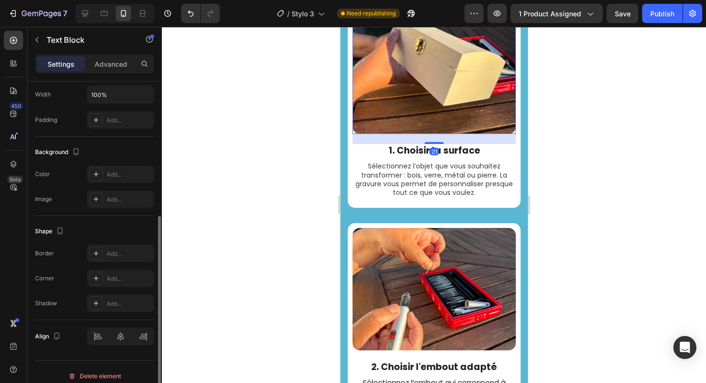
click at [475, 117] on img at bounding box center [433, 61] width 163 height 143
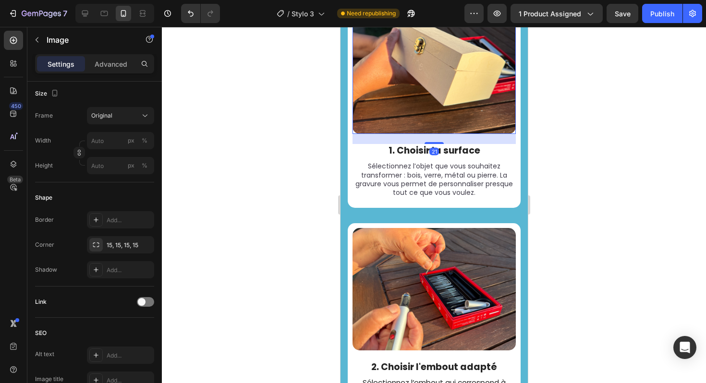
scroll to position [0, 0]
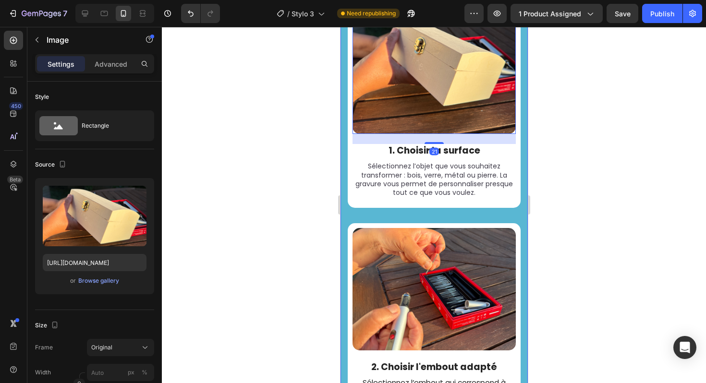
click at [517, 168] on div "3 étapes simples pour créer, se relaxer et s’amuser Heading Détendez-vous et la…" at bounding box center [433, 264] width 187 height 995
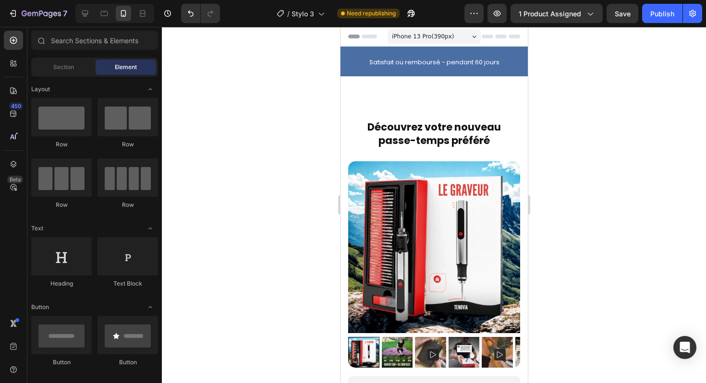
drag, startPoint x: 524, startPoint y: 179, endPoint x: 879, endPoint y: 51, distance: 377.2
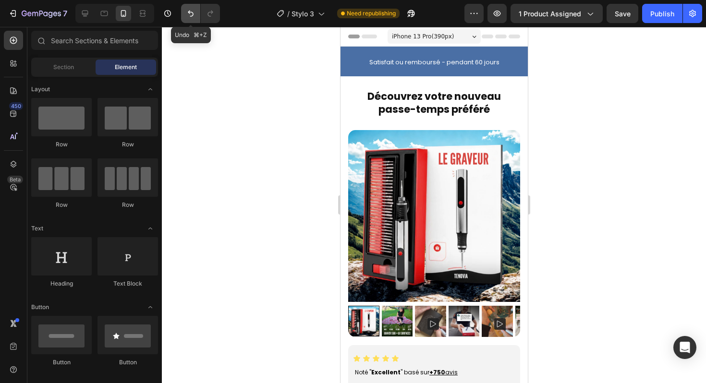
click at [183, 11] on button "Undo/Redo" at bounding box center [190, 13] width 19 height 19
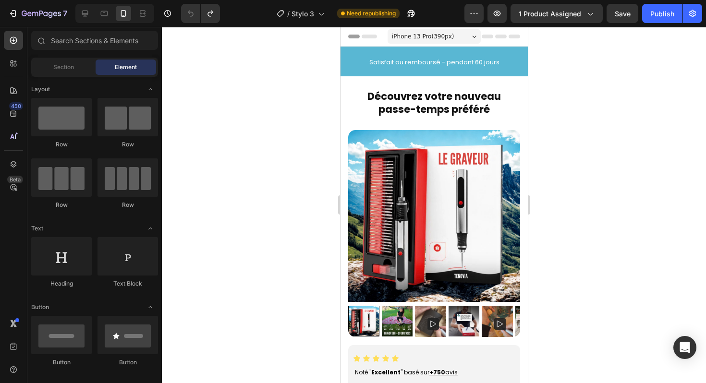
click at [290, 89] on div at bounding box center [434, 205] width 544 height 356
click at [665, 207] on div at bounding box center [434, 205] width 544 height 356
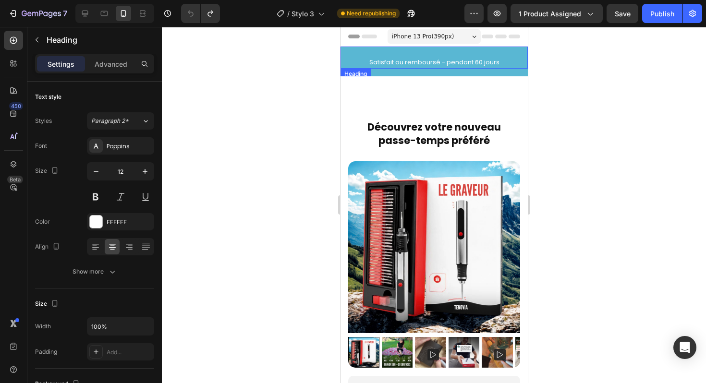
click at [352, 55] on div "Satisfait ou remboursé - pendant 60 jours Heading" at bounding box center [433, 58] width 187 height 22
click at [343, 72] on div "Satisfait ou remboursé - pendant 60 jours Heading Row" at bounding box center [433, 62] width 187 height 30
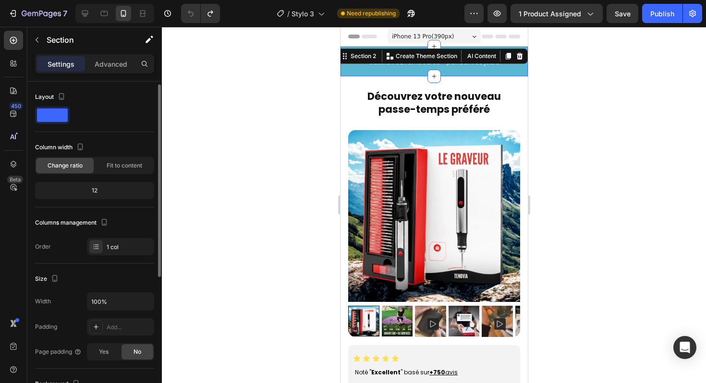
scroll to position [232, 0]
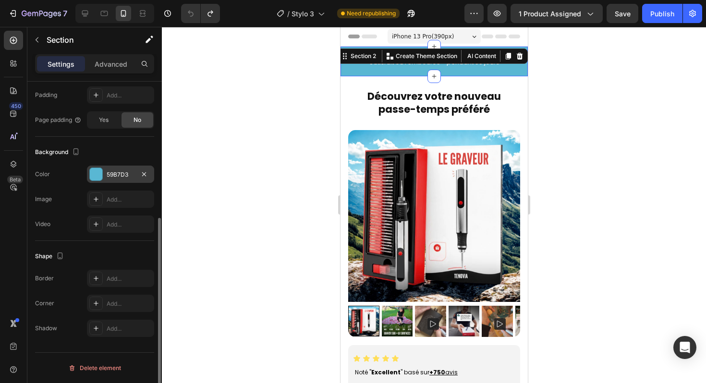
click at [110, 176] on div "59B7D3" at bounding box center [121, 174] width 28 height 9
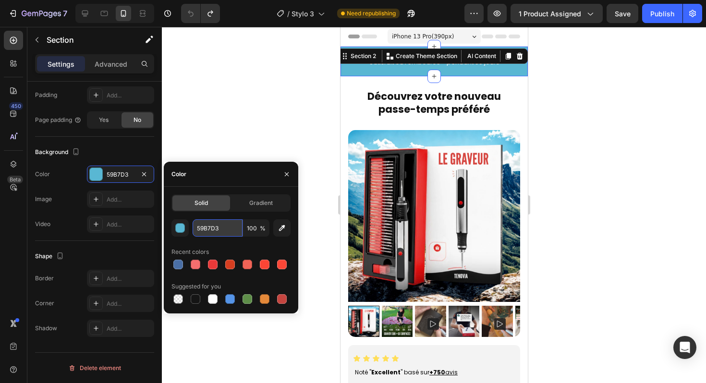
click at [219, 232] on input "59B7D3" at bounding box center [218, 227] width 50 height 17
paste input "4EB2CC"
click at [231, 245] on div "Recent colors" at bounding box center [230, 251] width 119 height 15
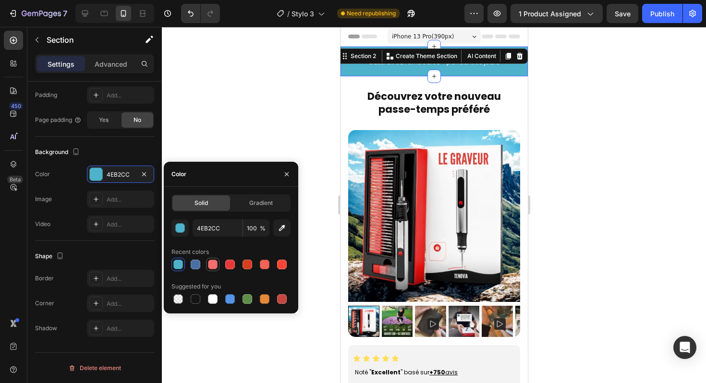
click at [206, 266] on div at bounding box center [212, 264] width 13 height 13
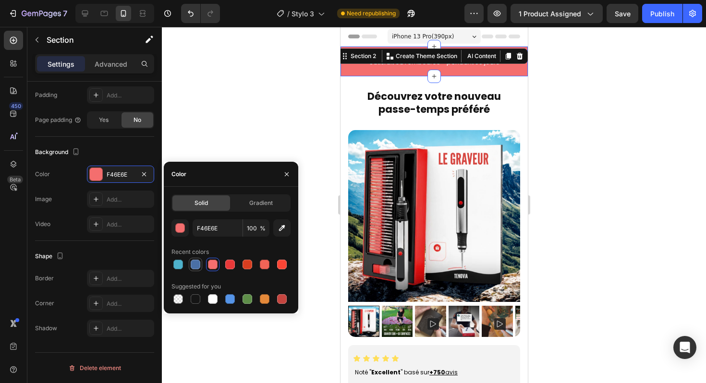
click at [198, 266] on div at bounding box center [196, 265] width 10 height 10
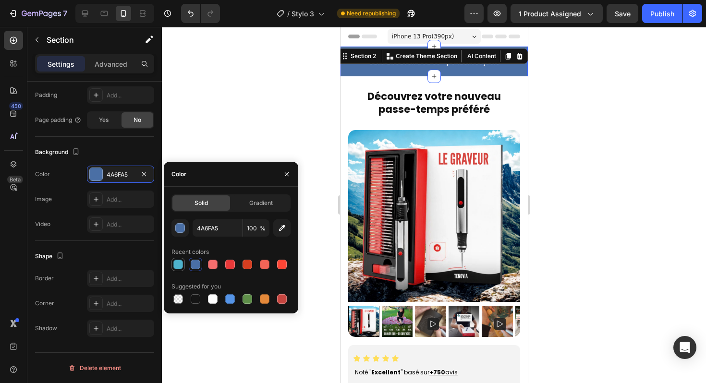
click at [176, 265] on div at bounding box center [178, 265] width 10 height 10
type input "4EB2CC"
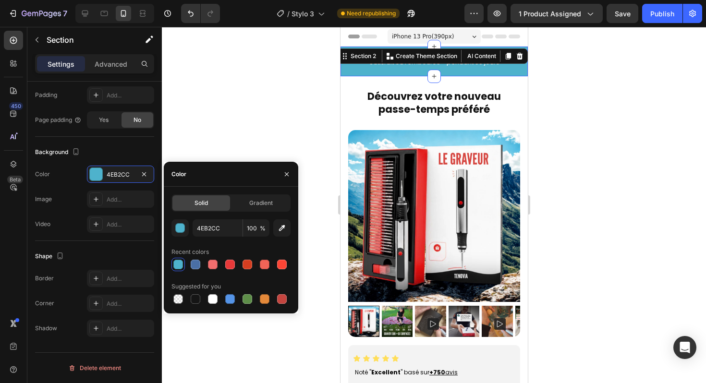
click at [307, 109] on div at bounding box center [434, 205] width 544 height 356
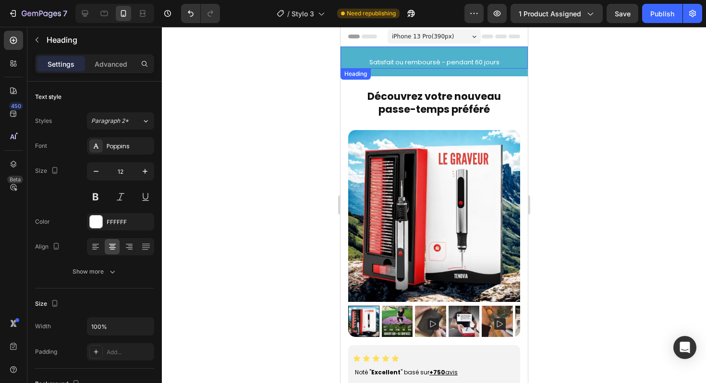
click at [351, 63] on h2 "Satisfait ou remboursé - pendant 60 jours" at bounding box center [433, 62] width 187 height 12
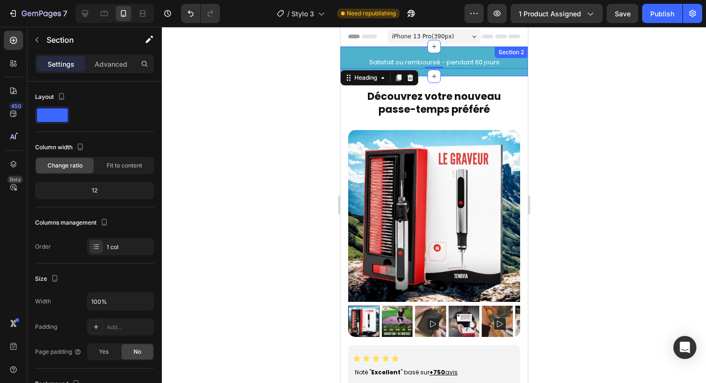
click at [508, 72] on div "Satisfait ou remboursé - pendant 60 jours Heading 0 Row" at bounding box center [433, 62] width 187 height 30
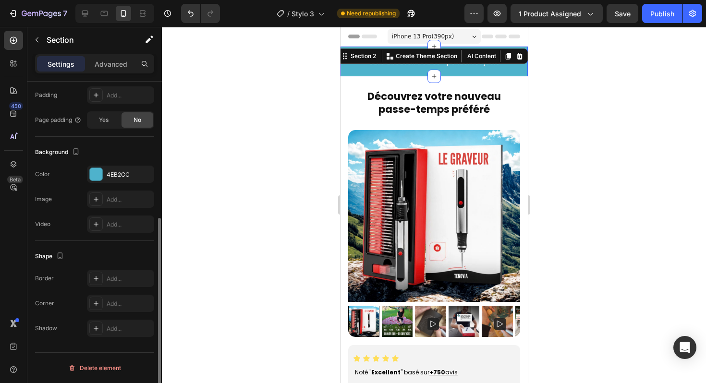
click at [124, 163] on div "Background The changes might be hidden by the video. Color 4EB2CC Image Add... …" at bounding box center [94, 189] width 119 height 104
click at [120, 174] on div "4EB2CC" at bounding box center [121, 174] width 28 height 9
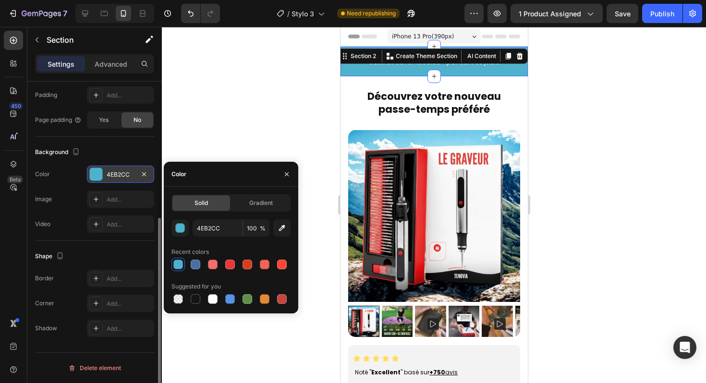
click at [129, 173] on div "4EB2CC" at bounding box center [121, 174] width 28 height 9
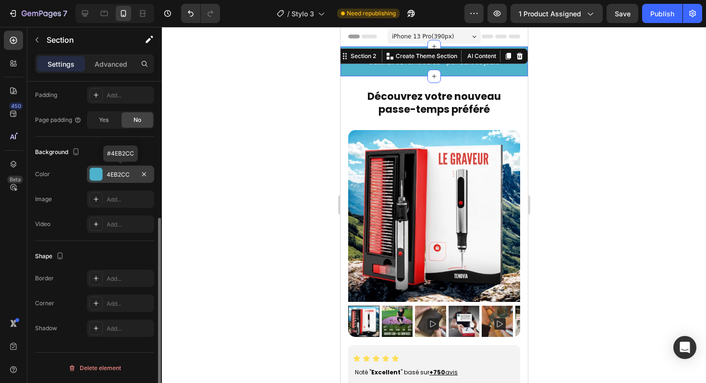
click at [129, 173] on div "4EB2CC" at bounding box center [121, 174] width 28 height 9
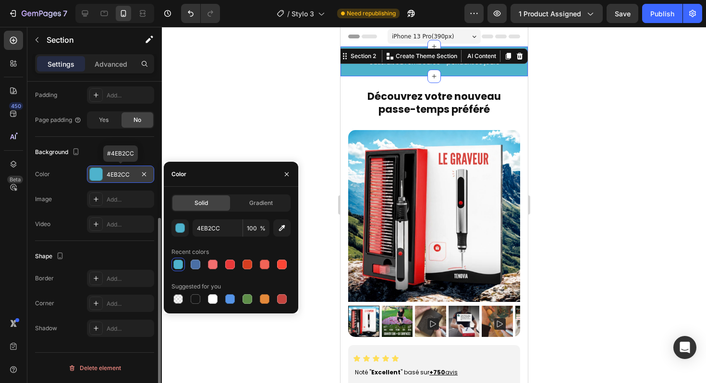
click at [129, 173] on div "4EB2CC" at bounding box center [121, 174] width 28 height 9
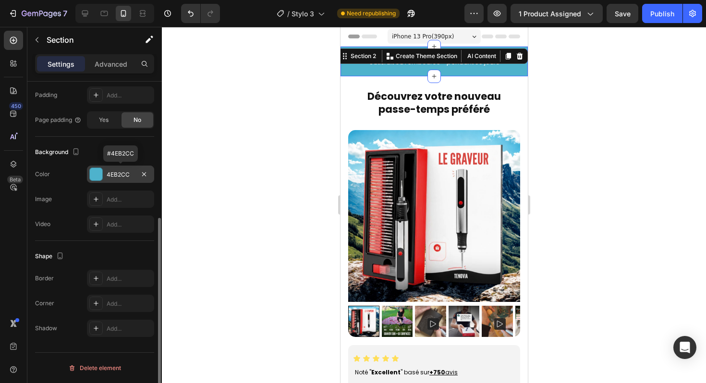
click at [129, 173] on div "4EB2CC" at bounding box center [121, 174] width 28 height 9
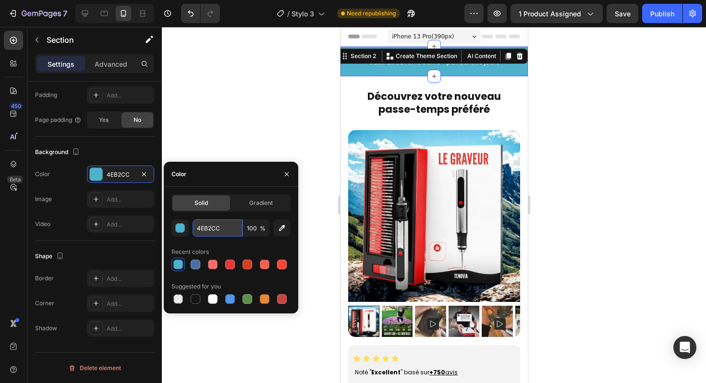
click at [216, 235] on input "4EB2CC" at bounding box center [218, 227] width 50 height 17
paste input "DCE6EF"
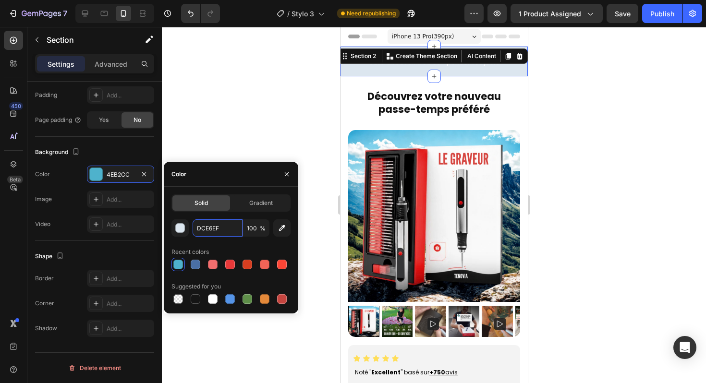
type input "DCE6EF"
click at [245, 217] on div "Solid Gradient DCE6EF 100 % Recent colors Suggested for you" at bounding box center [230, 249] width 119 height 111
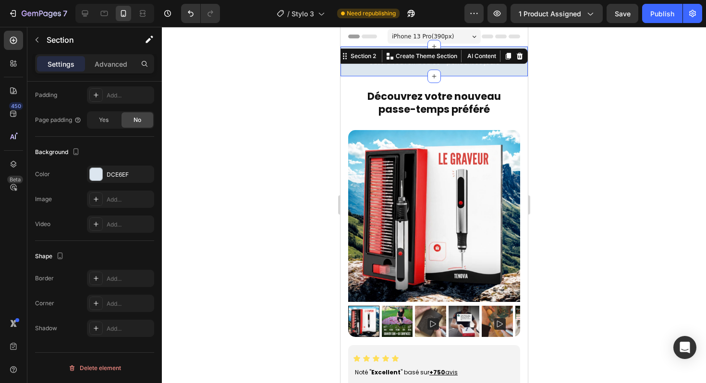
click at [250, 133] on div at bounding box center [434, 205] width 544 height 356
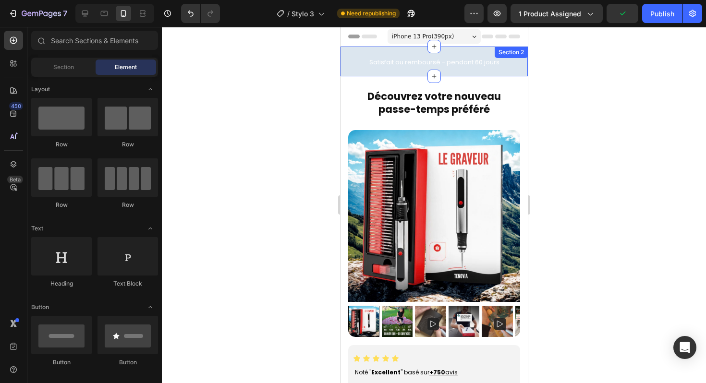
click at [406, 70] on div "Satisfait ou remboursé - pendant 60 jours Heading Row" at bounding box center [433, 62] width 187 height 30
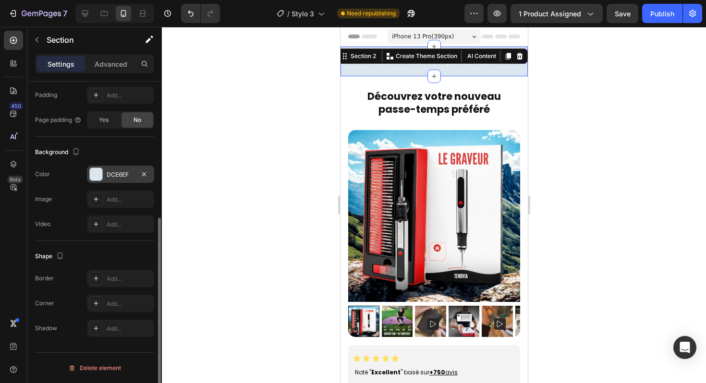
click at [109, 170] on div "DCE6EF" at bounding box center [121, 174] width 28 height 9
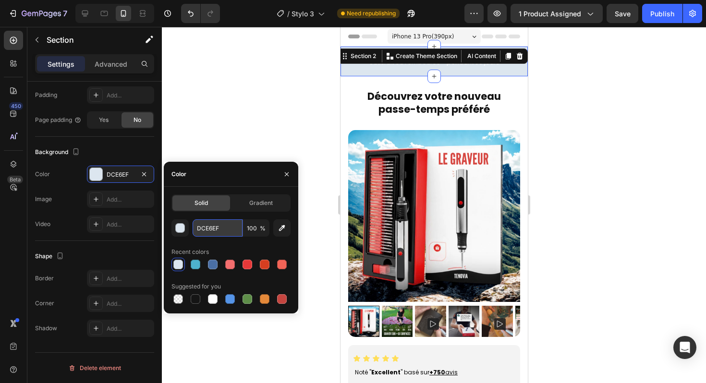
click at [208, 227] on input "DCE6EF" at bounding box center [218, 227] width 50 height 17
paste input "BFD8E4"
type input "BFD8E4"
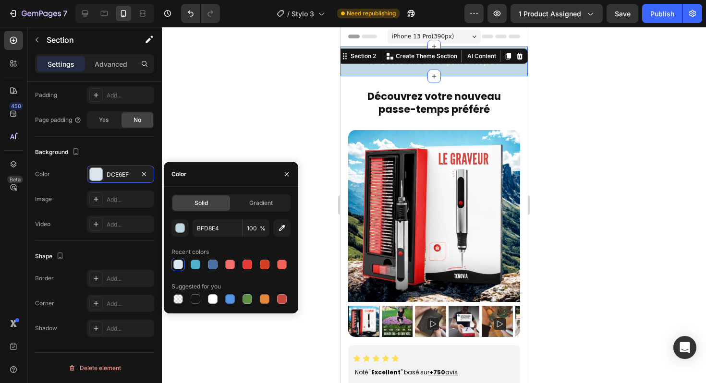
click at [203, 134] on div at bounding box center [434, 205] width 544 height 356
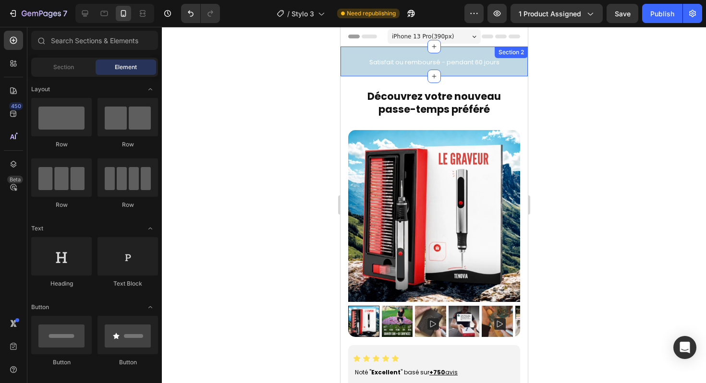
click at [386, 74] on div "Satisfait ou remboursé - pendant 60 jours Heading Row" at bounding box center [433, 62] width 187 height 30
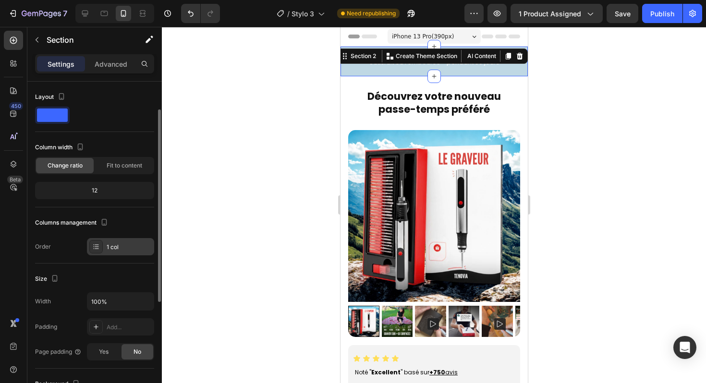
scroll to position [182, 0]
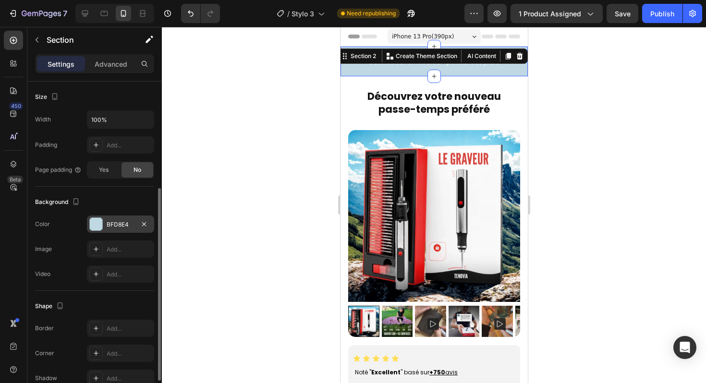
click at [118, 226] on div "BFD8E4" at bounding box center [121, 224] width 28 height 9
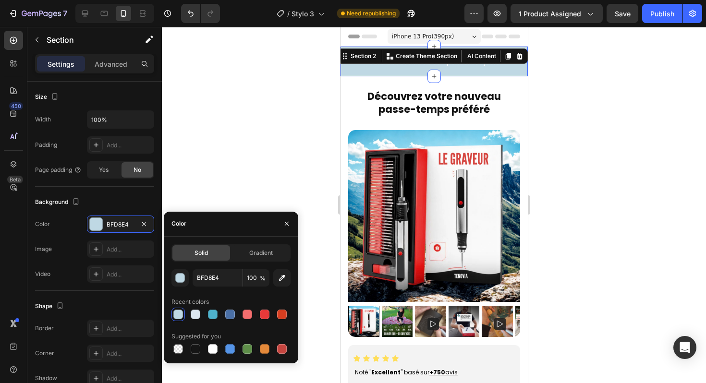
click at [183, 310] on div at bounding box center [177, 314] width 13 height 13
click at [285, 282] on icon "button" at bounding box center [282, 278] width 10 height 10
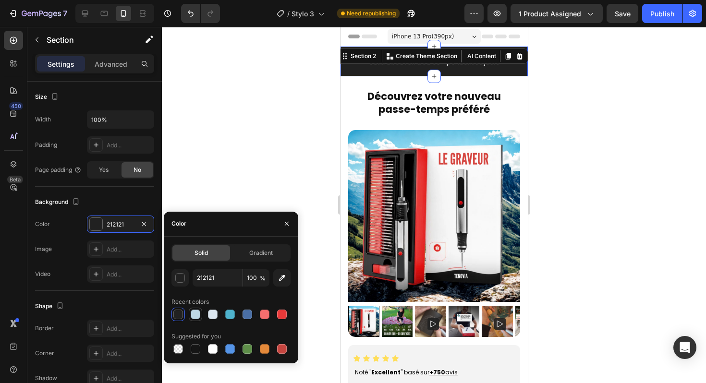
click at [192, 318] on div at bounding box center [196, 315] width 10 height 10
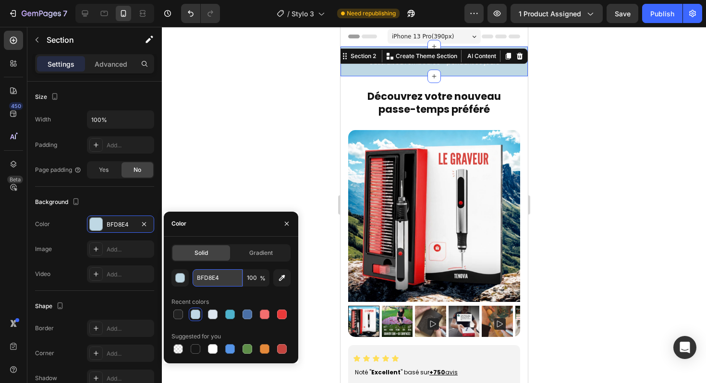
click at [216, 282] on input "BFD8E4" at bounding box center [218, 277] width 50 height 17
click at [181, 279] on div "button" at bounding box center [181, 279] width 10 height 10
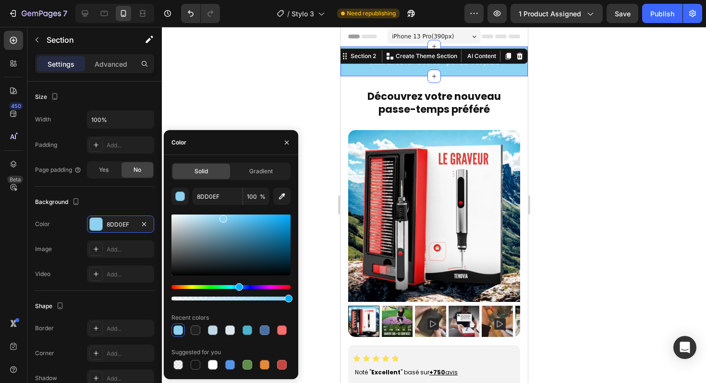
type input "8DD4F4"
drag, startPoint x: 194, startPoint y: 223, endPoint x: 221, endPoint y: 217, distance: 28.1
click at [221, 217] on div at bounding box center [222, 219] width 8 height 8
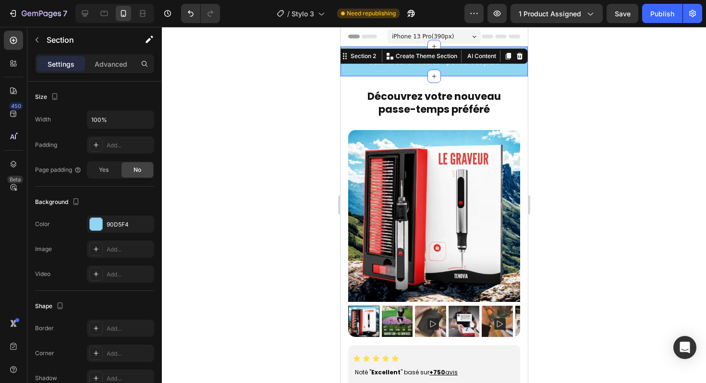
click at [313, 58] on div at bounding box center [434, 205] width 544 height 356
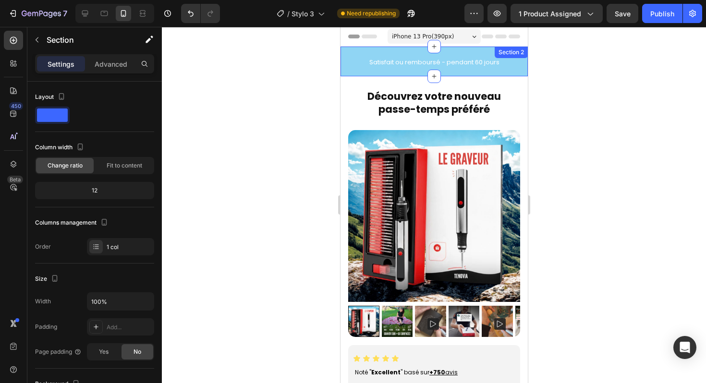
click at [388, 72] on div "Satisfait ou remboursé - pendant 60 jours Heading Row" at bounding box center [433, 62] width 187 height 30
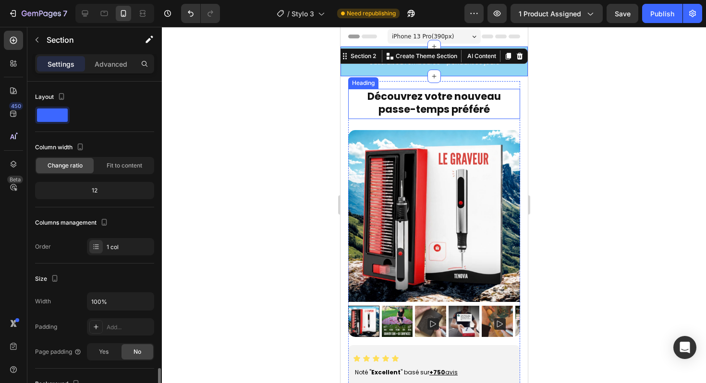
scroll to position [181, 0]
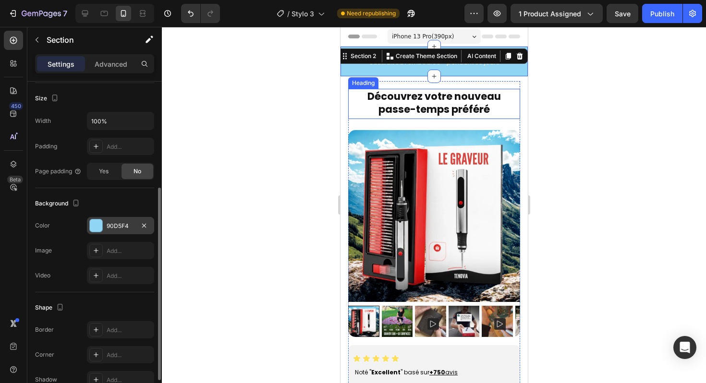
click at [96, 225] on div at bounding box center [96, 225] width 12 height 12
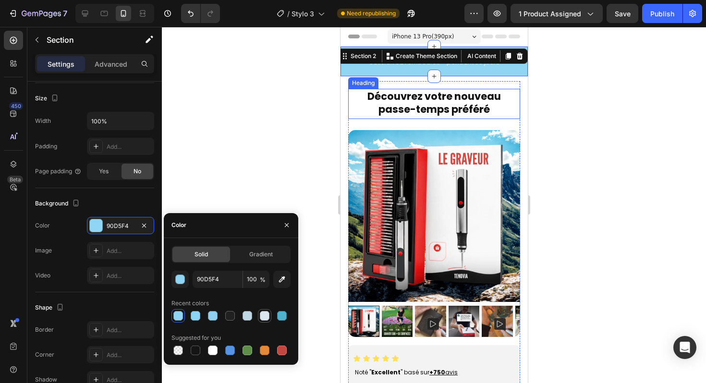
click at [270, 315] on div at bounding box center [264, 315] width 13 height 13
type input "DCE6EF"
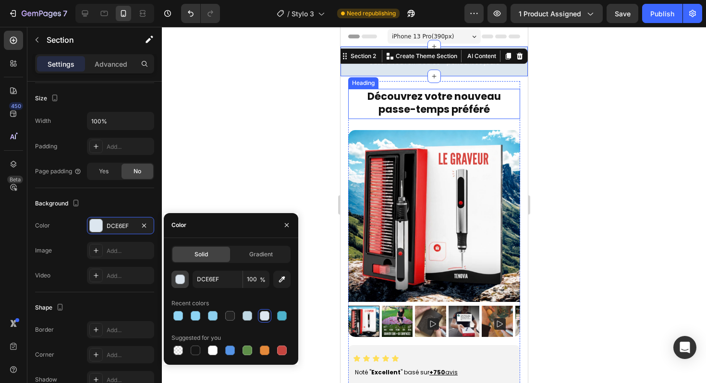
click at [179, 283] on div "button" at bounding box center [181, 280] width 10 height 10
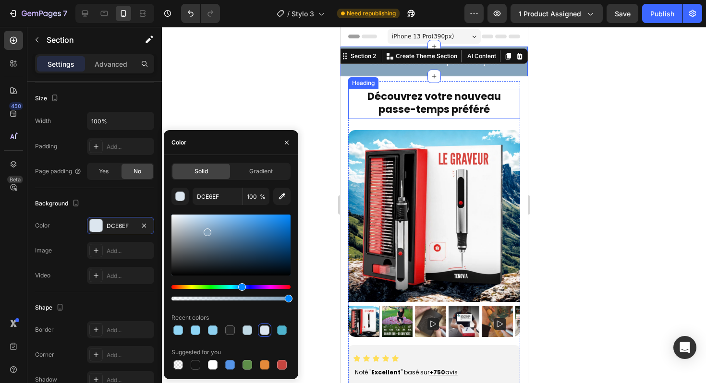
drag, startPoint x: 182, startPoint y: 221, endPoint x: 207, endPoint y: 209, distance: 27.3
click at [206, 230] on div at bounding box center [208, 233] width 8 height 8
click at [256, 116] on div at bounding box center [434, 205] width 544 height 356
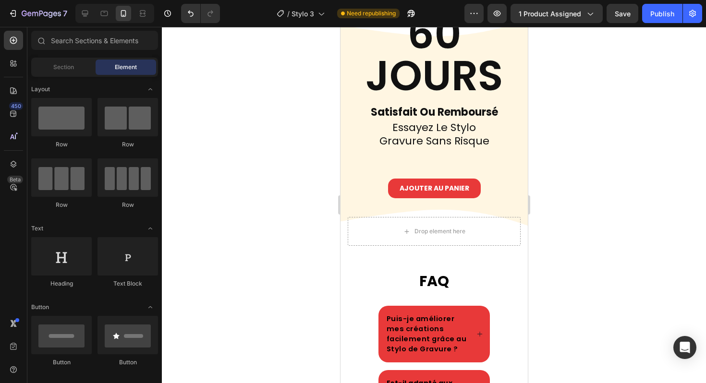
scroll to position [2706, 0]
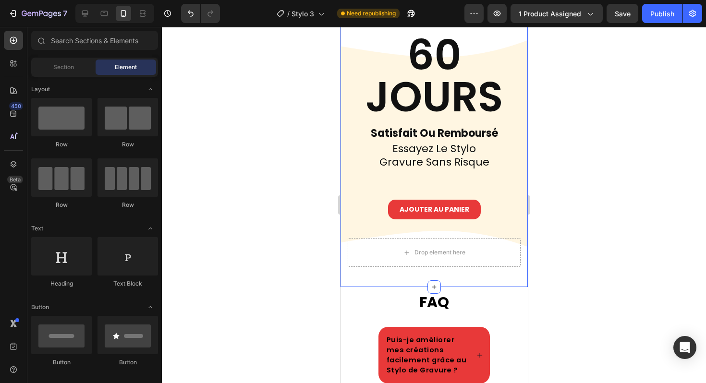
click at [506, 184] on div "60 JOURS Heading satisfait ou remboursé Text Block essayez le stylo gravure san…" at bounding box center [433, 150] width 173 height 234
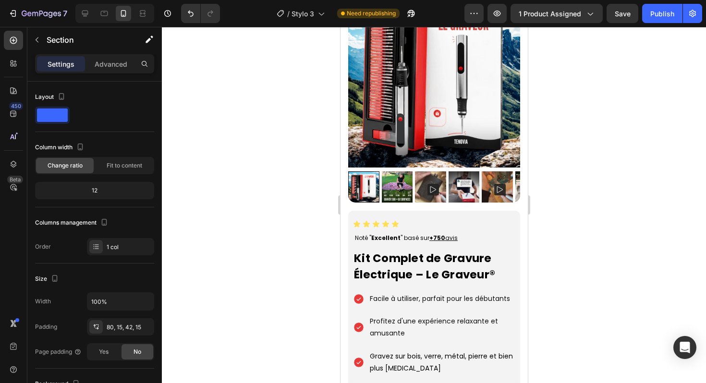
scroll to position [0, 0]
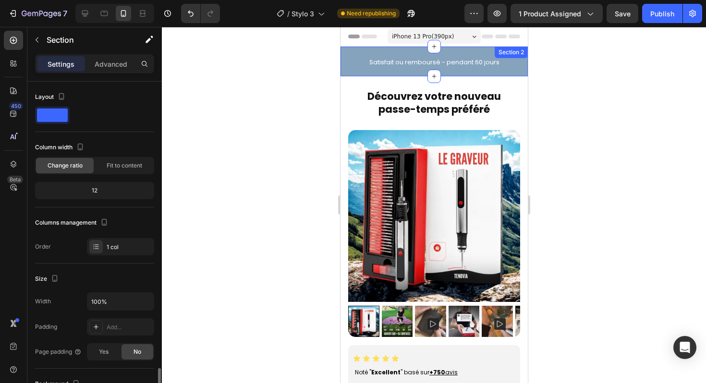
click at [512, 73] on div "Satisfait ou remboursé - pendant 60 jours Heading Row" at bounding box center [433, 62] width 187 height 30
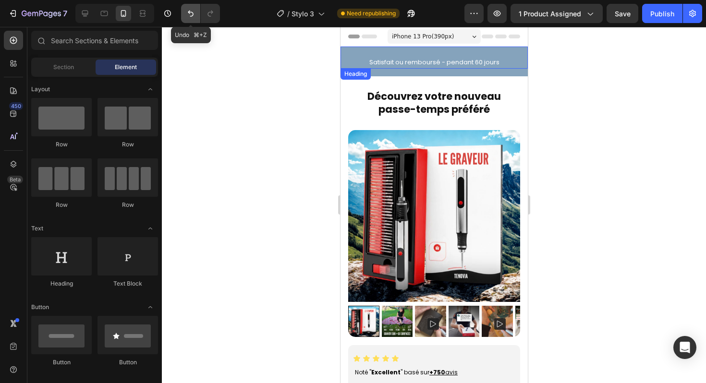
click at [194, 12] on icon "Undo/Redo" at bounding box center [191, 14] width 10 height 10
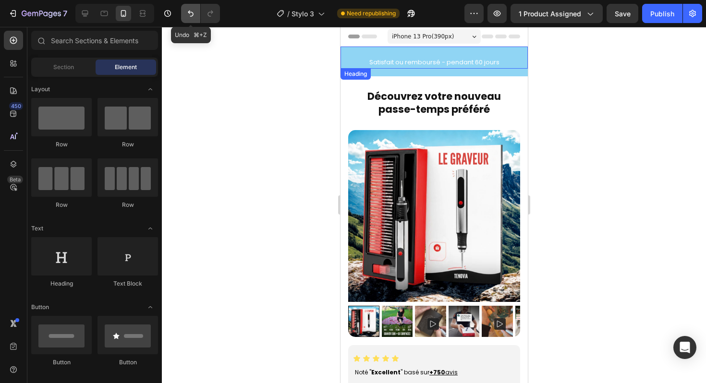
click at [194, 12] on icon "Undo/Redo" at bounding box center [191, 14] width 10 height 10
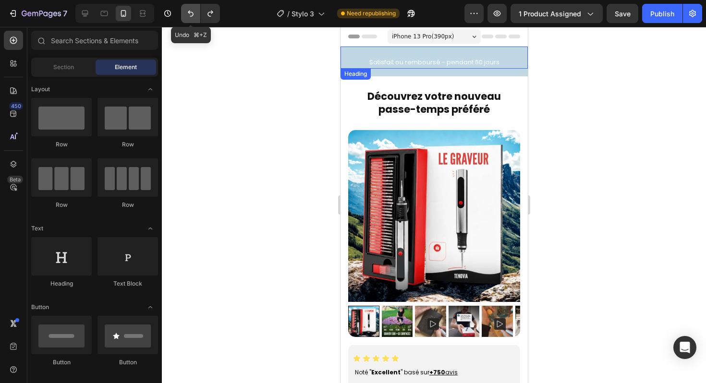
click at [194, 12] on icon "Undo/Redo" at bounding box center [191, 14] width 10 height 10
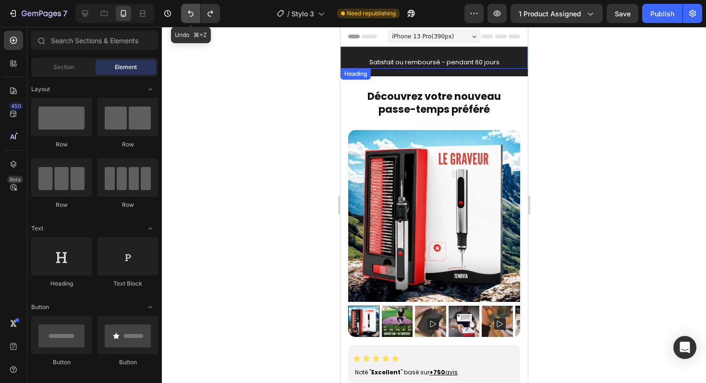
click at [194, 12] on icon "Undo/Redo" at bounding box center [191, 14] width 10 height 10
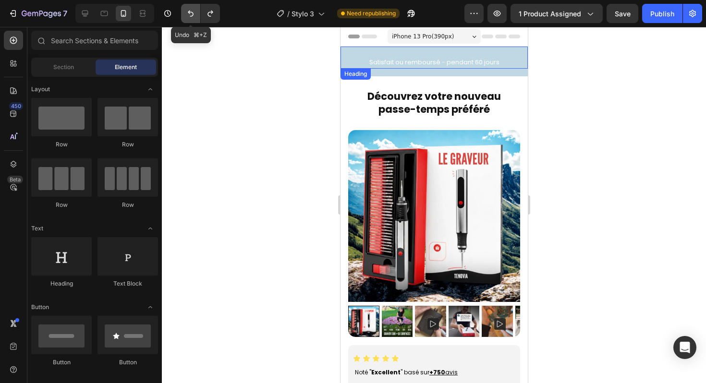
click at [194, 12] on icon "Undo/Redo" at bounding box center [191, 14] width 10 height 10
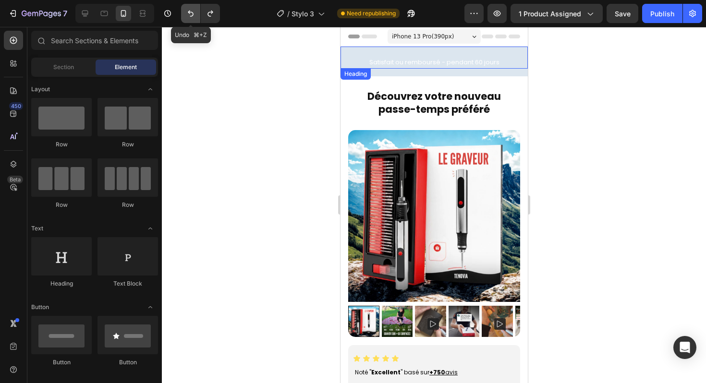
click at [194, 12] on icon "Undo/Redo" at bounding box center [191, 14] width 10 height 10
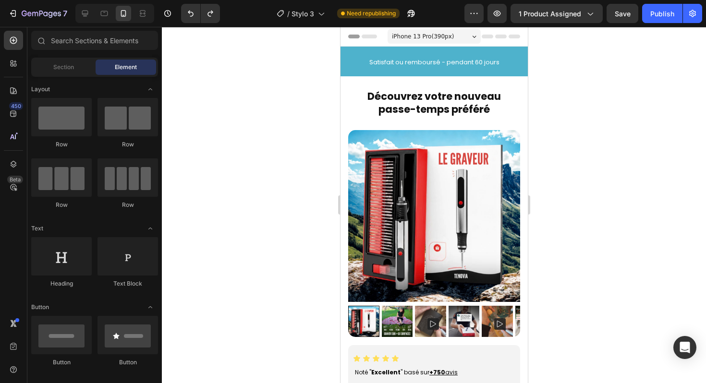
click at [621, 105] on div at bounding box center [434, 205] width 544 height 356
click at [185, 16] on button "Undo/Redo" at bounding box center [190, 13] width 19 height 19
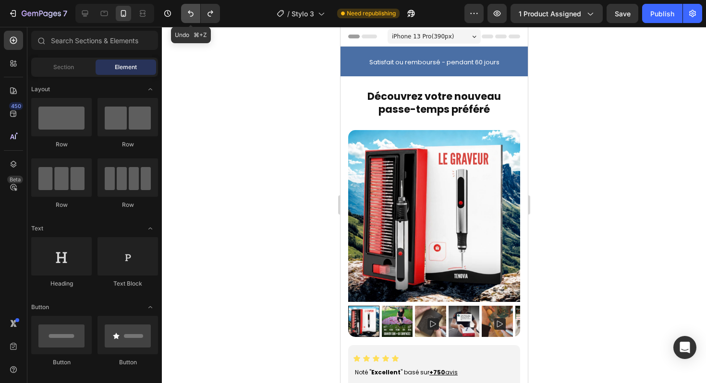
click at [185, 16] on button "Undo/Redo" at bounding box center [190, 13] width 19 height 19
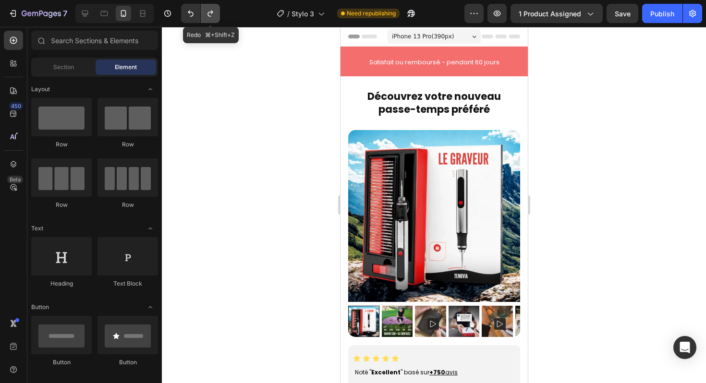
click at [213, 15] on icon "Undo/Redo" at bounding box center [210, 14] width 10 height 10
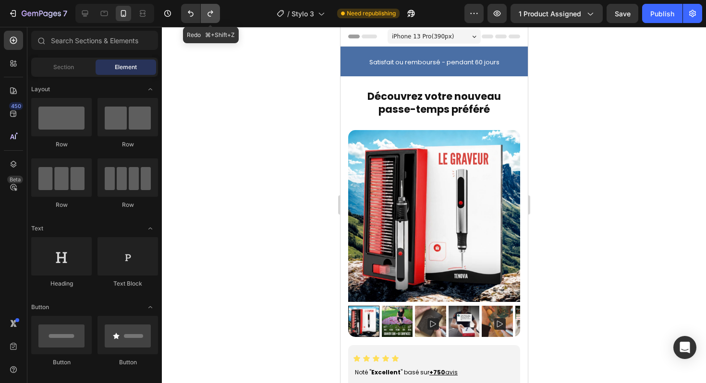
click at [213, 15] on icon "Undo/Redo" at bounding box center [210, 14] width 10 height 10
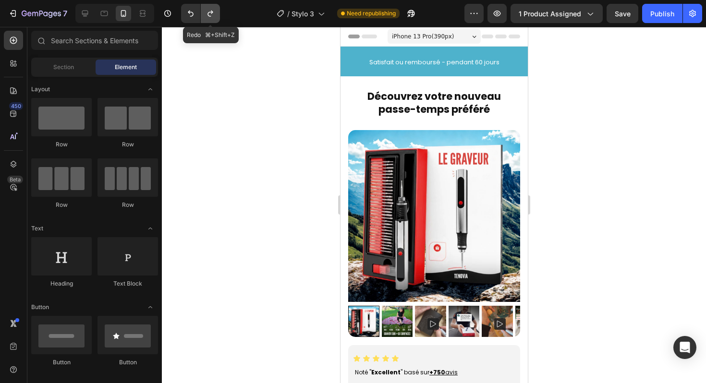
click at [213, 15] on icon "Undo/Redo" at bounding box center [210, 14] width 10 height 10
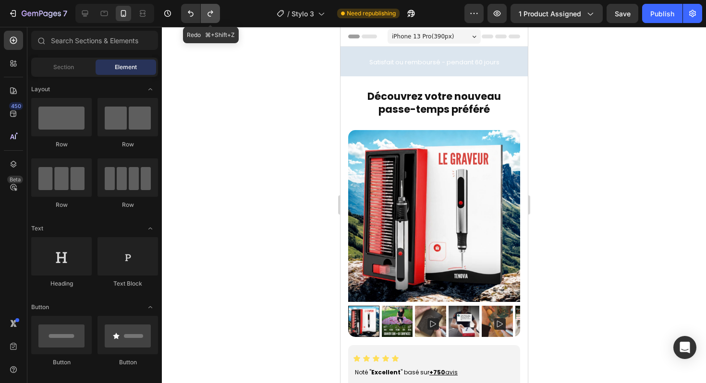
click at [205, 15] on icon "Undo/Redo" at bounding box center [210, 14] width 10 height 10
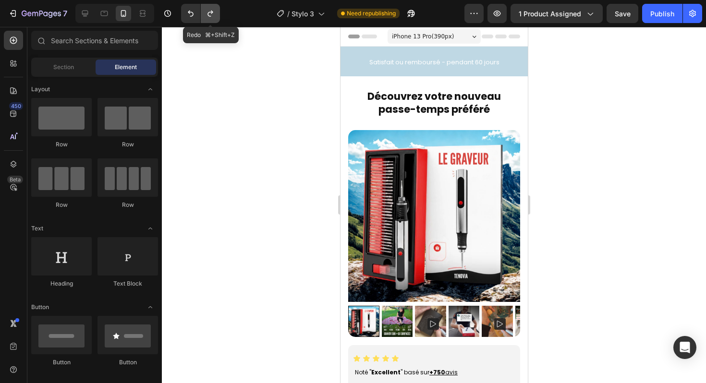
click at [217, 18] on button "Undo/Redo" at bounding box center [210, 13] width 19 height 19
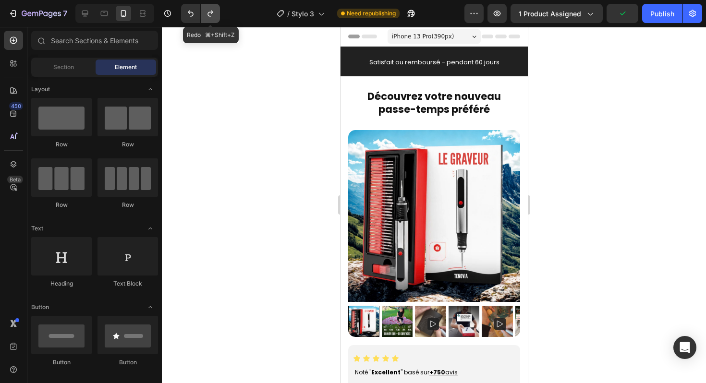
click at [213, 17] on icon "Undo/Redo" at bounding box center [210, 14] width 10 height 10
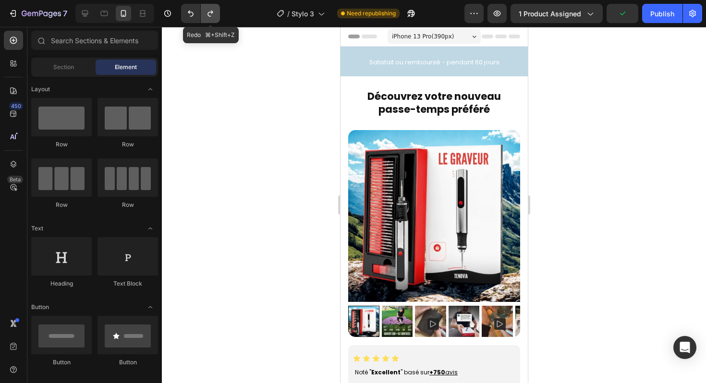
click at [203, 18] on button "Undo/Redo" at bounding box center [210, 13] width 19 height 19
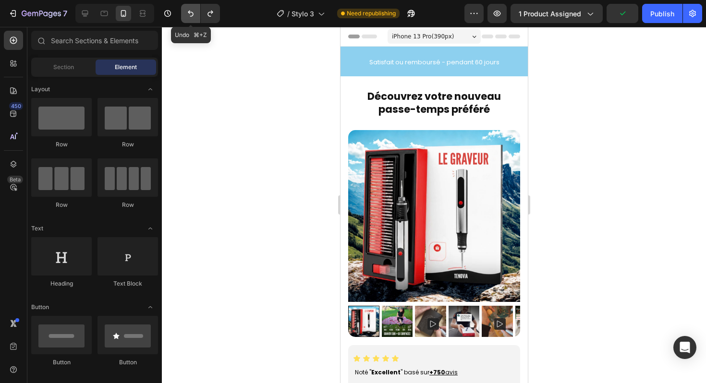
click at [189, 18] on icon "Undo/Redo" at bounding box center [191, 14] width 10 height 10
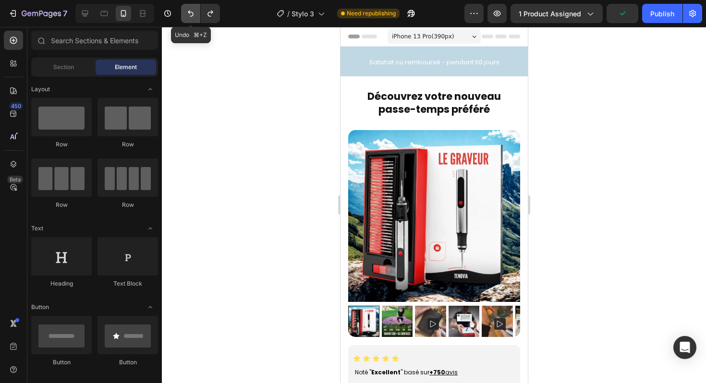
click at [191, 17] on icon "Undo/Redo" at bounding box center [191, 14] width 10 height 10
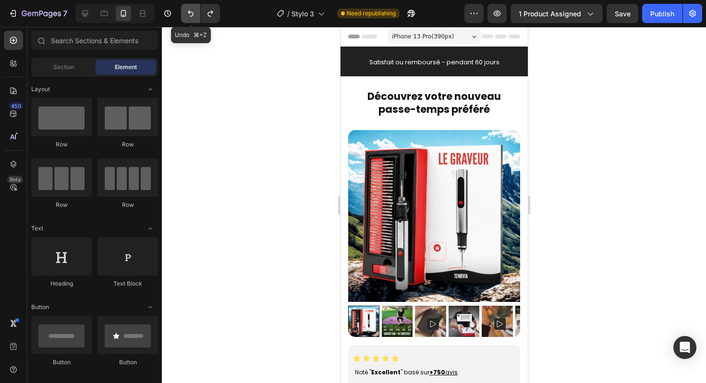
click at [191, 17] on icon "Undo/Redo" at bounding box center [191, 14] width 10 height 10
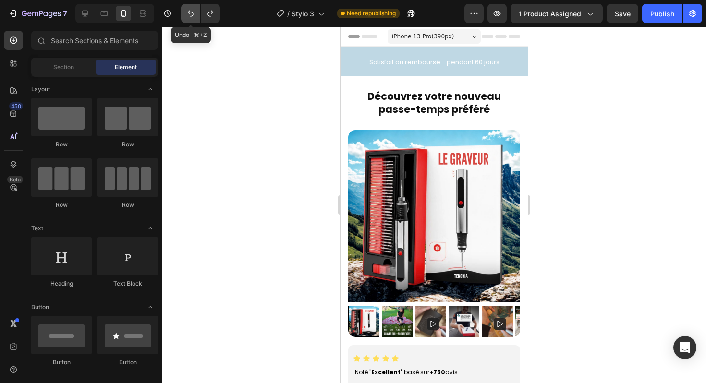
click at [191, 17] on icon "Undo/Redo" at bounding box center [191, 14] width 10 height 10
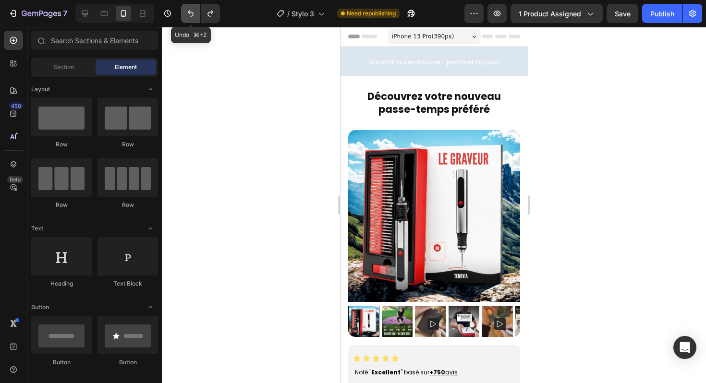
click at [191, 17] on icon "Undo/Redo" at bounding box center [191, 14] width 10 height 10
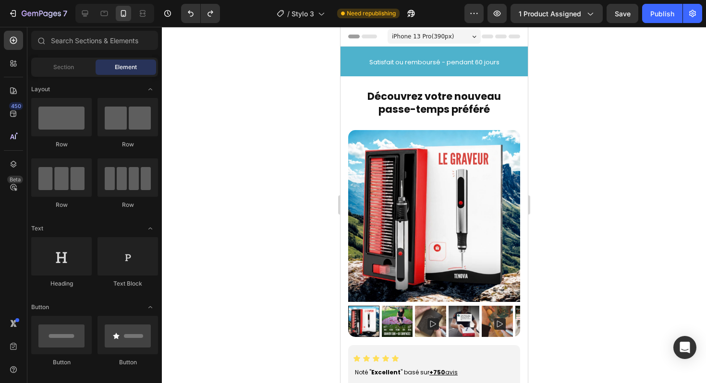
click at [572, 106] on div at bounding box center [434, 205] width 544 height 356
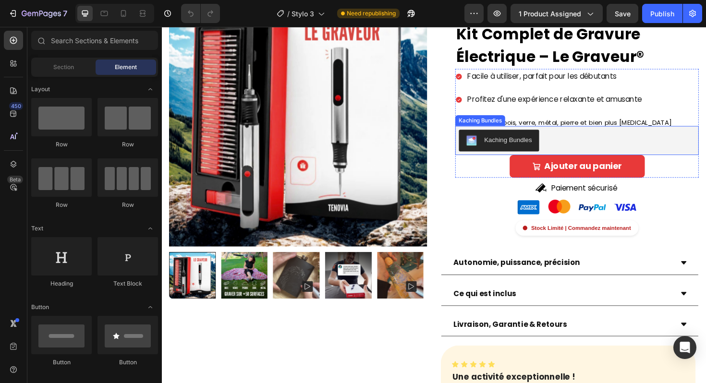
click at [538, 154] on button "Kaching Bundles" at bounding box center [518, 147] width 85 height 23
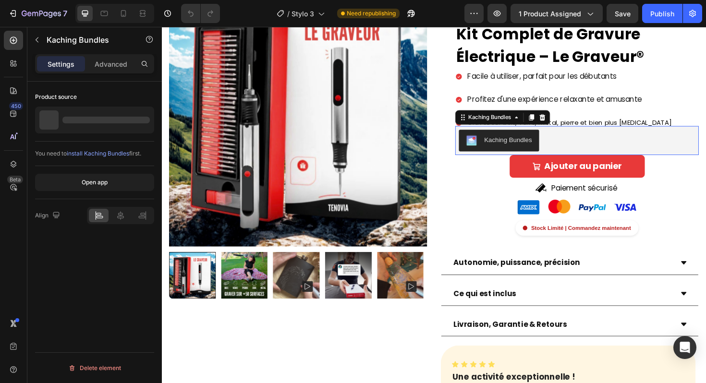
scroll to position [148, 0]
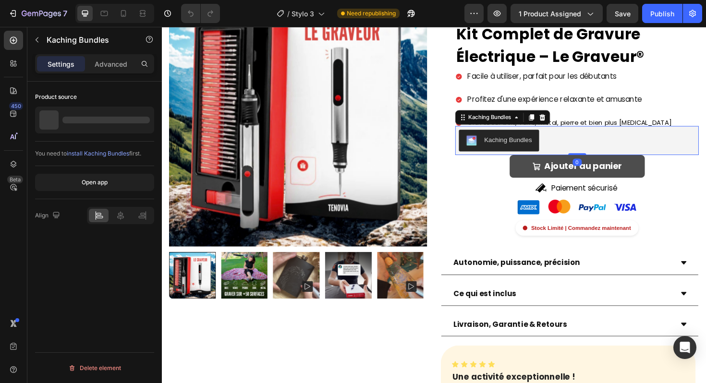
click at [538, 169] on button "Ajouter au panier" at bounding box center [601, 175] width 143 height 24
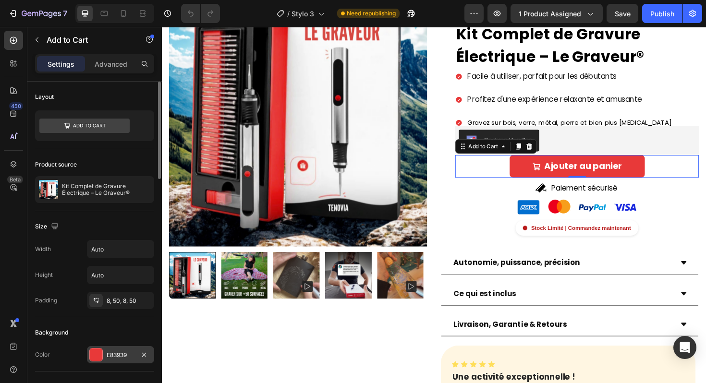
click at [121, 357] on div "E83939" at bounding box center [121, 355] width 28 height 9
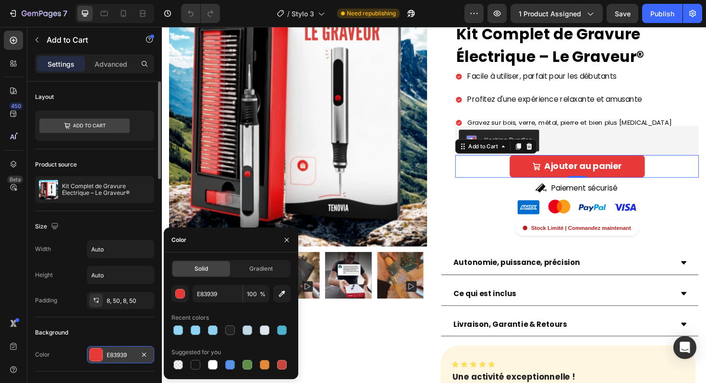
click at [121, 357] on div "E83939" at bounding box center [121, 355] width 28 height 9
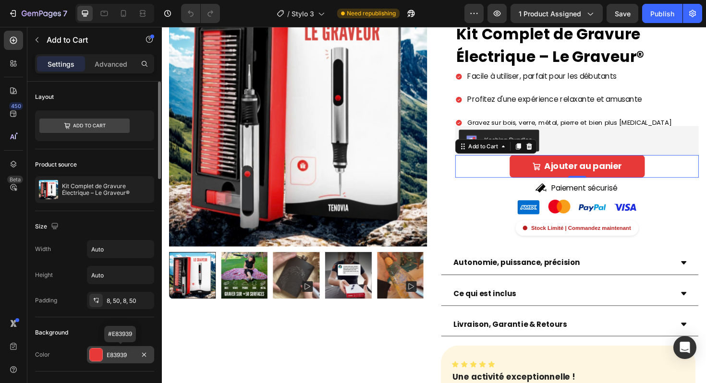
click at [121, 357] on div "E83939" at bounding box center [121, 355] width 28 height 9
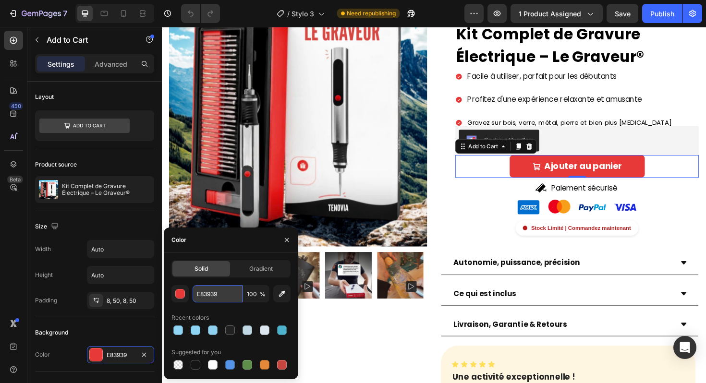
click at [214, 294] on input "E83939" at bounding box center [218, 293] width 50 height 17
paste input "https://chatgpt.com/g/g-p-6888ad27db8c8191be1db9ef09470638-tenovia/c/68d7fd52-a…"
drag, startPoint x: 210, startPoint y: 295, endPoint x: 188, endPoint y: 294, distance: 22.6
click at [188, 294] on div "https://chatgpt.com/g/g-p-6888ad27db8c8191be1db9ef09470638-tenovia/c/68d7fd52-a…" at bounding box center [230, 293] width 119 height 17
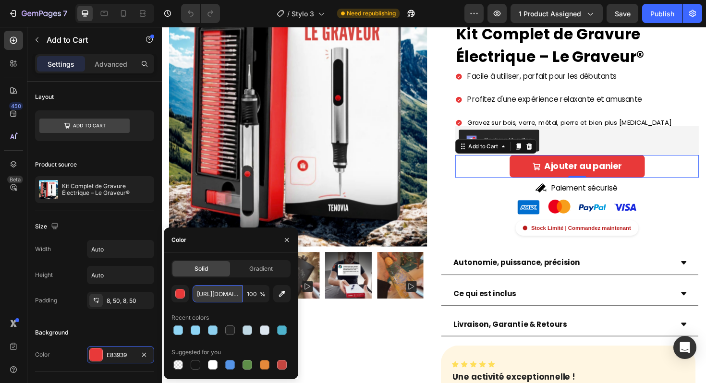
click at [217, 294] on input "https://chatgpt.com/g/g-p-6888ad27db8c8191be1db9ef09470638-tenovia/c/68d7fd52-a…" at bounding box center [218, 293] width 50 height 17
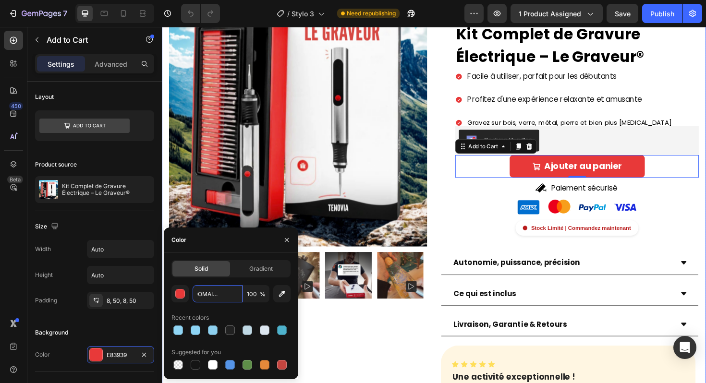
scroll to position [0, 522]
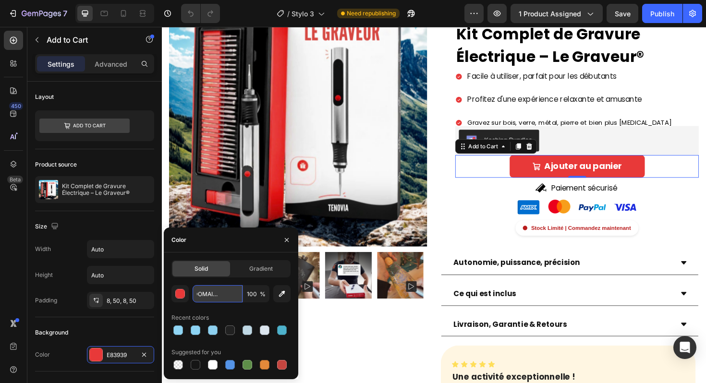
drag, startPoint x: 197, startPoint y: 294, endPoint x: 210, endPoint y: 293, distance: 13.0
click at [210, 293] on input "https://chatgpt.com/g/g-p-6888ad27db8c8191be1db9ef09470638-tenovia/c/68d7fd52-a…" at bounding box center [218, 293] width 50 height 17
click at [234, 290] on input "23CC2E2E" at bounding box center [218, 293] width 50 height 17
paste input "D63030"
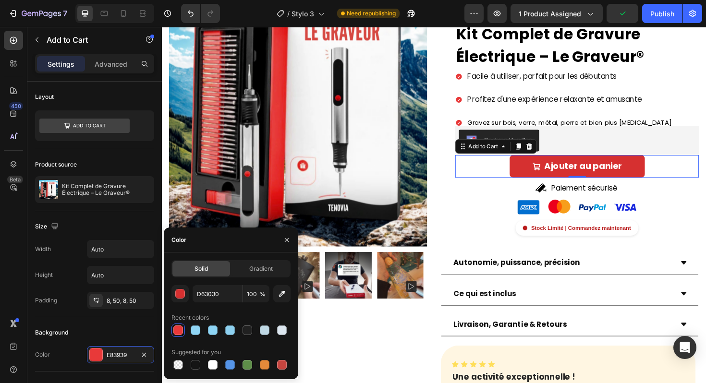
click at [282, 255] on div "Solid Gradient D63030 100 % Recent colors Suggested for you" at bounding box center [231, 316] width 134 height 127
click at [196, 333] on div at bounding box center [196, 330] width 10 height 10
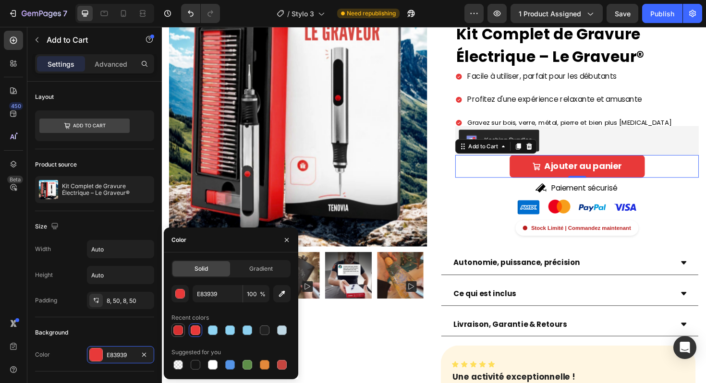
click at [180, 332] on div at bounding box center [178, 330] width 10 height 10
click at [190, 332] on div at bounding box center [196, 331] width 12 height 12
click at [180, 332] on div at bounding box center [178, 330] width 10 height 10
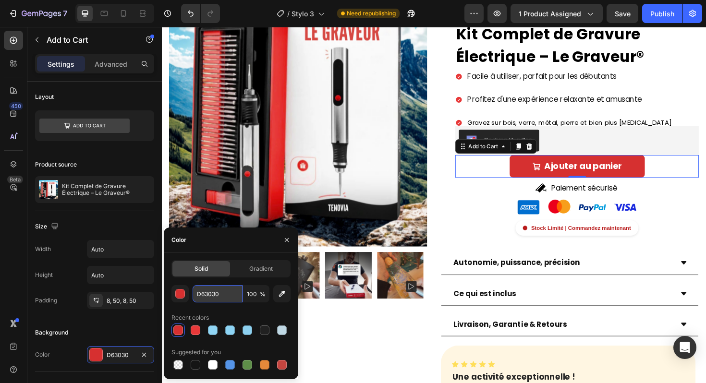
click at [222, 300] on input "D63030" at bounding box center [218, 293] width 50 height 17
paste input "CC2E2E"
click at [239, 310] on div "Recent colors" at bounding box center [230, 317] width 119 height 15
click at [198, 333] on div at bounding box center [196, 330] width 10 height 10
click at [178, 334] on div at bounding box center [178, 330] width 10 height 10
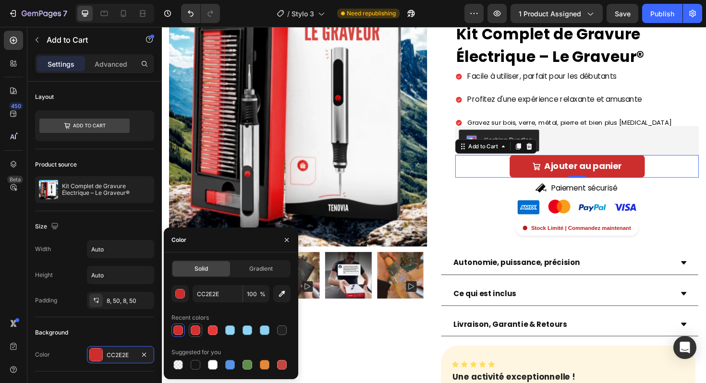
click at [193, 335] on div at bounding box center [196, 330] width 10 height 10
click at [201, 334] on div at bounding box center [195, 330] width 13 height 13
click at [210, 333] on div at bounding box center [213, 330] width 10 height 10
click at [195, 333] on div at bounding box center [196, 330] width 10 height 10
click at [184, 334] on div at bounding box center [177, 330] width 13 height 13
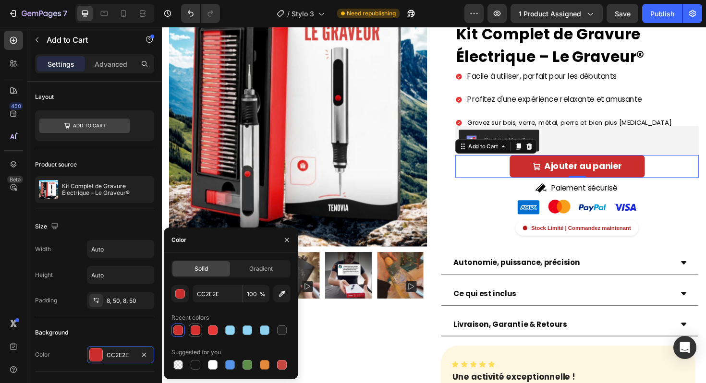
click at [195, 334] on div at bounding box center [196, 330] width 10 height 10
click at [198, 334] on div at bounding box center [196, 330] width 10 height 10
click at [211, 334] on div at bounding box center [213, 330] width 10 height 10
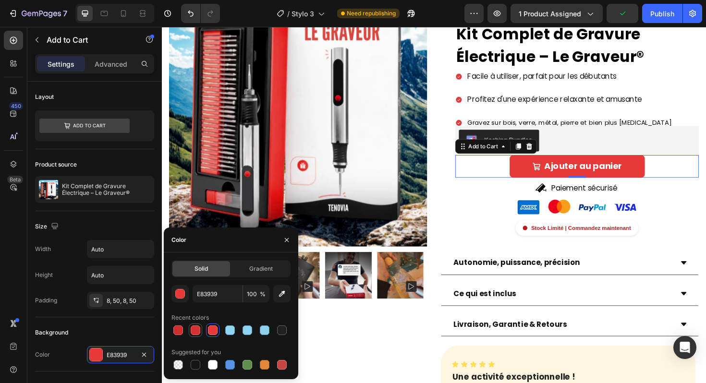
click at [194, 334] on div at bounding box center [196, 330] width 10 height 10
click at [180, 335] on div at bounding box center [178, 330] width 10 height 10
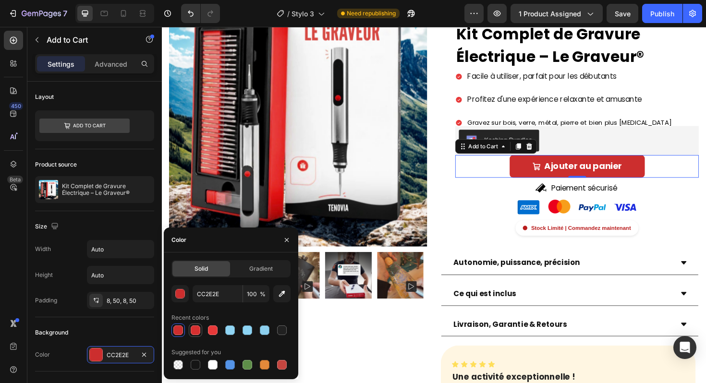
click at [193, 334] on div at bounding box center [196, 330] width 10 height 10
click at [172, 333] on div at bounding box center [177, 330] width 13 height 13
click at [197, 331] on div at bounding box center [196, 330] width 10 height 10
type input "D63030"
click at [525, 207] on div "Paiement sécurisé" at bounding box center [601, 198] width 258 height 23
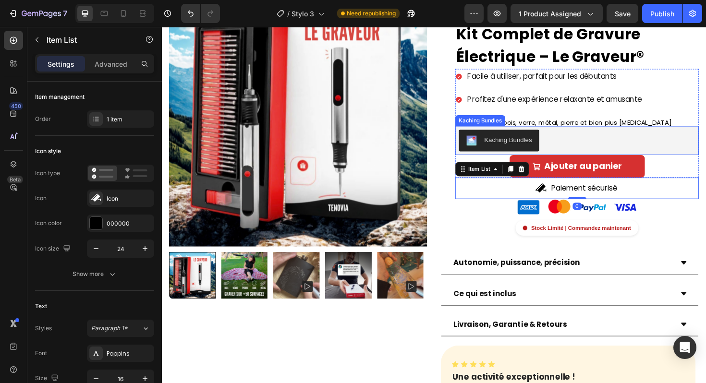
click at [491, 99] on p "Profitez d'une expérience relaxante et amusante" at bounding box center [593, 104] width 216 height 14
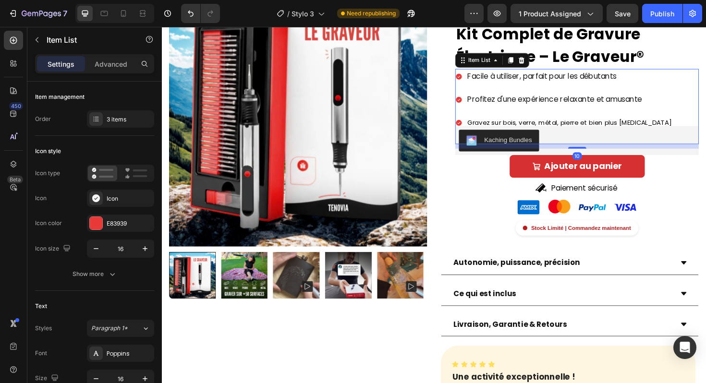
click at [473, 104] on icon at bounding box center [476, 104] width 6 height 6
click at [114, 225] on div "E83939" at bounding box center [121, 223] width 28 height 9
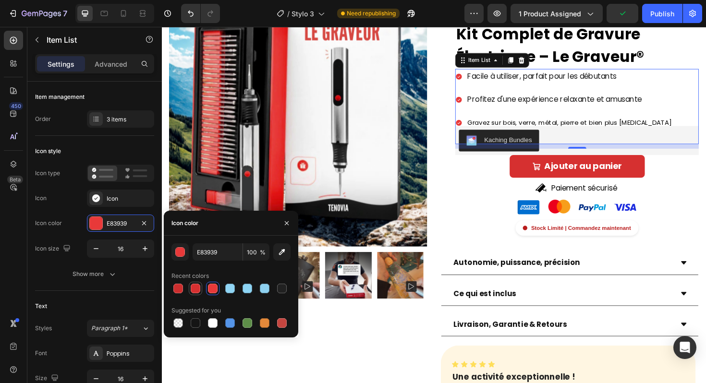
click at [201, 287] on div at bounding box center [195, 288] width 13 height 13
type input "D63030"
click at [216, 251] on input "D63030" at bounding box center [218, 251] width 50 height 17
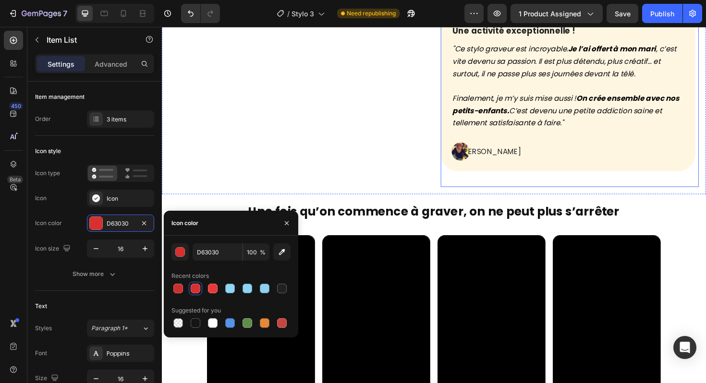
click at [494, 254] on div "Video" at bounding box center [511, 349] width 114 height 203
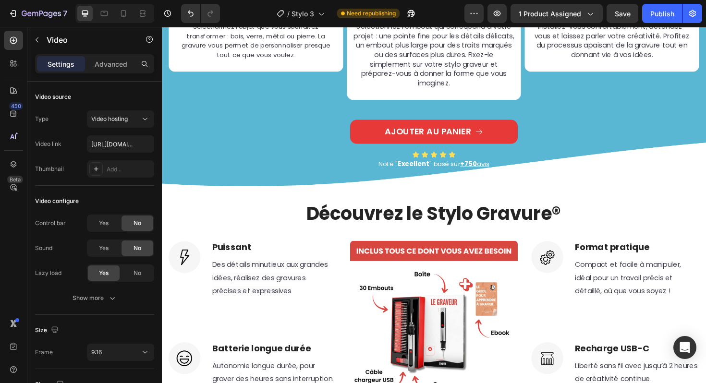
scroll to position [1319, 0]
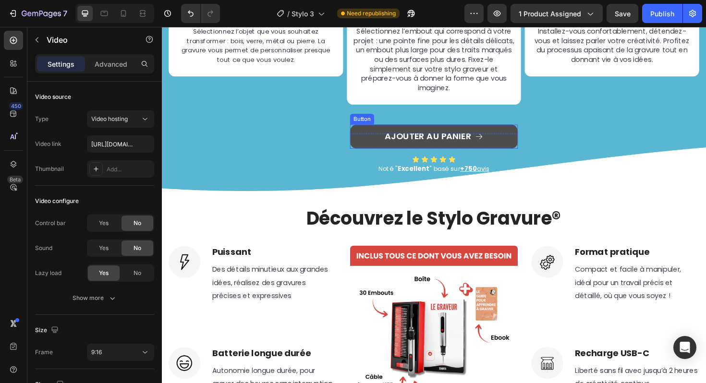
click at [493, 145] on icon at bounding box center [497, 143] width 9 height 9
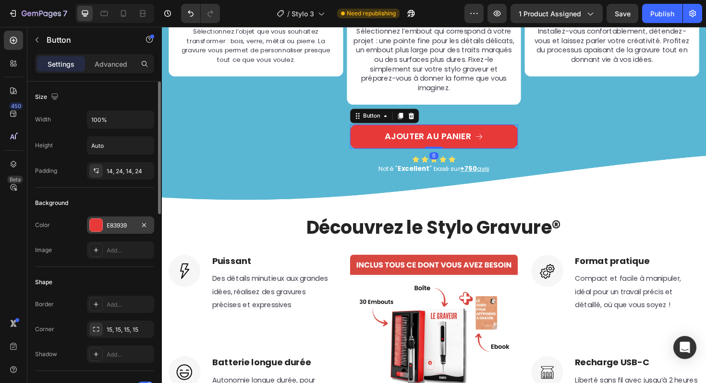
click at [118, 229] on div "E83939" at bounding box center [121, 225] width 28 height 9
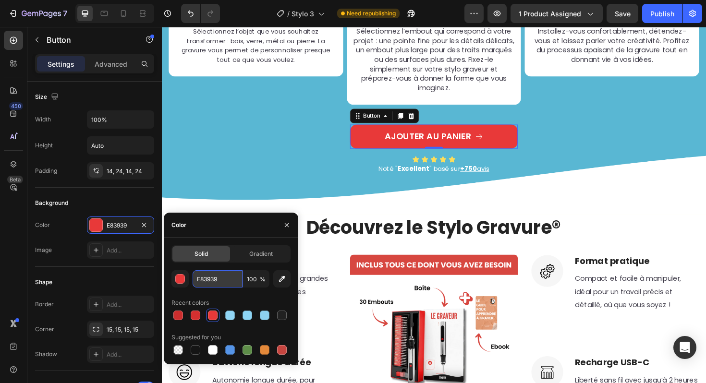
click at [207, 286] on input "E83939" at bounding box center [218, 278] width 50 height 17
click at [197, 314] on div at bounding box center [196, 316] width 10 height 10
type input "D63030"
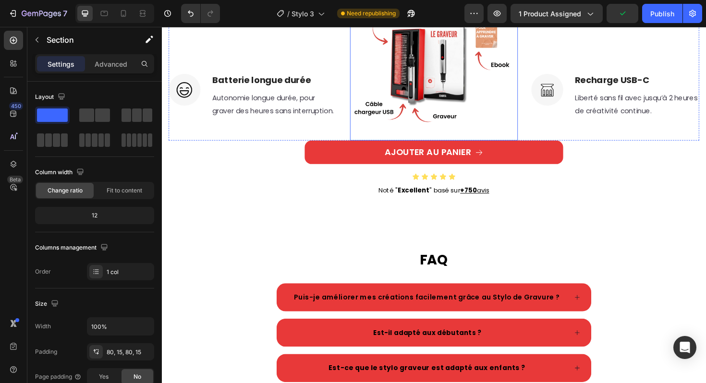
scroll to position [1628, 0]
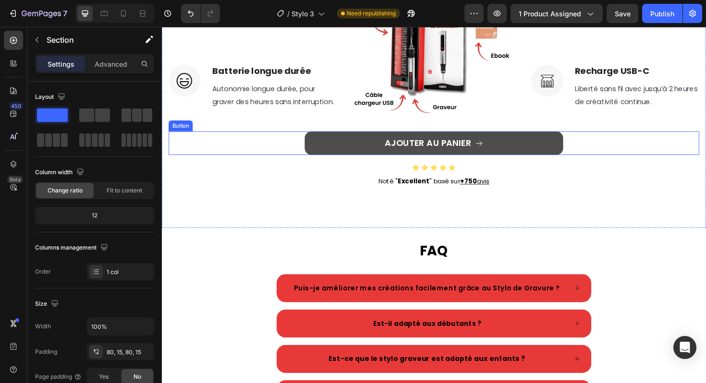
click at [493, 155] on icon at bounding box center [497, 150] width 9 height 9
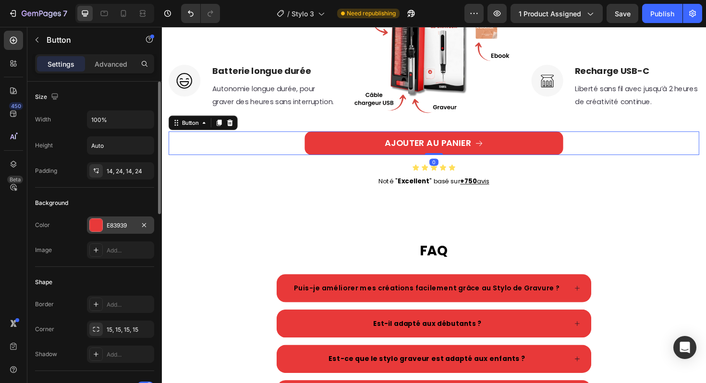
click at [122, 226] on div "E83939" at bounding box center [121, 225] width 28 height 9
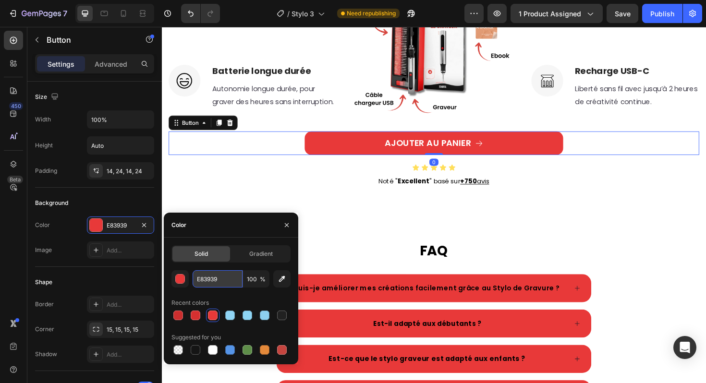
click at [208, 281] on input "E83939" at bounding box center [218, 278] width 50 height 17
click at [197, 313] on div at bounding box center [196, 316] width 10 height 10
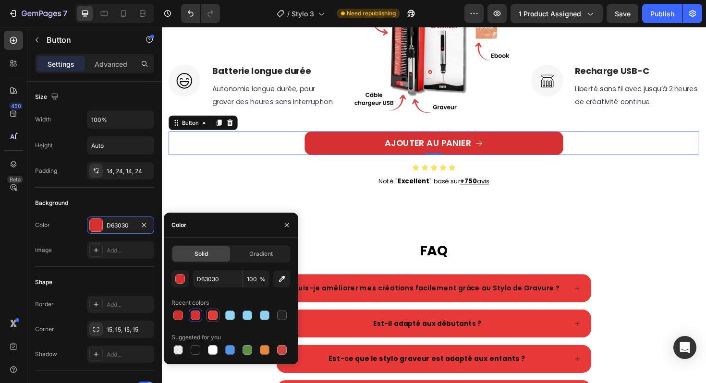
click at [212, 316] on div at bounding box center [213, 316] width 10 height 10
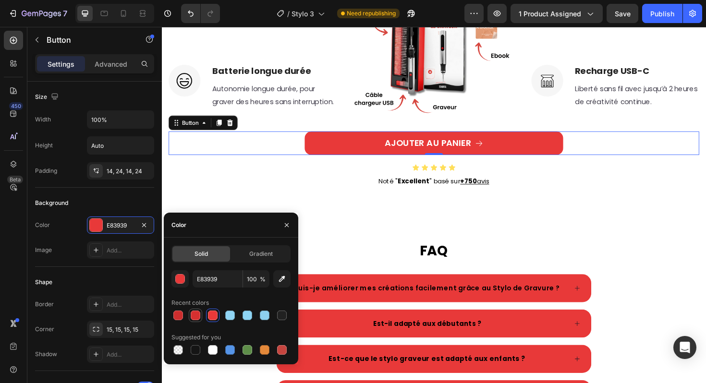
click at [198, 316] on div at bounding box center [196, 316] width 10 height 10
type input "D63030"
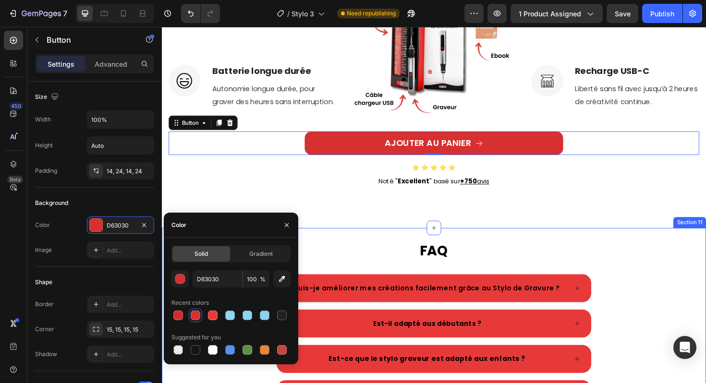
click at [448, 270] on div "FAQ Heading Puis-je améliorer mes créations facilement grâce au Stylo de Gravur…" at bounding box center [450, 380] width 576 height 281
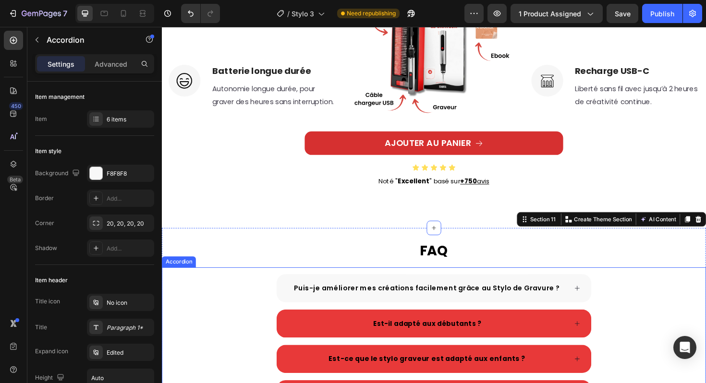
click at [442, 309] on span "Puis-je améliorer mes créations facilement grâce au Stylo de Gravure ?" at bounding box center [442, 304] width 282 height 10
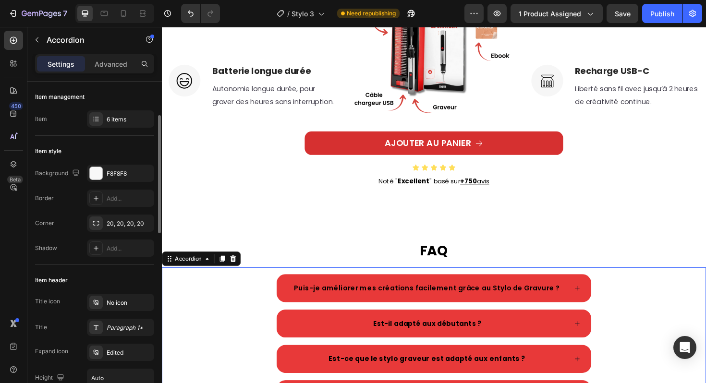
scroll to position [251, 0]
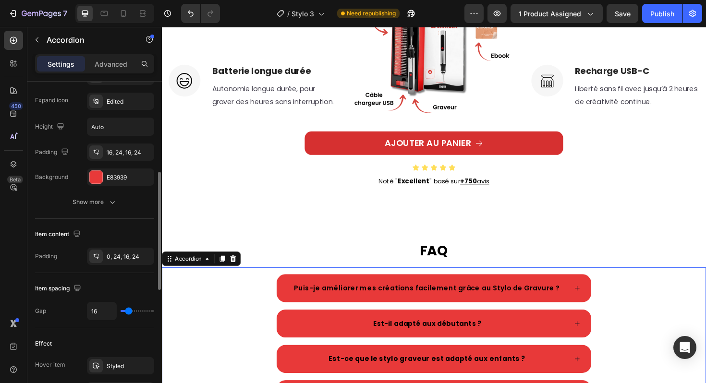
click at [118, 168] on div "Title icon No icon Title Paragraph 1* Expand icon Edited Height Auto Padding 16…" at bounding box center [94, 114] width 119 height 143
click at [118, 174] on div "E83939" at bounding box center [121, 177] width 28 height 9
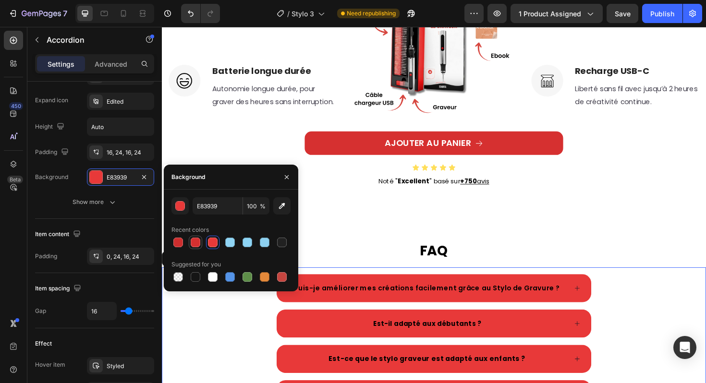
click at [195, 244] on div at bounding box center [196, 243] width 10 height 10
type input "D63030"
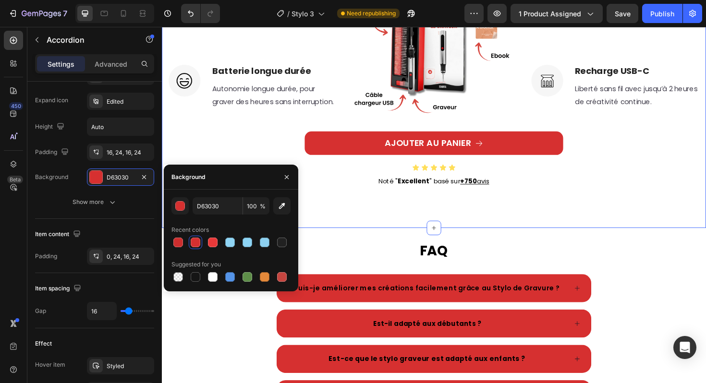
click at [440, 226] on div "Découvrez le Stylo Gravure® Heading Image Puissant Heading Des détails minutieu…" at bounding box center [450, 79] width 576 height 323
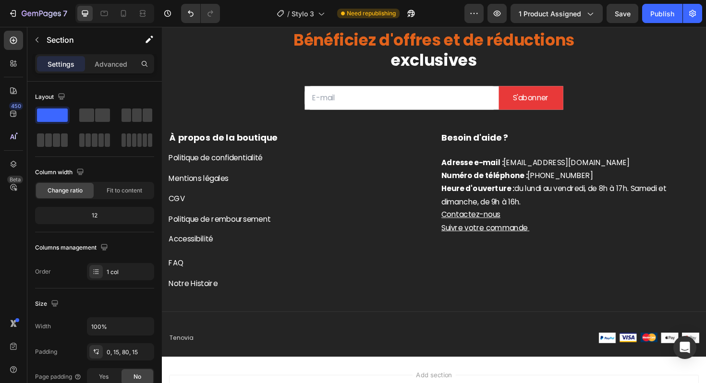
scroll to position [2332, 0]
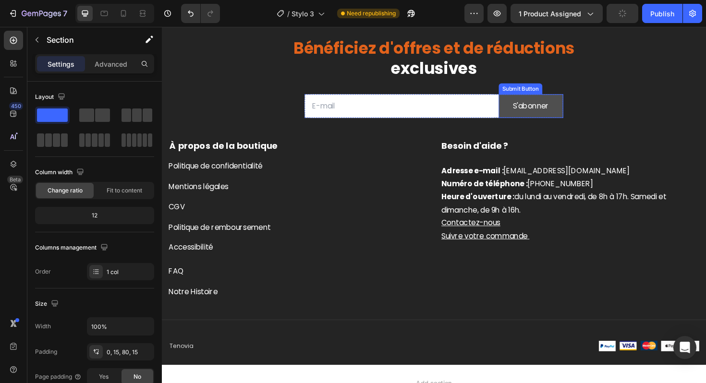
click at [559, 101] on button "S'abonner" at bounding box center [552, 110] width 69 height 25
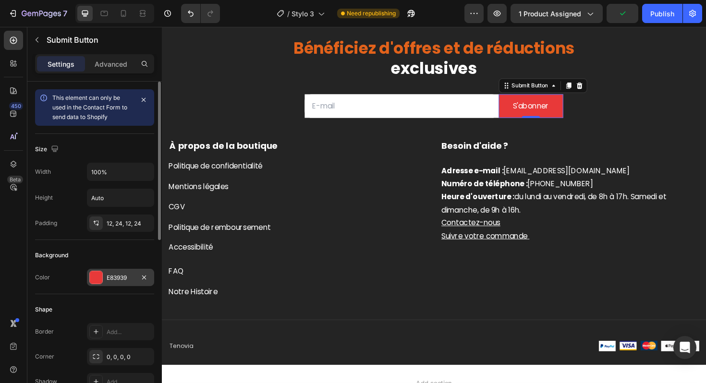
click at [113, 284] on div "E83939" at bounding box center [120, 277] width 67 height 17
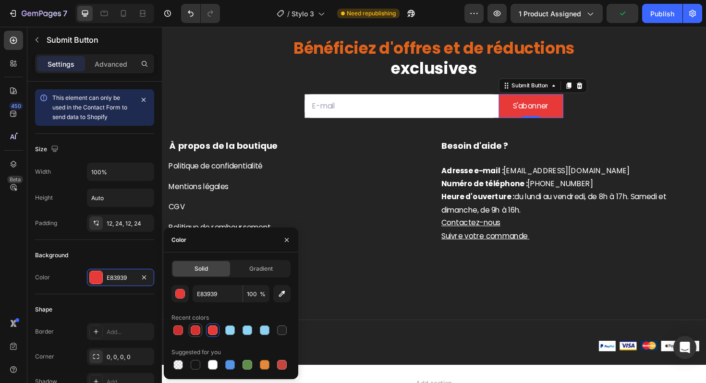
click at [198, 332] on div at bounding box center [196, 330] width 10 height 10
type input "D63030"
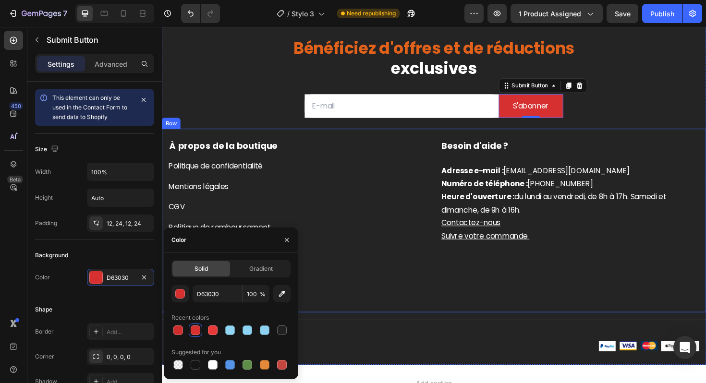
click at [429, 160] on div "À propos de la boutique" at bounding box center [306, 153] width 274 height 14
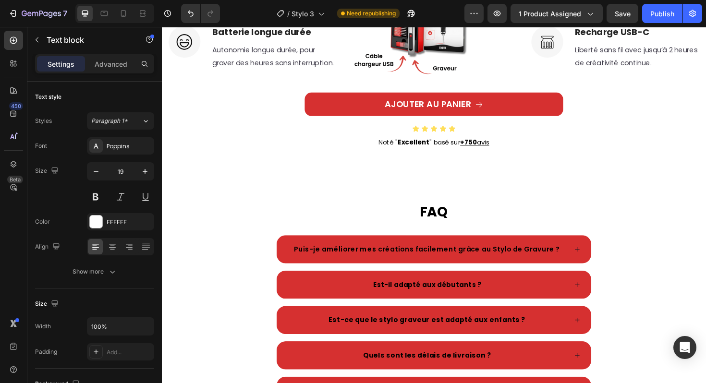
scroll to position [1669, 0]
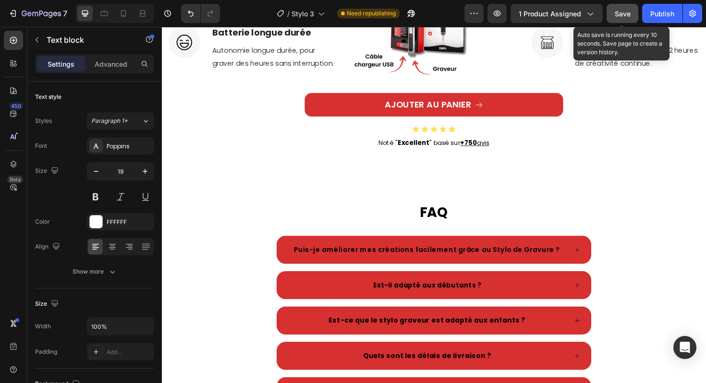
click at [629, 14] on span "Save" at bounding box center [622, 14] width 16 height 8
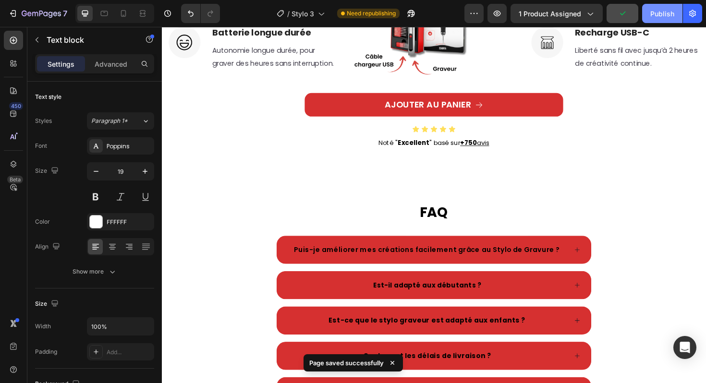
click at [662, 17] on div "Publish" at bounding box center [662, 14] width 24 height 10
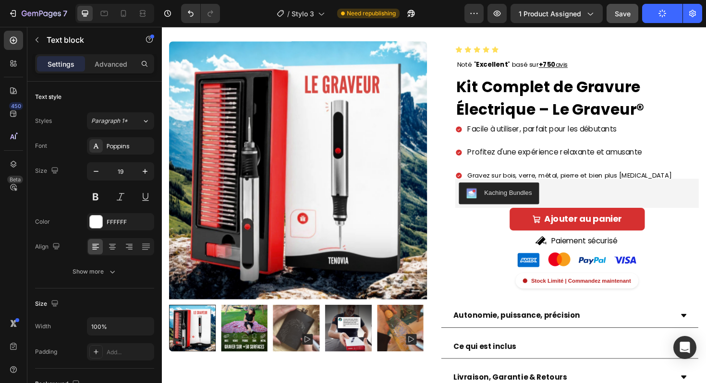
scroll to position [0, 0]
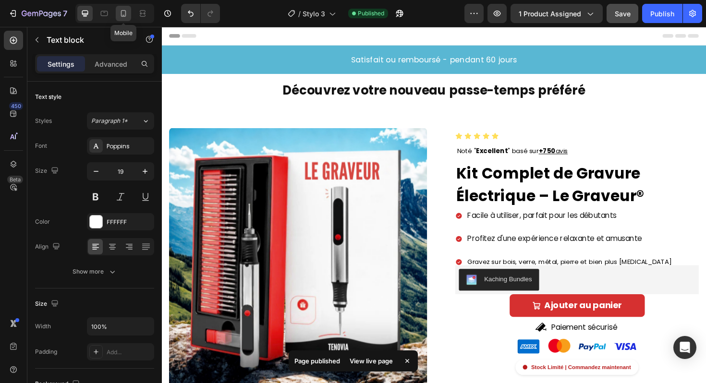
click at [120, 12] on icon at bounding box center [124, 14] width 10 height 10
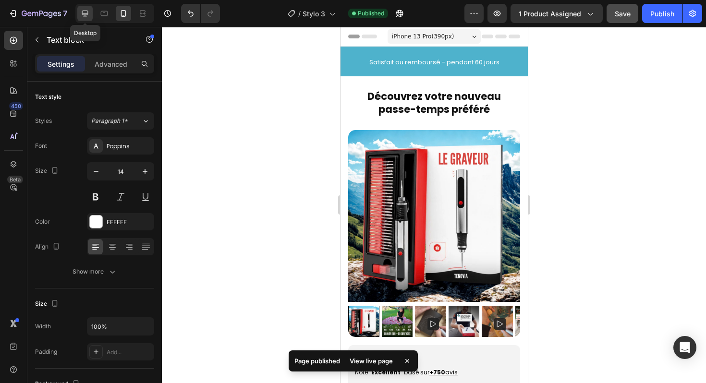
click at [87, 17] on icon at bounding box center [85, 14] width 10 height 10
type input "19"
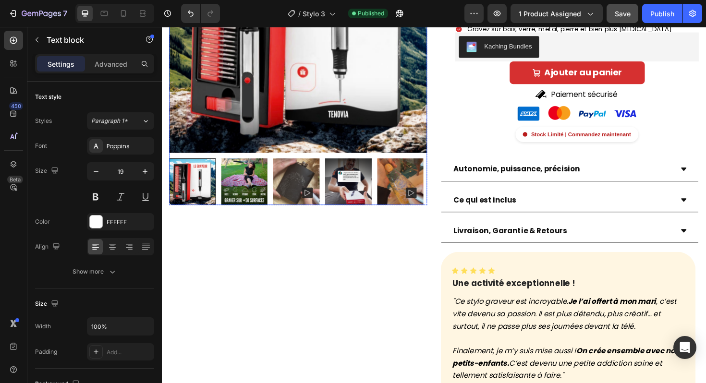
scroll to position [218, 0]
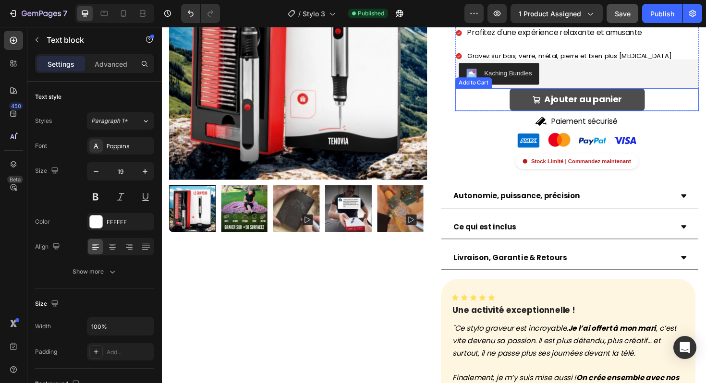
click at [545, 106] on button "Ajouter au panier" at bounding box center [601, 104] width 143 height 24
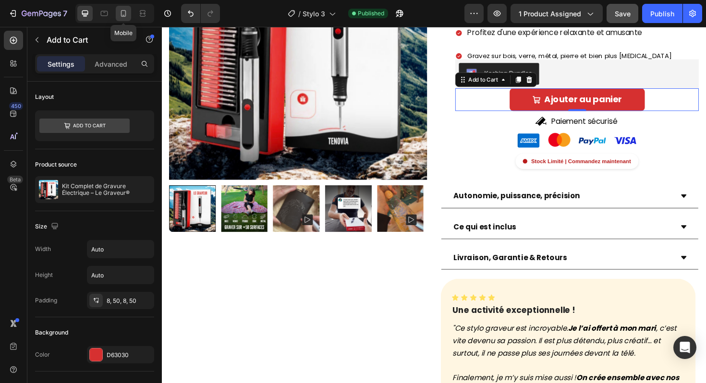
click at [126, 13] on icon at bounding box center [124, 14] width 10 height 10
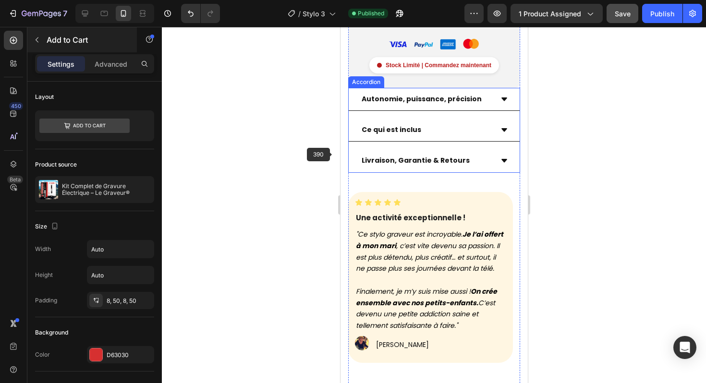
scroll to position [555, 0]
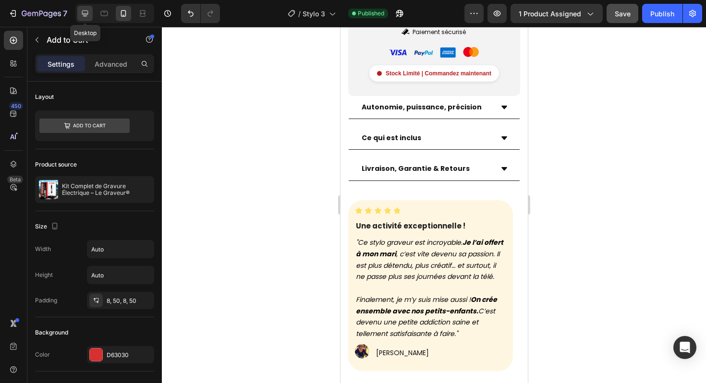
click at [87, 15] on icon at bounding box center [85, 14] width 10 height 10
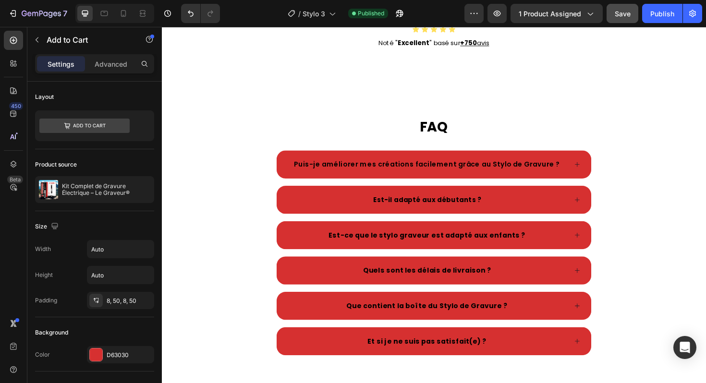
scroll to position [1855, 0]
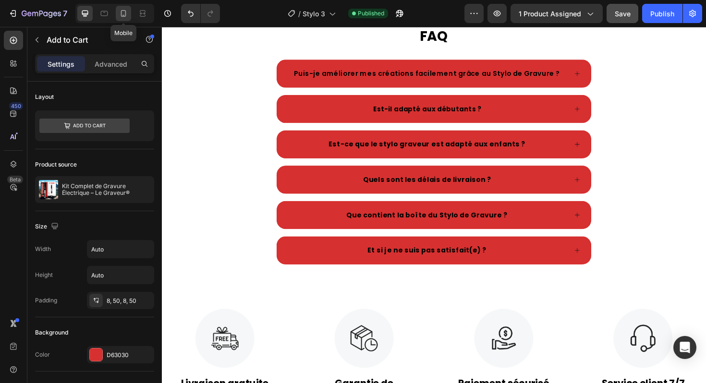
click at [120, 16] on icon at bounding box center [124, 14] width 10 height 10
type input "16"
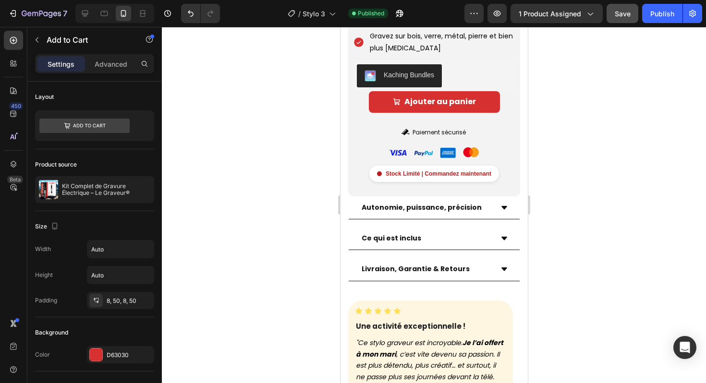
scroll to position [457, 0]
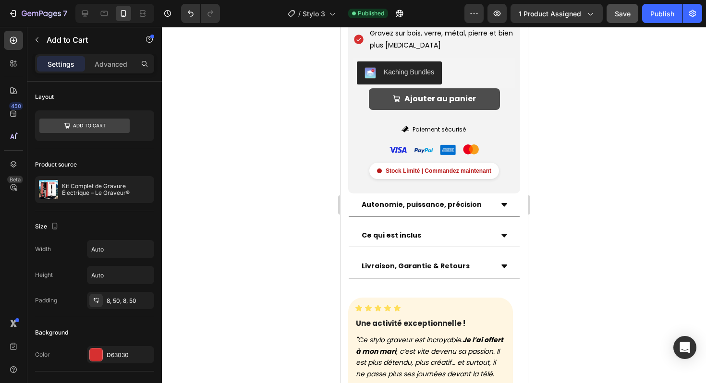
click at [375, 110] on button "Ajouter au panier" at bounding box center [433, 99] width 131 height 22
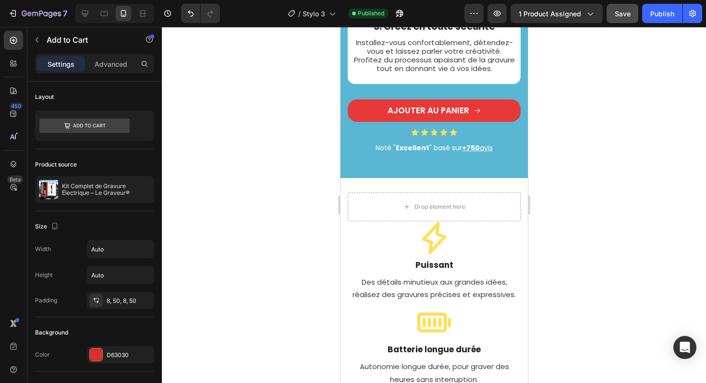
scroll to position [1955, 0]
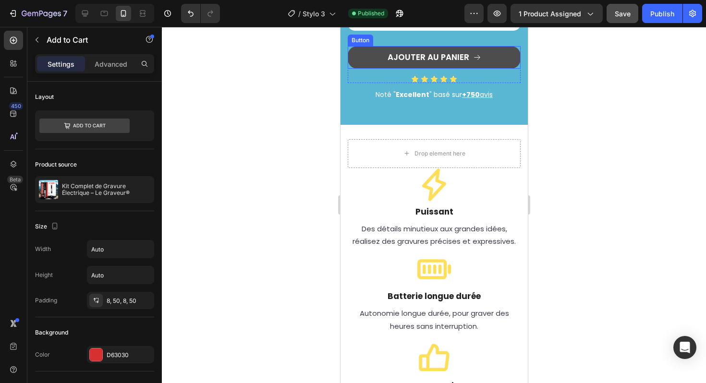
click at [371, 68] on link "AJOUTER AU PANIER" at bounding box center [433, 57] width 173 height 22
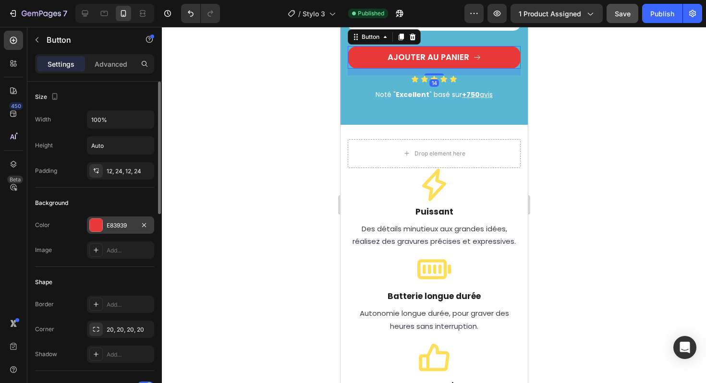
click at [123, 222] on div "E83939" at bounding box center [121, 225] width 28 height 9
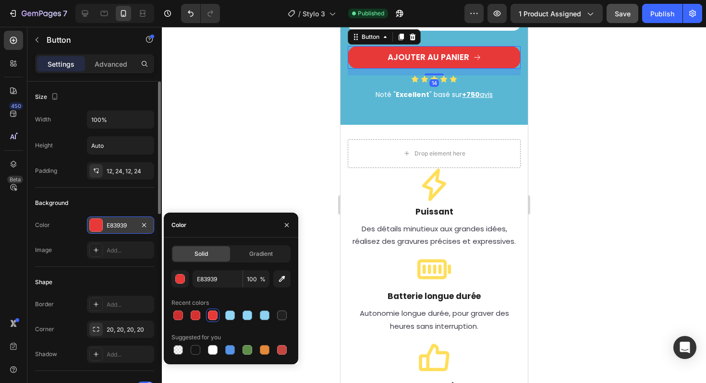
click at [123, 222] on div "E83939" at bounding box center [121, 225] width 28 height 9
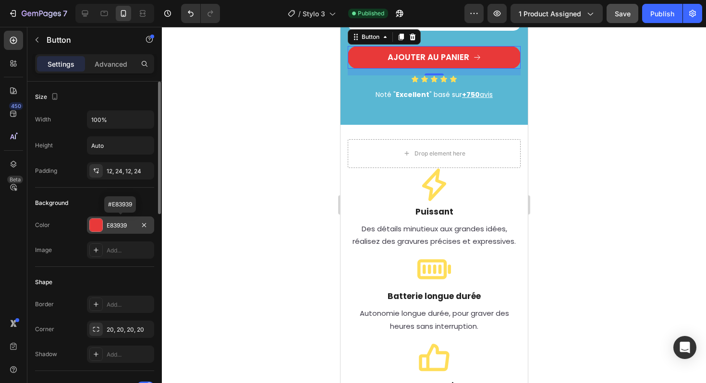
click at [111, 221] on div "E83939" at bounding box center [121, 225] width 28 height 9
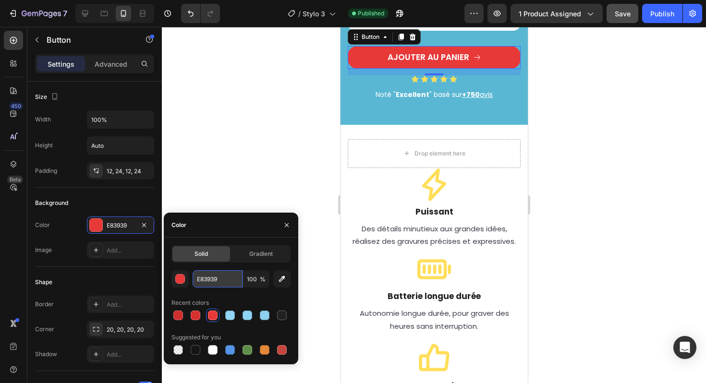
click at [198, 280] on input "E83939" at bounding box center [218, 278] width 50 height 17
paste input "D63030"
type input "D63030"
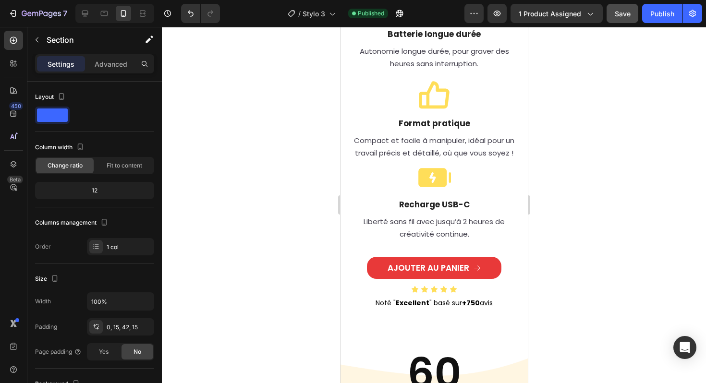
scroll to position [2408, 0]
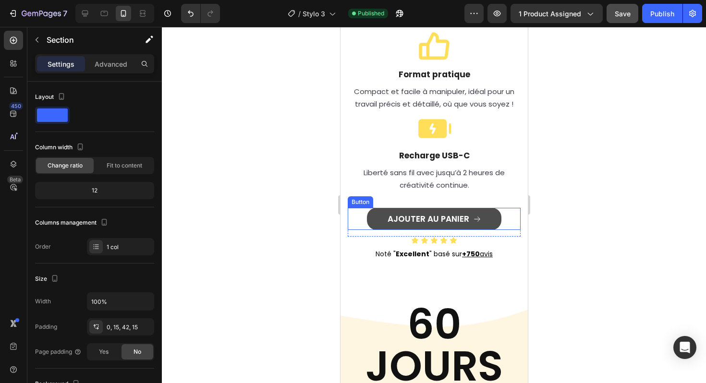
click at [377, 221] on link "AJOUTER AU PANIER" at bounding box center [433, 219] width 134 height 22
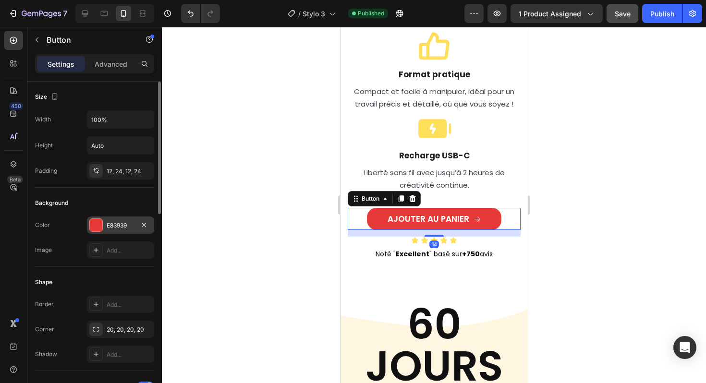
click at [127, 227] on div "E83939" at bounding box center [121, 225] width 28 height 9
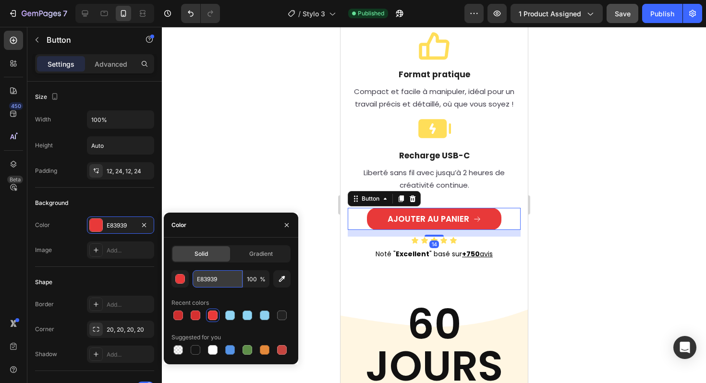
click at [216, 285] on input "E83939" at bounding box center [218, 278] width 50 height 17
paste input "D63030"
type input "D63030"
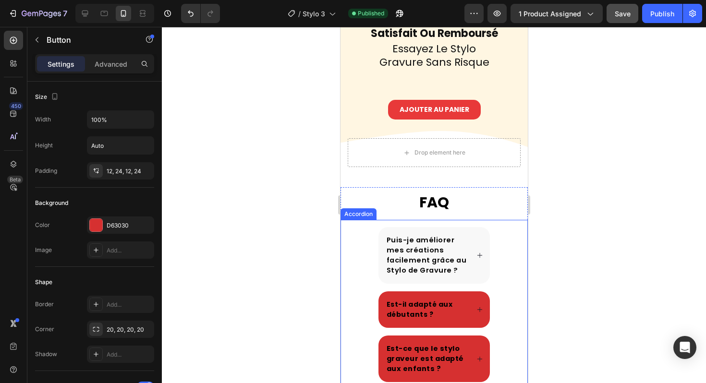
scroll to position [2706, 0]
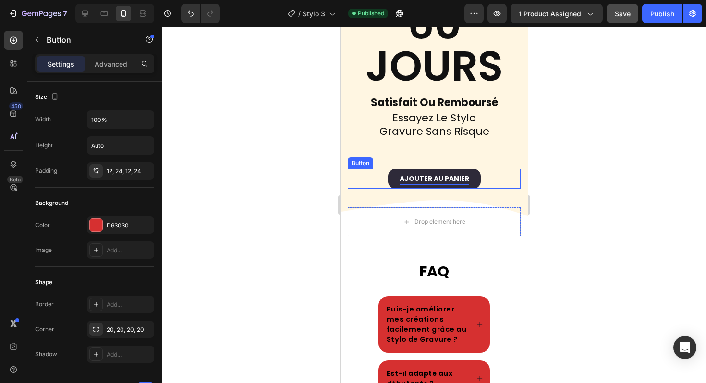
click at [400, 176] on strong "Ajouter au panier" at bounding box center [434, 179] width 70 height 10
click at [388, 176] on link "Ajouter au panier" at bounding box center [433, 179] width 93 height 20
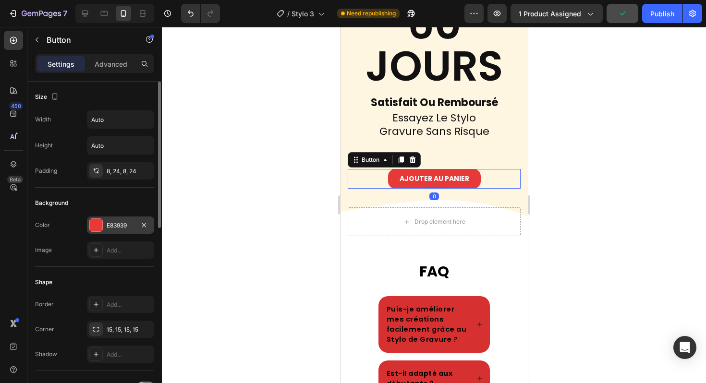
click at [135, 222] on div "E83939" at bounding box center [120, 225] width 67 height 17
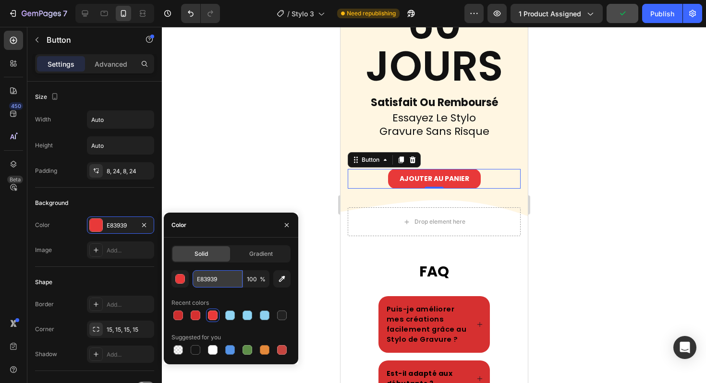
click at [200, 287] on input "E83939" at bounding box center [218, 278] width 50 height 17
paste input "D63030"
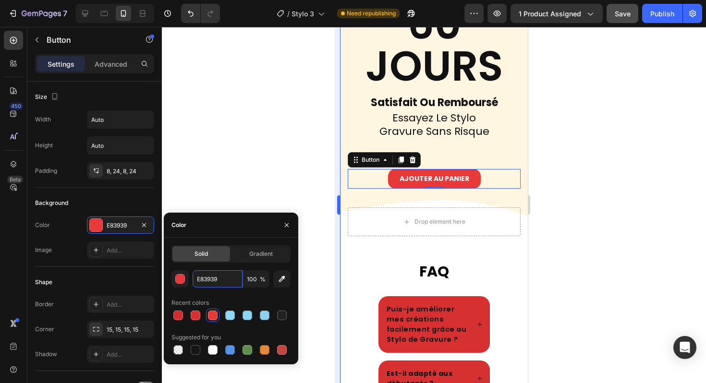
type input "D63030"
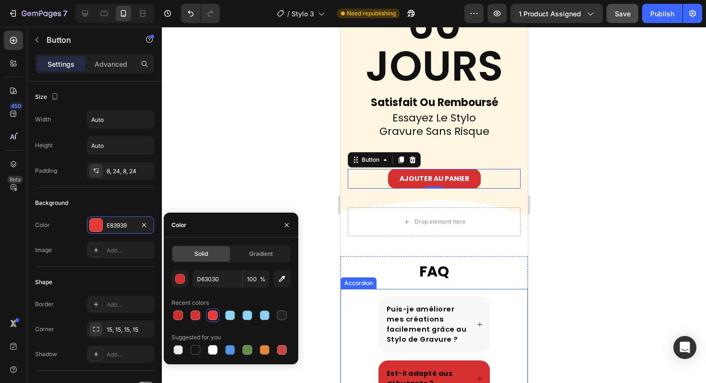
click at [386, 320] on span "Puis-je améliorer mes créations facilement grâce au Stylo de Gravure ?" at bounding box center [426, 324] width 80 height 40
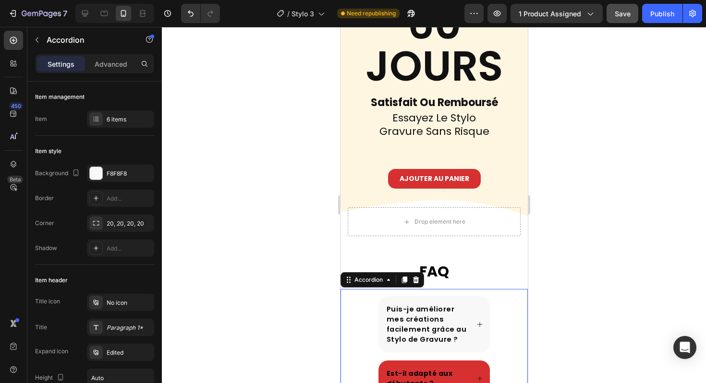
click at [480, 305] on div "Puis-je améliorer mes créations facilement grâce au Stylo de Gravure ?" at bounding box center [434, 324] width 112 height 57
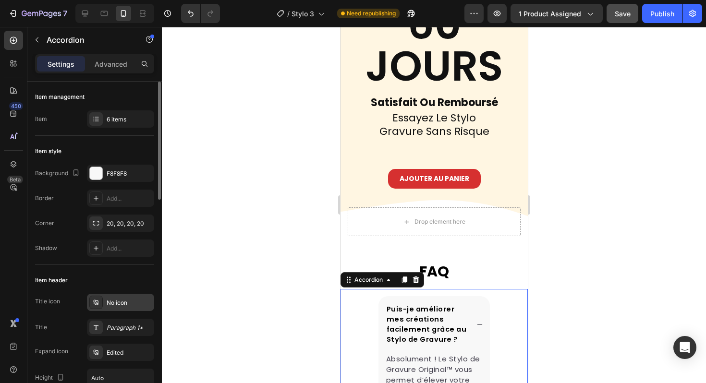
scroll to position [319, 0]
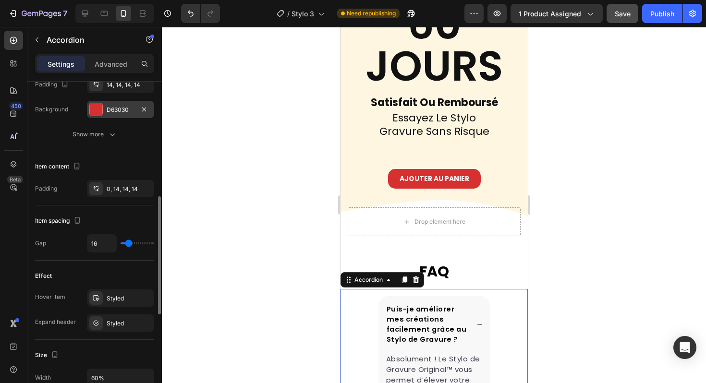
click at [111, 111] on div "D63030" at bounding box center [121, 110] width 28 height 9
click at [304, 121] on div at bounding box center [434, 205] width 544 height 356
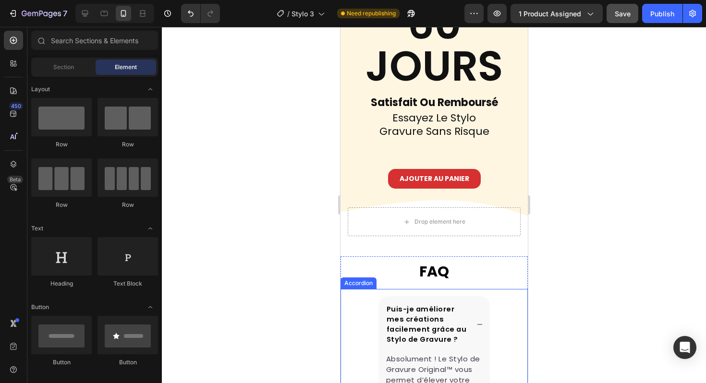
click at [476, 327] on icon at bounding box center [479, 324] width 7 height 7
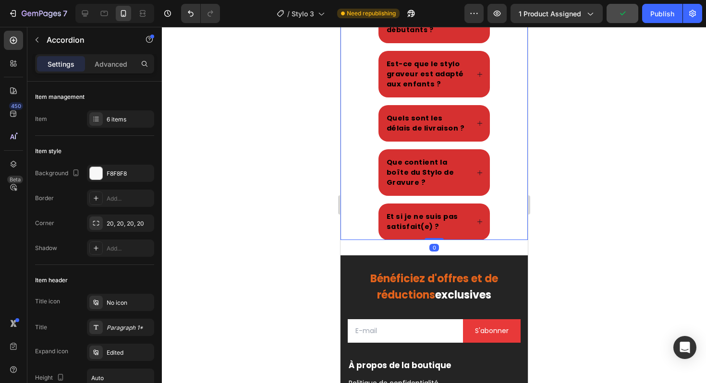
scroll to position [3078, 0]
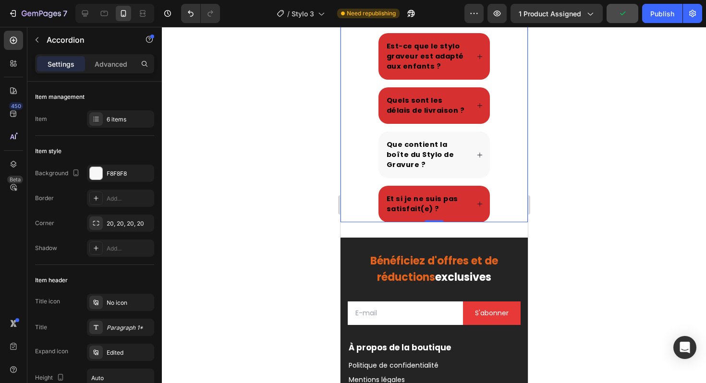
click at [476, 158] on icon at bounding box center [479, 155] width 7 height 7
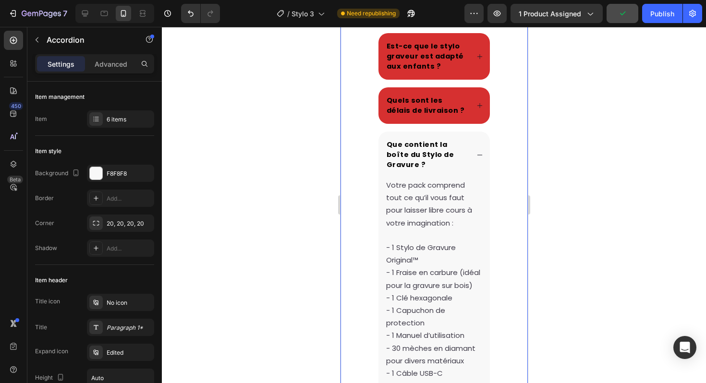
click at [476, 158] on icon at bounding box center [479, 155] width 7 height 7
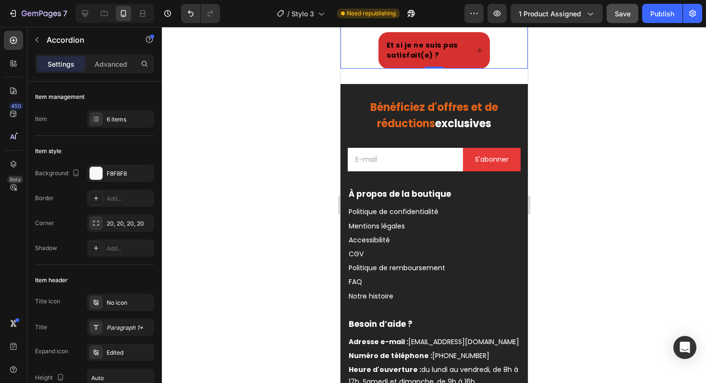
scroll to position [3246, 0]
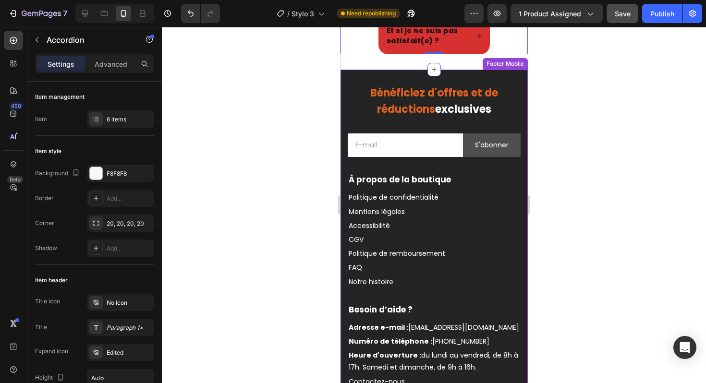
click at [469, 157] on button "S'abonner" at bounding box center [491, 145] width 58 height 24
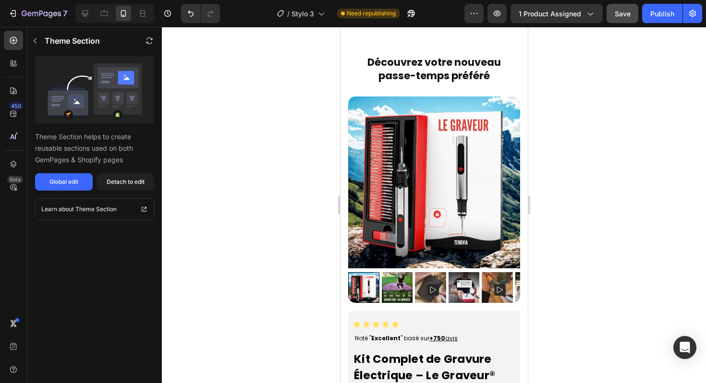
scroll to position [0, 0]
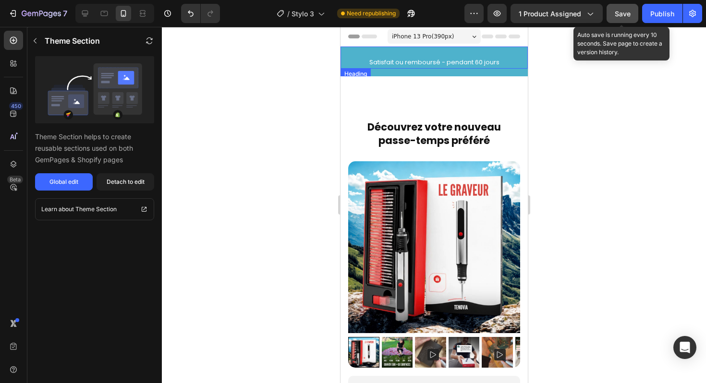
drag, startPoint x: 620, startPoint y: 18, endPoint x: 163, endPoint y: 34, distance: 456.8
click at [620, 18] on div "Save" at bounding box center [622, 14] width 16 height 10
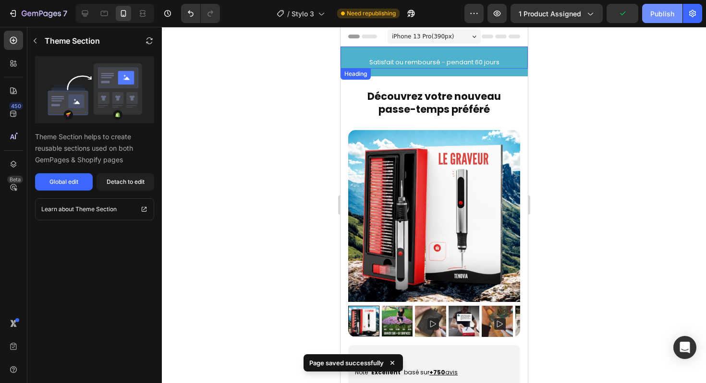
click at [668, 15] on div "Publish" at bounding box center [662, 14] width 24 height 10
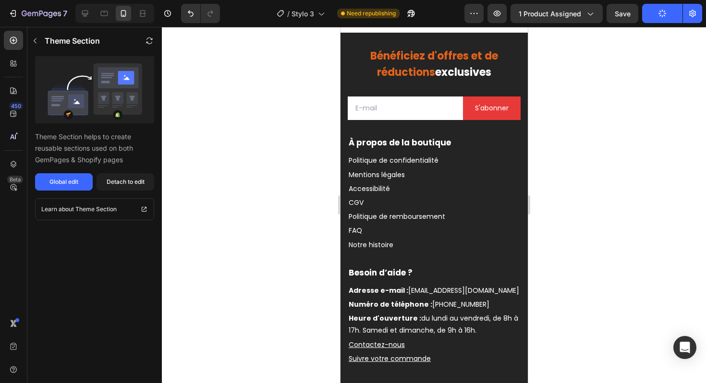
scroll to position [3295, 0]
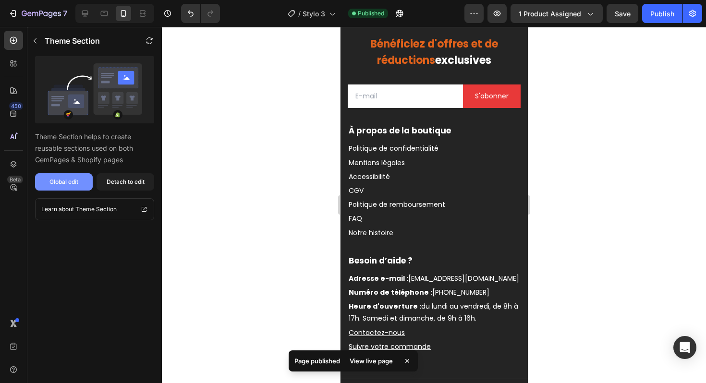
click at [77, 181] on div "Global edit" at bounding box center [63, 182] width 29 height 9
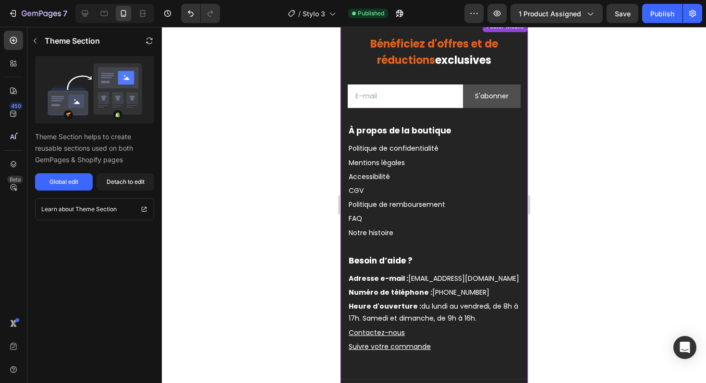
click at [478, 102] on div "S'abonner" at bounding box center [491, 96] width 34 height 12
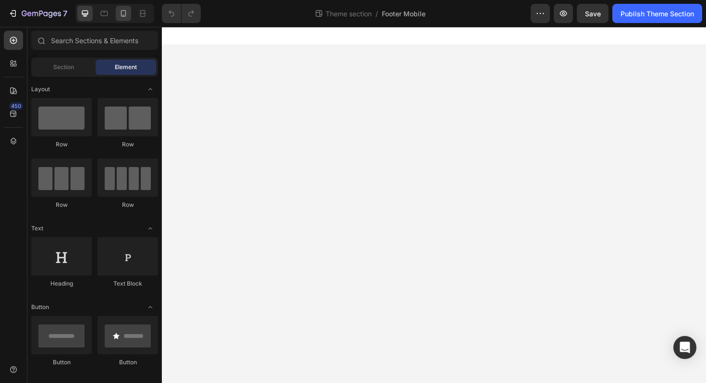
click at [124, 12] on icon at bounding box center [124, 14] width 10 height 10
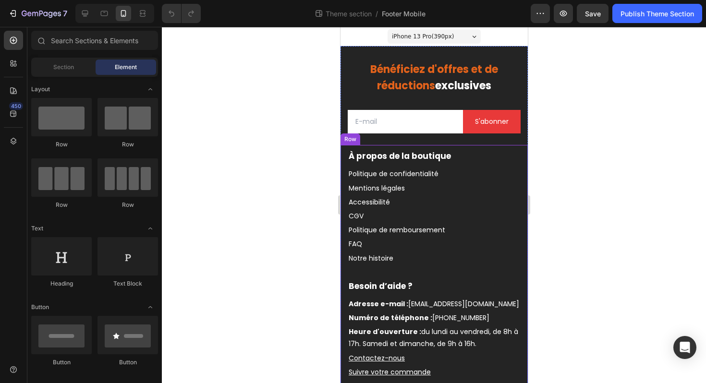
scroll to position [2, 0]
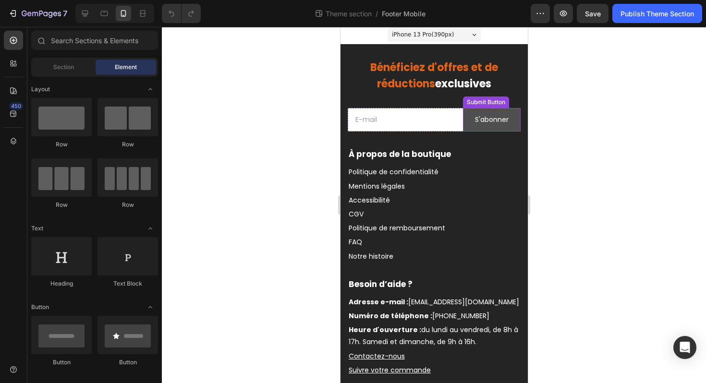
click at [466, 131] on button "S'abonner" at bounding box center [491, 120] width 58 height 24
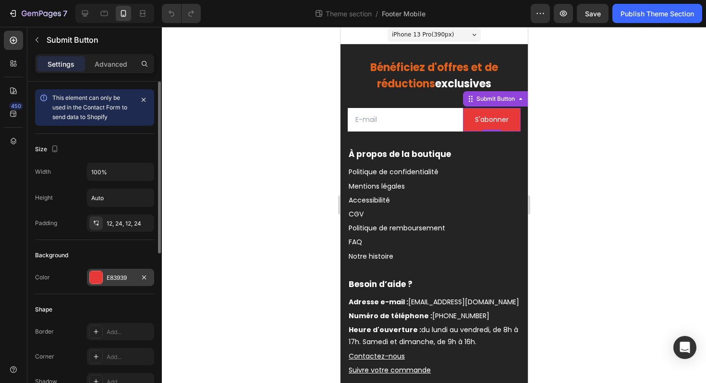
click at [123, 277] on div "E83939" at bounding box center [121, 278] width 28 height 9
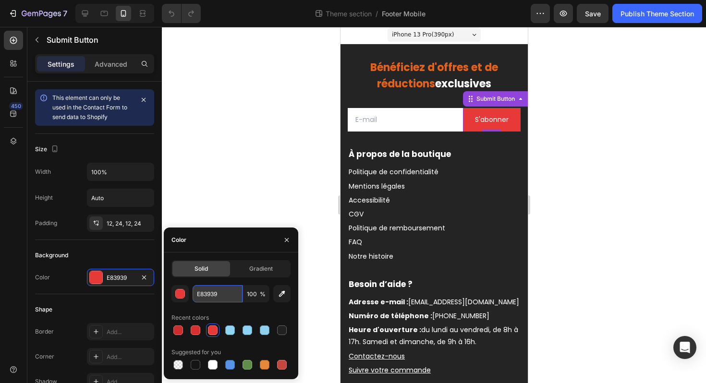
click at [211, 297] on input "E83939" at bounding box center [218, 293] width 50 height 17
drag, startPoint x: 211, startPoint y: 297, endPoint x: 204, endPoint y: 296, distance: 6.7
click at [204, 296] on input "E83939" at bounding box center [218, 293] width 50 height 17
paste input "D63030"
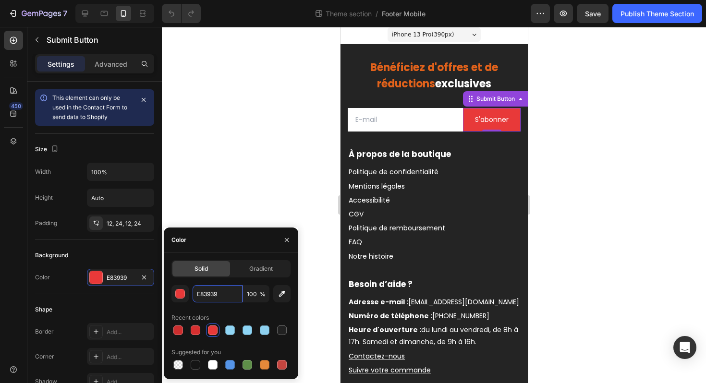
type input "D63030"
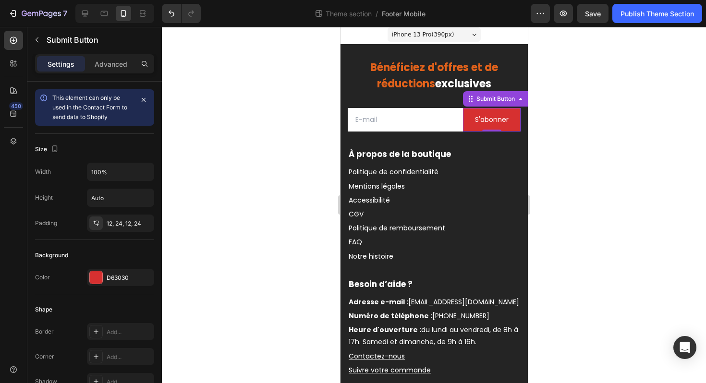
click at [221, 202] on div at bounding box center [434, 205] width 544 height 356
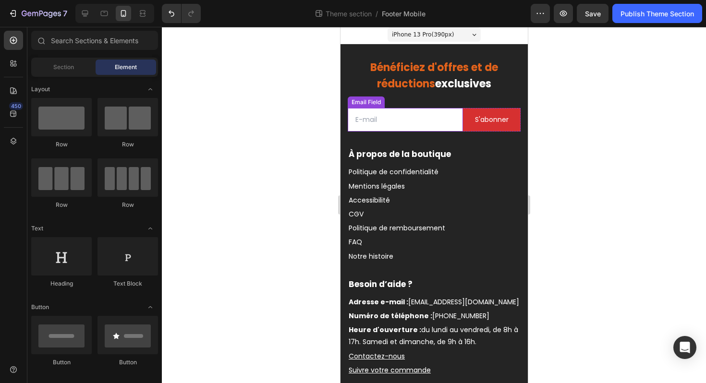
scroll to position [0, 0]
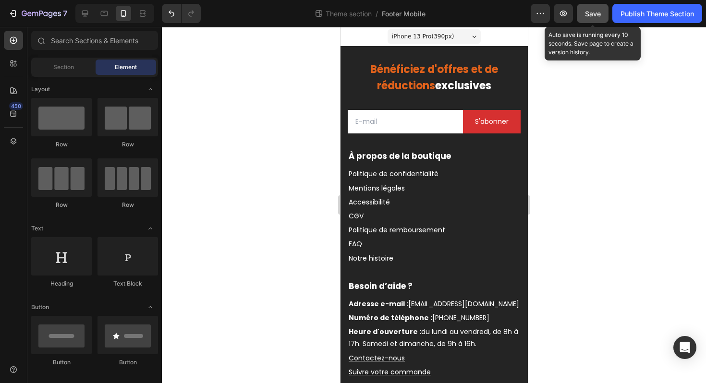
click at [585, 17] on span "Save" at bounding box center [593, 14] width 16 height 8
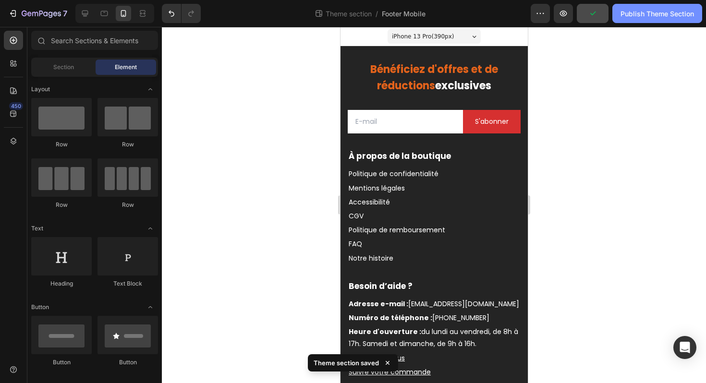
click at [645, 19] on button "Publish Theme Section" at bounding box center [657, 13] width 90 height 19
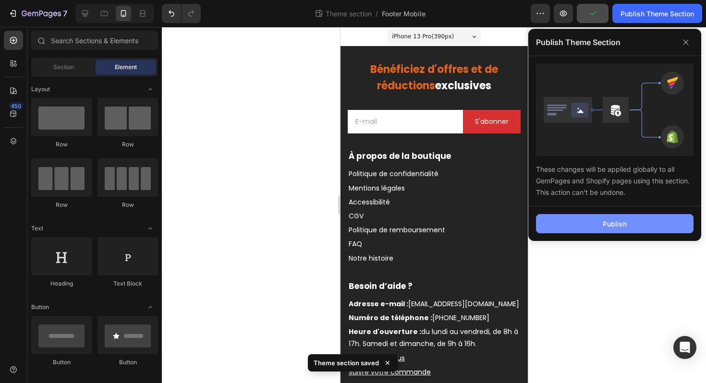
click at [601, 228] on button "Publish" at bounding box center [614, 223] width 157 height 19
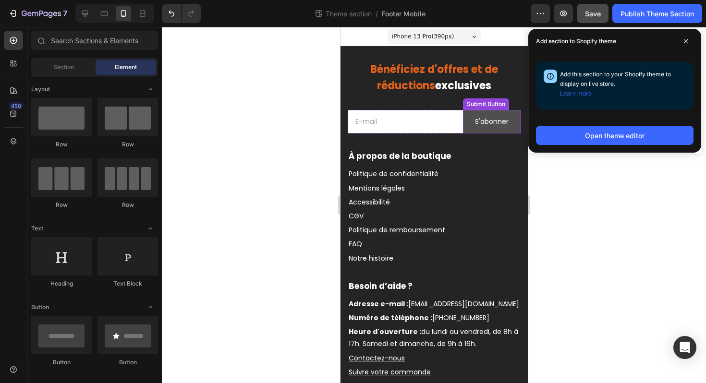
click at [464, 128] on button "S'abonner" at bounding box center [491, 122] width 58 height 24
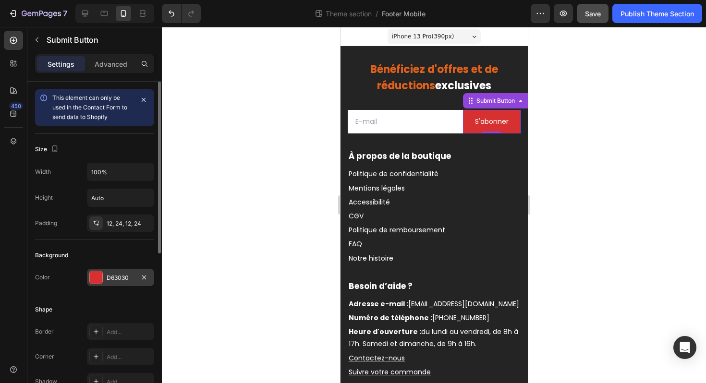
click at [120, 278] on div "D63030" at bounding box center [121, 278] width 28 height 9
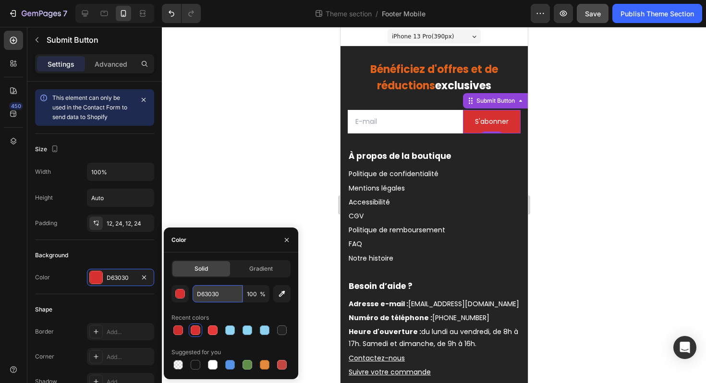
click at [204, 291] on input "D63030" at bounding box center [218, 293] width 50 height 17
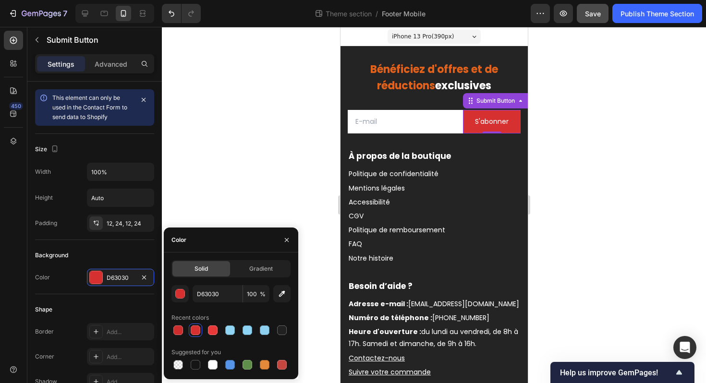
click at [212, 202] on div at bounding box center [434, 205] width 544 height 356
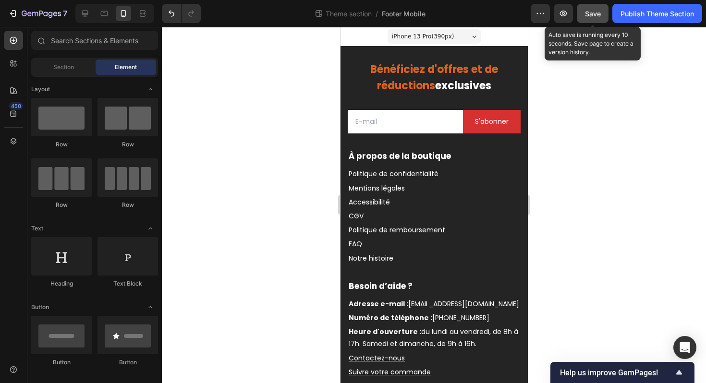
click at [599, 16] on span "Save" at bounding box center [593, 14] width 16 height 8
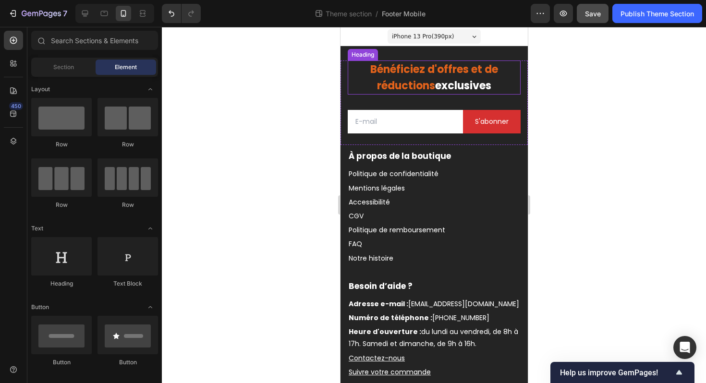
click at [400, 71] on span "Bénéficiez d'offres et de réductions" at bounding box center [434, 77] width 128 height 31
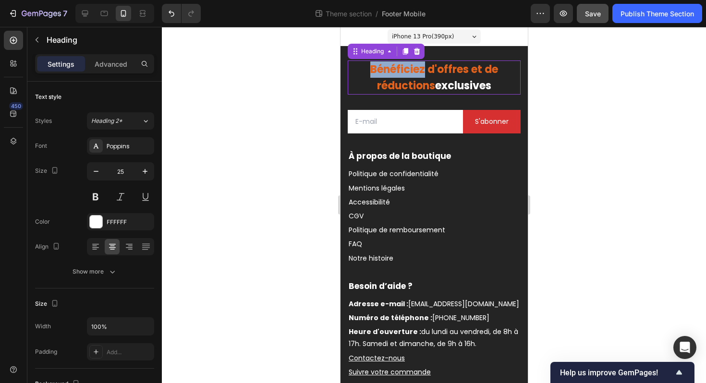
click at [402, 76] on span "Bénéficiez d'offres et de réductions" at bounding box center [434, 77] width 128 height 31
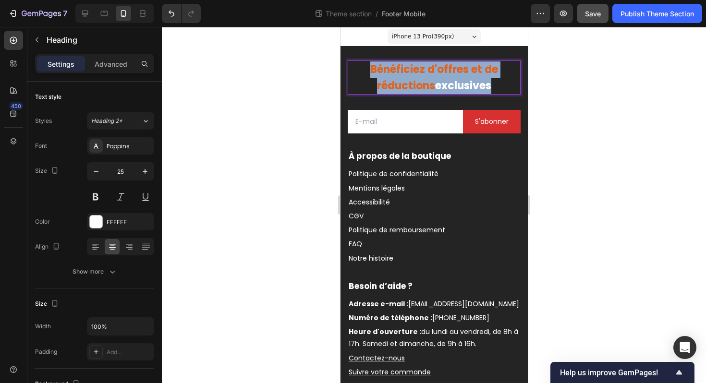
click at [402, 76] on span "Bénéficiez d'offres et de réductions" at bounding box center [434, 77] width 128 height 31
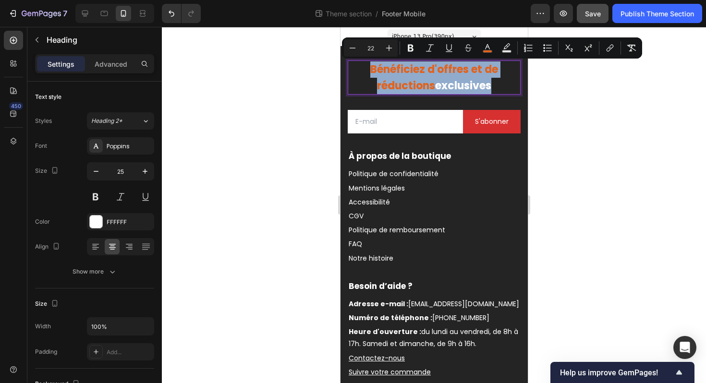
click at [424, 91] on span "Bénéficiez d'offres et de réductions" at bounding box center [434, 77] width 128 height 31
click at [430, 90] on span "Bénéficiez d'offres et de réductions" at bounding box center [434, 77] width 128 height 31
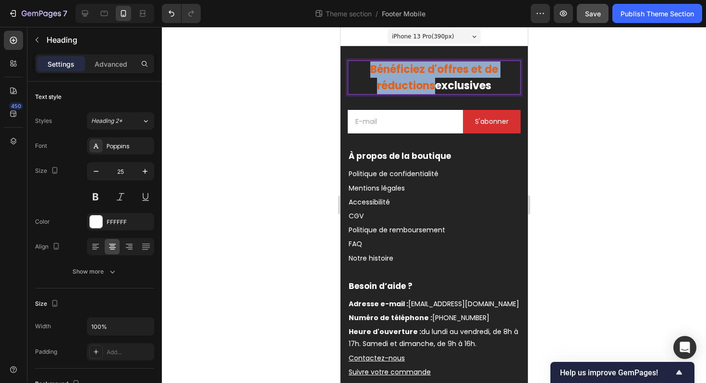
drag, startPoint x: 430, startPoint y: 88, endPoint x: 363, endPoint y: 69, distance: 69.0
click at [363, 69] on p "Bénéficiez d'offres et de réductions exclusives" at bounding box center [433, 77] width 171 height 32
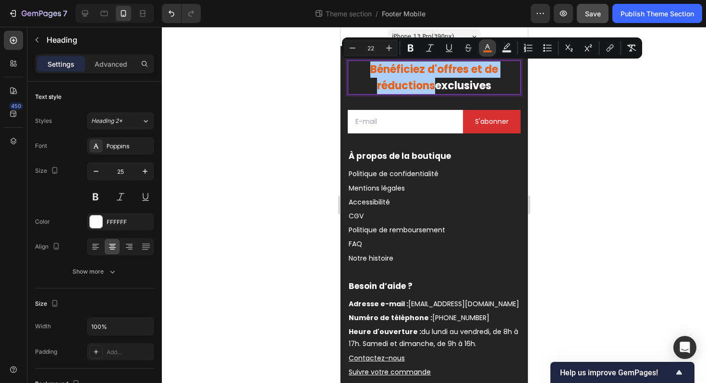
click at [489, 53] on button "color" at bounding box center [487, 47] width 17 height 17
type input "E2621B"
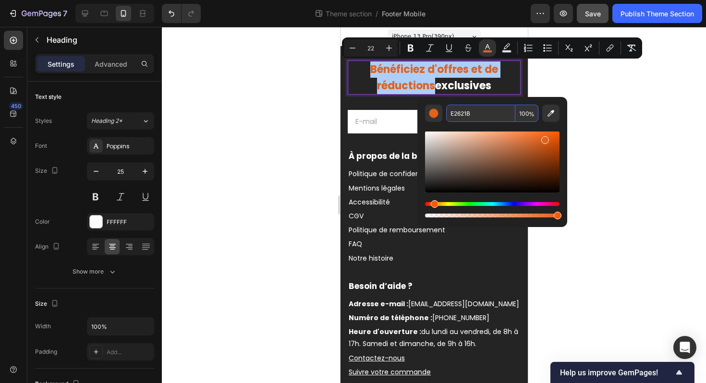
click at [470, 115] on input "E2621B" at bounding box center [480, 113] width 69 height 17
paste input "D63030"
type input "D63030"
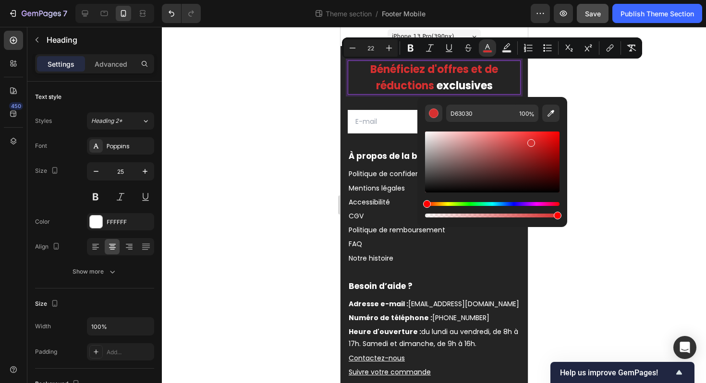
click at [593, 138] on div at bounding box center [434, 205] width 544 height 356
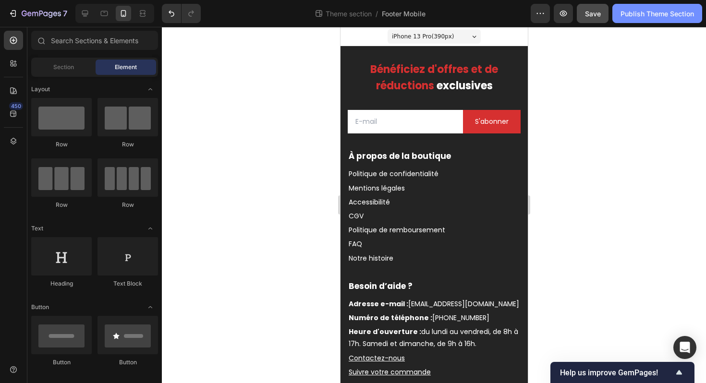
click at [657, 14] on div "Publish Theme Section" at bounding box center [656, 14] width 73 height 10
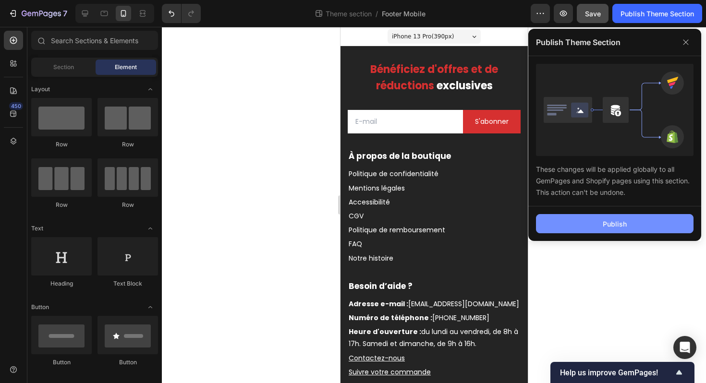
click at [583, 225] on button "Publish" at bounding box center [614, 223] width 157 height 19
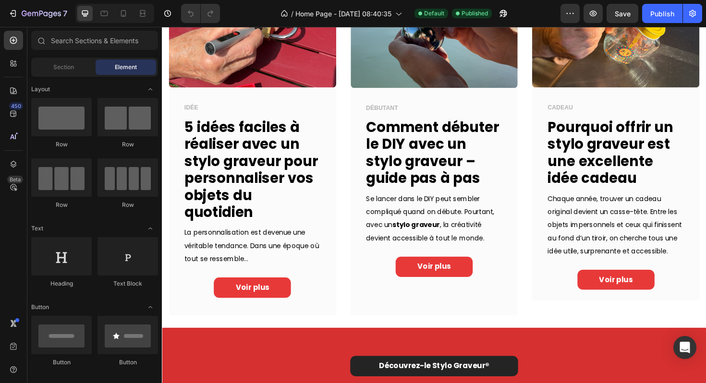
scroll to position [689, 0]
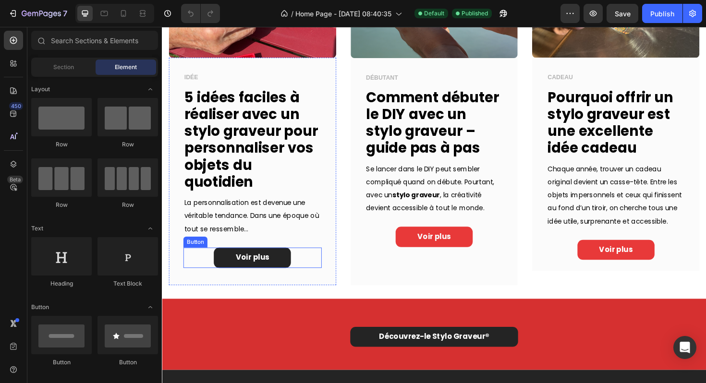
click at [277, 271] on link "Voir plus" at bounding box center [258, 272] width 82 height 22
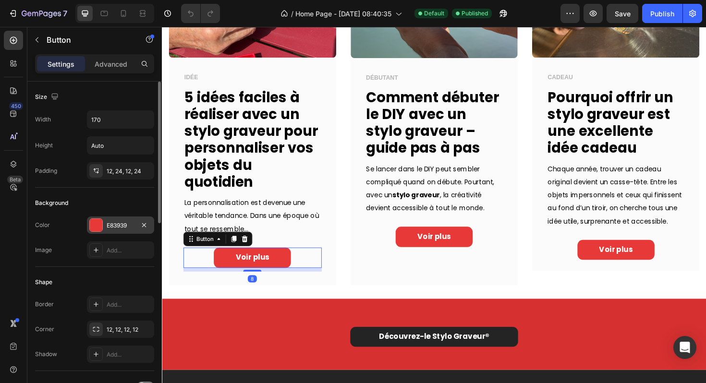
click at [121, 224] on div "E83939" at bounding box center [121, 225] width 28 height 9
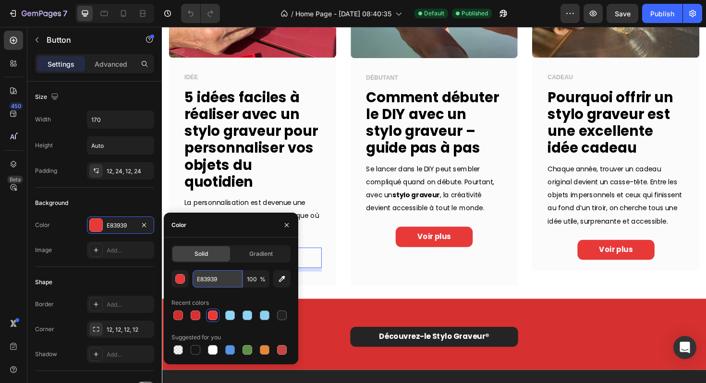
click at [222, 279] on input "E83939" at bounding box center [218, 278] width 50 height 17
paste input "D63030"
type input "D63030"
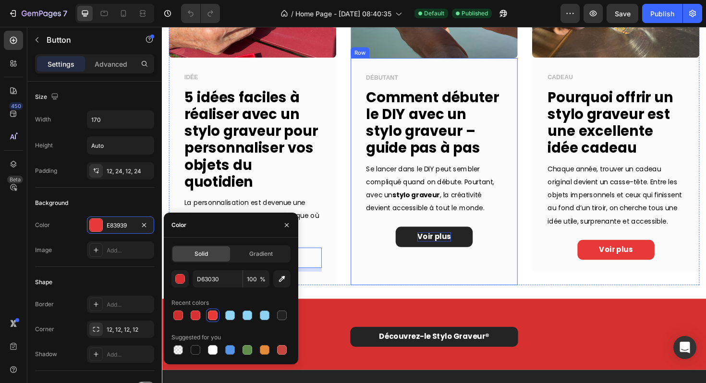
click at [442, 250] on span "Voir plus" at bounding box center [450, 248] width 36 height 11
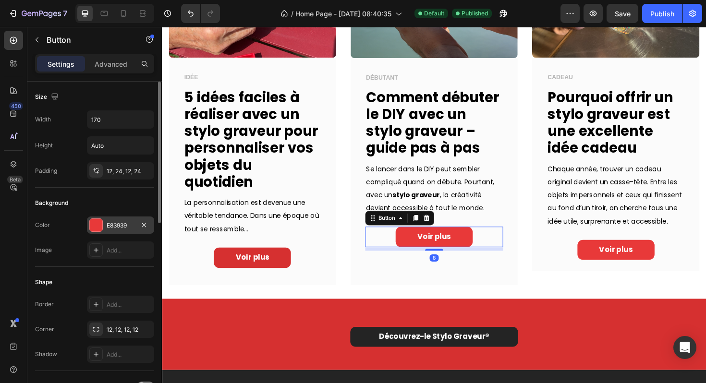
click at [115, 227] on div "E83939" at bounding box center [121, 225] width 28 height 9
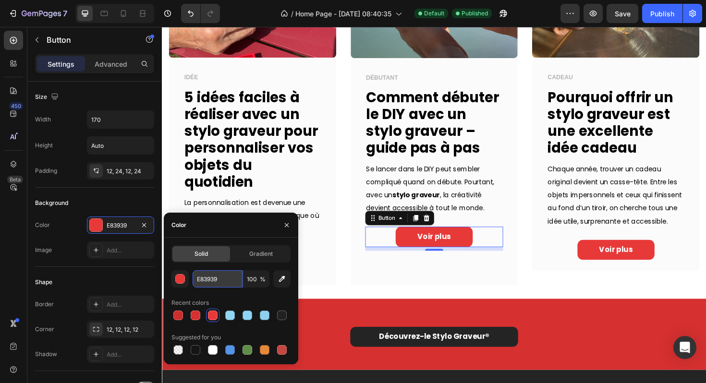
click at [213, 271] on input "E83939" at bounding box center [218, 278] width 50 height 17
click at [213, 279] on input "E83939" at bounding box center [218, 278] width 50 height 17
paste input "D63030"
type input "D63030"
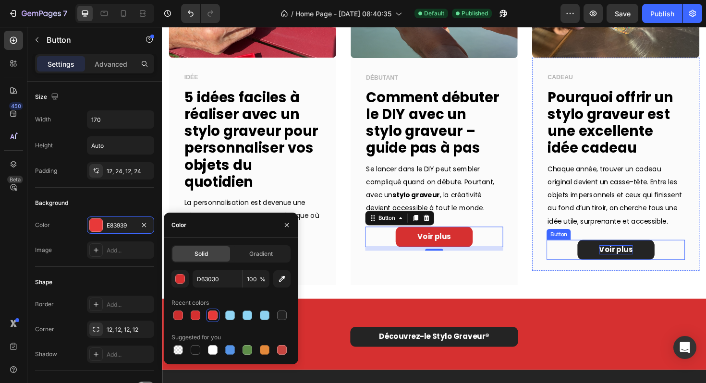
click at [634, 268] on span "Voir plus" at bounding box center [643, 262] width 36 height 11
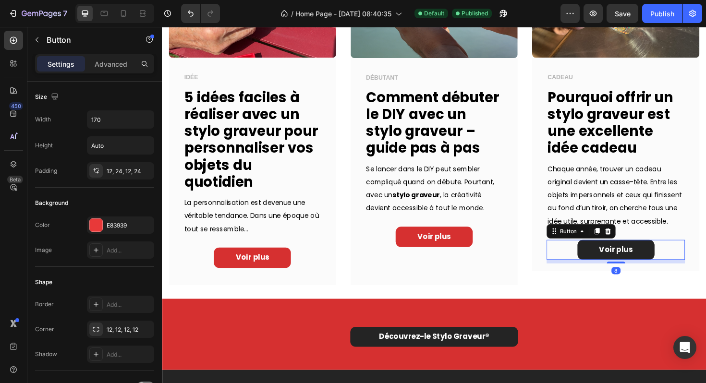
click at [606, 274] on link "Voir plus" at bounding box center [643, 264] width 82 height 22
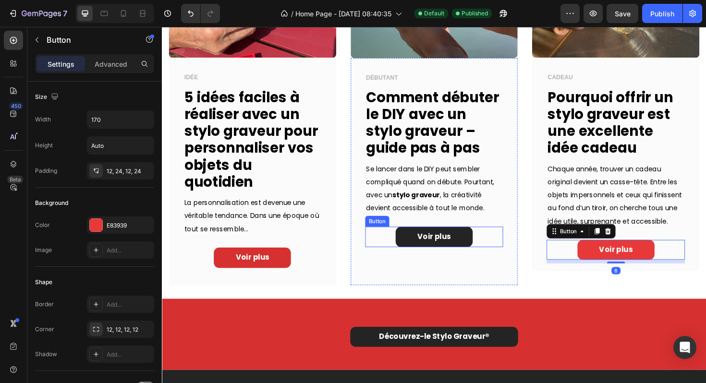
click at [466, 255] on link "Voir plus" at bounding box center [450, 250] width 82 height 22
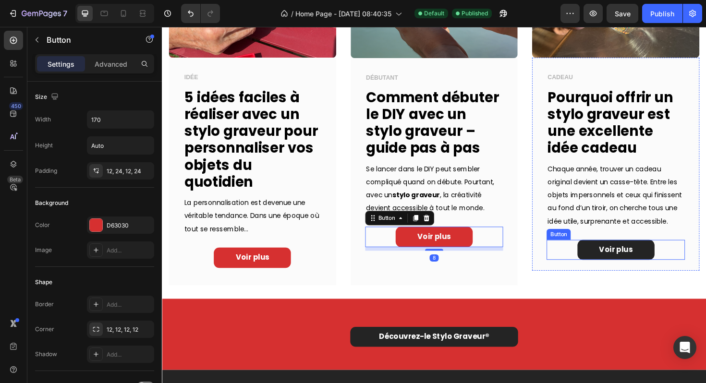
click at [602, 272] on link "Voir plus" at bounding box center [643, 264] width 82 height 22
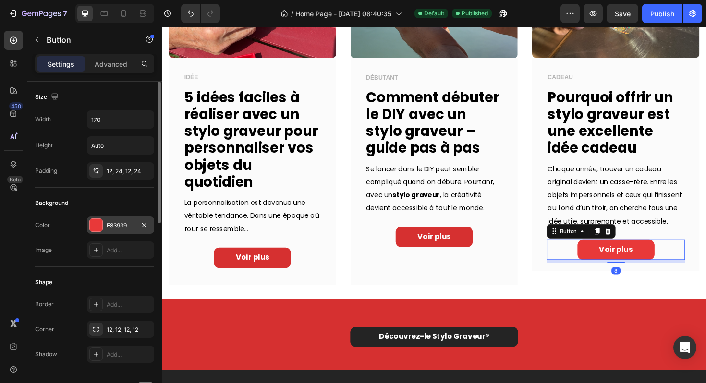
click at [135, 224] on div "E83939" at bounding box center [120, 225] width 67 height 17
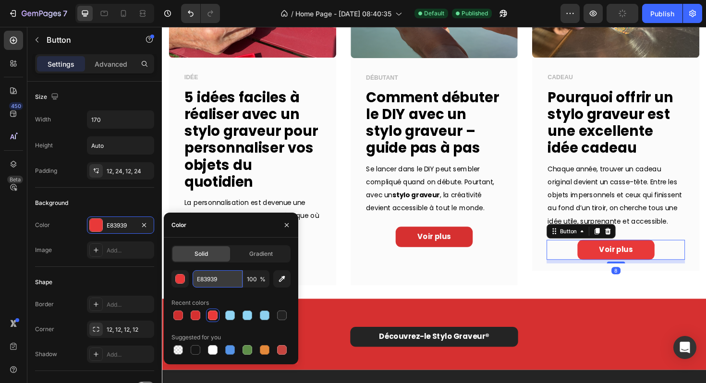
click at [213, 276] on input "E83939" at bounding box center [218, 278] width 50 height 17
paste input "D63030"
type input "D63030"
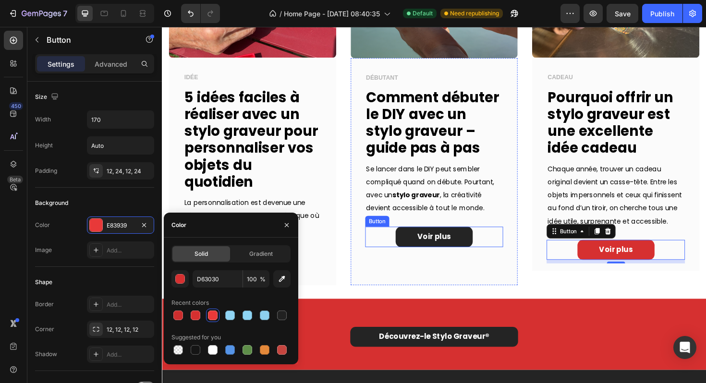
click at [421, 252] on link "Voir plus" at bounding box center [450, 250] width 82 height 22
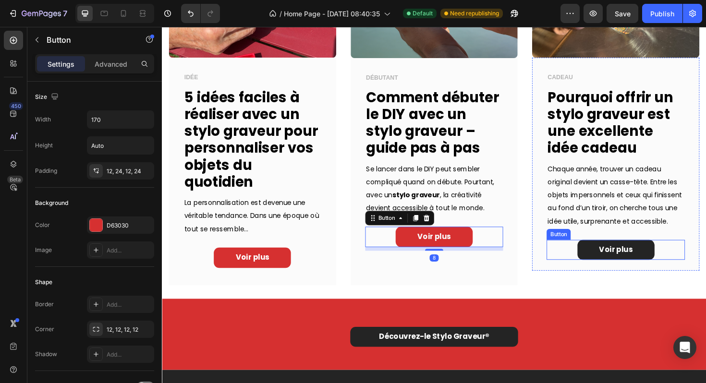
click at [608, 274] on link "Voir plus" at bounding box center [643, 264] width 82 height 22
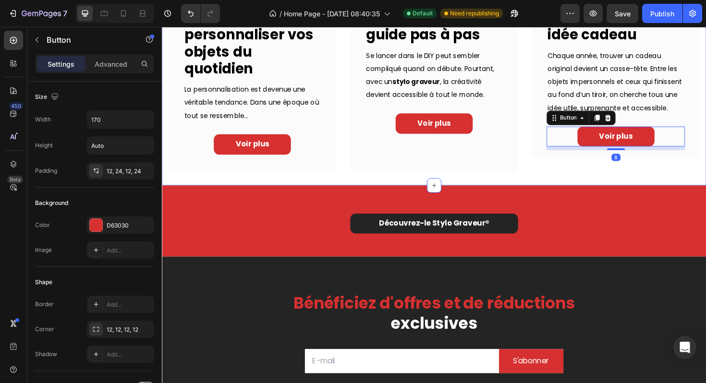
scroll to position [896, 0]
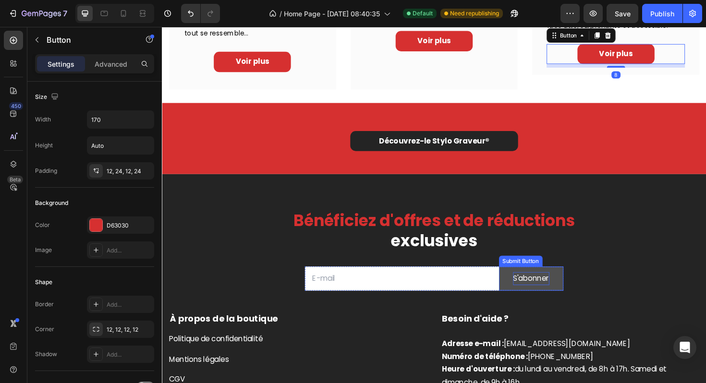
click at [534, 287] on div "S'abonner" at bounding box center [552, 294] width 38 height 14
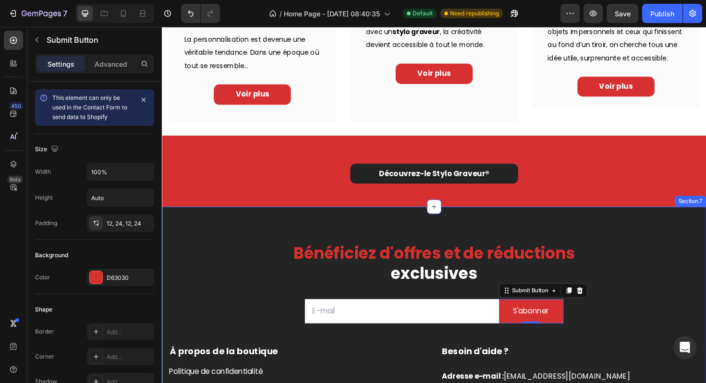
scroll to position [843, 0]
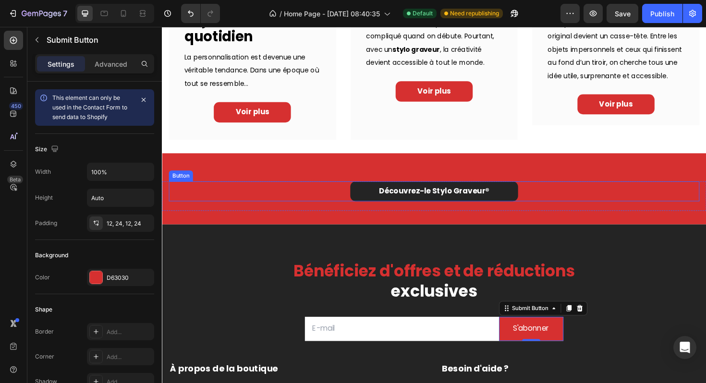
click at [555, 192] on div "Découvrez-le Stylo Graveur ® Button" at bounding box center [450, 202] width 562 height 22
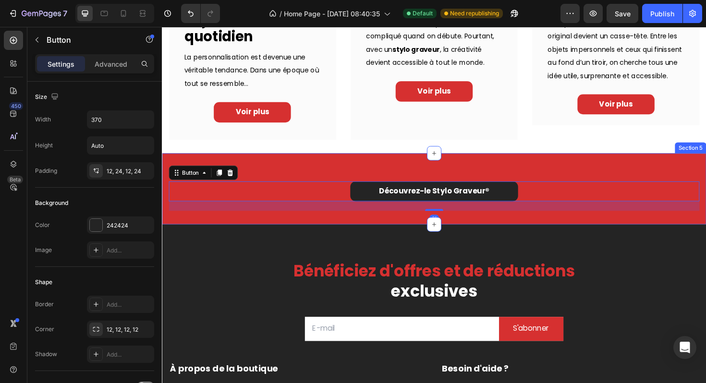
click at [560, 181] on div "Découvrez-le Stylo Graveur ® Button 21 Row Section 5" at bounding box center [450, 199] width 576 height 76
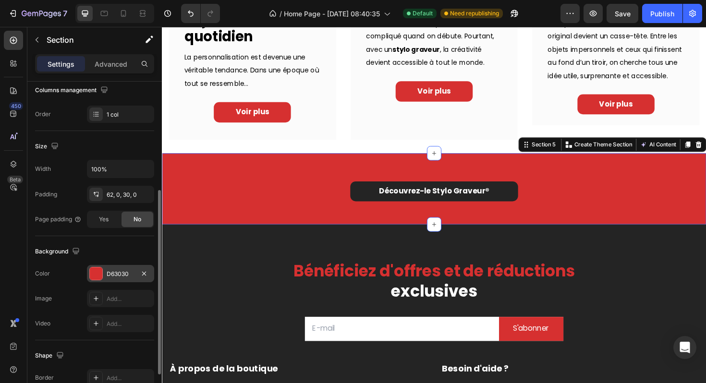
scroll to position [170, 0]
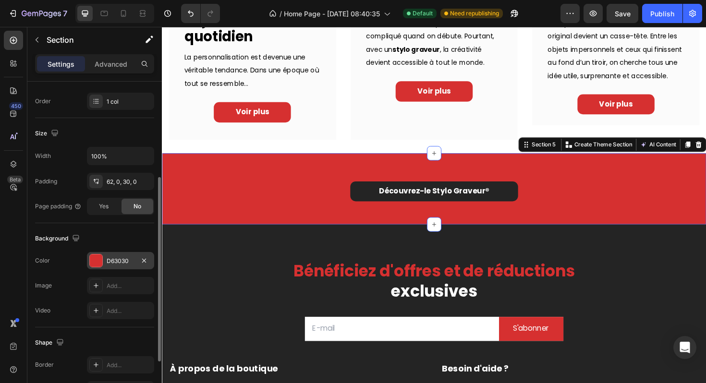
click at [110, 262] on div "D63030" at bounding box center [121, 261] width 28 height 9
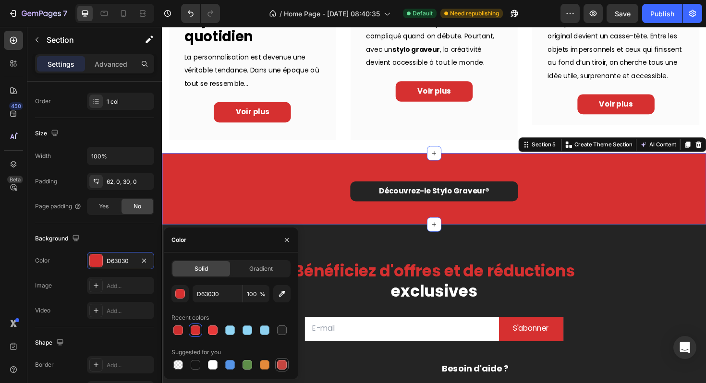
click at [280, 366] on div at bounding box center [282, 365] width 10 height 10
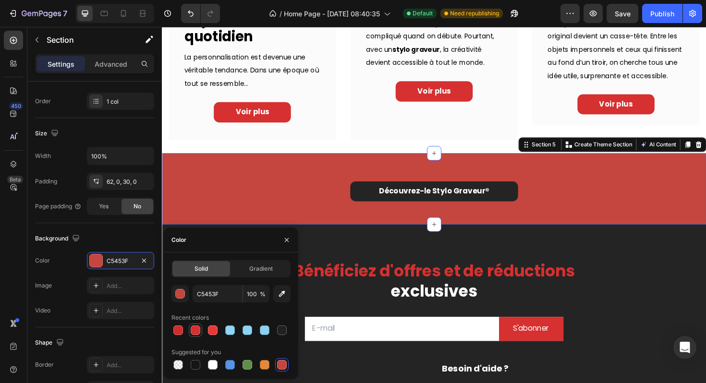
click at [196, 325] on div at bounding box center [196, 330] width 10 height 10
type input "D63030"
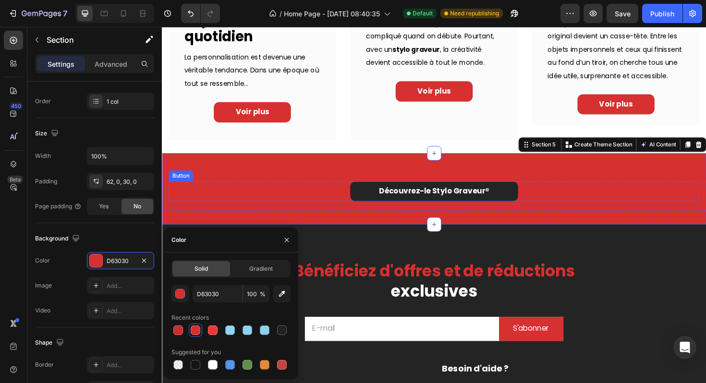
click at [269, 201] on div "Découvrez-le Stylo Graveur ® Button" at bounding box center [450, 202] width 562 height 22
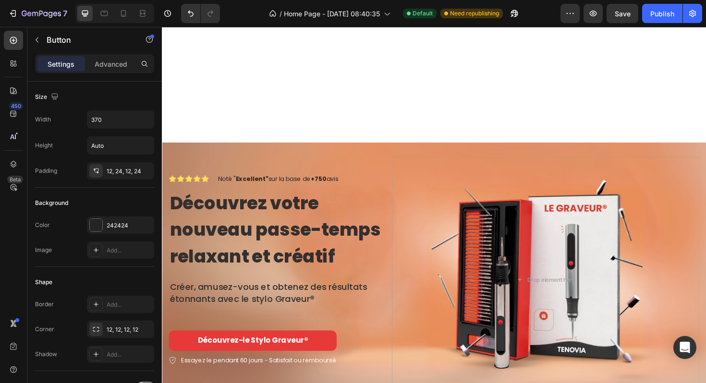
scroll to position [119, 0]
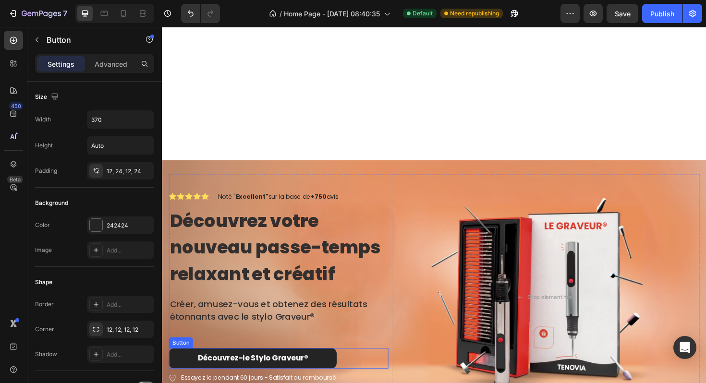
click at [310, 383] on link "Découvrez-le Stylo Graveur ®" at bounding box center [258, 378] width 178 height 22
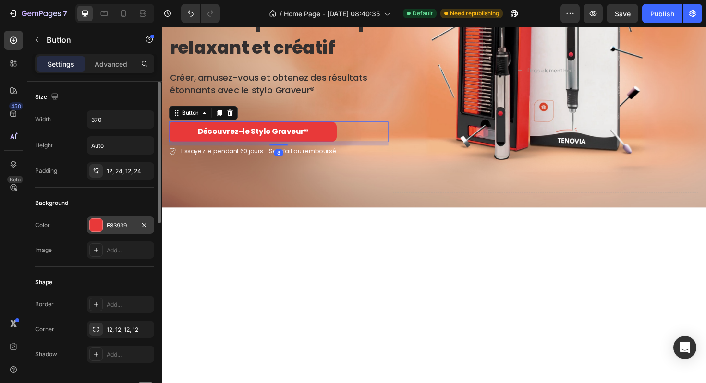
click at [129, 225] on div "E83939" at bounding box center [121, 225] width 28 height 9
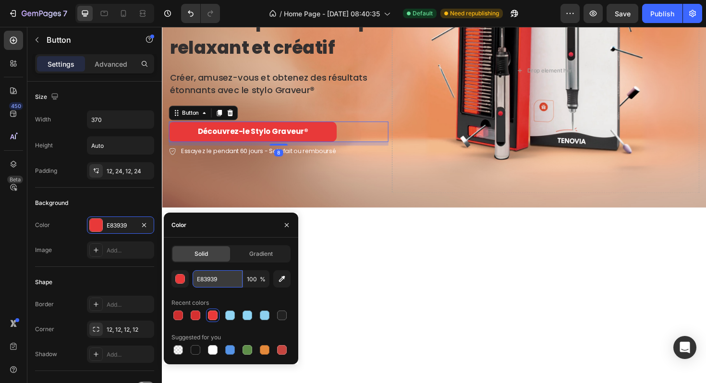
click at [205, 282] on input "E83939" at bounding box center [218, 278] width 50 height 17
paste input "D63030"
type input "D63030"
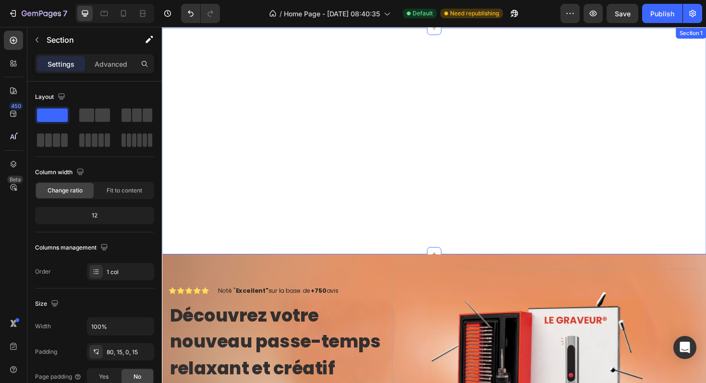
scroll to position [0, 0]
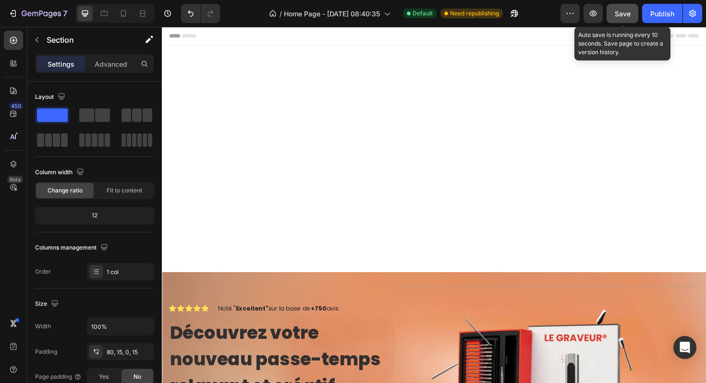
click at [626, 21] on button "Save" at bounding box center [622, 13] width 32 height 19
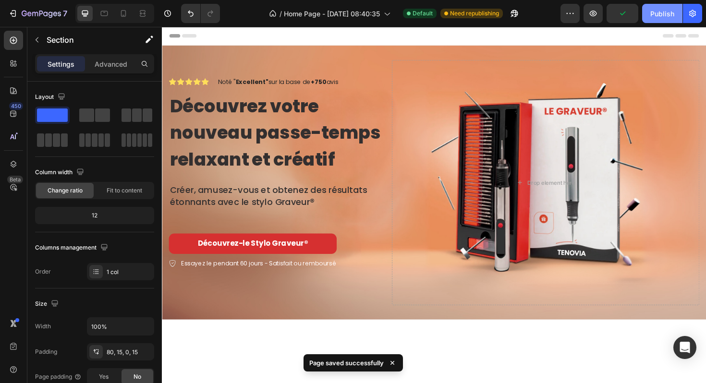
click at [651, 15] on div "Publish" at bounding box center [662, 14] width 24 height 10
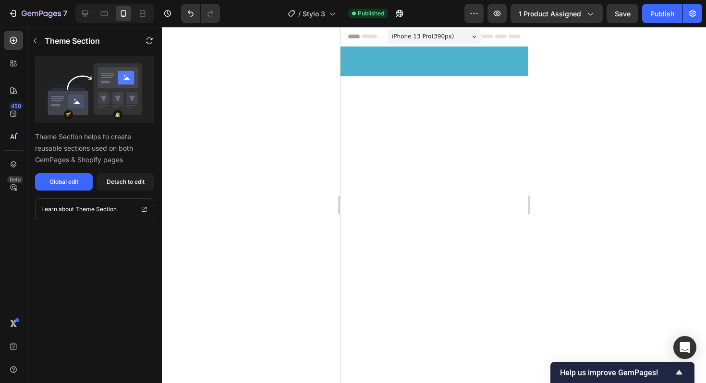
scroll to position [3295, 0]
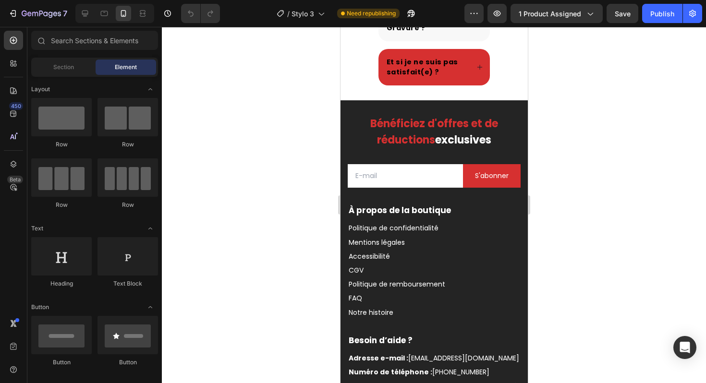
scroll to position [3238, 0]
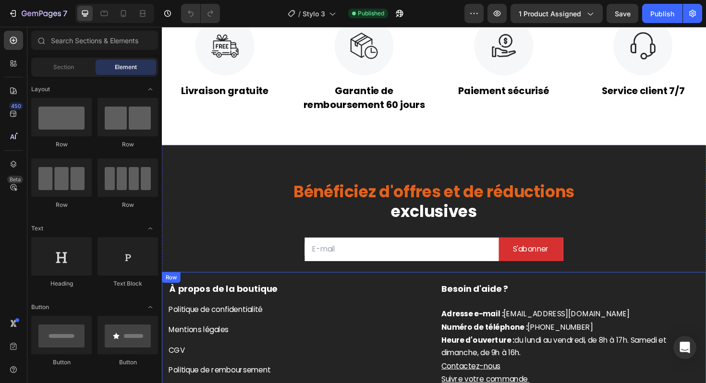
scroll to position [2158, 0]
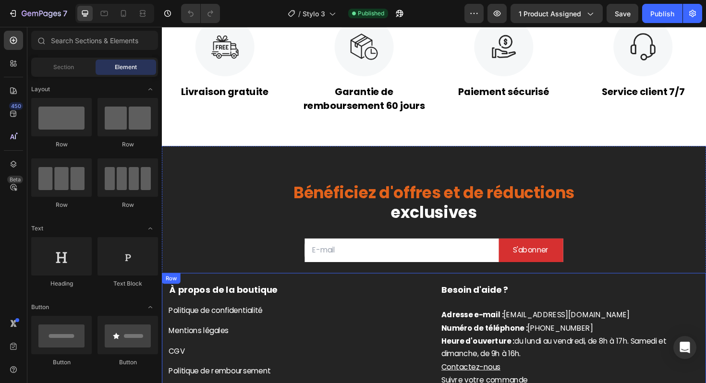
click at [385, 200] on span "Bénéficiez d'offres et de réductions" at bounding box center [450, 203] width 298 height 24
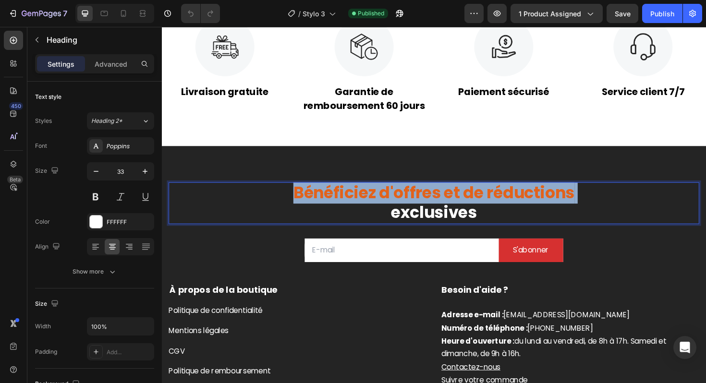
click at [385, 200] on span "Bénéficiez d'offres et de réductions" at bounding box center [450, 203] width 298 height 24
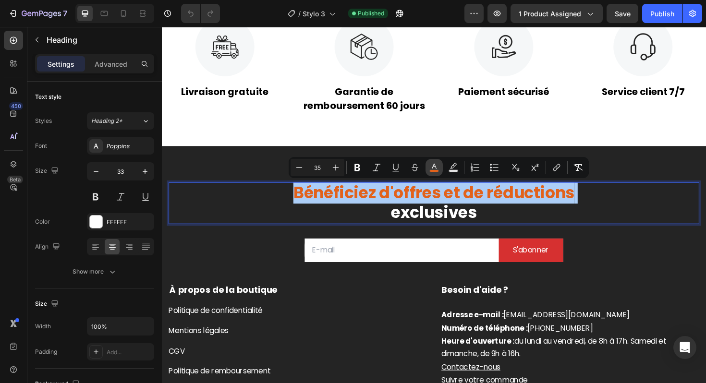
click at [435, 165] on icon "Editor contextual toolbar" at bounding box center [434, 168] width 10 height 10
type input "E2621B"
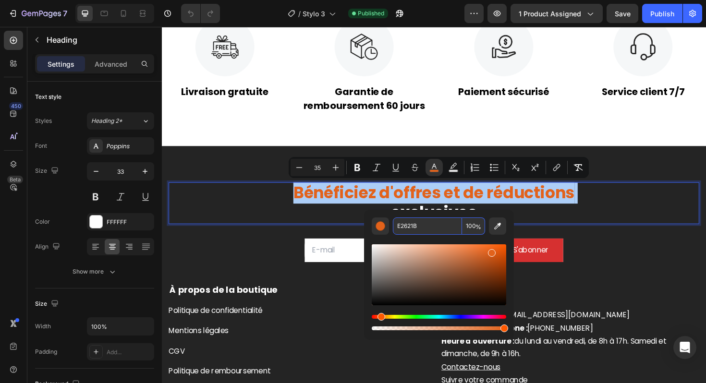
click at [411, 229] on input "E2621B" at bounding box center [427, 225] width 69 height 17
paste input "D63030"
type input "D63030"
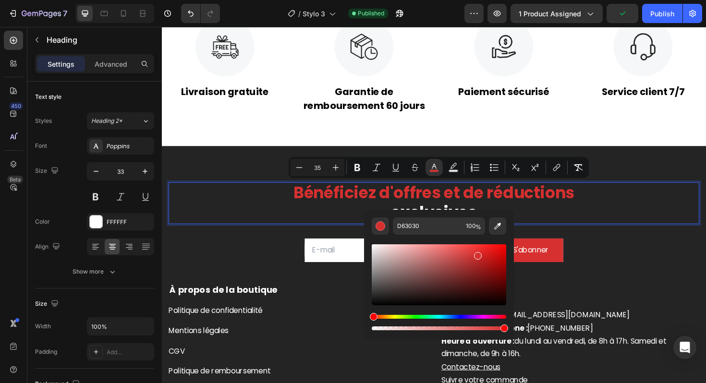
click at [623, 229] on p "Bénéficiez d'offres et de réductions exclusives" at bounding box center [450, 214] width 560 height 42
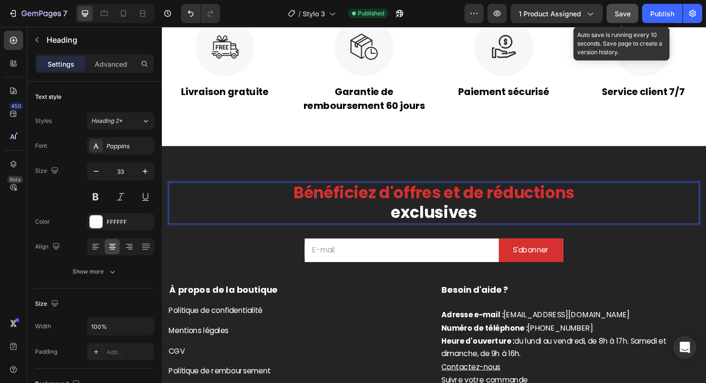
click at [618, 12] on span "Save" at bounding box center [622, 14] width 16 height 8
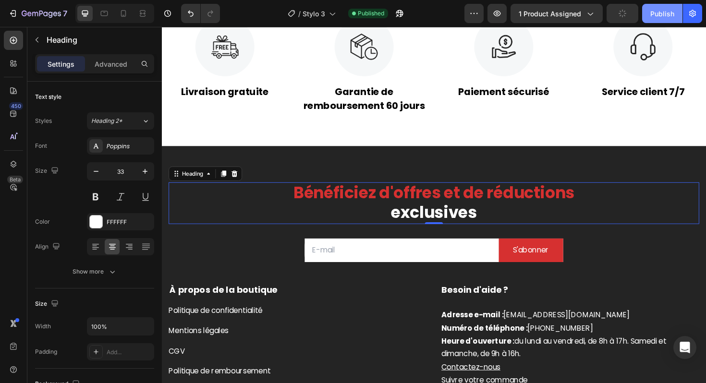
click at [660, 13] on div "Publish" at bounding box center [662, 14] width 24 height 10
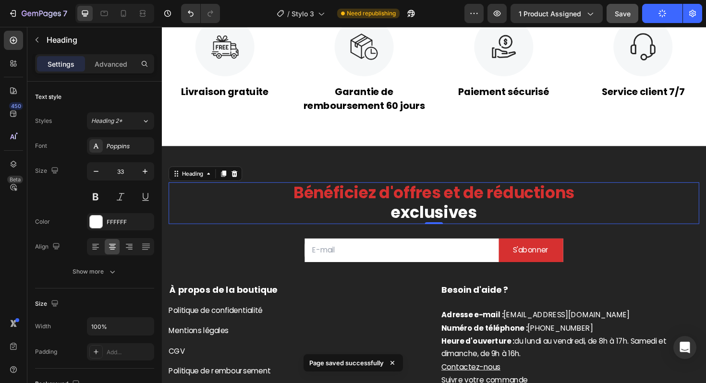
click at [115, 18] on div at bounding box center [114, 13] width 79 height 19
click at [120, 17] on icon at bounding box center [124, 14] width 10 height 10
type input "25"
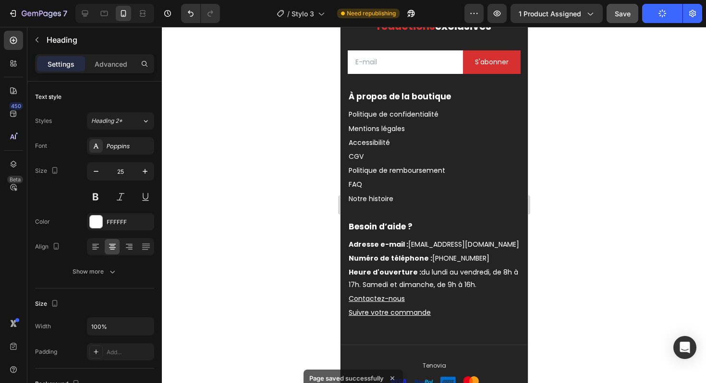
scroll to position [2915, 0]
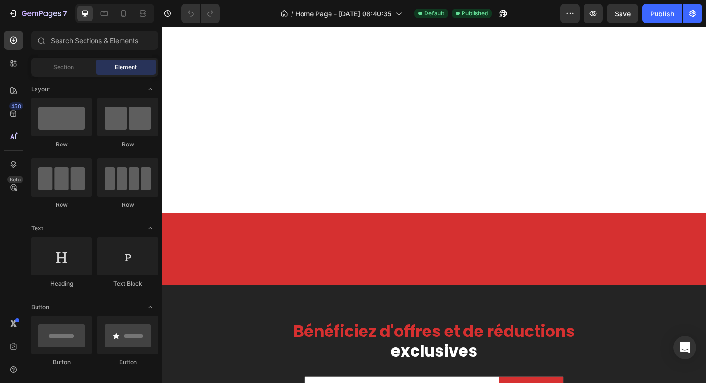
scroll to position [1174, 0]
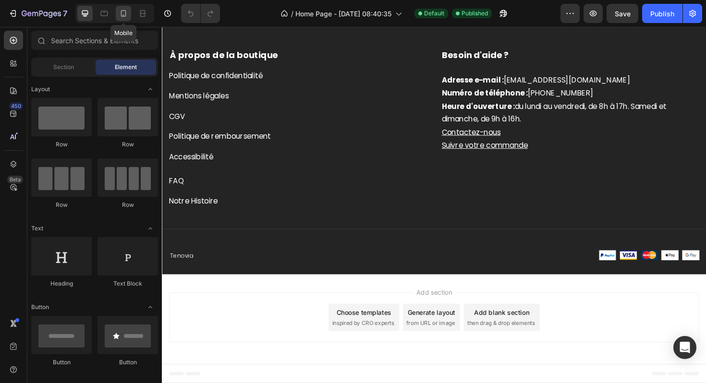
click at [129, 16] on div at bounding box center [123, 13] width 15 height 15
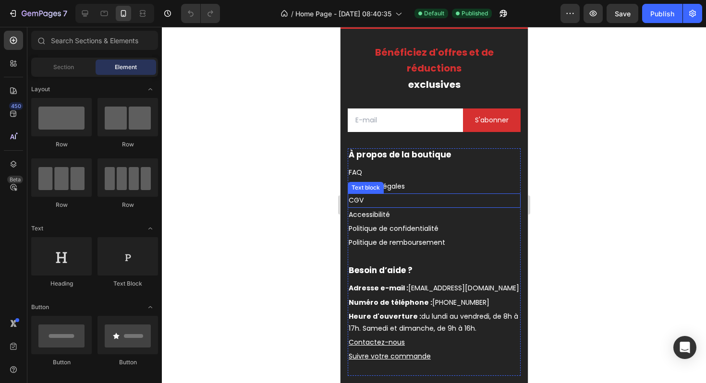
scroll to position [1658, 0]
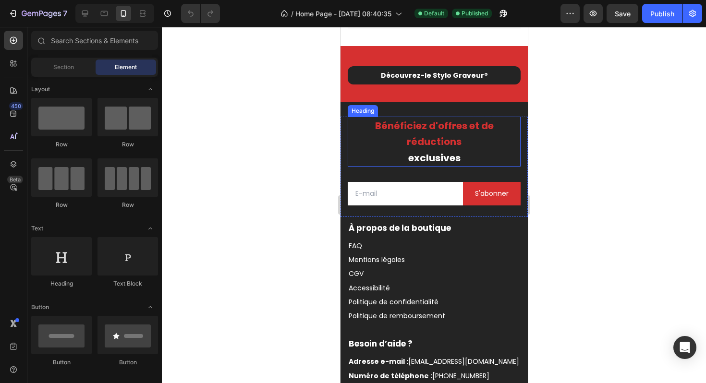
click at [400, 157] on h2 "Bénéficiez d'offres et de réductions exclusives" at bounding box center [433, 142] width 173 height 50
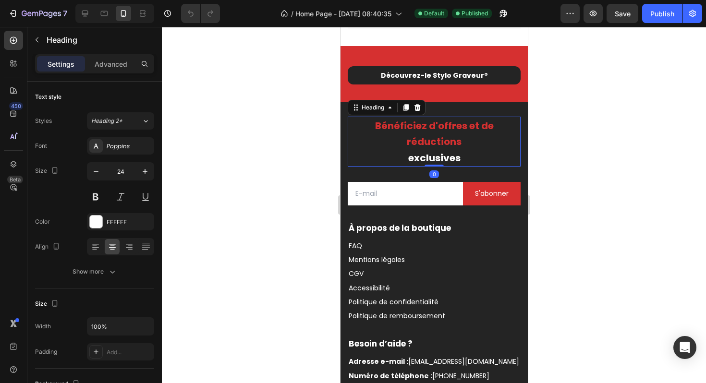
click at [400, 157] on h2 "Bénéficiez d'offres et de réductions exclusives" at bounding box center [433, 142] width 173 height 50
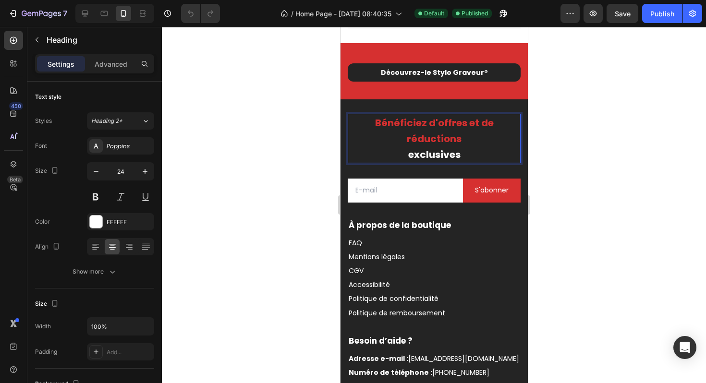
click at [418, 123] on span "Bénéficiez d'offres et de réductions" at bounding box center [433, 130] width 119 height 29
click at [422, 133] on p "Bénéficiez d'offres et de réductions exclusives" at bounding box center [433, 139] width 171 height 48
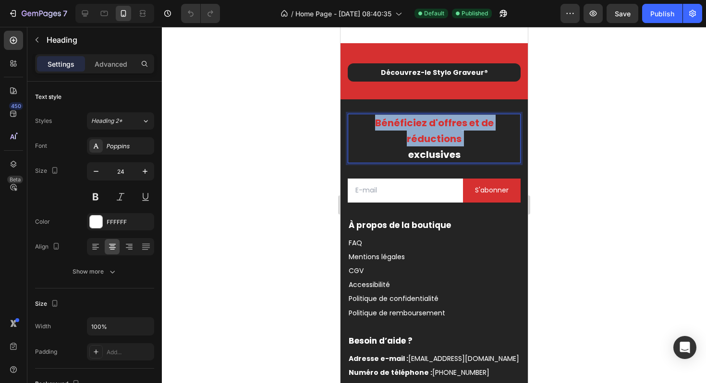
click at [422, 133] on p "Bénéficiez d'offres et de réductions exclusives" at bounding box center [433, 139] width 171 height 48
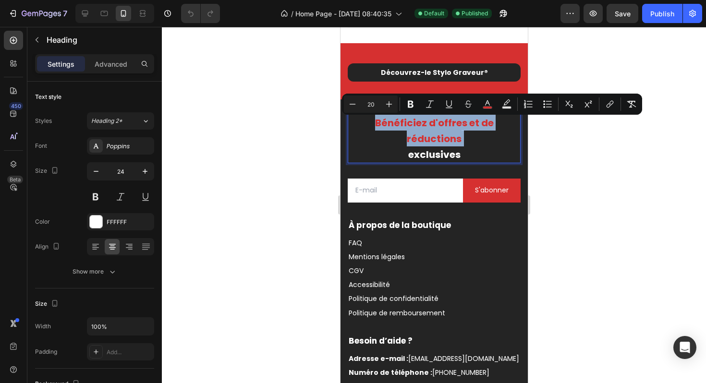
click at [408, 157] on span "exclusives" at bounding box center [434, 154] width 52 height 13
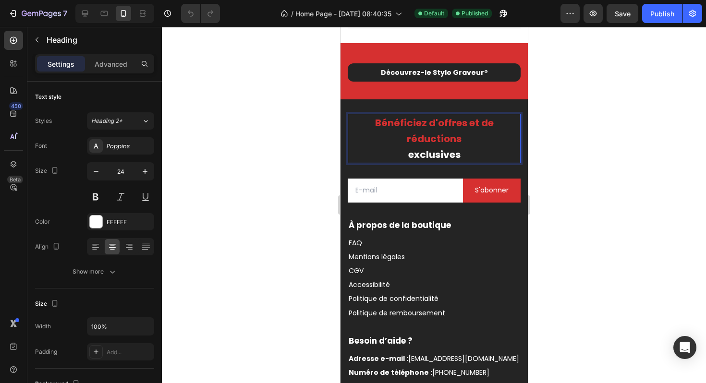
click at [403, 157] on p "Bénéficiez d'offres et de réductions exclusives" at bounding box center [433, 139] width 171 height 48
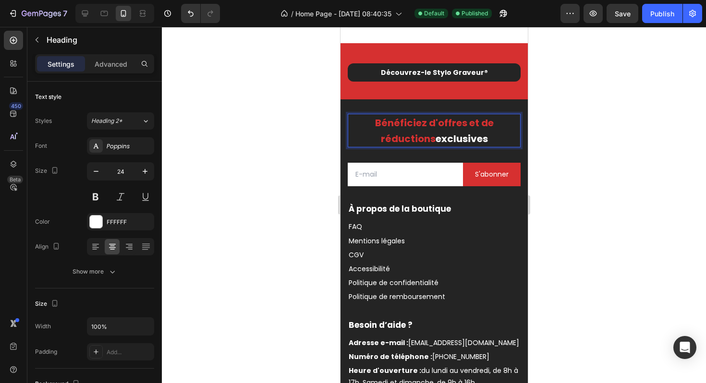
click at [443, 150] on div "Email Field S'abonner Submit Button Row Newsletter" at bounding box center [433, 172] width 173 height 50
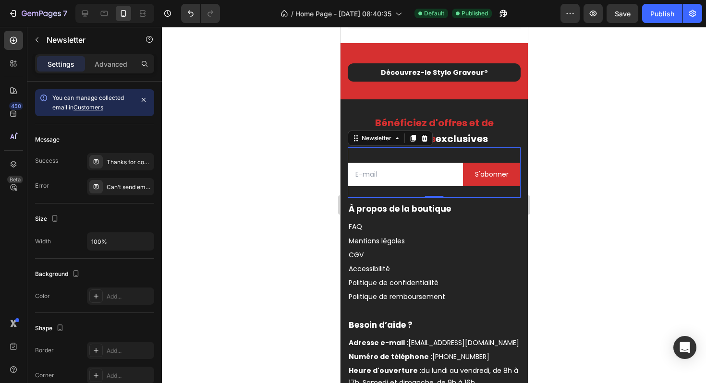
click at [584, 144] on div at bounding box center [434, 205] width 544 height 356
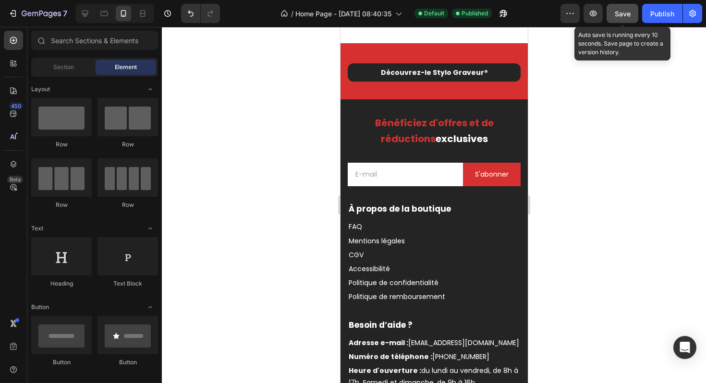
click at [626, 13] on span "Save" at bounding box center [622, 14] width 16 height 8
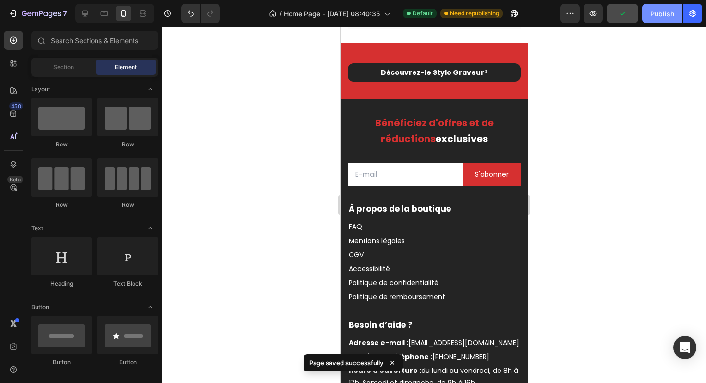
click at [671, 19] on button "Publish" at bounding box center [662, 13] width 40 height 19
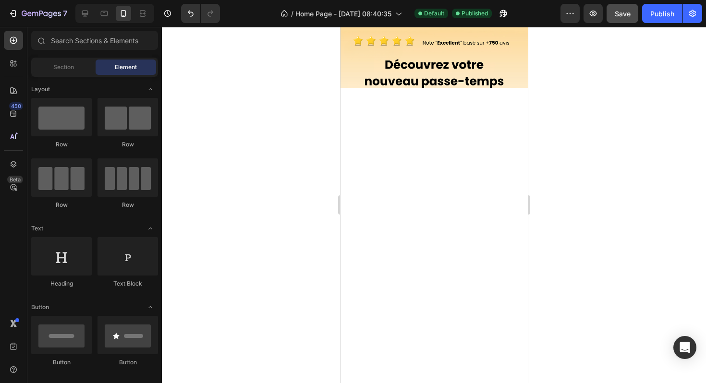
scroll to position [164, 0]
